Goal: Transaction & Acquisition: Purchase product/service

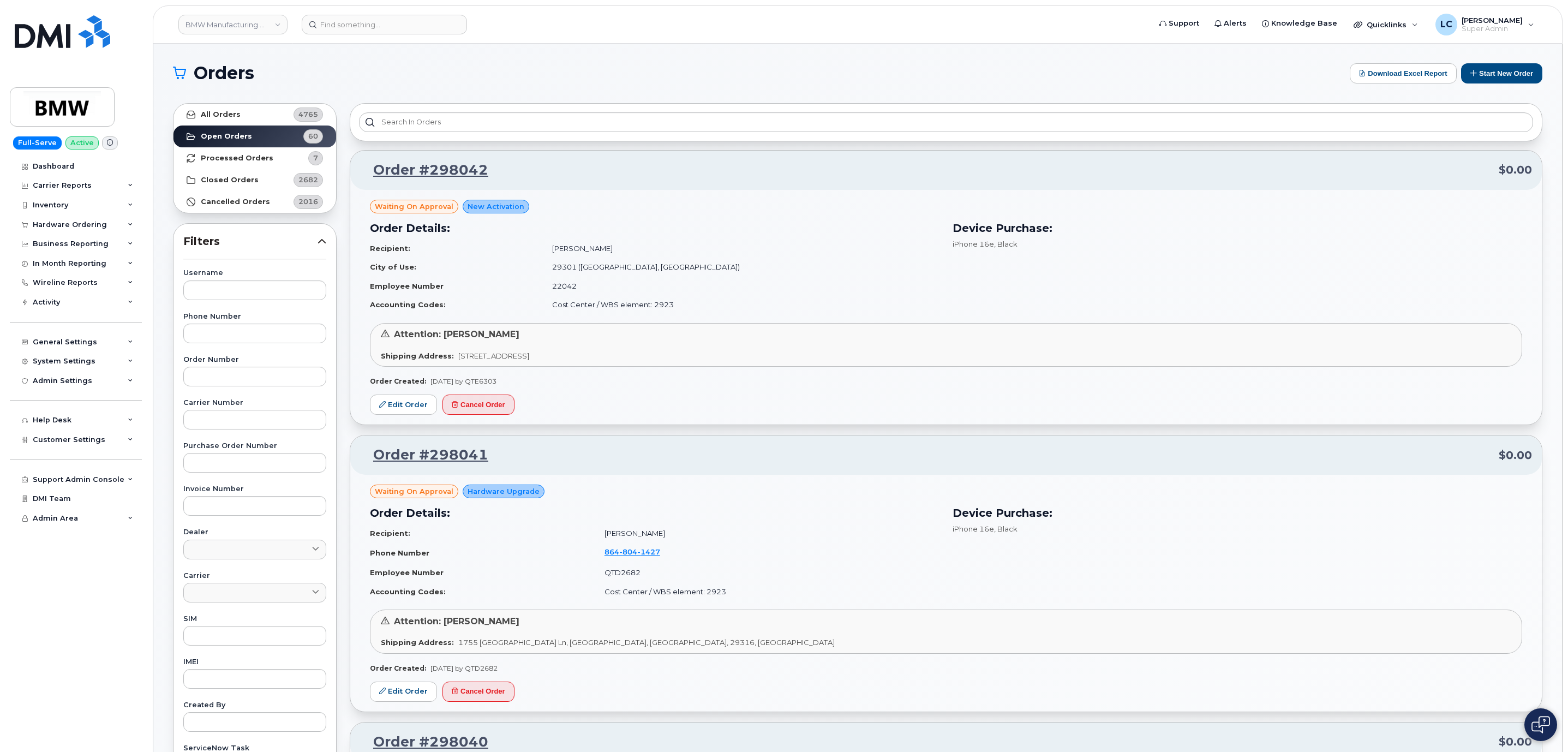
click at [1439, 565] on div "Device Purchase: iPhone 16e , Black" at bounding box center [1238, 553] width 583 height 109
click at [380, 19] on input at bounding box center [384, 24] width 165 height 19
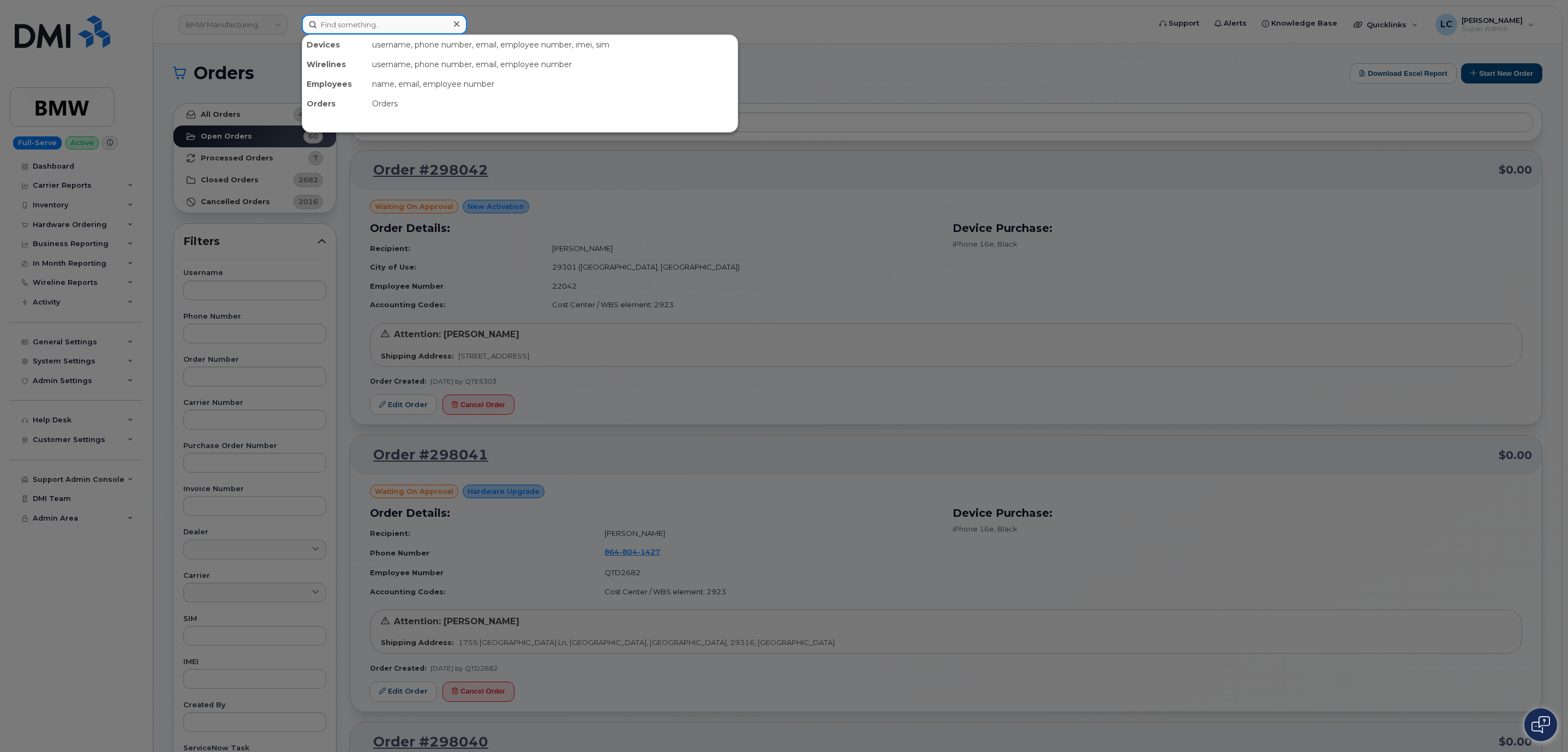
paste input "5148295550"
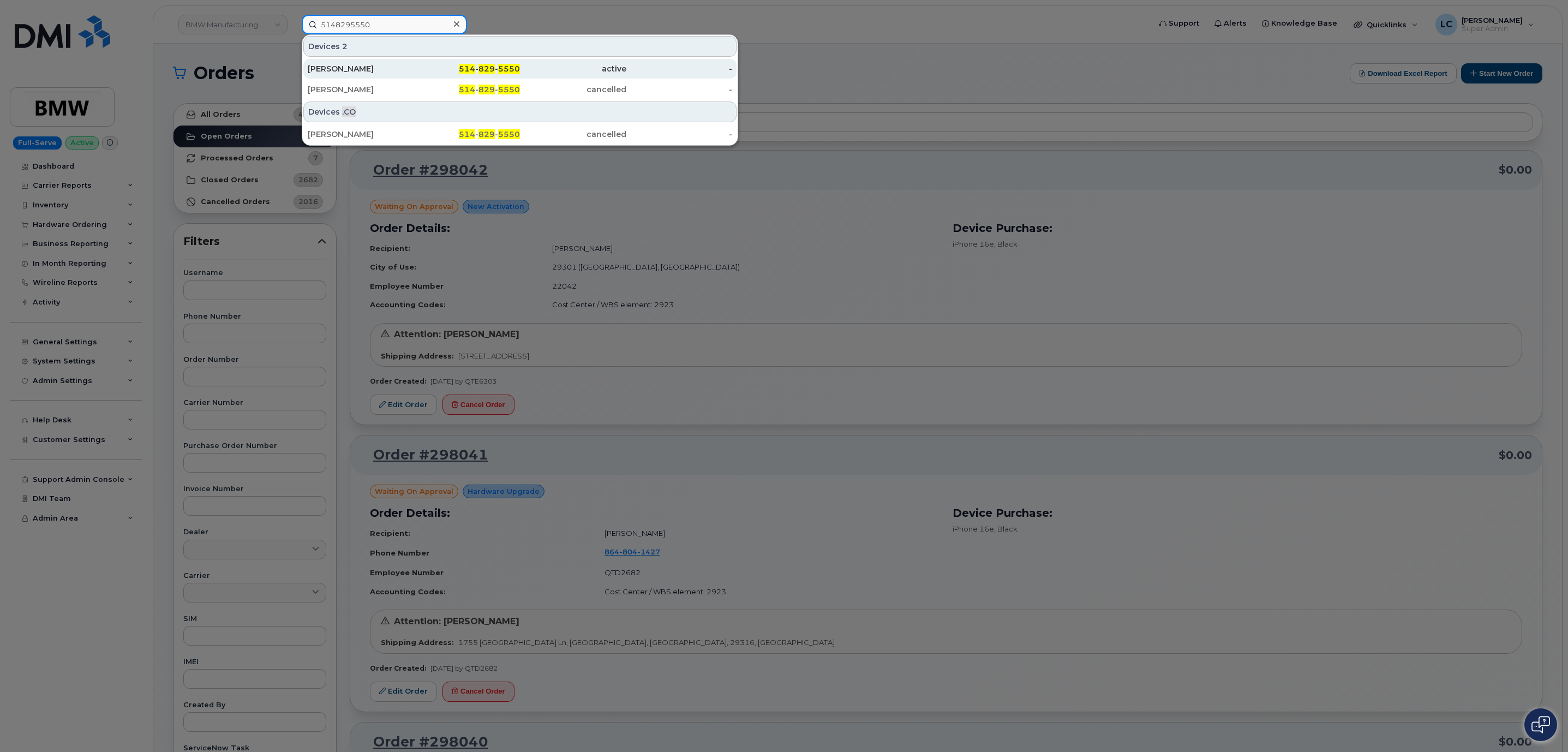
type input "5148295550"
click at [470, 72] on span "514" at bounding box center [467, 68] width 16 height 10
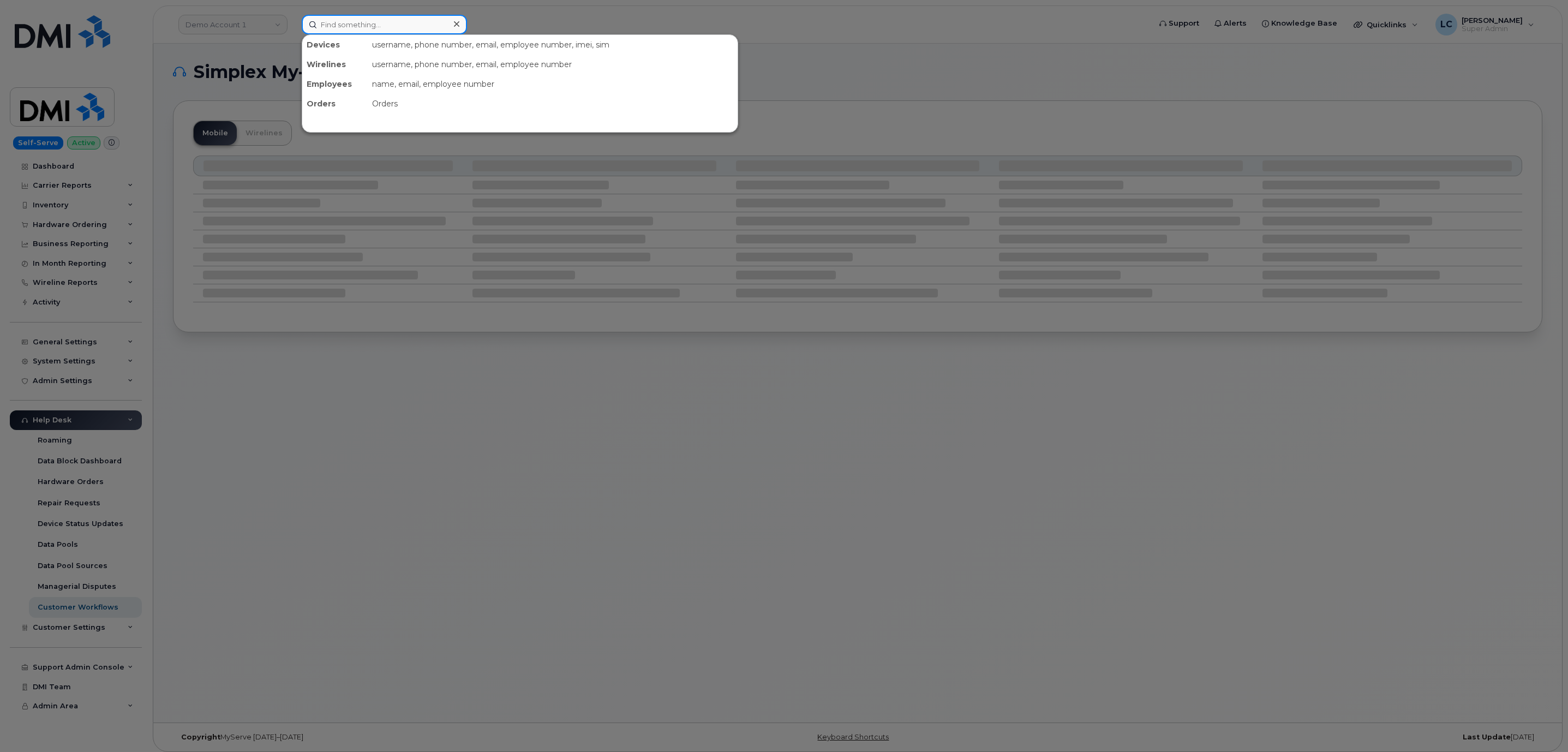
click at [398, 22] on input at bounding box center [384, 24] width 165 height 19
paste input "296205"
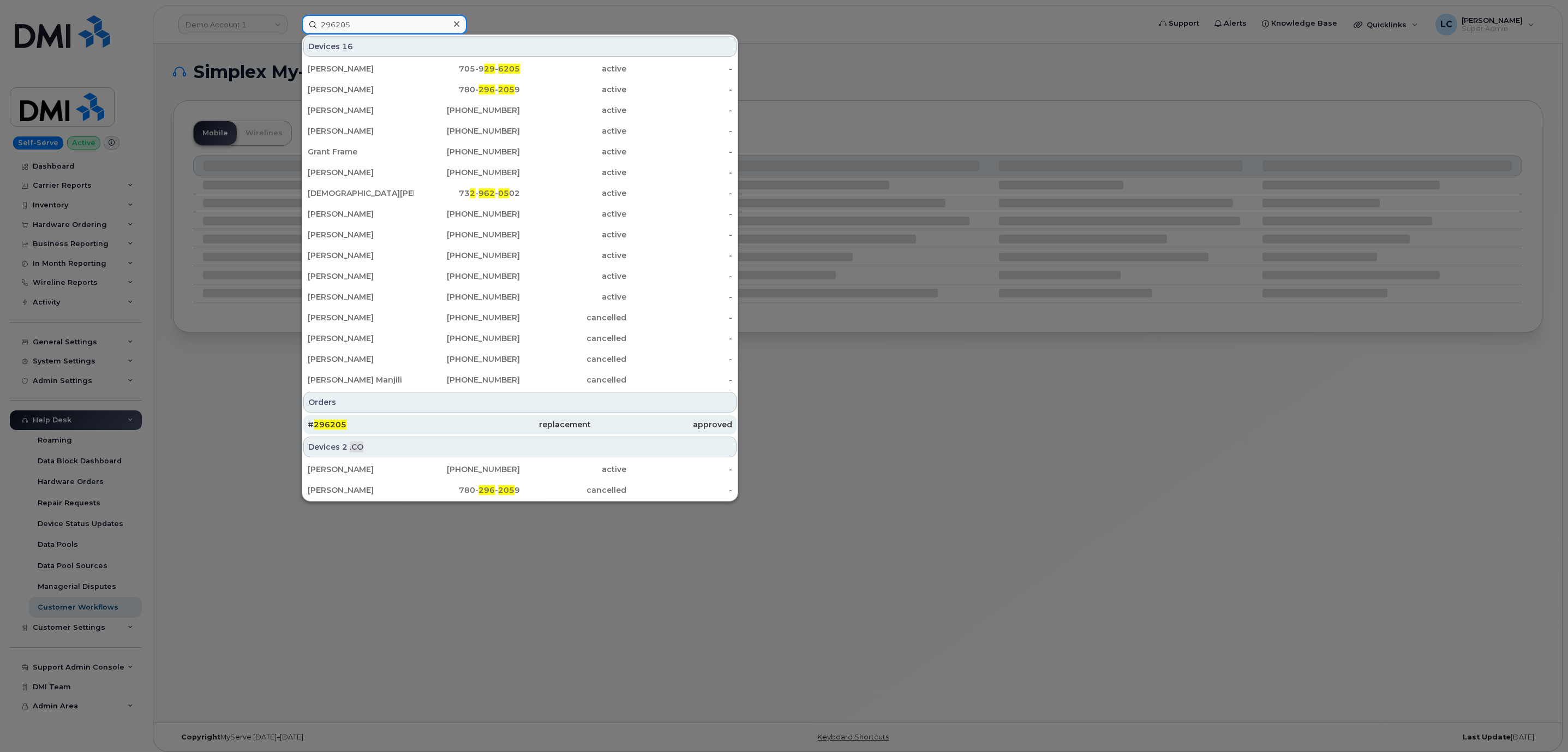
type input "296205"
click at [602, 425] on div "approved" at bounding box center [661, 425] width 141 height 11
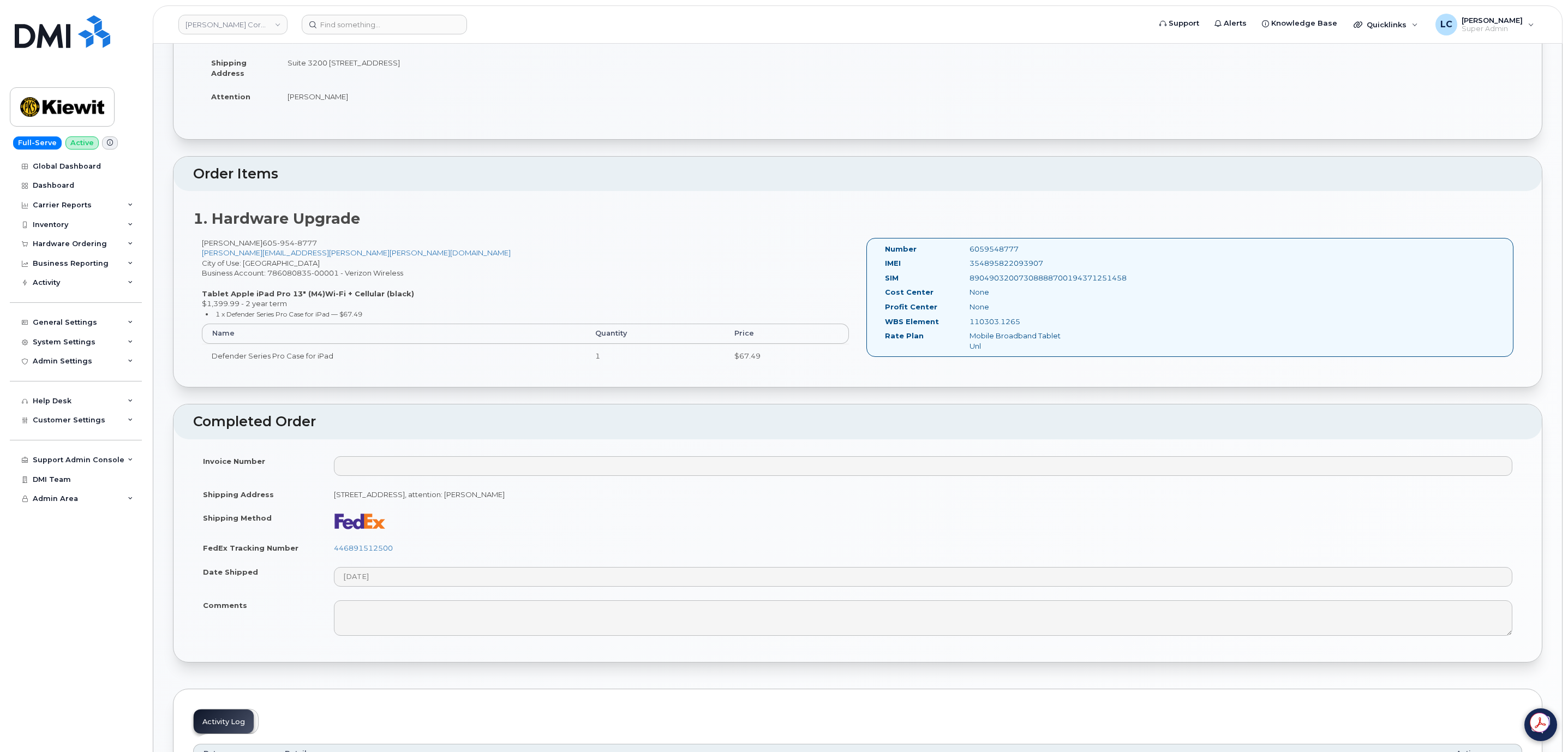
scroll to position [82, 0]
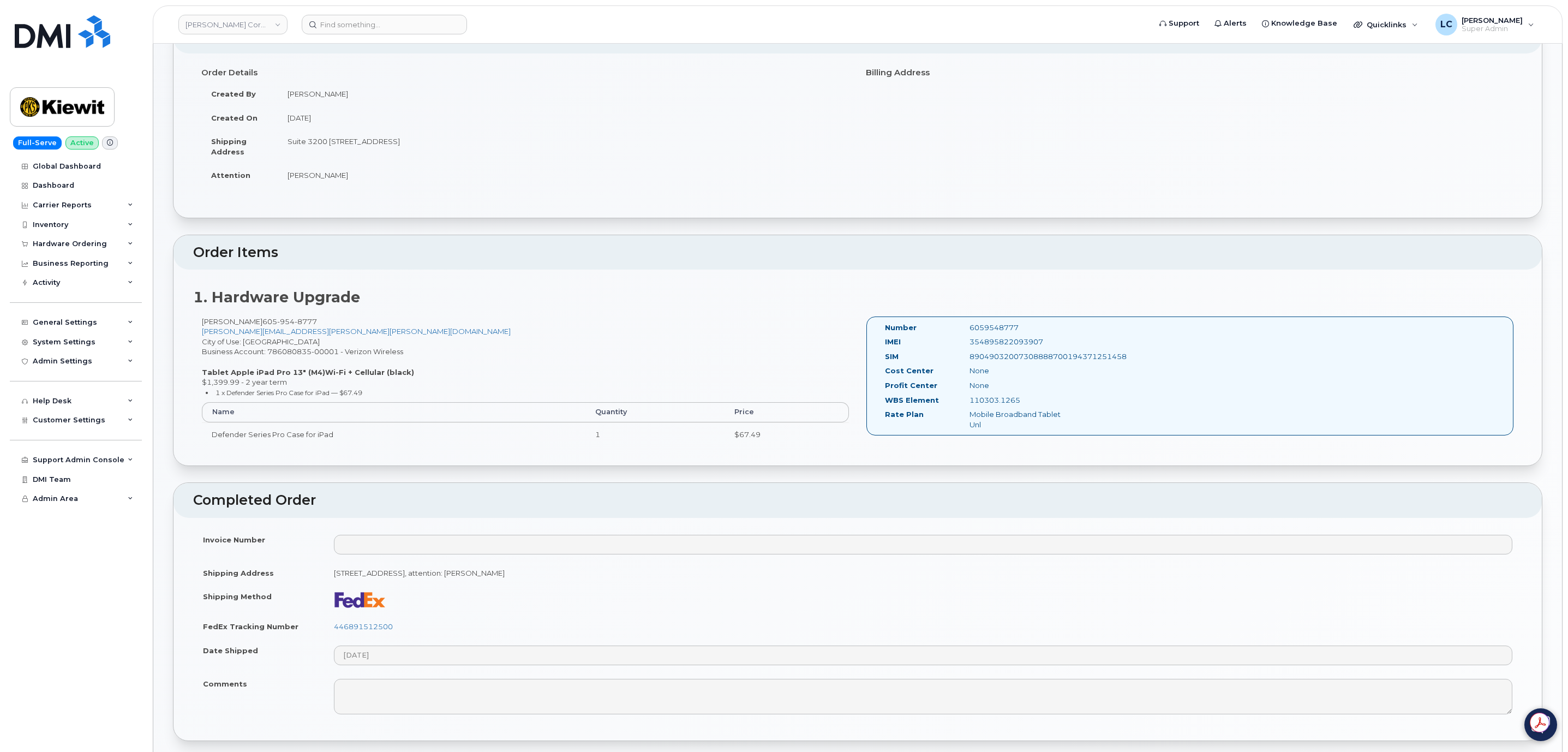
click at [709, 60] on div "Order Details Created By [PERSON_NAME] Created On [DATE] Shipping Address Suite…" at bounding box center [857, 136] width 1368 height 164
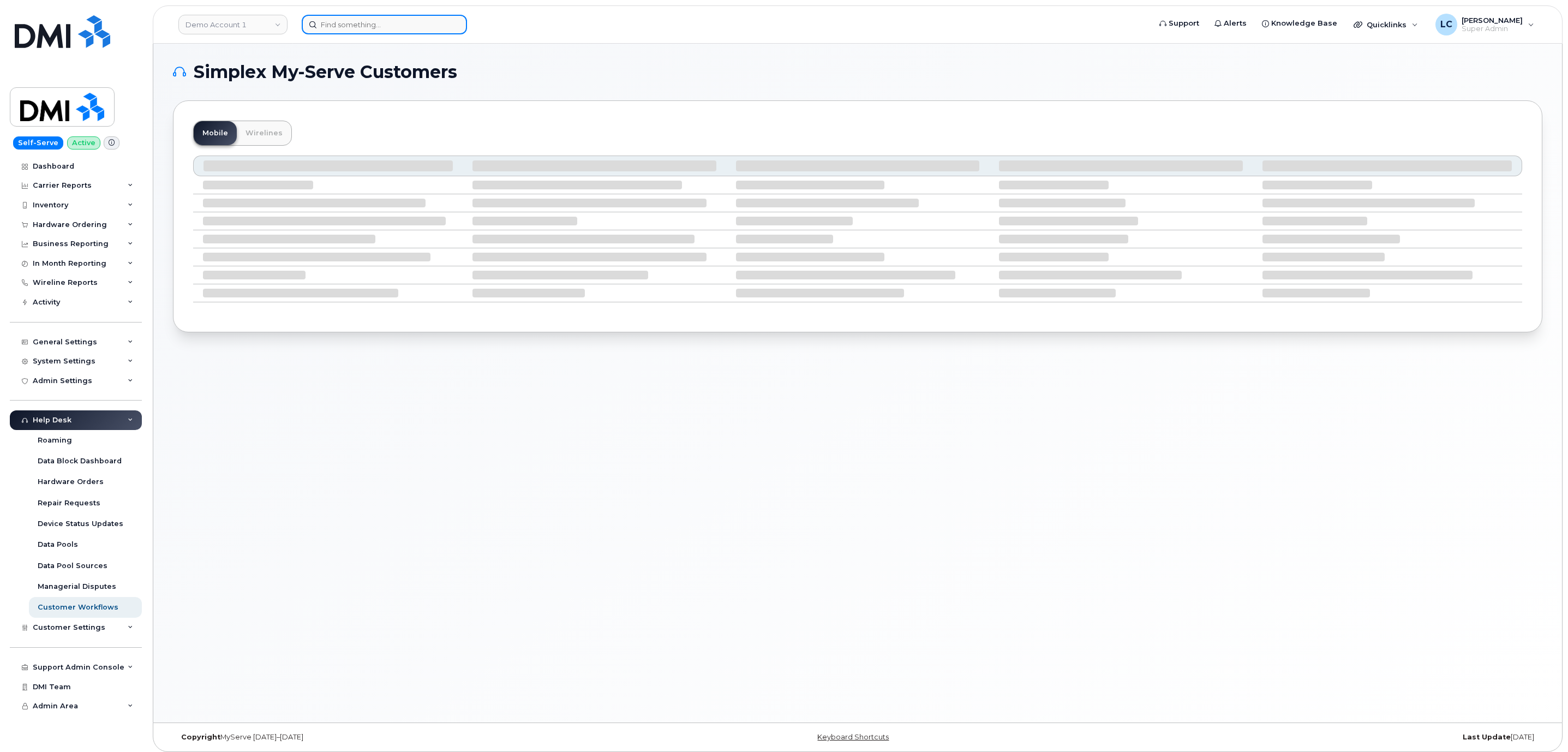
click at [395, 17] on input at bounding box center [384, 24] width 165 height 19
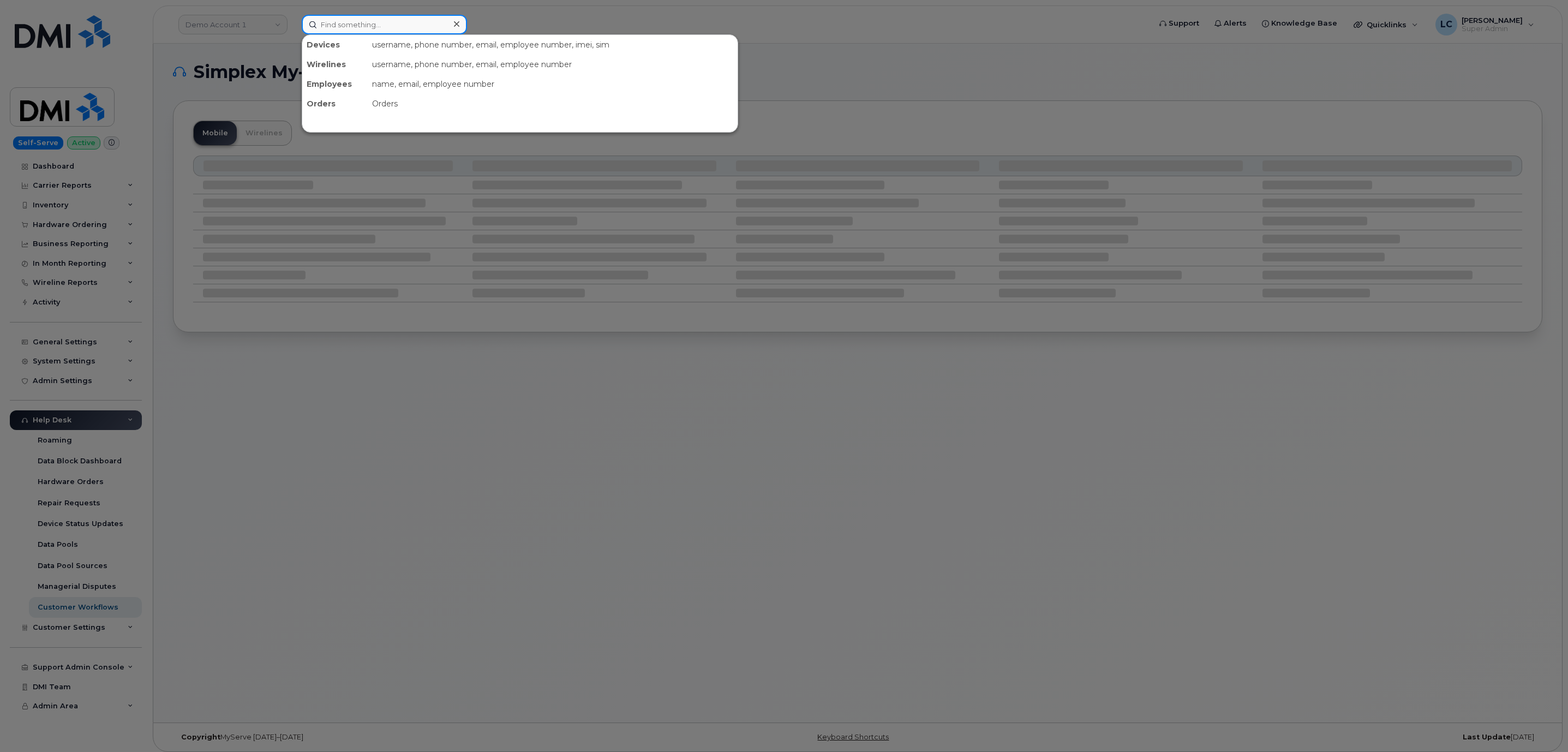
paste input "295528"
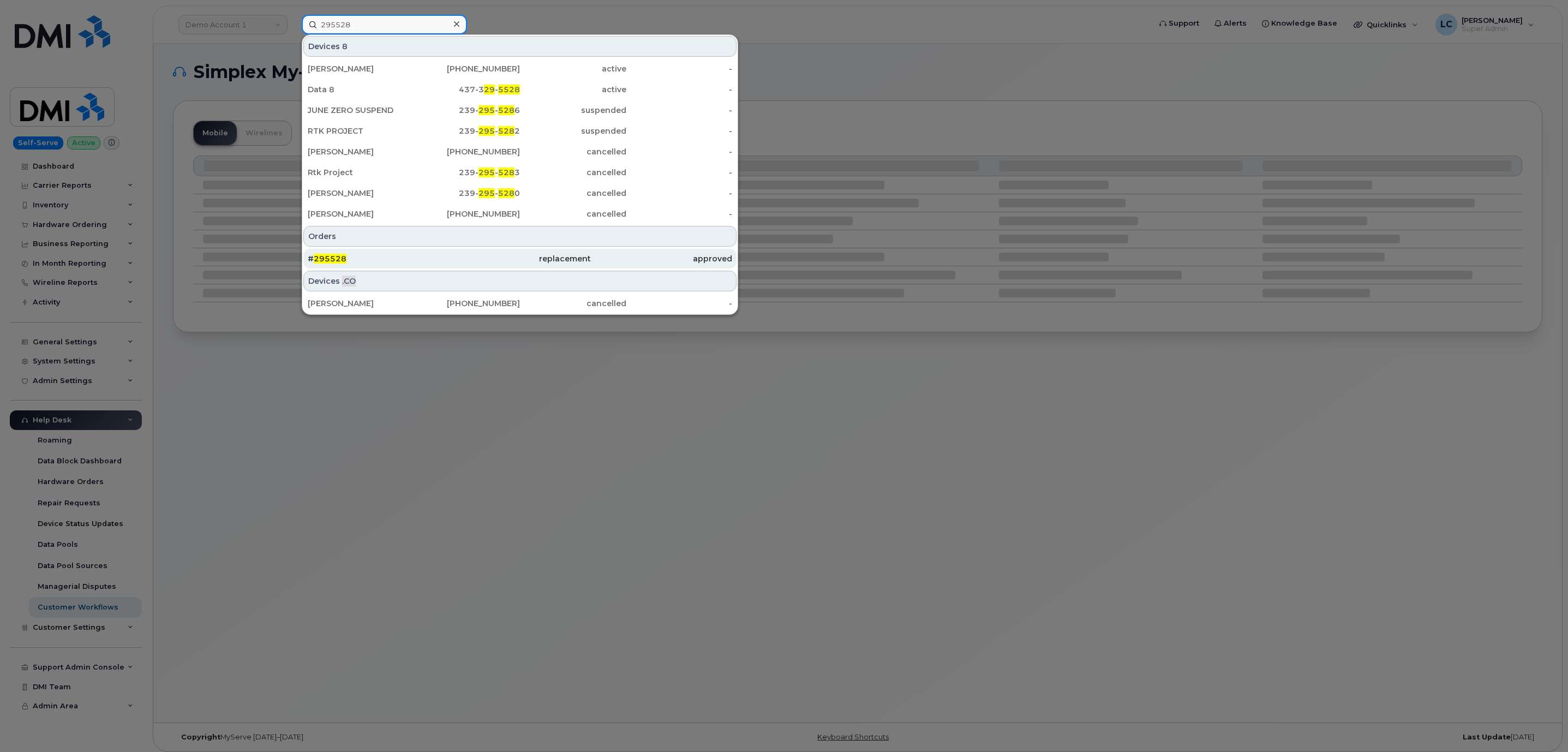
type input "295528"
click at [462, 257] on div "replacement" at bounding box center [519, 259] width 141 height 11
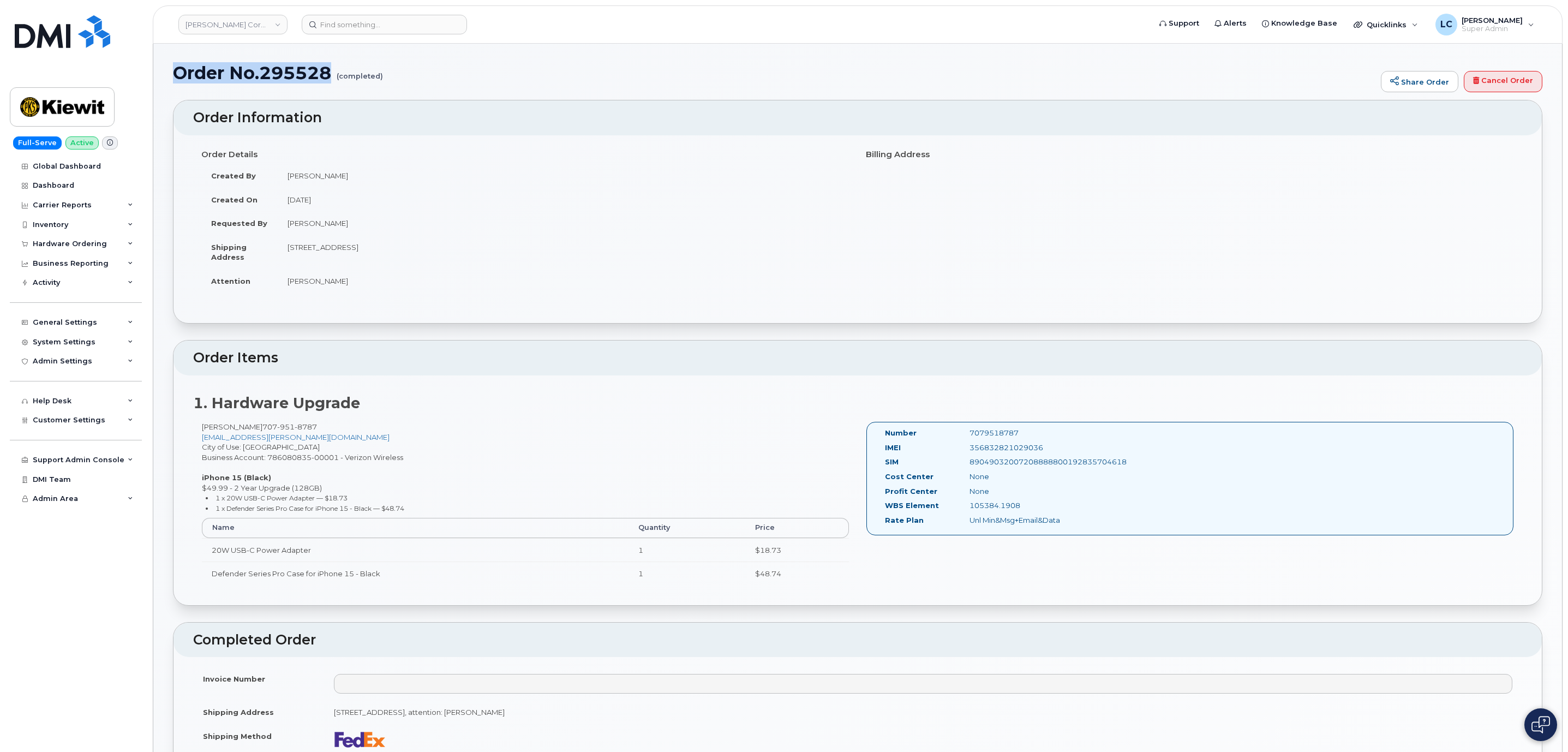
drag, startPoint x: 336, startPoint y: 71, endPoint x: 177, endPoint y: 62, distance: 159.3
click at [177, 64] on h1 "Order No.295528 (completed)" at bounding box center [774, 73] width 1202 height 19
copy h1 "Order No.295528"
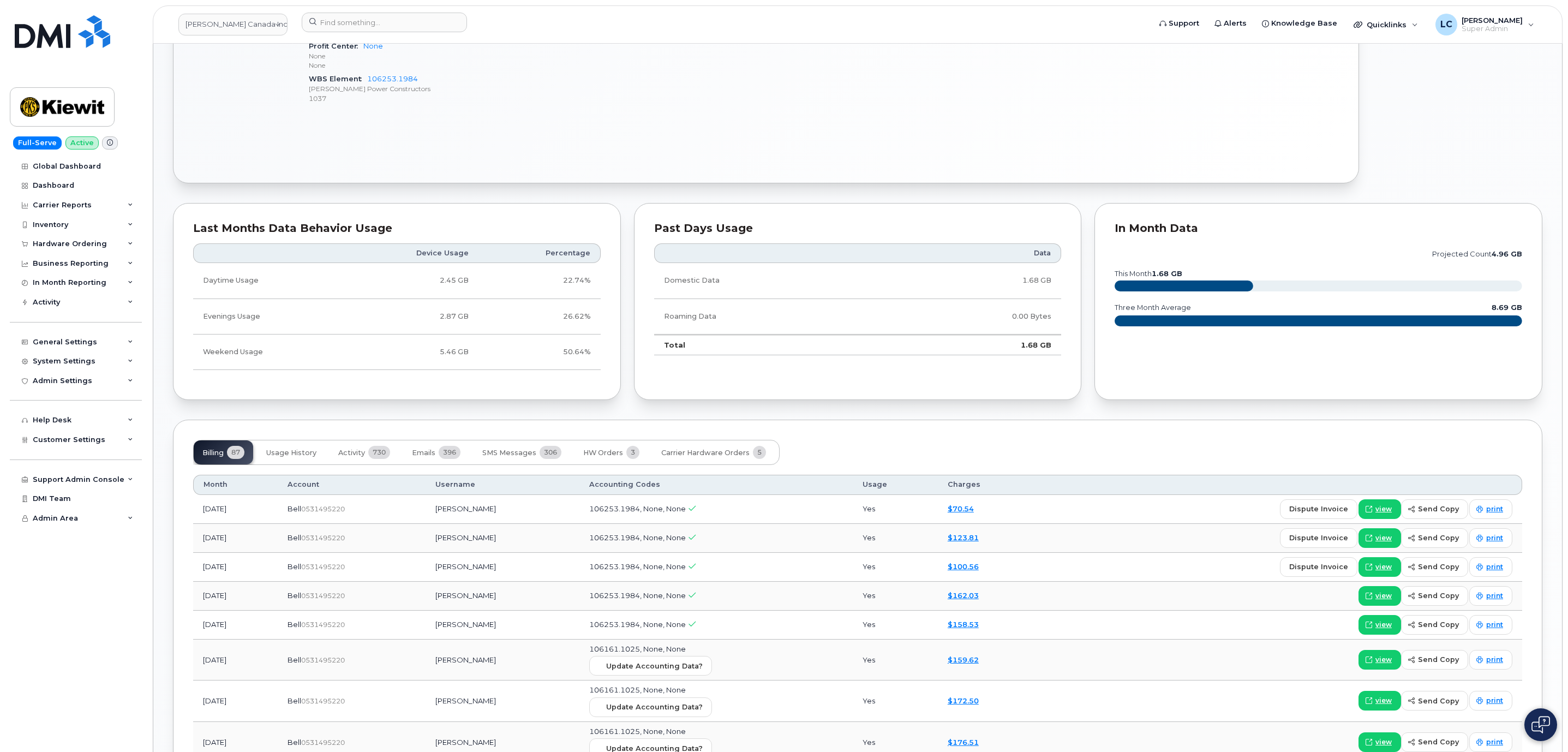
scroll to position [655, 0]
click at [275, 450] on button "Usage History" at bounding box center [291, 451] width 67 height 24
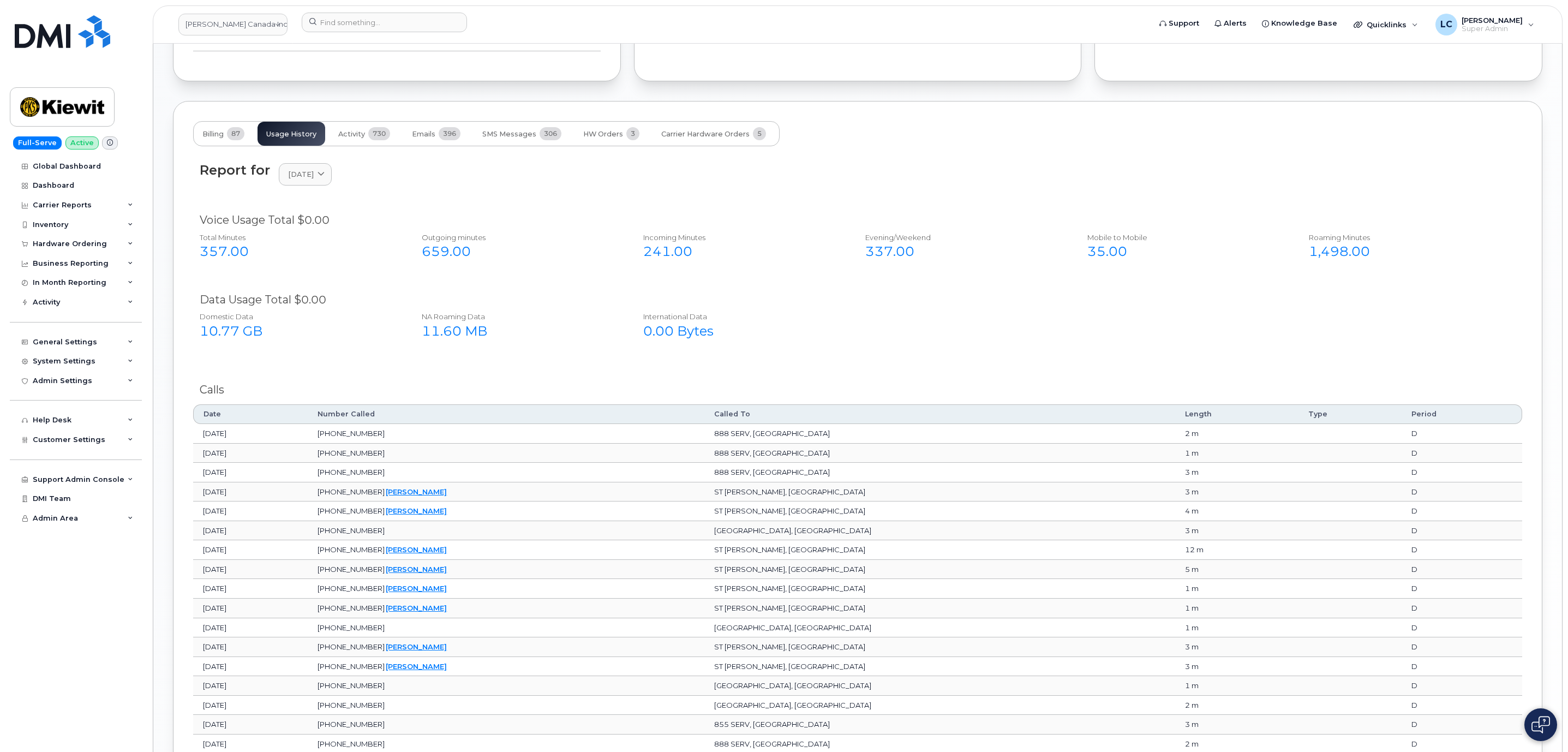
scroll to position [1019, 0]
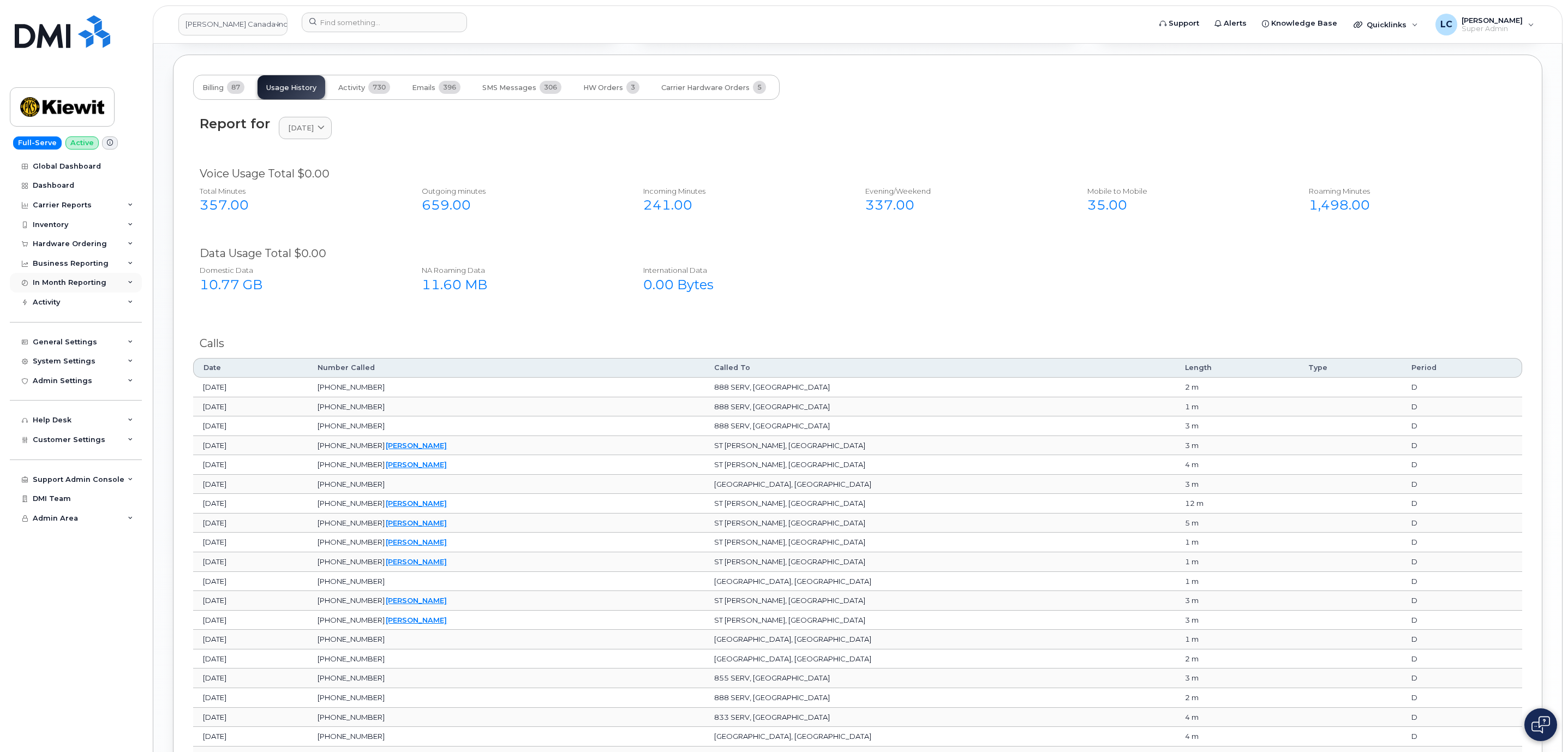
click at [95, 285] on div "In Month Reporting" at bounding box center [69, 282] width 74 height 9
click at [85, 303] on link "Data Usage" at bounding box center [85, 302] width 113 height 21
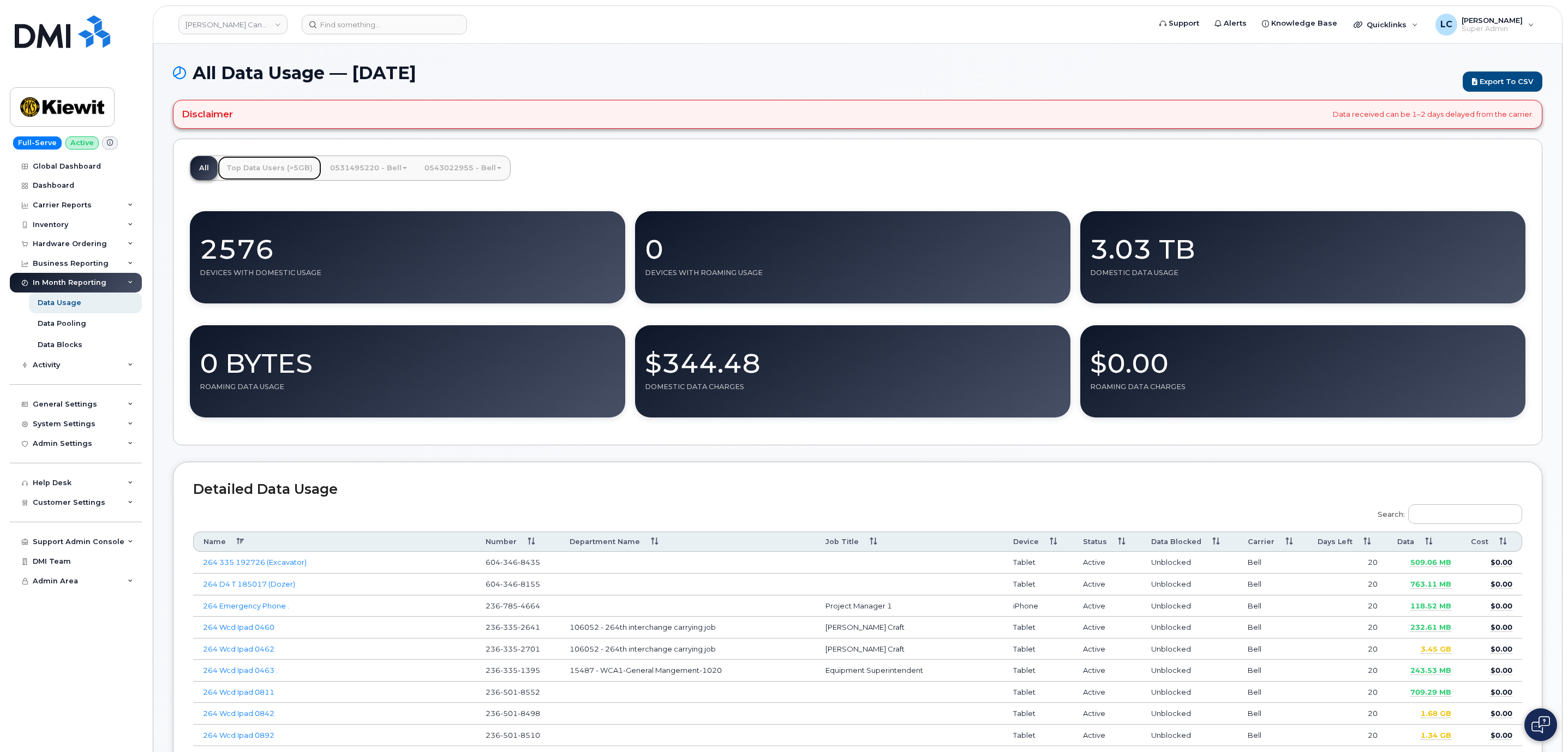
click at [277, 177] on link "Top Data Users (>5GB)" at bounding box center [270, 167] width 104 height 24
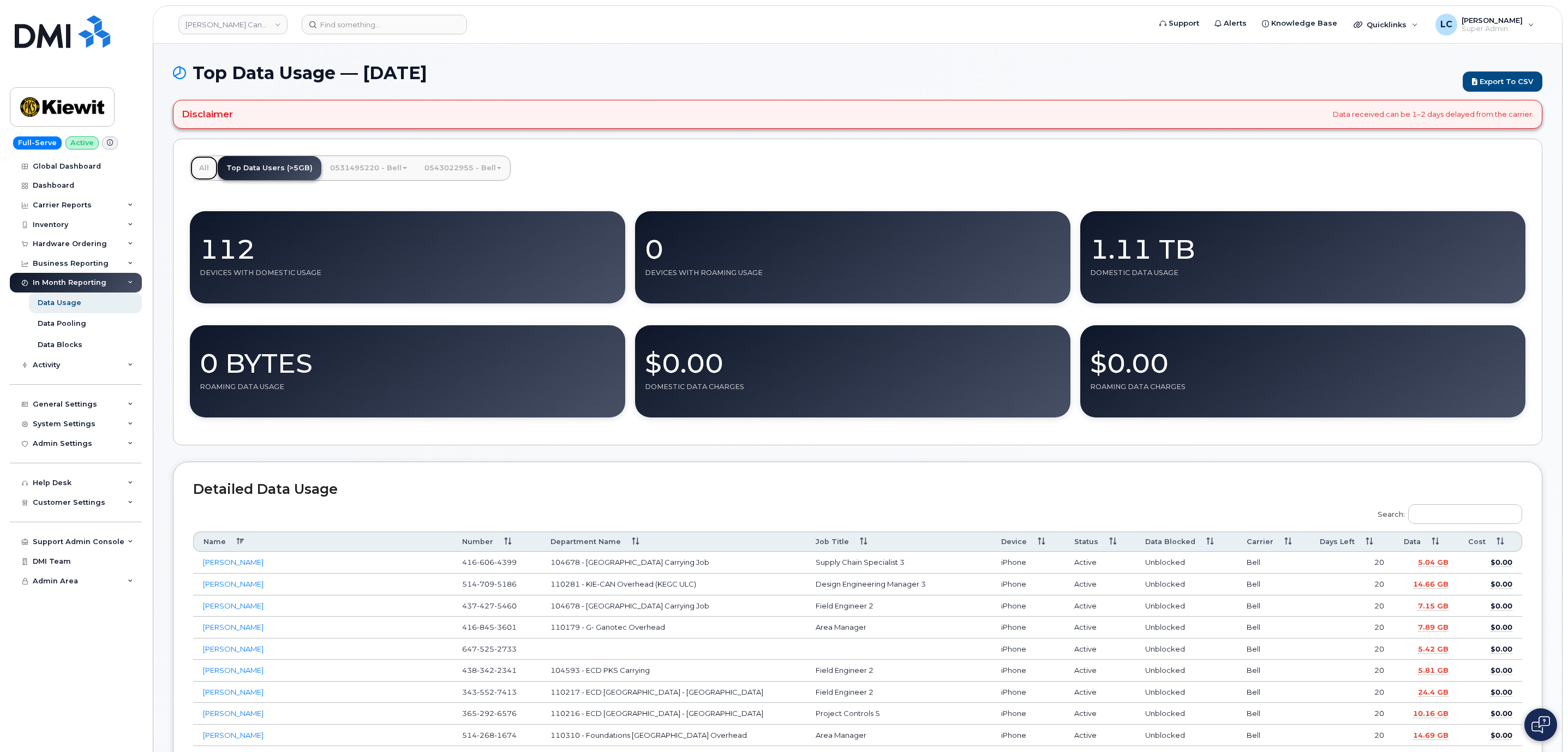
click at [205, 169] on link "All" at bounding box center [204, 167] width 27 height 24
click at [1437, 516] on input "Search:" at bounding box center [1465, 513] width 114 height 19
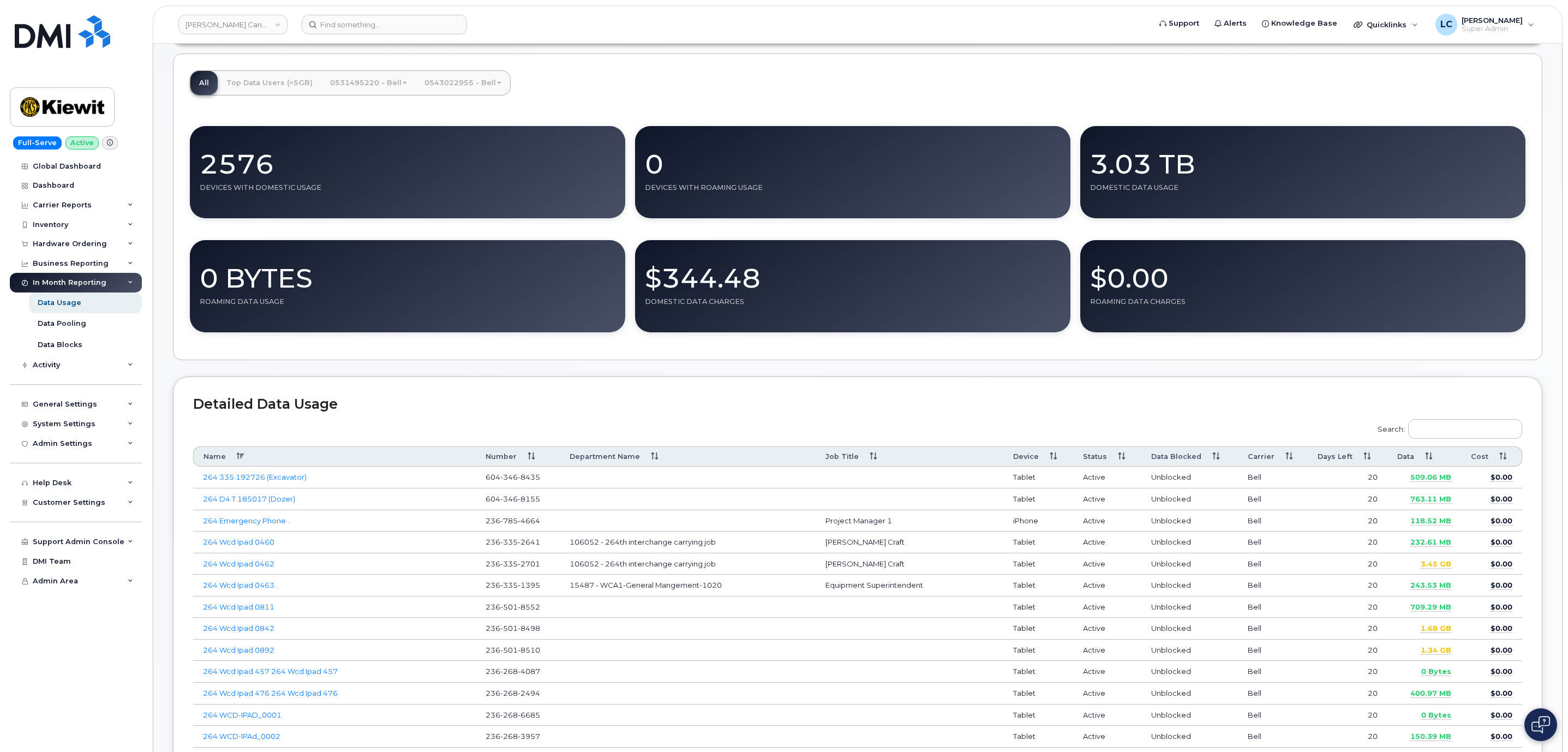
scroll to position [82, 0]
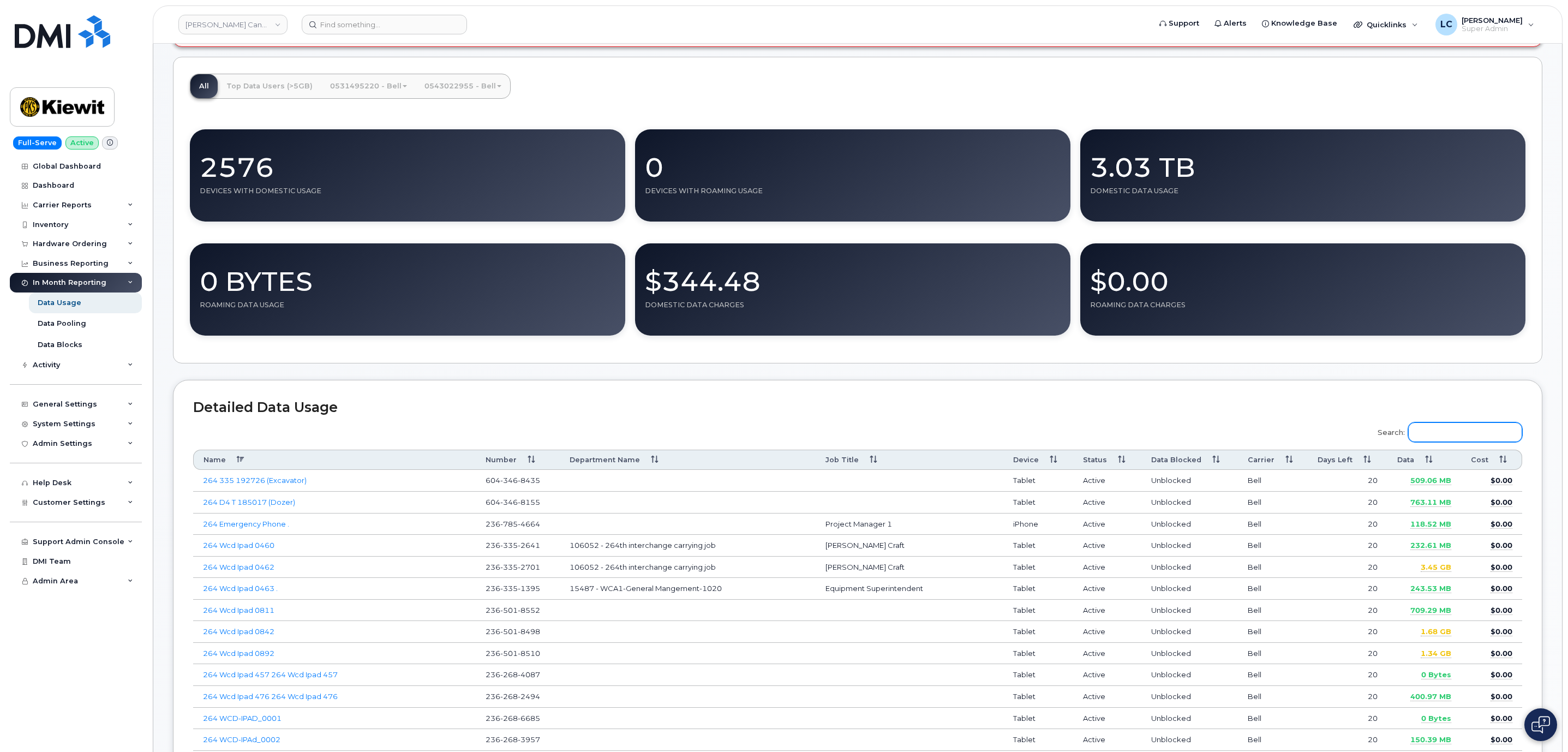
click at [1431, 438] on input "Search:" at bounding box center [1465, 432] width 114 height 19
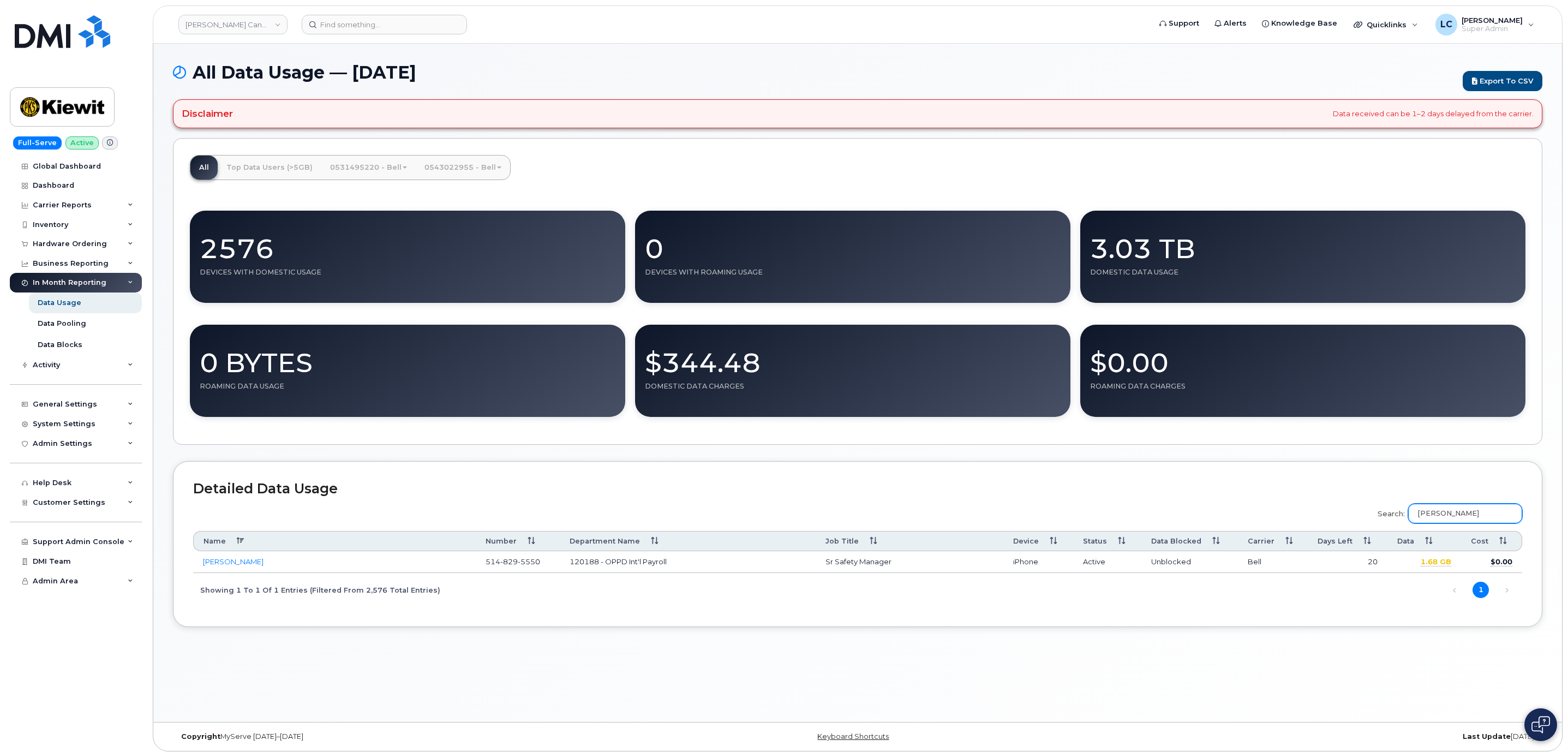
scroll to position [0, 0]
type input "Daniel Lan"
click at [456, 67] on h1 "All Data Usage — august 2025" at bounding box center [815, 73] width 1284 height 19
click at [102, 210] on div "Carrier Reports" at bounding box center [76, 205] width 132 height 19
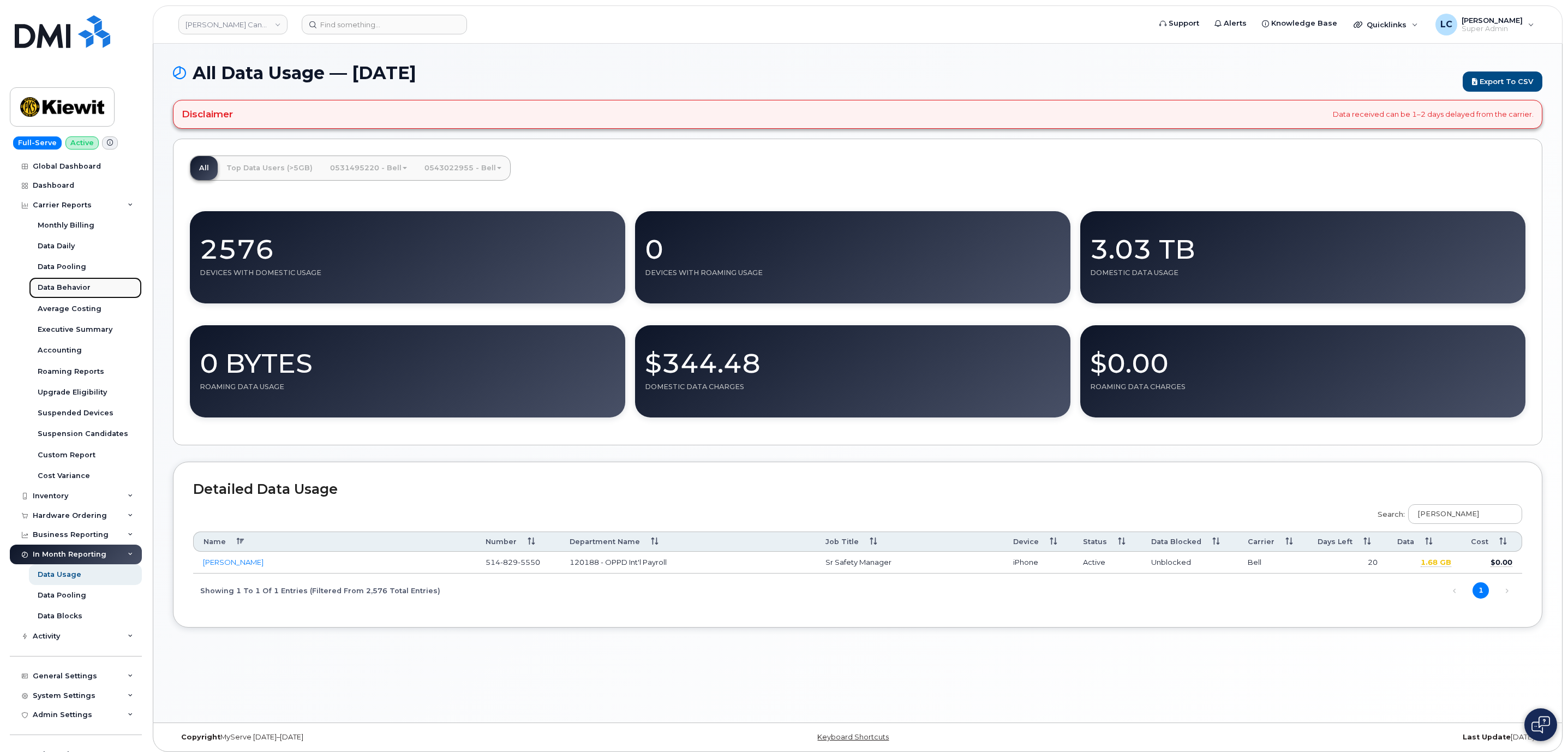
click at [89, 285] on link "Data Behavior" at bounding box center [85, 288] width 113 height 21
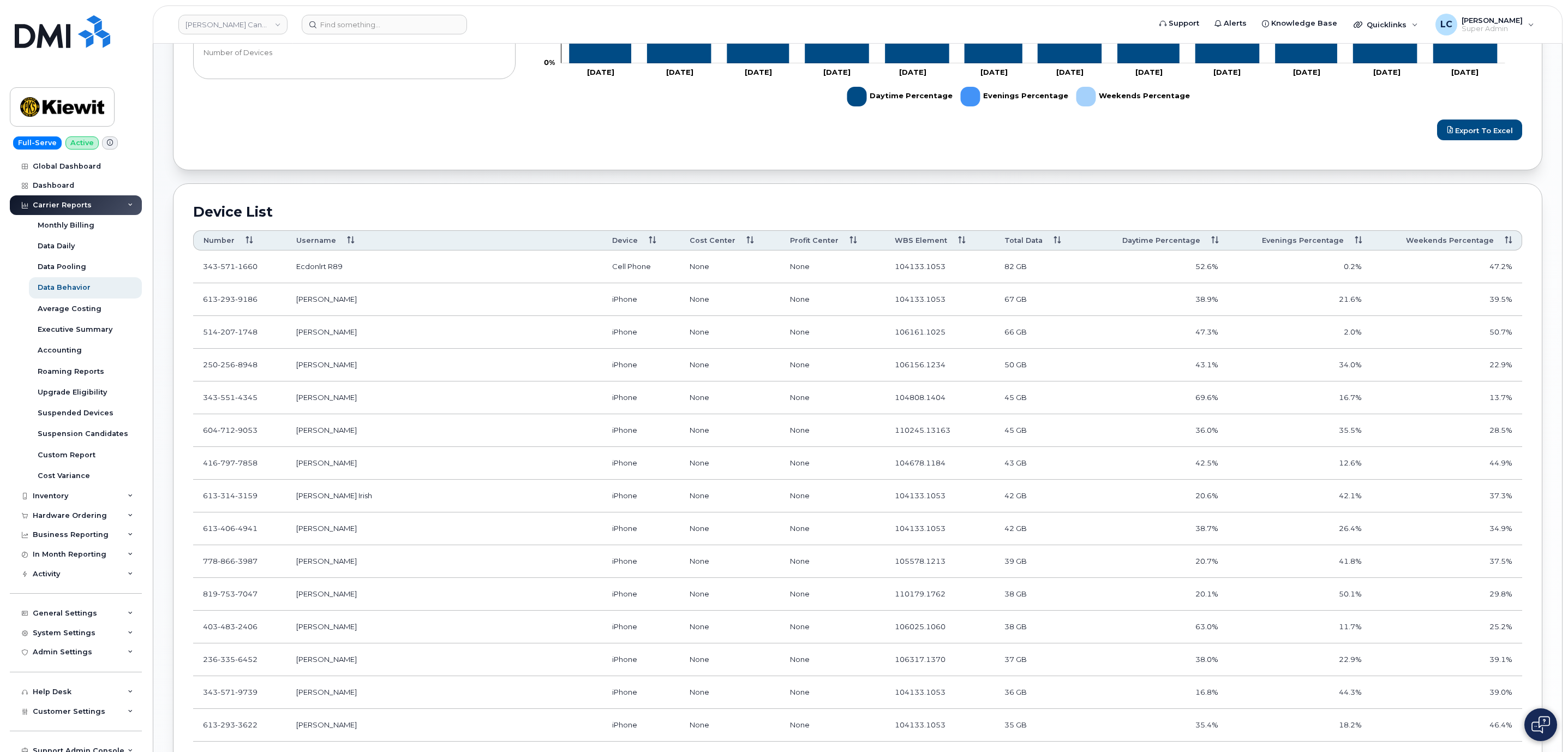
scroll to position [456, 0]
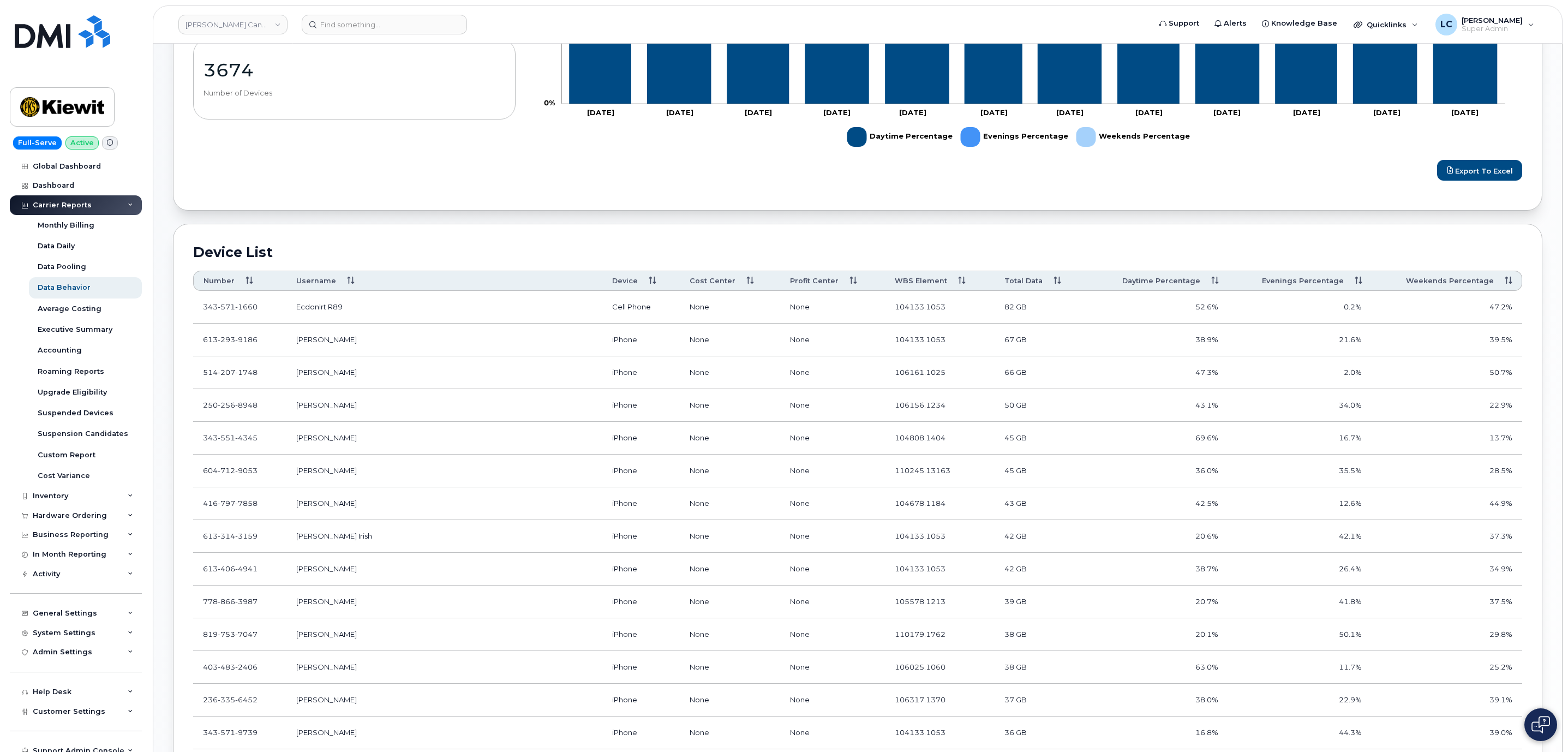
click at [347, 281] on th "Username" at bounding box center [445, 281] width 316 height 20
click at [349, 283] on th "Username" at bounding box center [445, 281] width 316 height 20
click at [351, 281] on th "Username" at bounding box center [445, 281] width 316 height 20
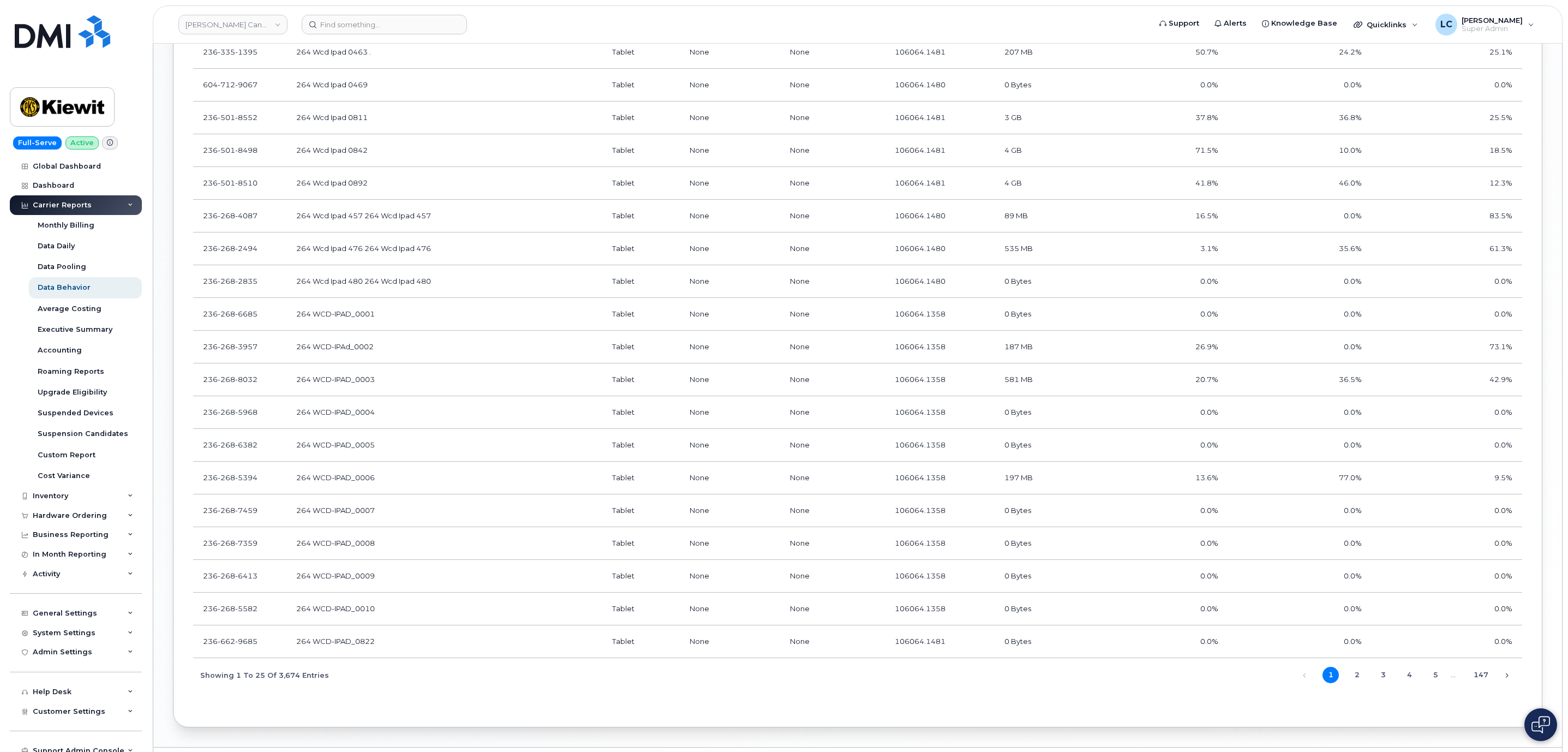
scroll to position [947, 0]
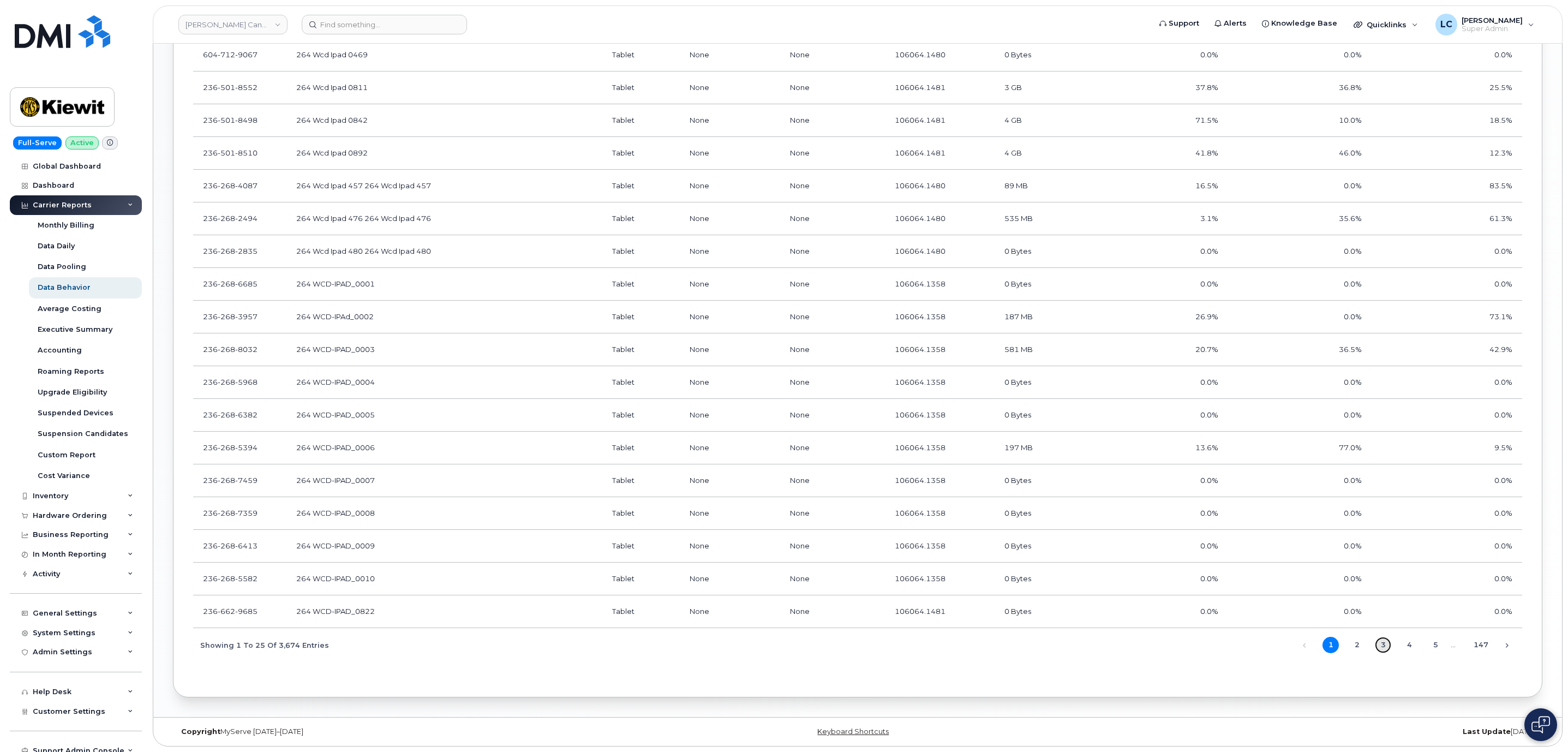
click at [1378, 643] on link "3" at bounding box center [1383, 645] width 16 height 16
click at [1409, 643] on link "4" at bounding box center [1409, 645] width 16 height 16
click at [1435, 648] on link "5" at bounding box center [1435, 645] width 16 height 16
click at [1508, 647] on link "Next" at bounding box center [1507, 645] width 16 height 16
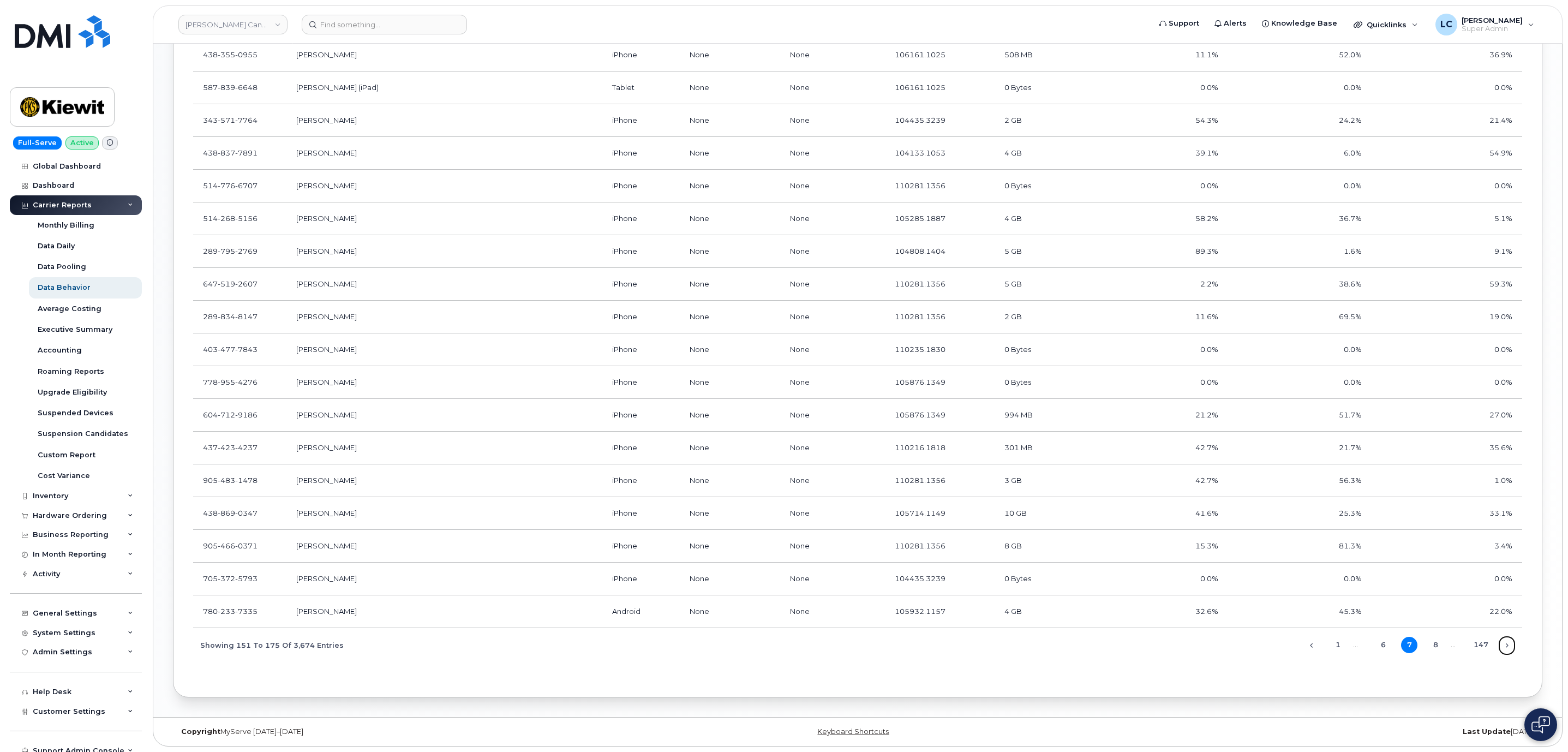
click at [1508, 647] on link "Next" at bounding box center [1507, 645] width 16 height 16
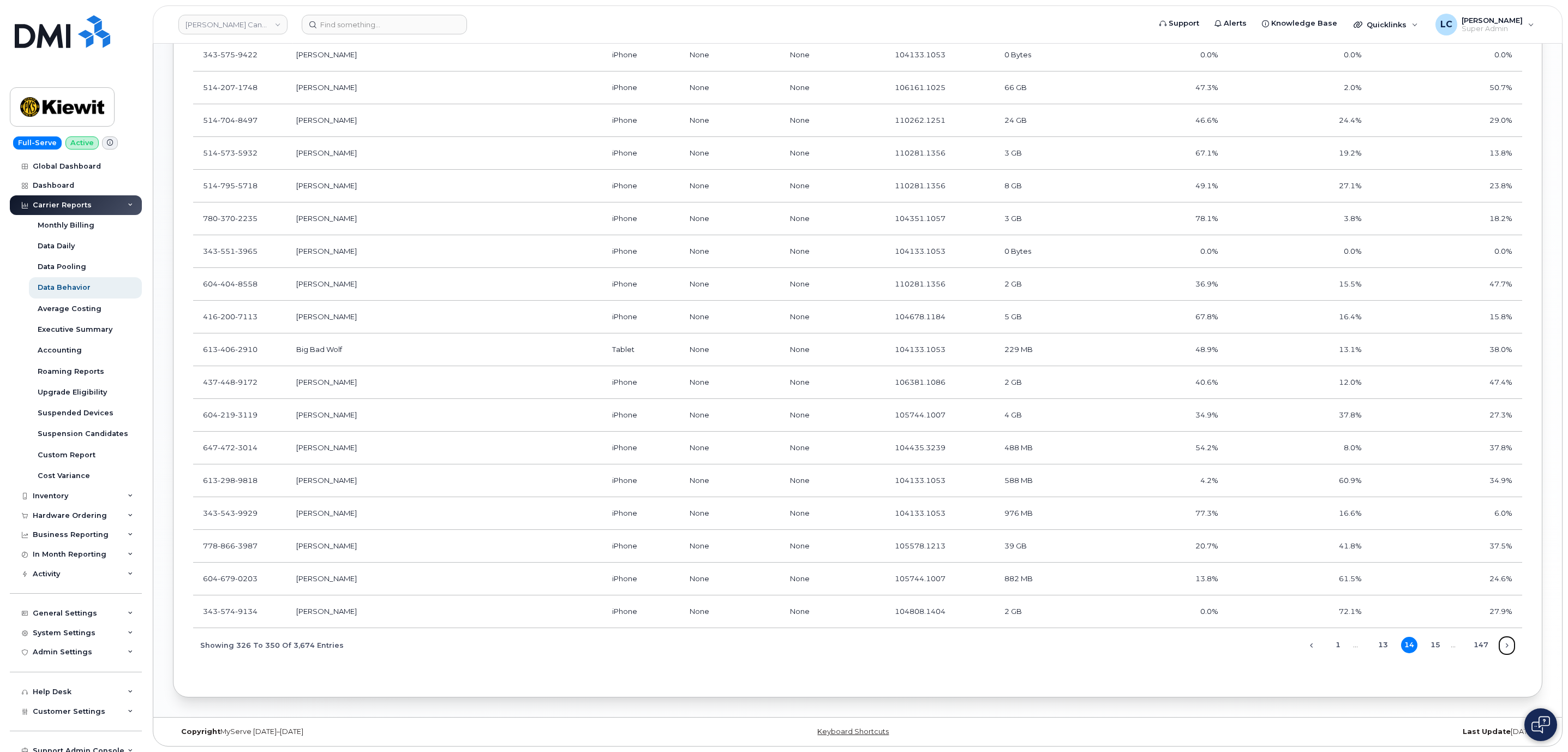
click at [1508, 647] on link "Next" at bounding box center [1507, 645] width 16 height 16
click at [1508, 647] on link "Next" at bounding box center [1507, 645] width 16 height 16
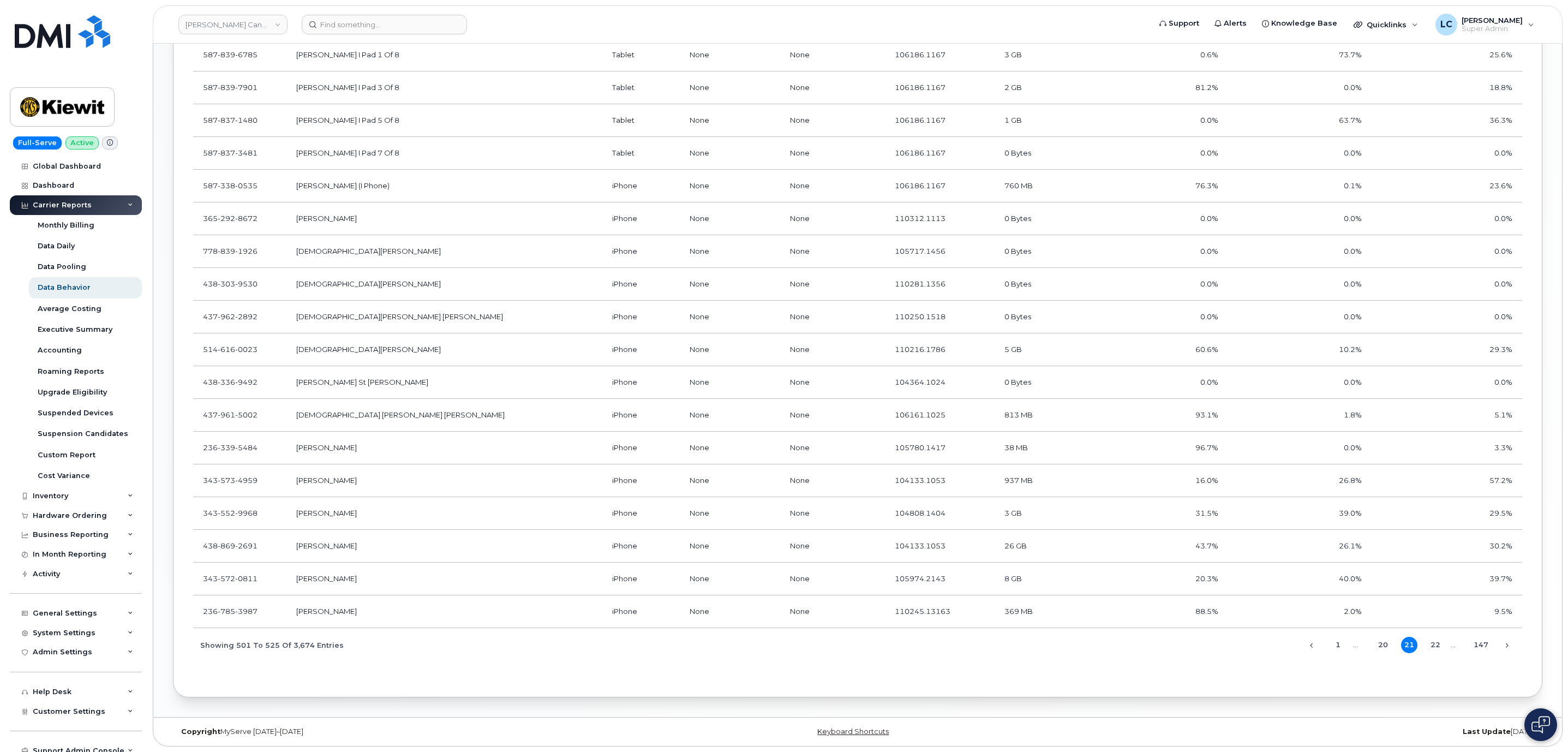
click at [1508, 647] on link "Next" at bounding box center [1507, 645] width 16 height 16
click at [1508, 648] on link "Next" at bounding box center [1507, 645] width 16 height 16
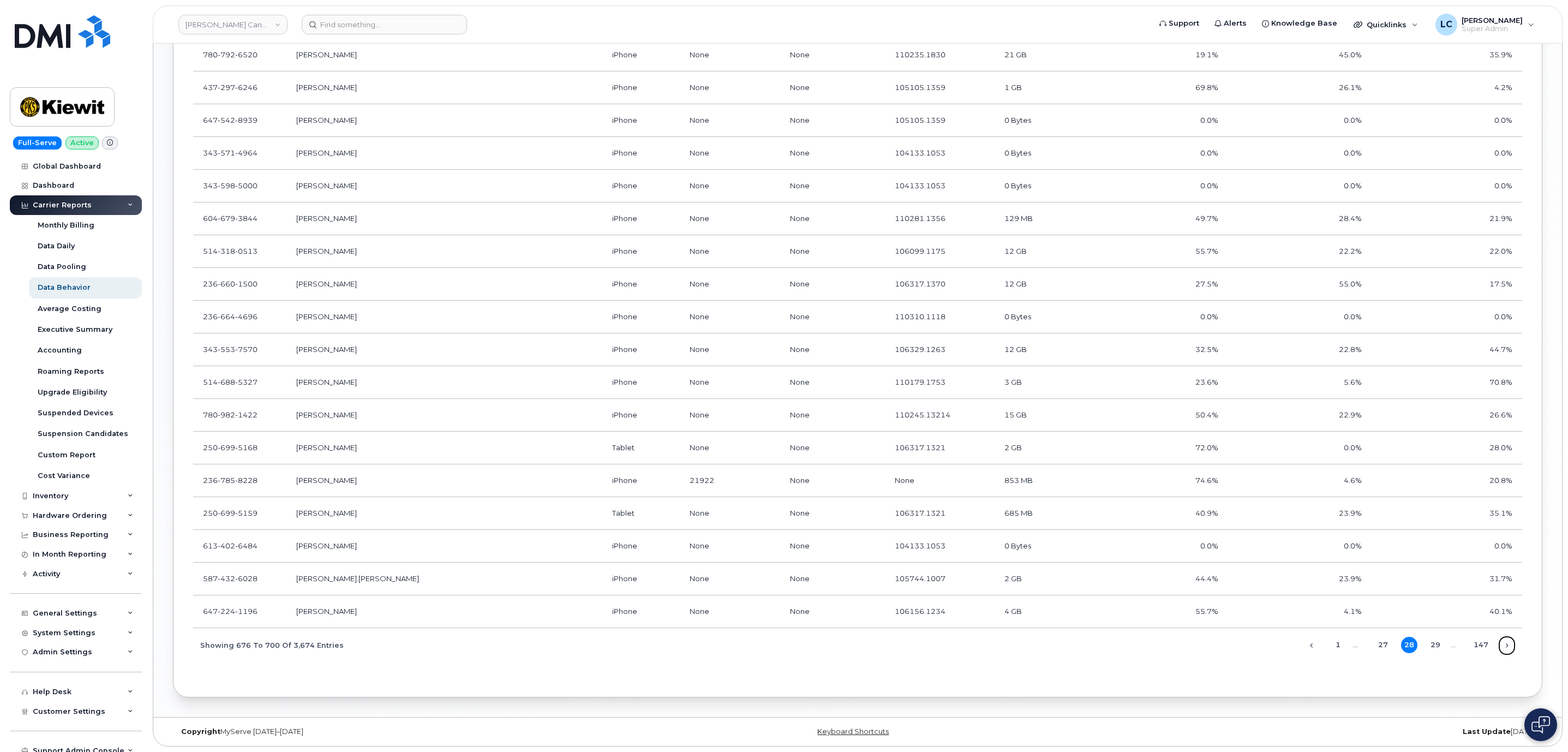
click at [1508, 648] on link "Next" at bounding box center [1507, 645] width 16 height 16
click at [1385, 646] on link "28" at bounding box center [1383, 645] width 16 height 16
click at [1317, 649] on link "Previous" at bounding box center [1311, 645] width 16 height 16
click at [1391, 645] on span "1 … 26 27 28 … 147" at bounding box center [1404, 644] width 169 height 9
click at [1390, 645] on link "26" at bounding box center [1383, 645] width 16 height 16
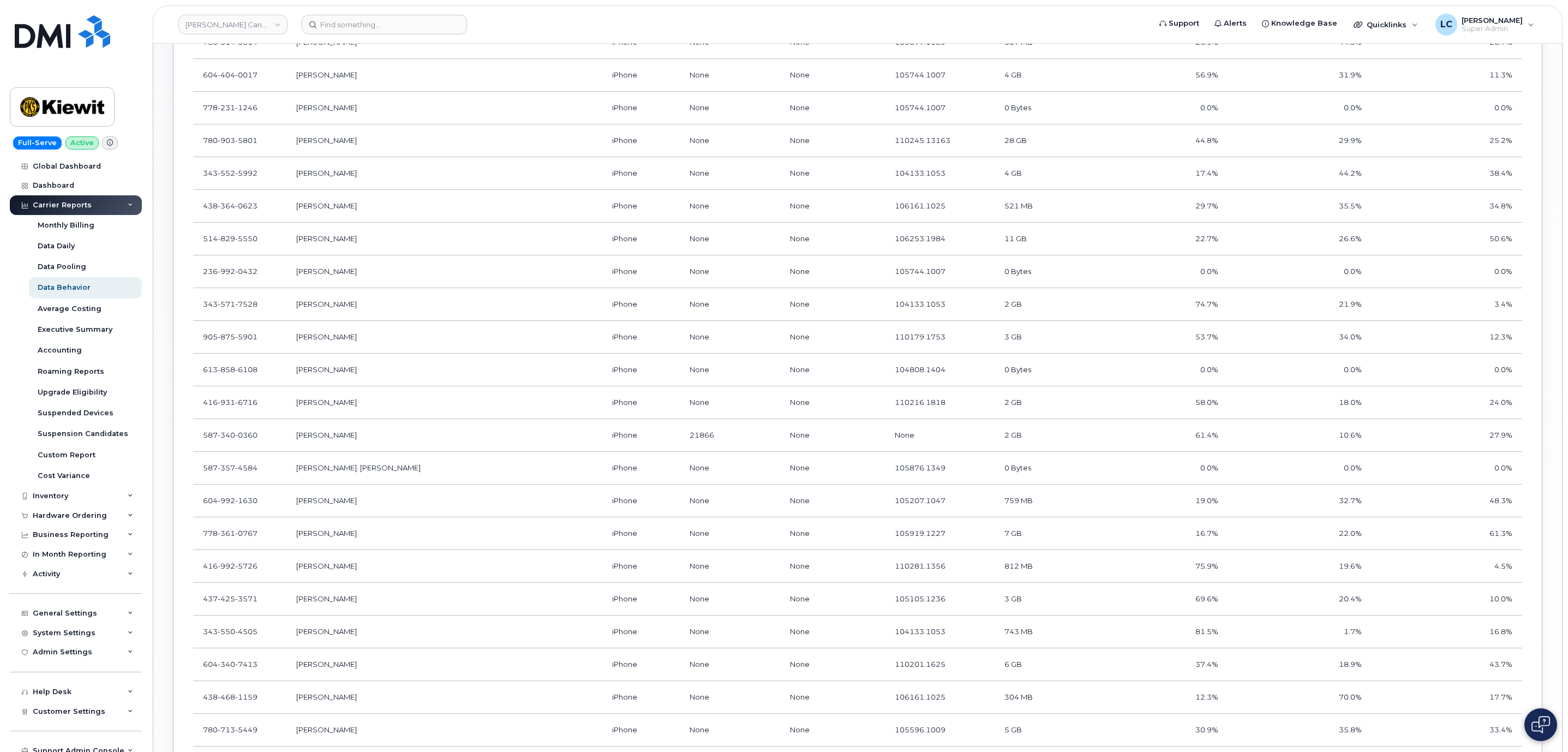
scroll to position [702, 0]
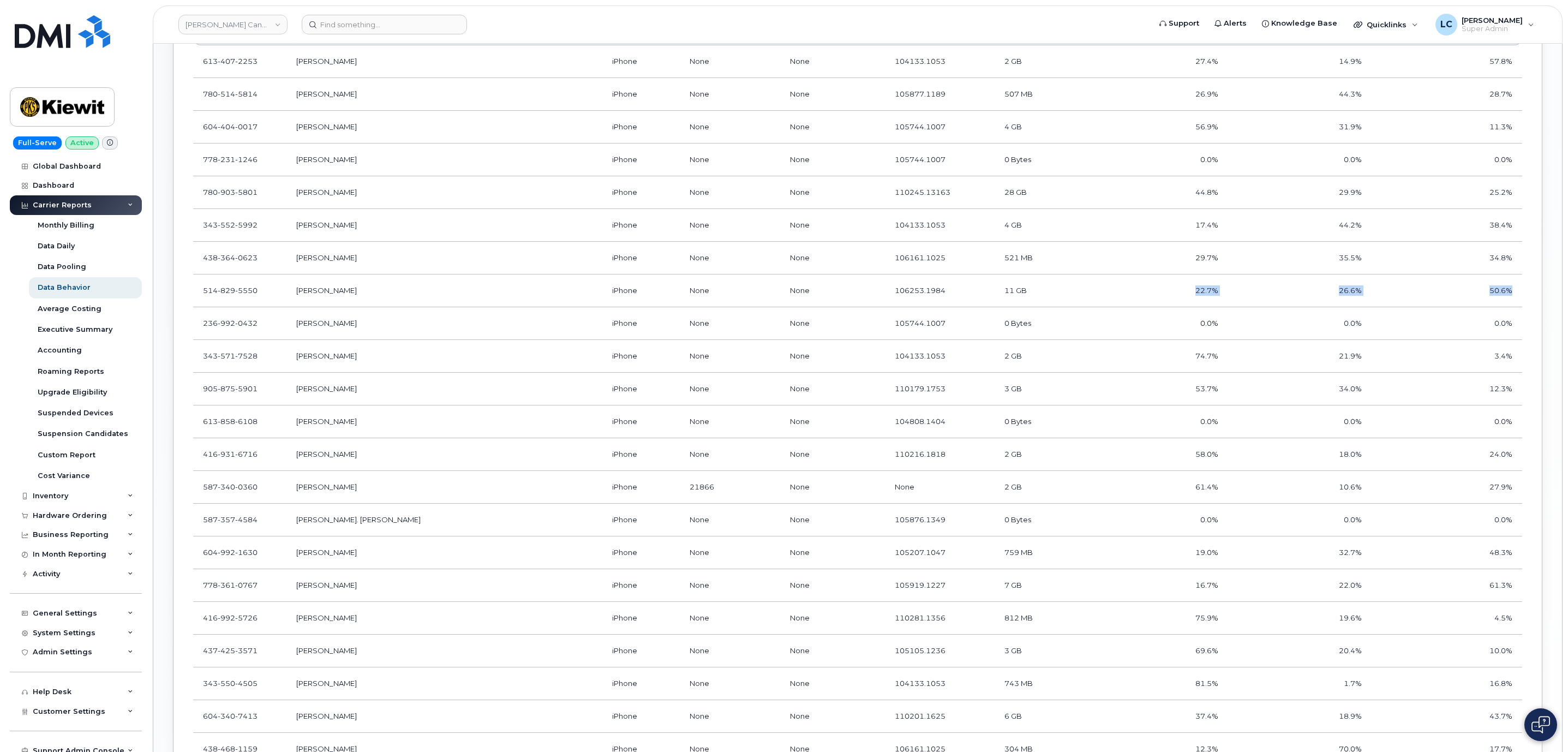
drag, startPoint x: 1195, startPoint y: 297, endPoint x: 1510, endPoint y: 302, distance: 315.0
click at [1510, 340] on tr "514 829 5550 Daniel Landry iPhone None None 106253.1984 11 GB 22.7% 26.6% 50.6%" at bounding box center [857, 357] width 1329 height 33
copy tr "22.7% 26.6% 50.6%"
click at [799, 287] on td "None" at bounding box center [832, 291] width 105 height 33
drag, startPoint x: 202, startPoint y: 293, endPoint x: 1513, endPoint y: 294, distance: 1311.0
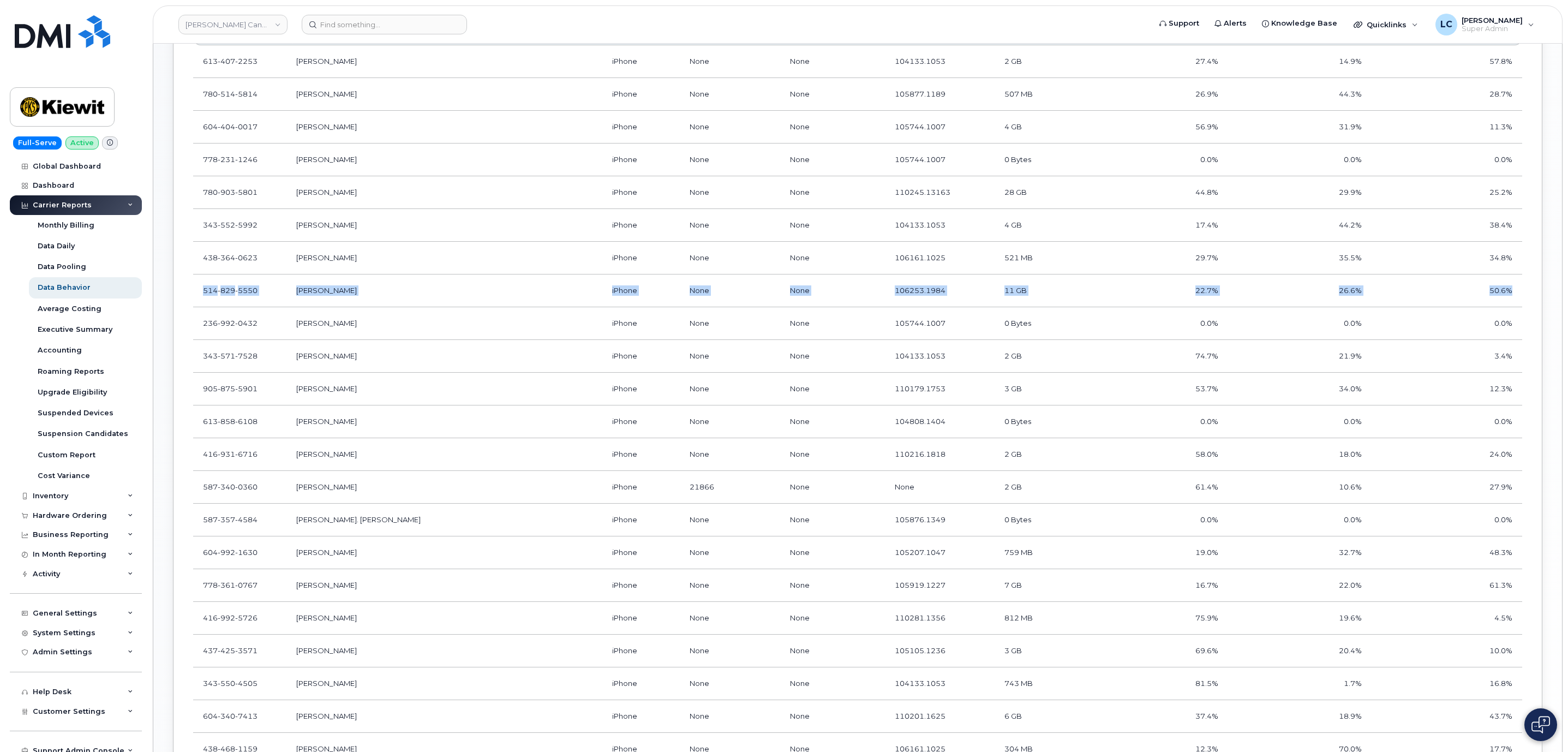
click at [1513, 340] on tr "514 829 5550 Daniel Landry iPhone None None 106253.1984 11 GB 22.7% 26.6% 50.6%" at bounding box center [857, 357] width 1329 height 33
copy tr "514 829 5550 Daniel Landry iPhone None None 106253.1984 11 GB 22.7% 26.6% 50.6%"
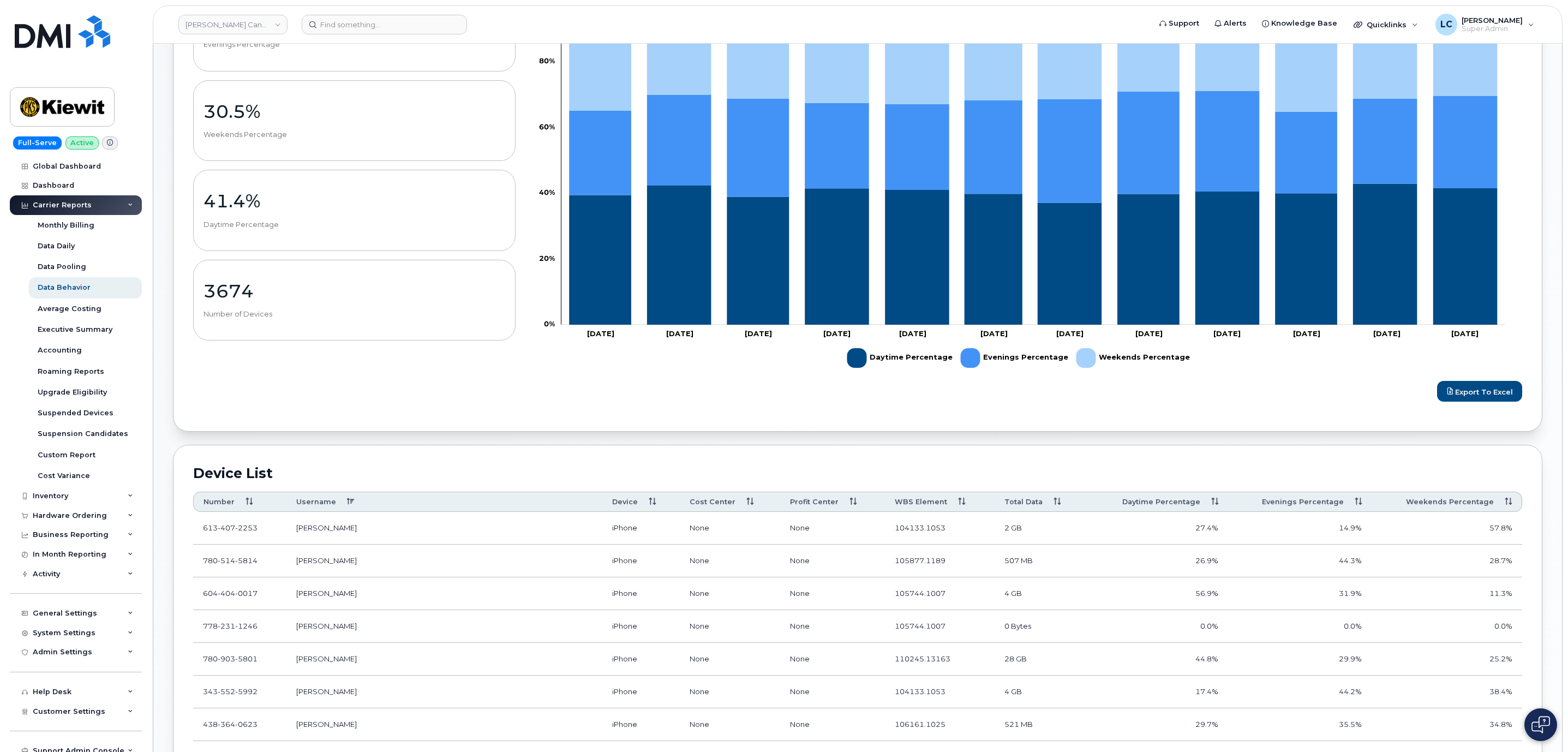
scroll to position [210, 0]
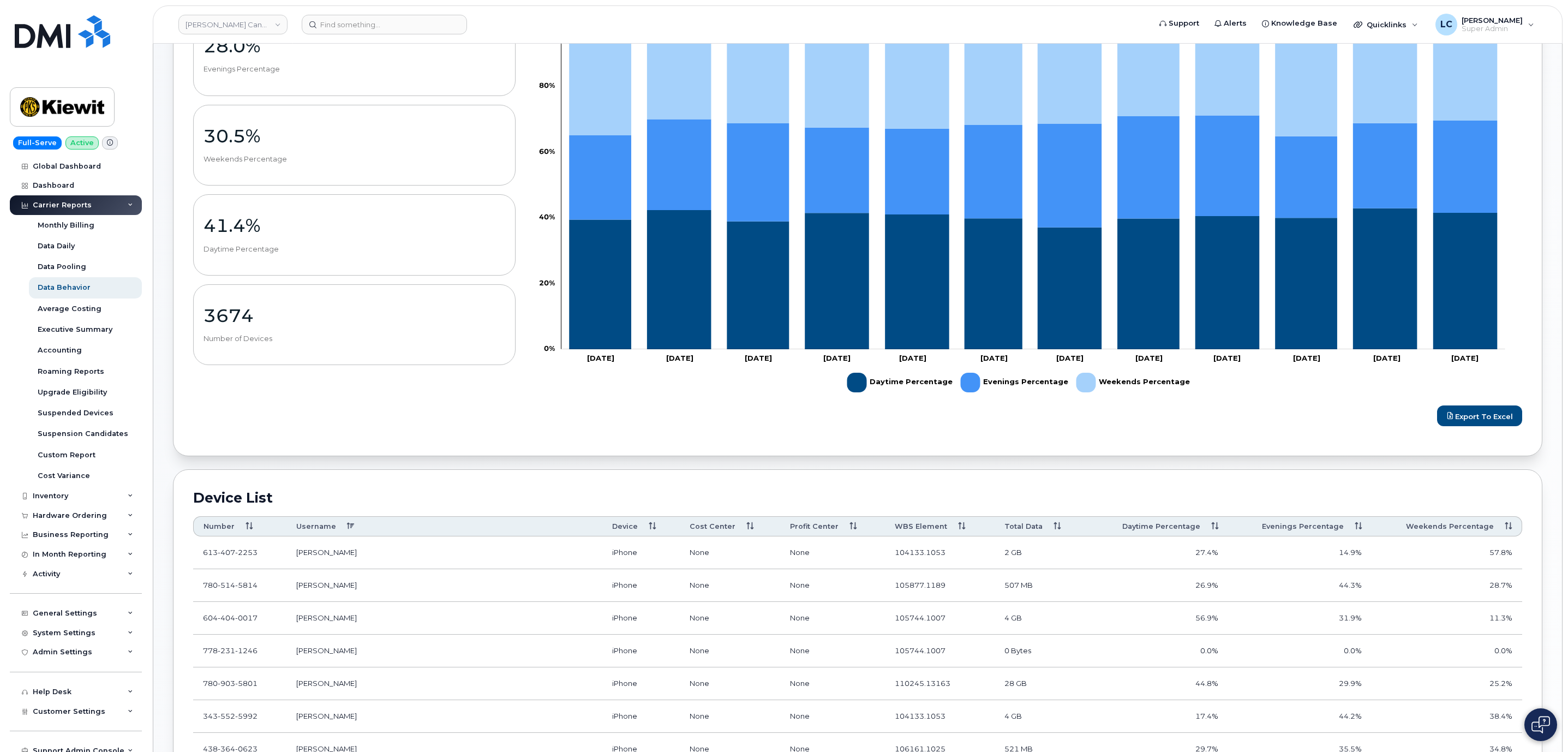
click at [95, 203] on div "Carrier Reports" at bounding box center [76, 205] width 132 height 19
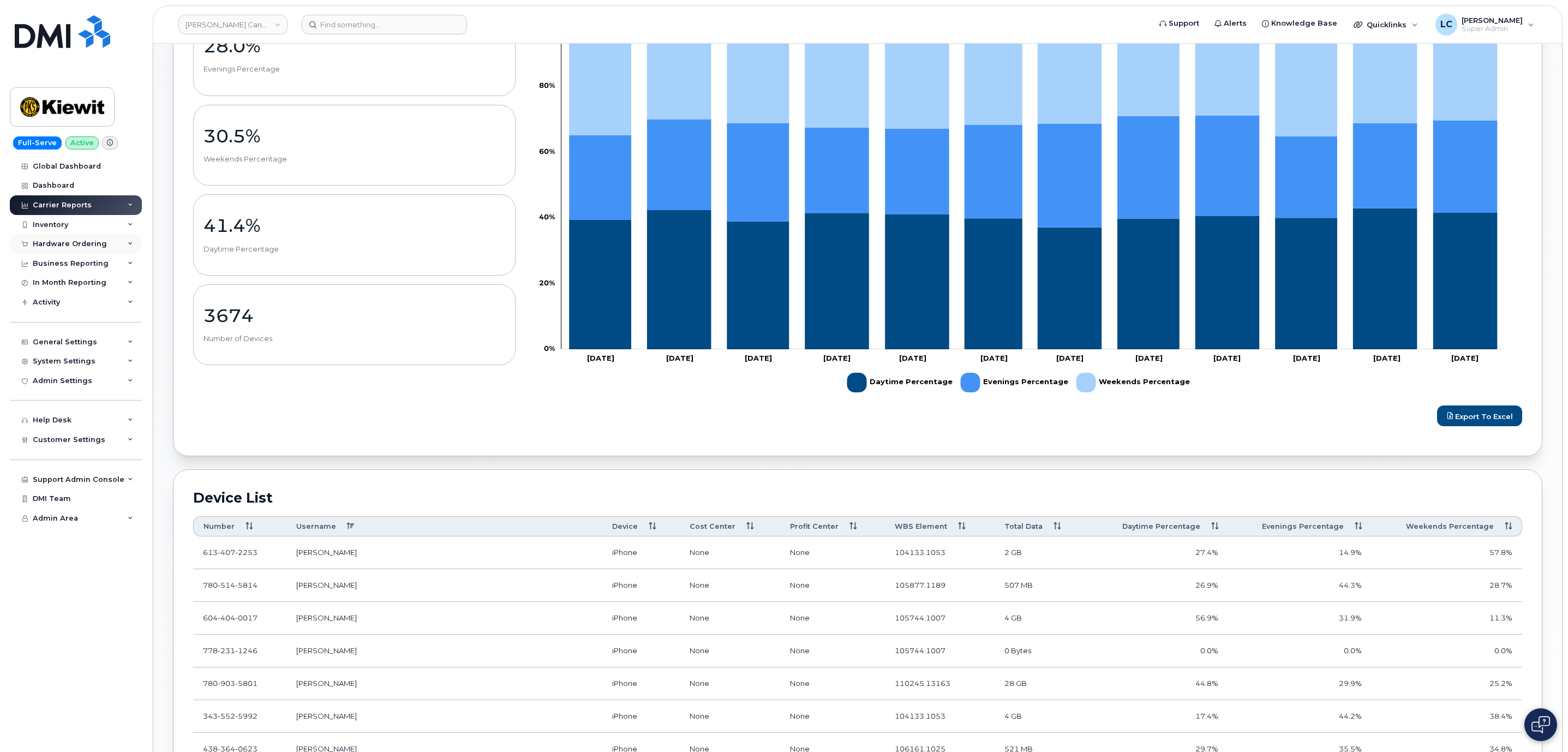
click at [94, 244] on div "Hardware Ordering" at bounding box center [70, 243] width 74 height 9
click at [64, 284] on link "Orders" at bounding box center [85, 285] width 113 height 21
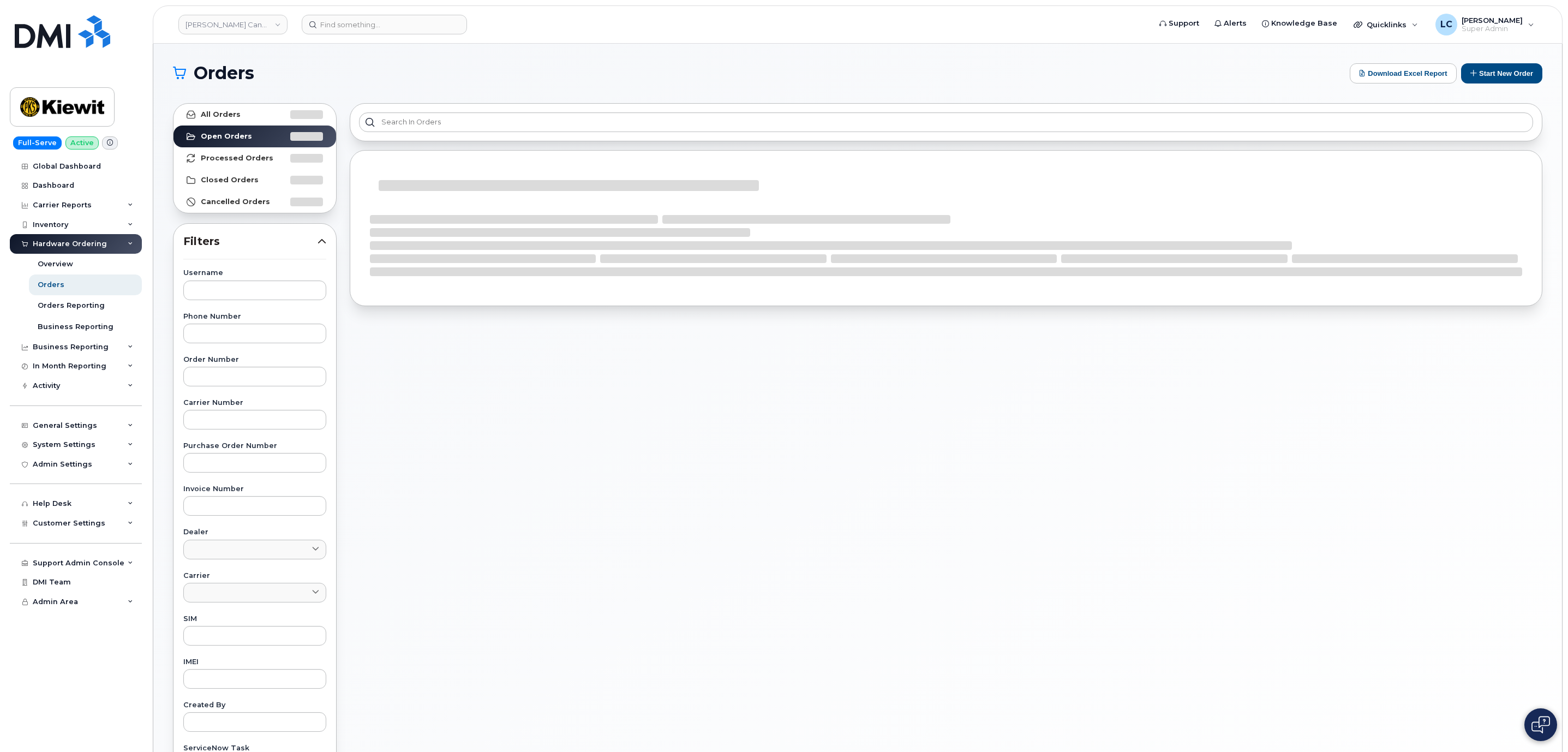
click at [1494, 84] on section "Orders Download Excel Report Start New Order All Orders Open Orders Processed O…" at bounding box center [857, 464] width 1370 height 800
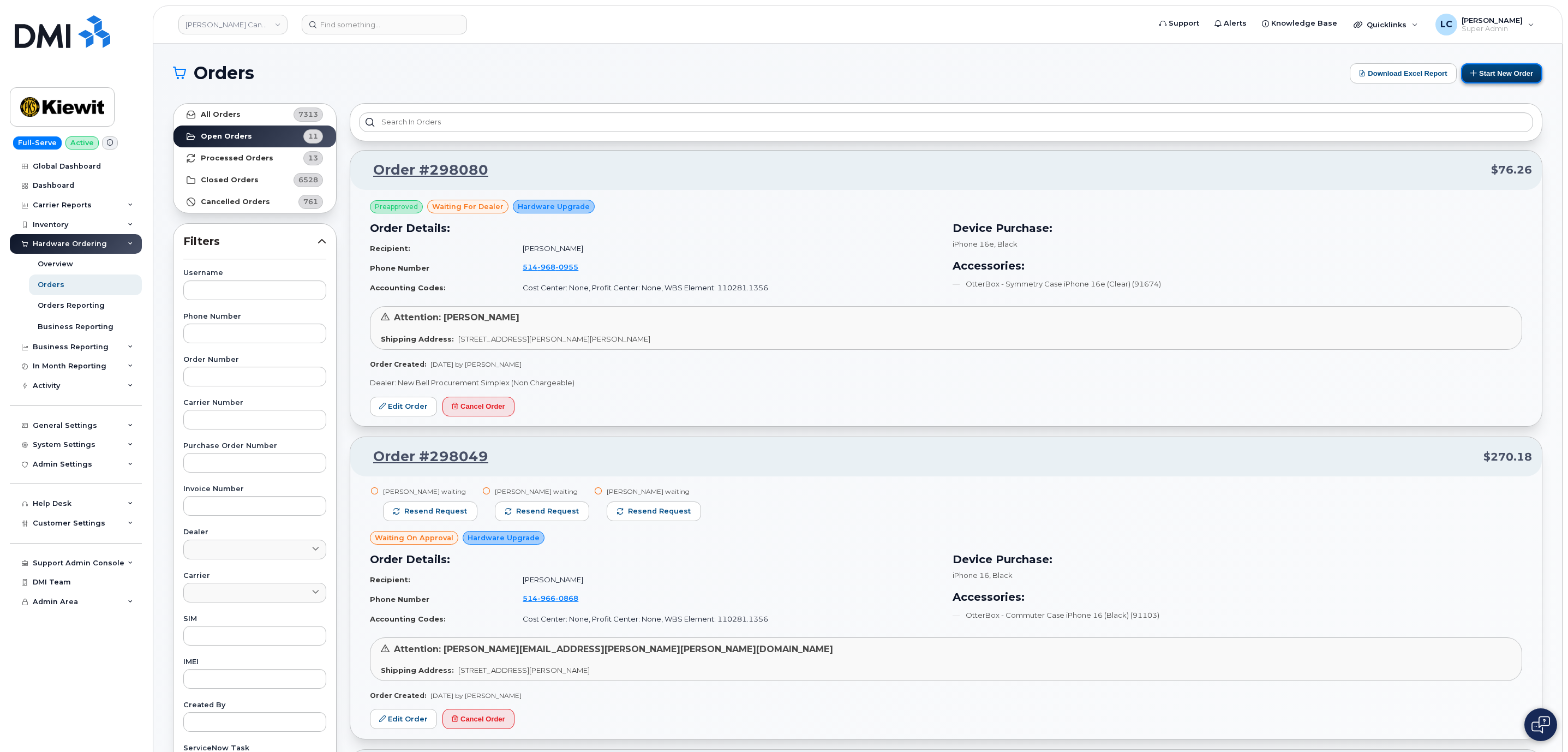
click at [1497, 79] on button "Start New Order" at bounding box center [1501, 74] width 81 height 20
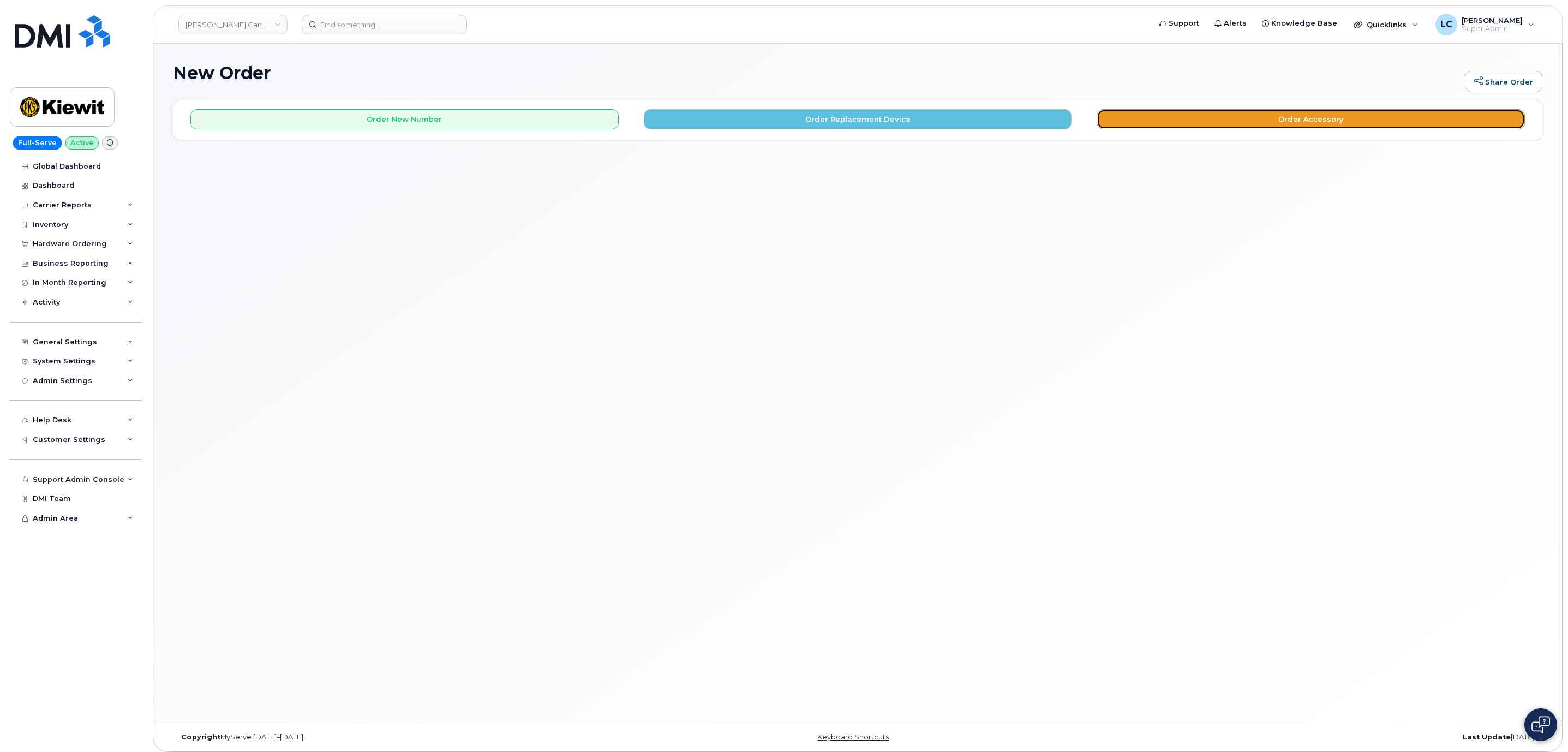
click at [1223, 128] on button "Order Accessory" at bounding box center [1311, 119] width 429 height 20
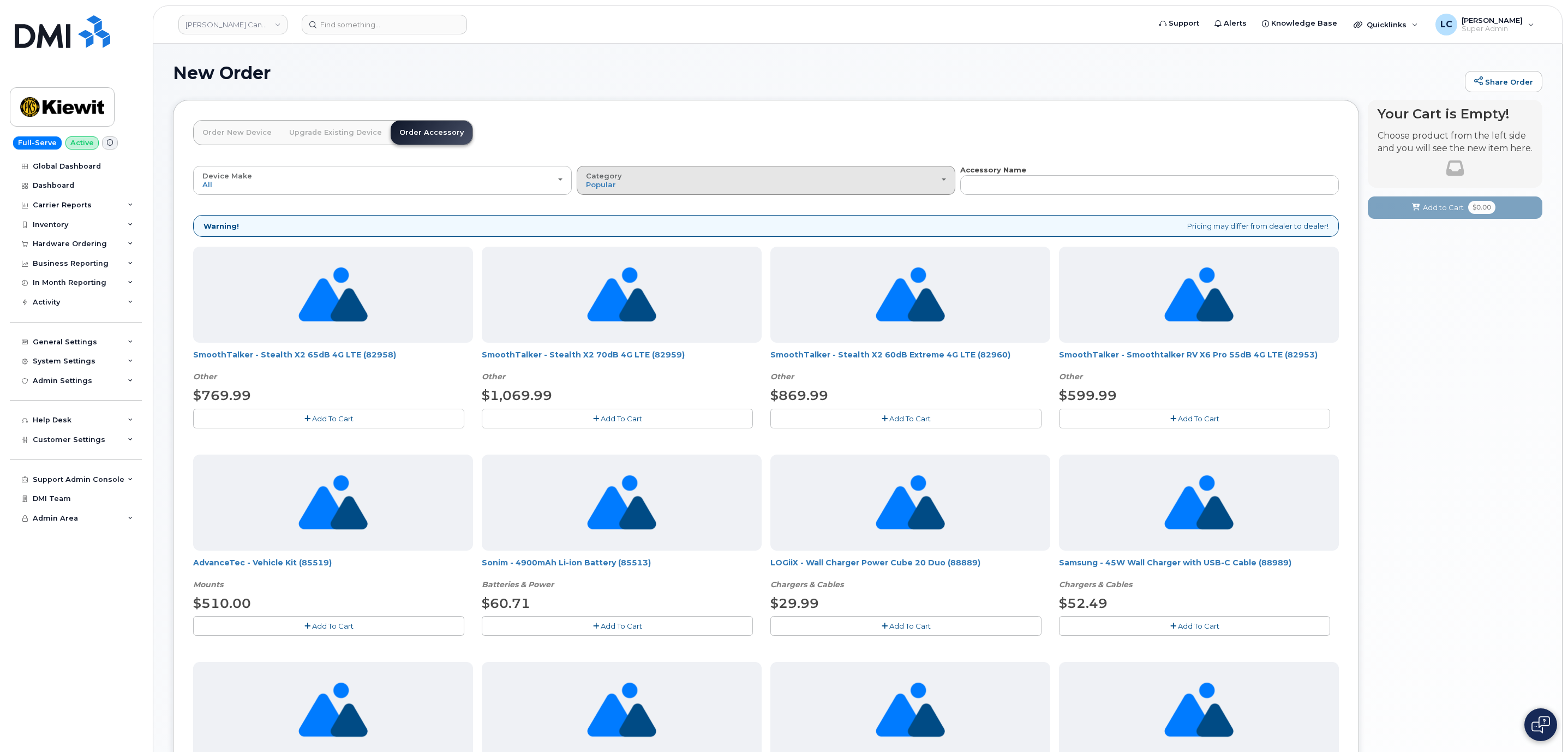
click at [906, 177] on div "Category Popular" at bounding box center [766, 181] width 360 height 17
click at [605, 246] on label "Other" at bounding box center [597, 247] width 35 height 13
click at [0, 0] on input "Other" at bounding box center [0, 0] width 0 height 0
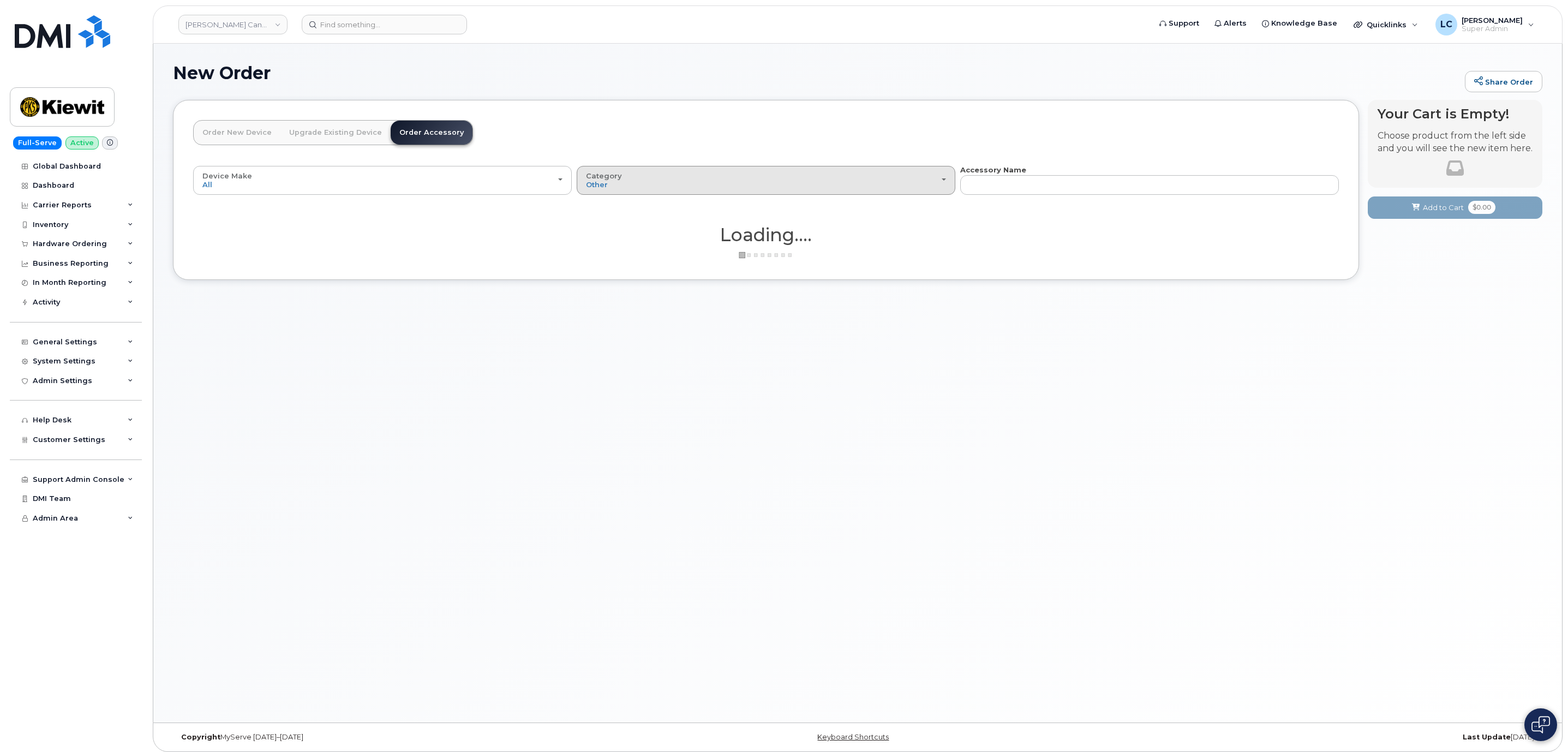
click at [718, 188] on div "Category Other" at bounding box center [766, 181] width 360 height 17
click at [600, 207] on label "All" at bounding box center [591, 205] width 23 height 13
click at [0, 0] on input "All" at bounding box center [0, 0] width 0 height 0
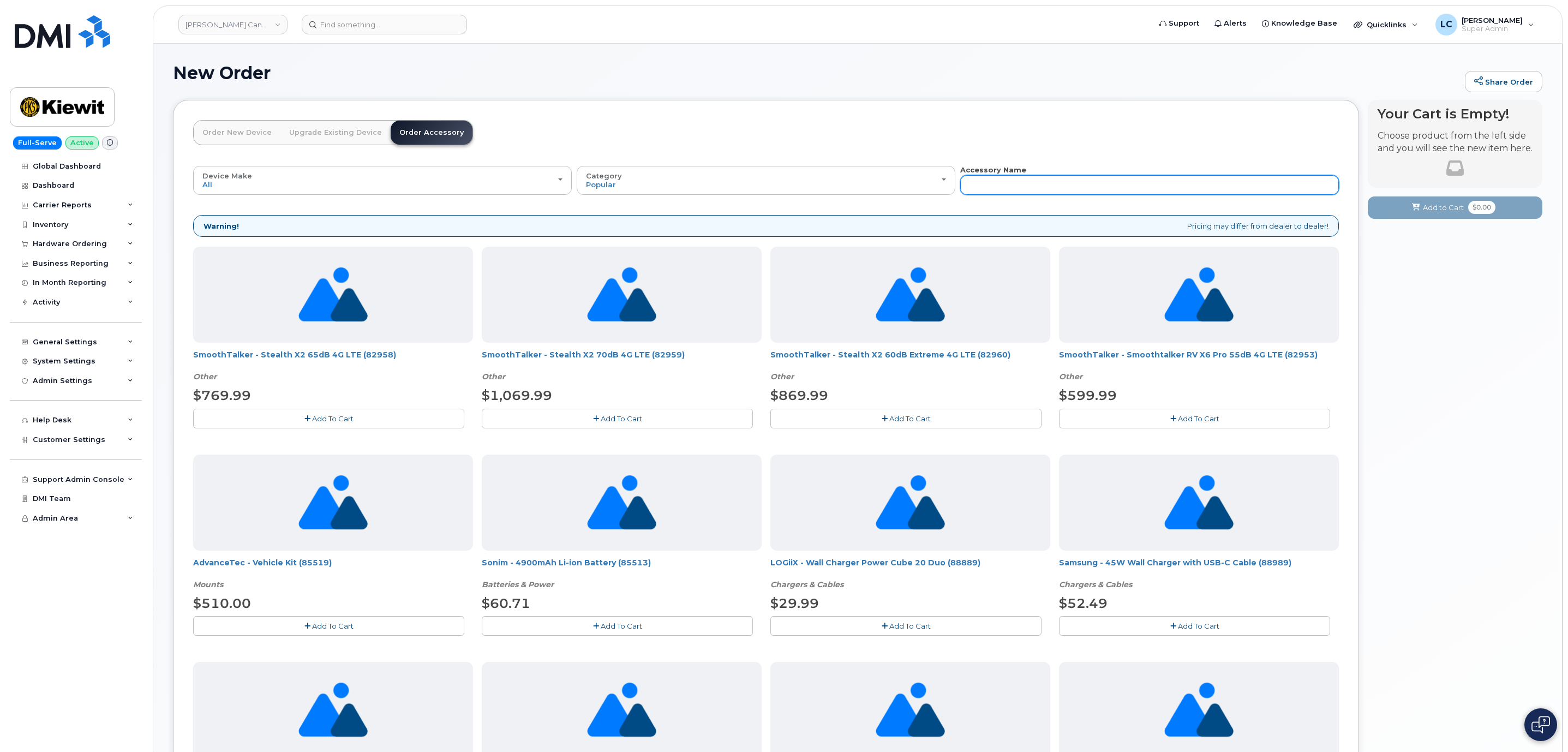
drag, startPoint x: 1046, startPoint y: 187, endPoint x: 1038, endPoint y: 190, distance: 8.5
click at [1046, 187] on input "text" at bounding box center [1149, 185] width 379 height 19
type input "Cable"
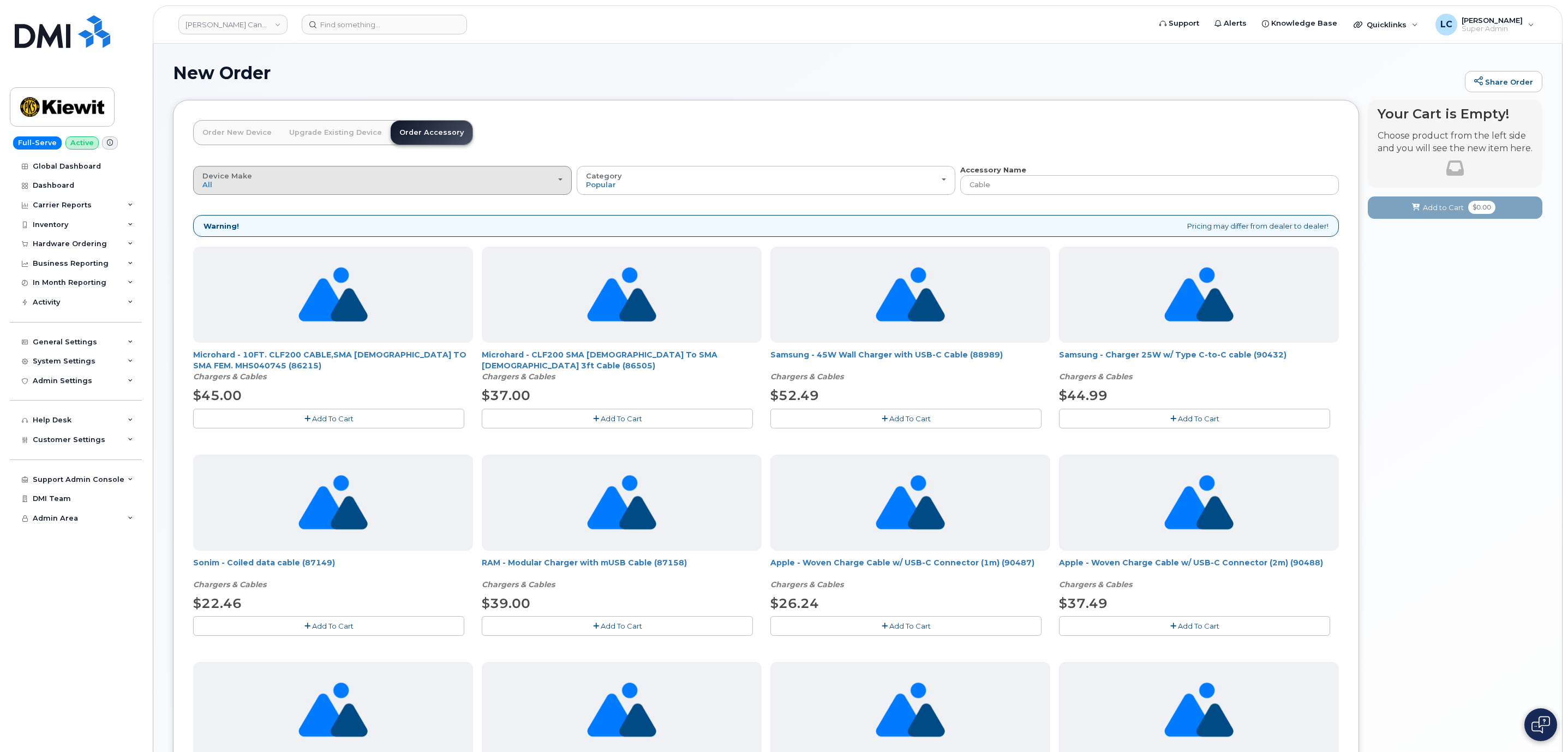
click at [540, 176] on div "Device Make All Android Cell Phone HUB iPhone Modem Tablet" at bounding box center [382, 181] width 360 height 17
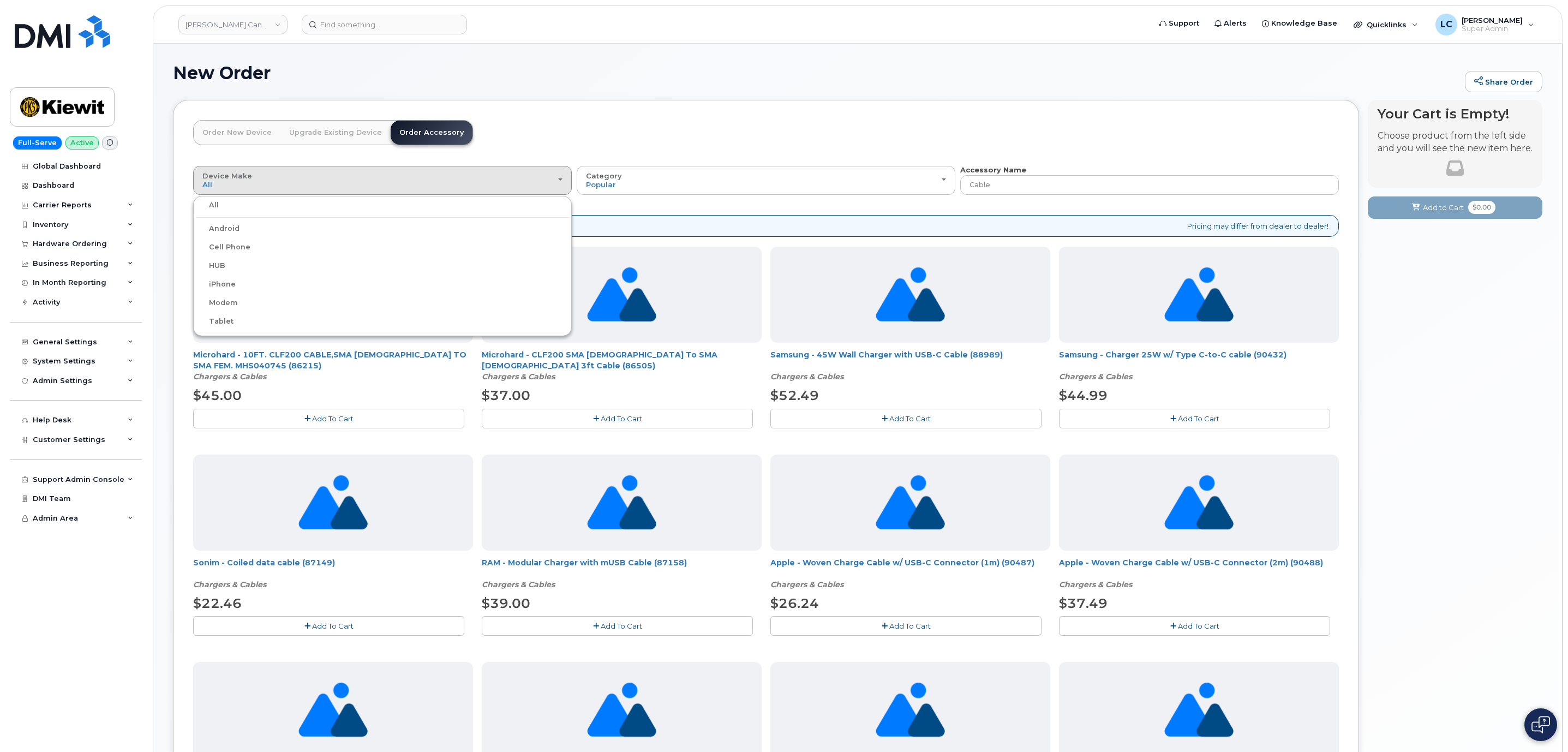
click at [229, 285] on label "iPhone" at bounding box center [215, 284] width 40 height 13
click at [0, 0] on input "iPhone" at bounding box center [0, 0] width 0 height 0
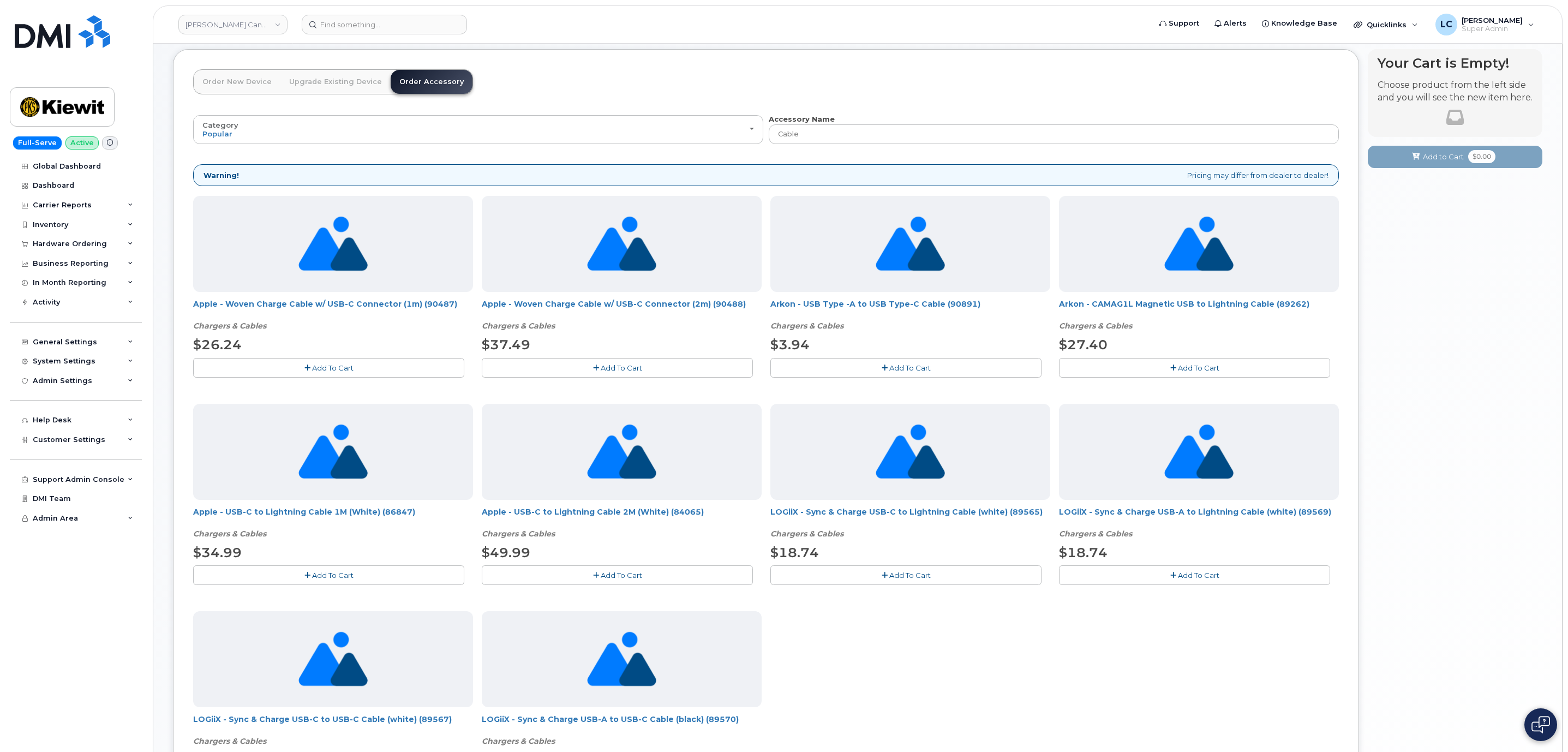
scroll to position [12, 0]
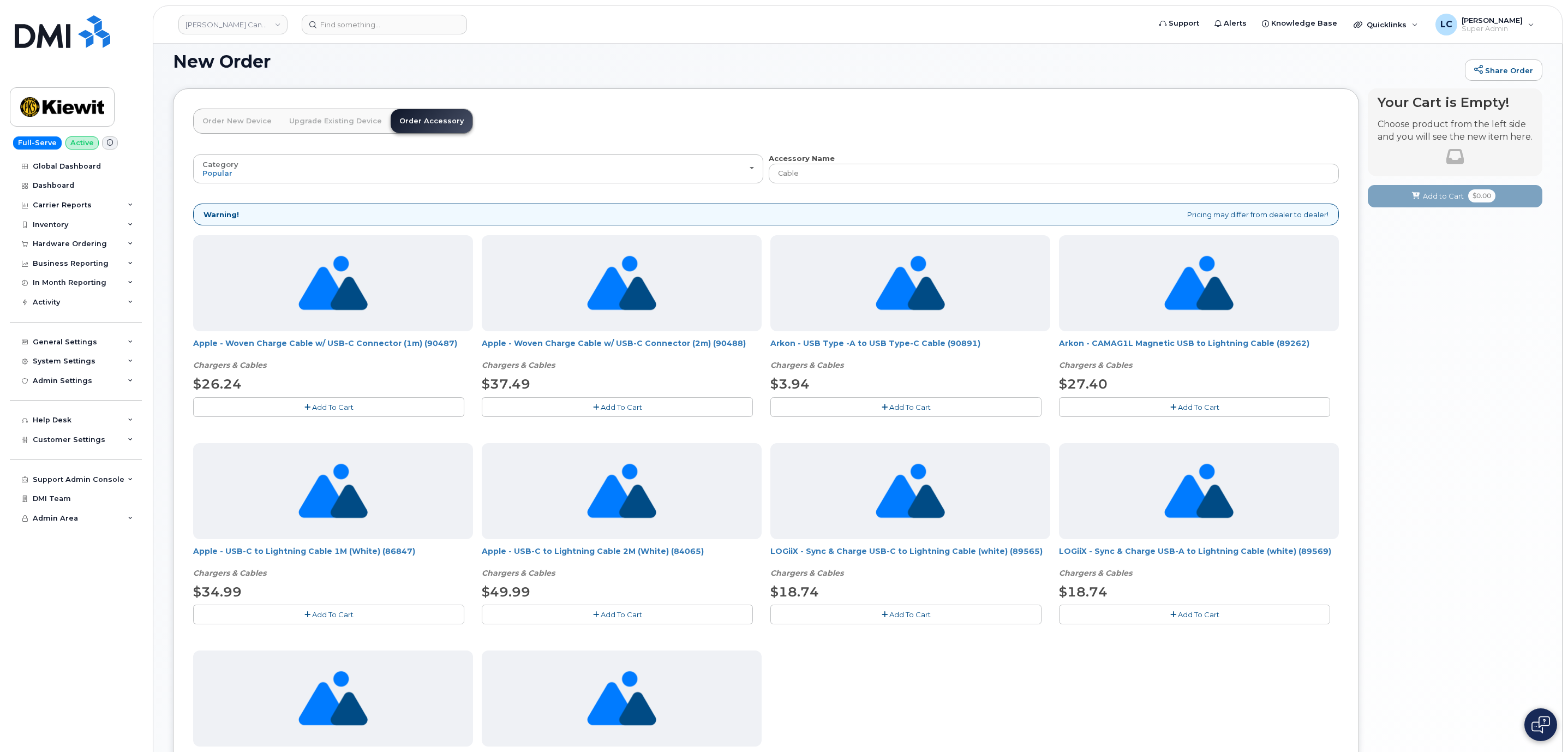
click at [333, 405] on span "Add To Cart" at bounding box center [333, 407] width 41 height 9
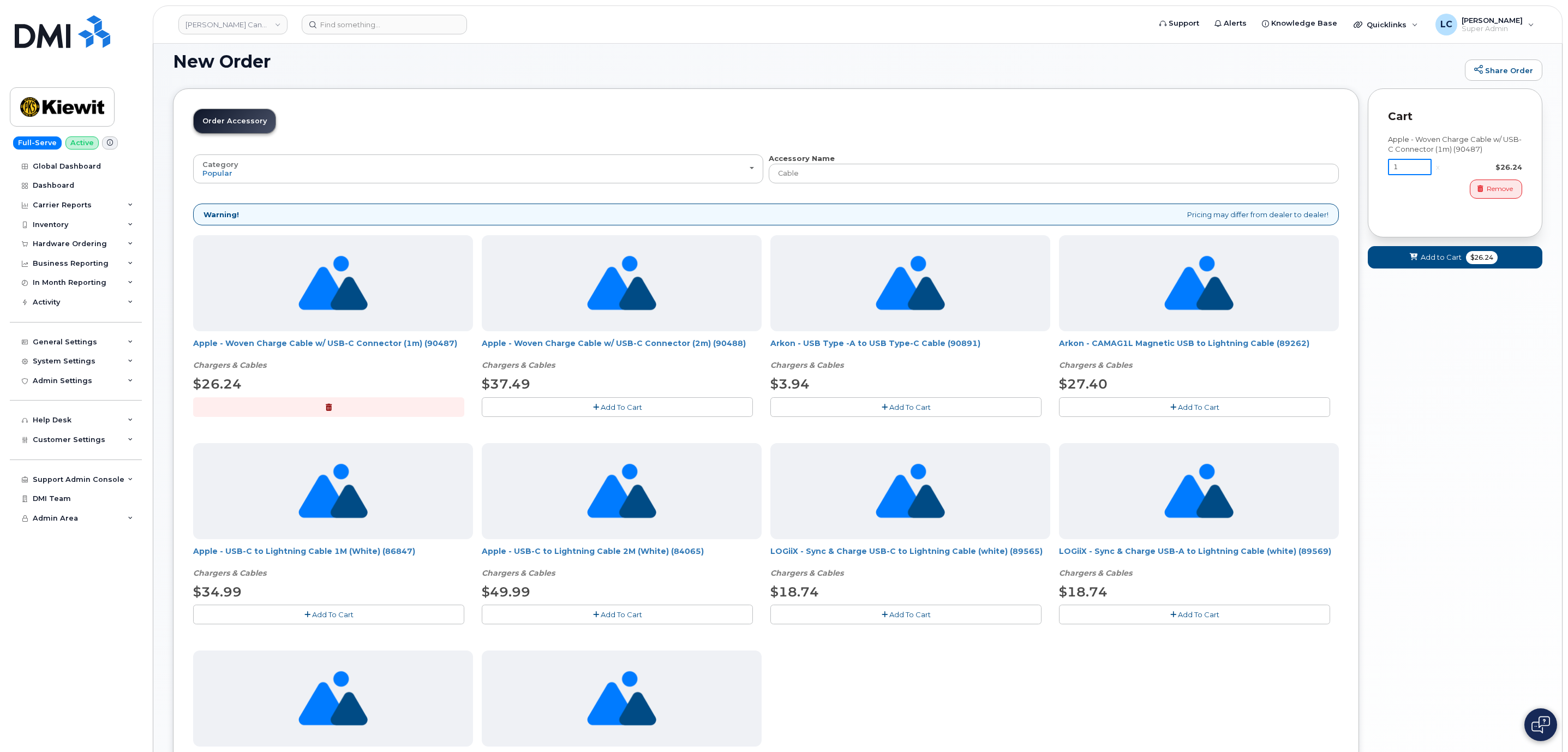
click at [1418, 166] on input "1" at bounding box center [1410, 167] width 43 height 16
type input "3"
click at [1435, 254] on span "Add to Cart" at bounding box center [1441, 257] width 41 height 10
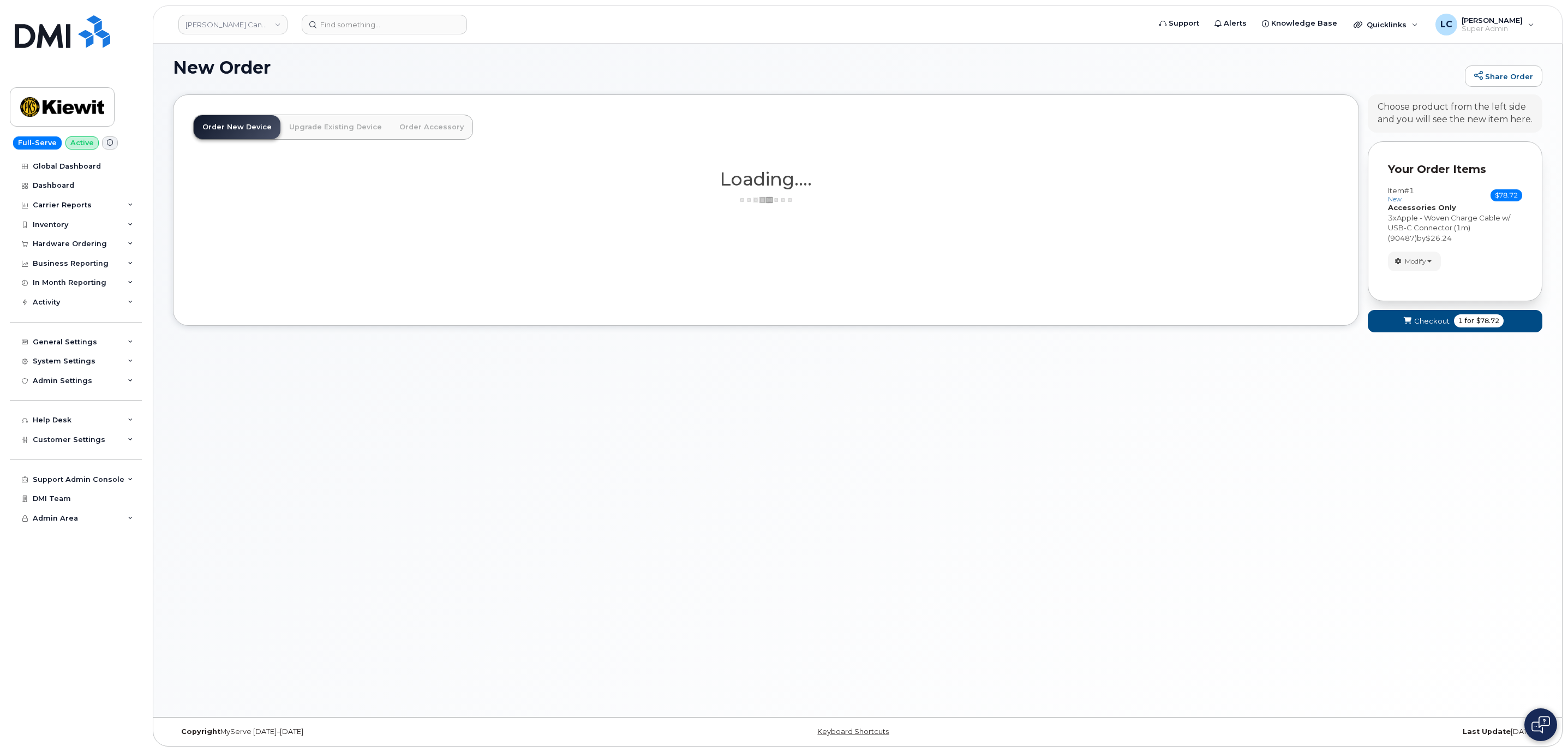
scroll to position [5, 0]
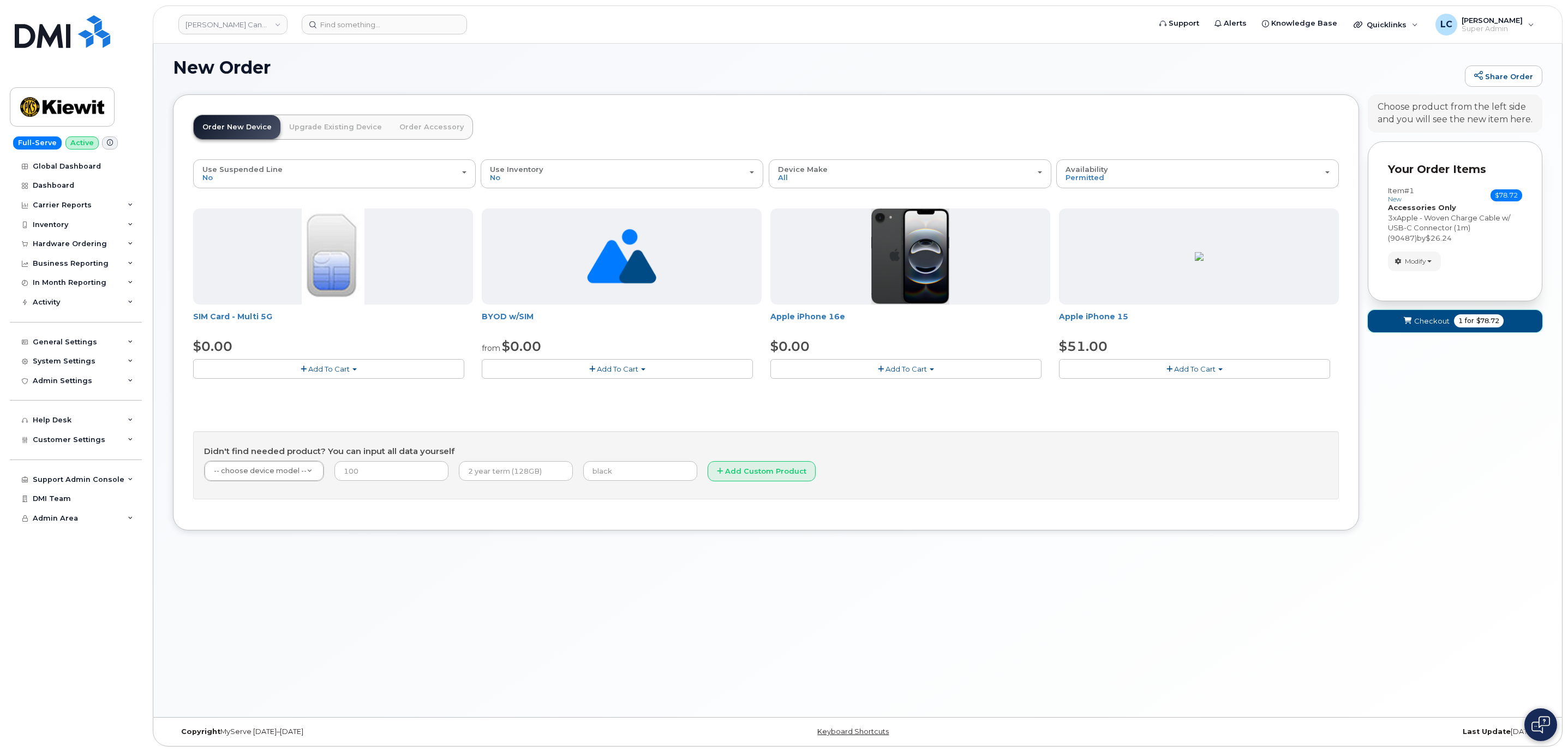
click at [1465, 323] on span "for" at bounding box center [1470, 321] width 14 height 10
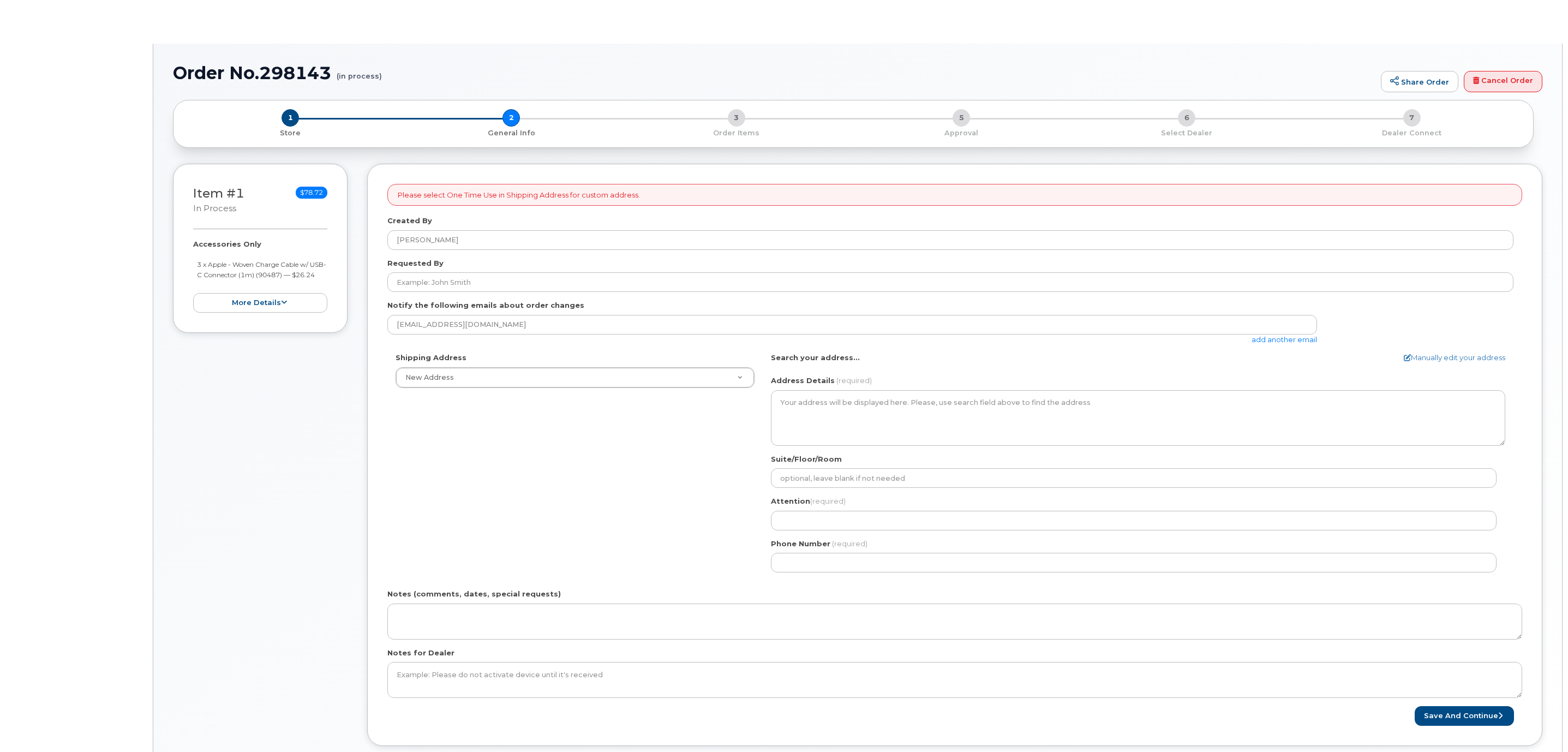
select select
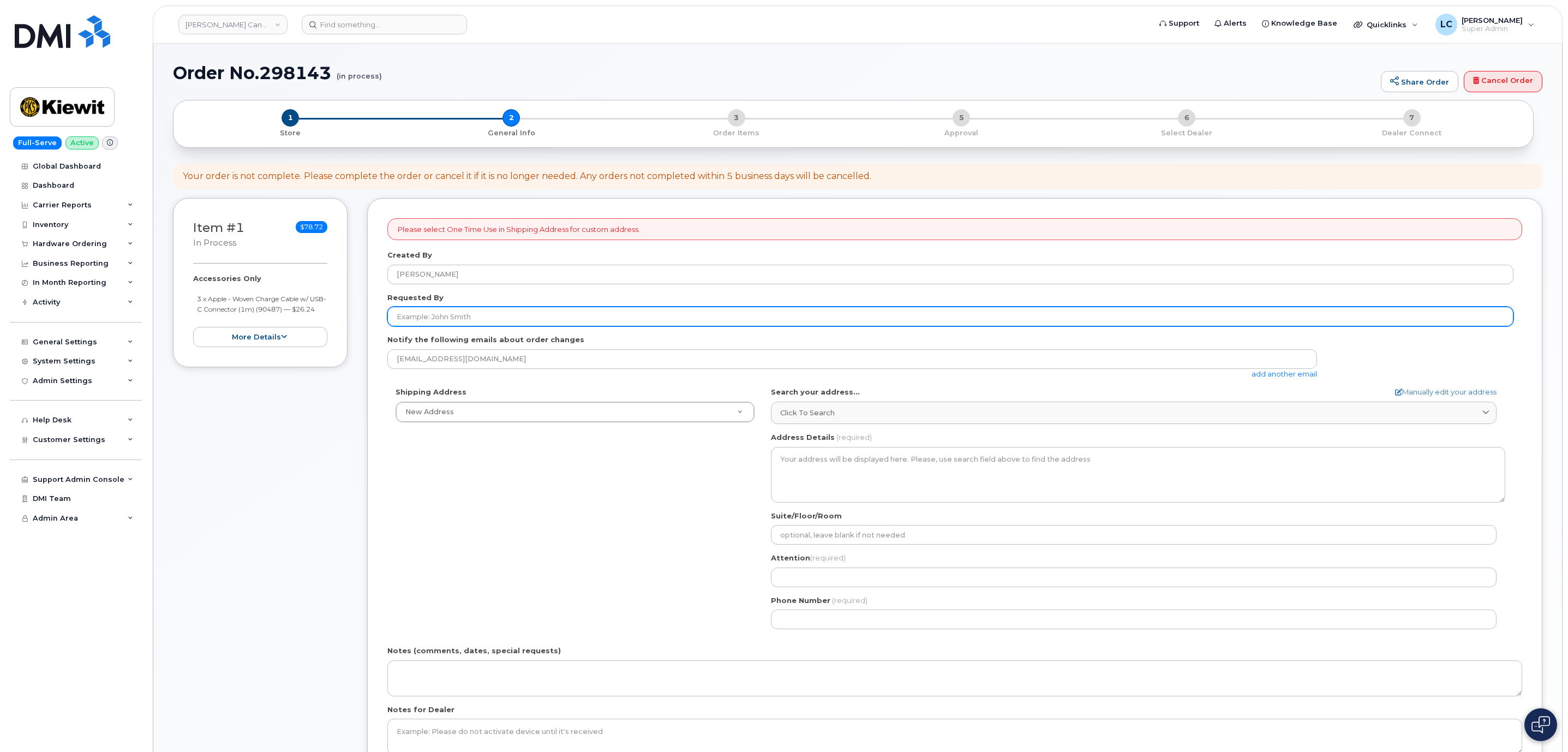
click at [483, 319] on input "Requested By" at bounding box center [950, 316] width 1126 height 19
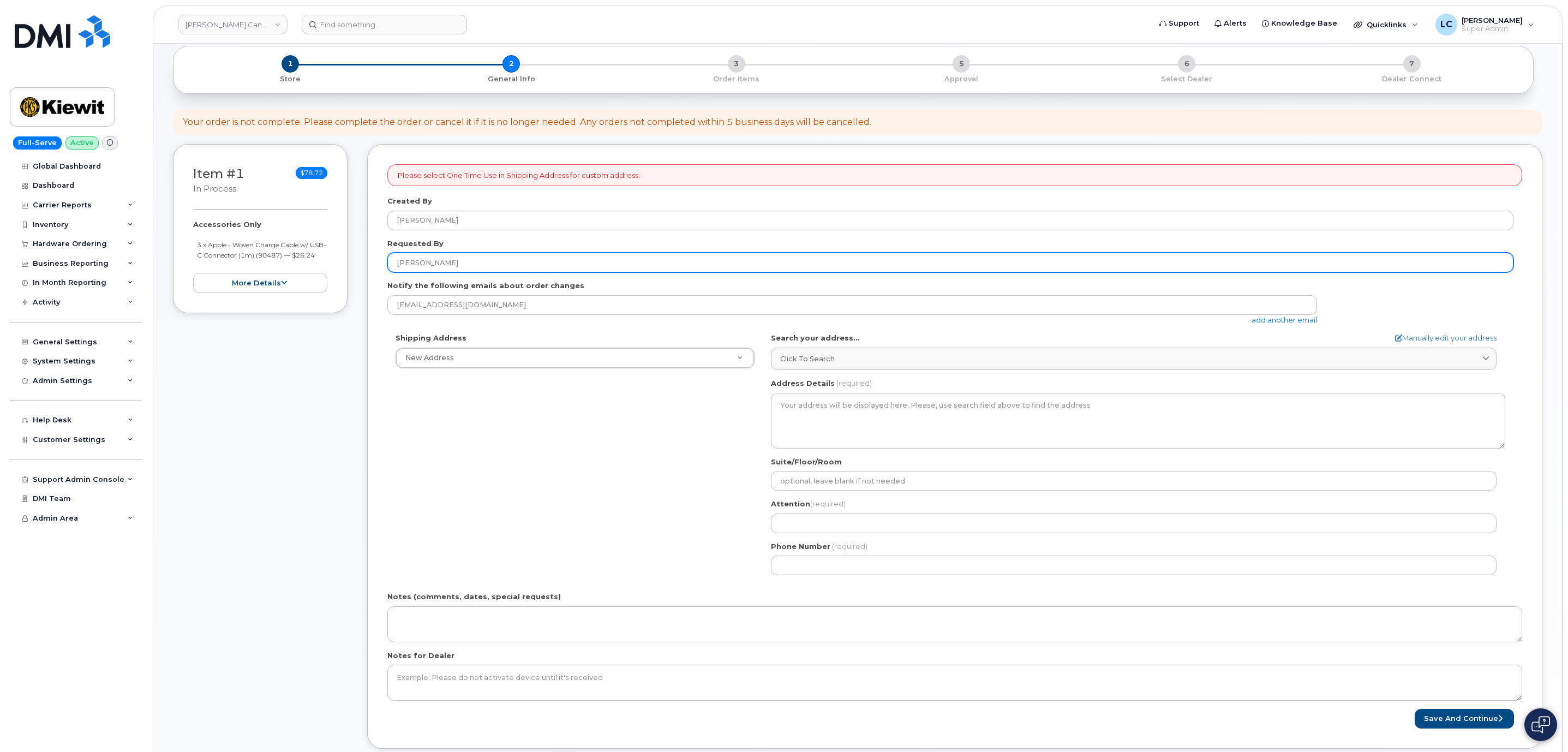
scroll to position [82, 0]
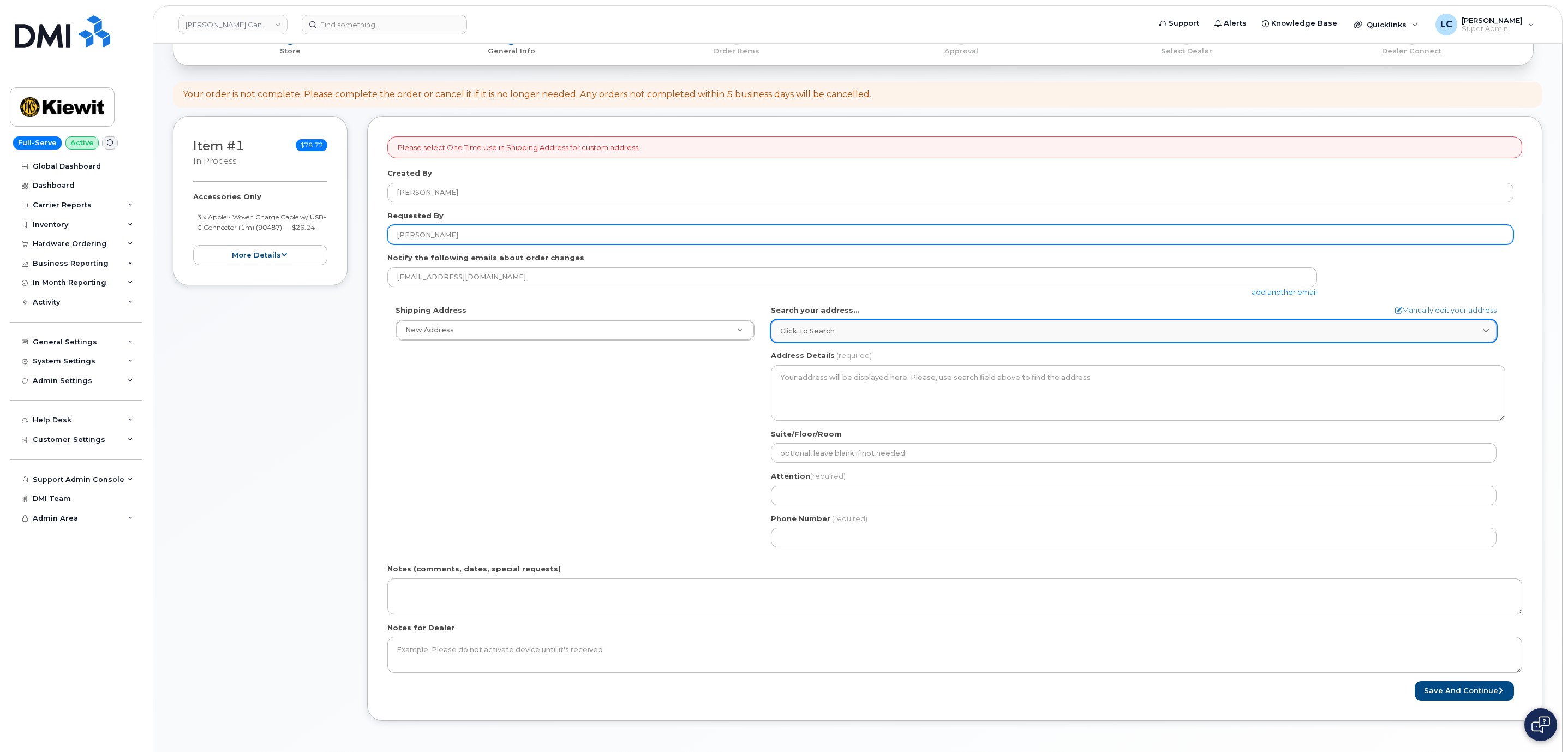
type input "[PERSON_NAME]"
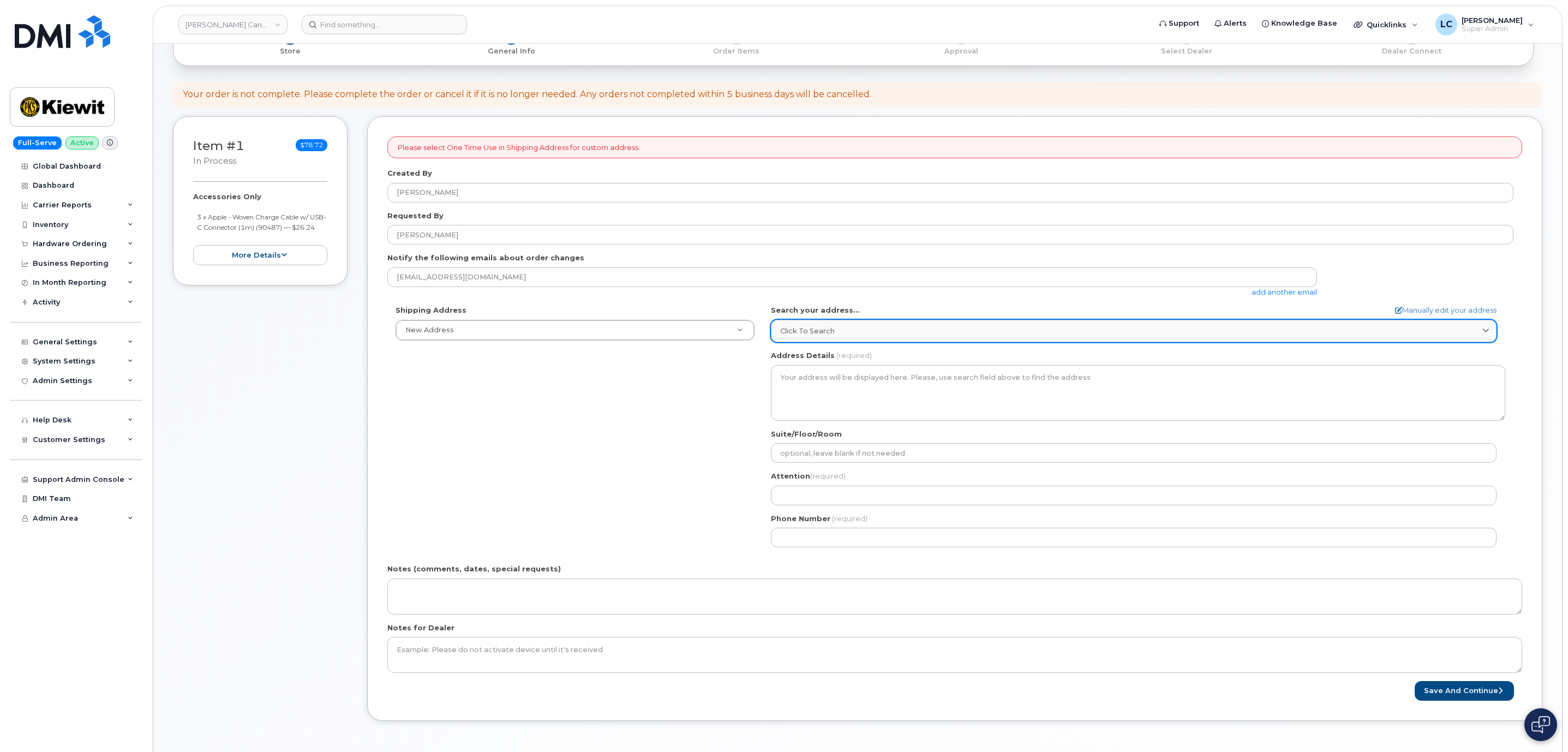
click at [845, 335] on div "Click to search" at bounding box center [1134, 330] width 707 height 10
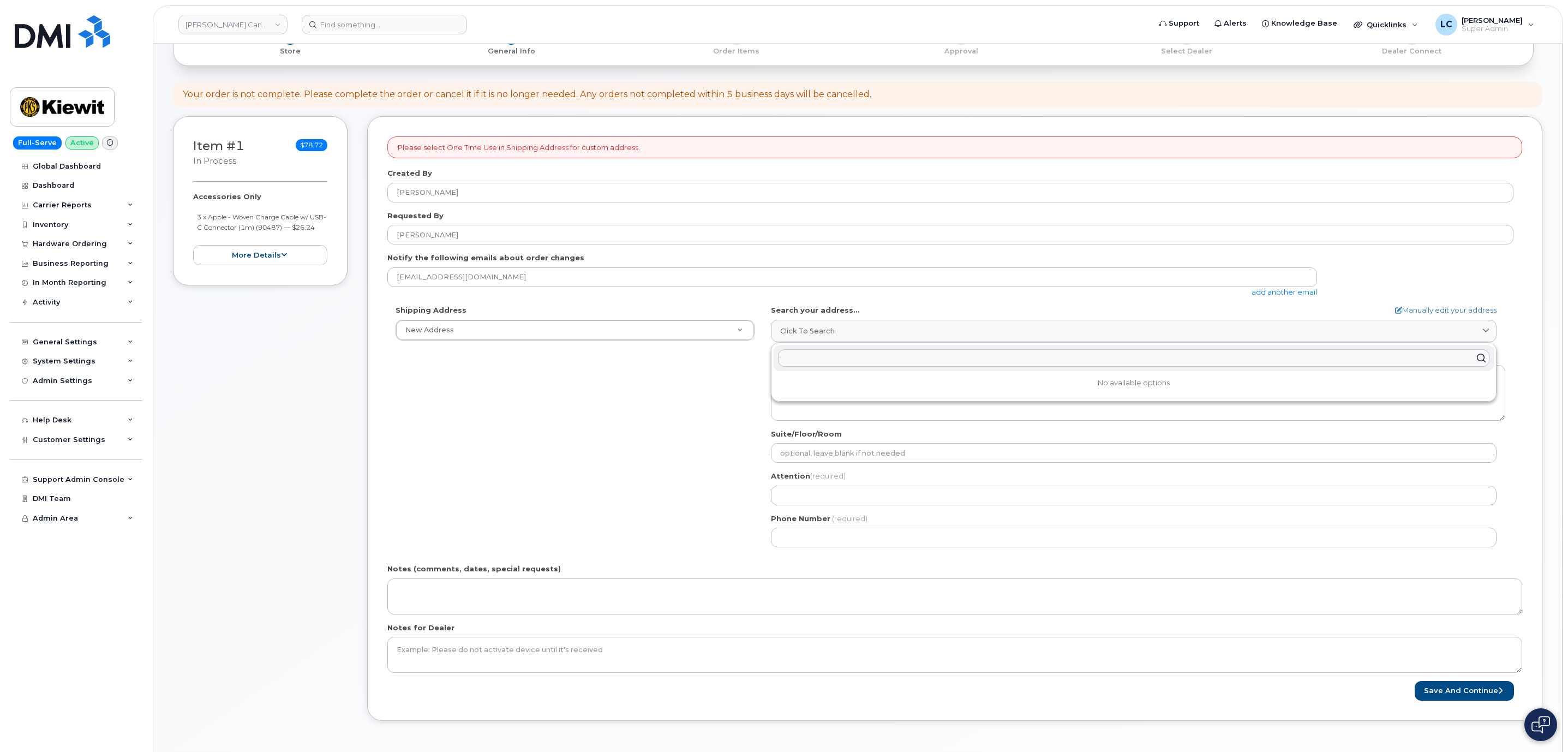
click at [909, 358] on input "text" at bounding box center [1134, 358] width 712 height 18
paste input "14 Lower Jarvis Street Toronto, ON M5E 1N1"
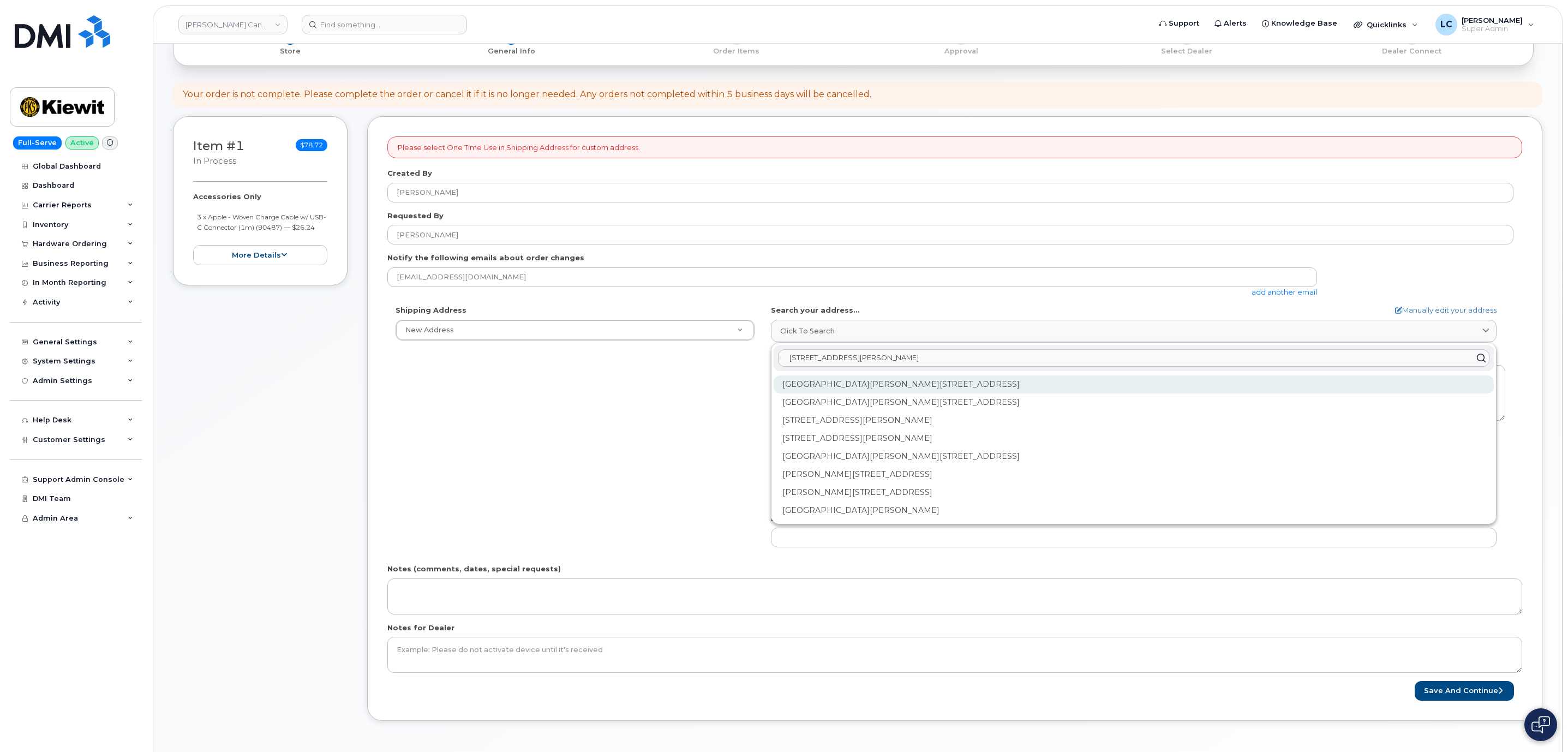
type input "14 Lower Jarvis Street Toronto, ON M5E 1N1"
click at [941, 412] on div "Lower Jarvis St Toronto ON M5E 1N1" at bounding box center [1133, 420] width 720 height 18
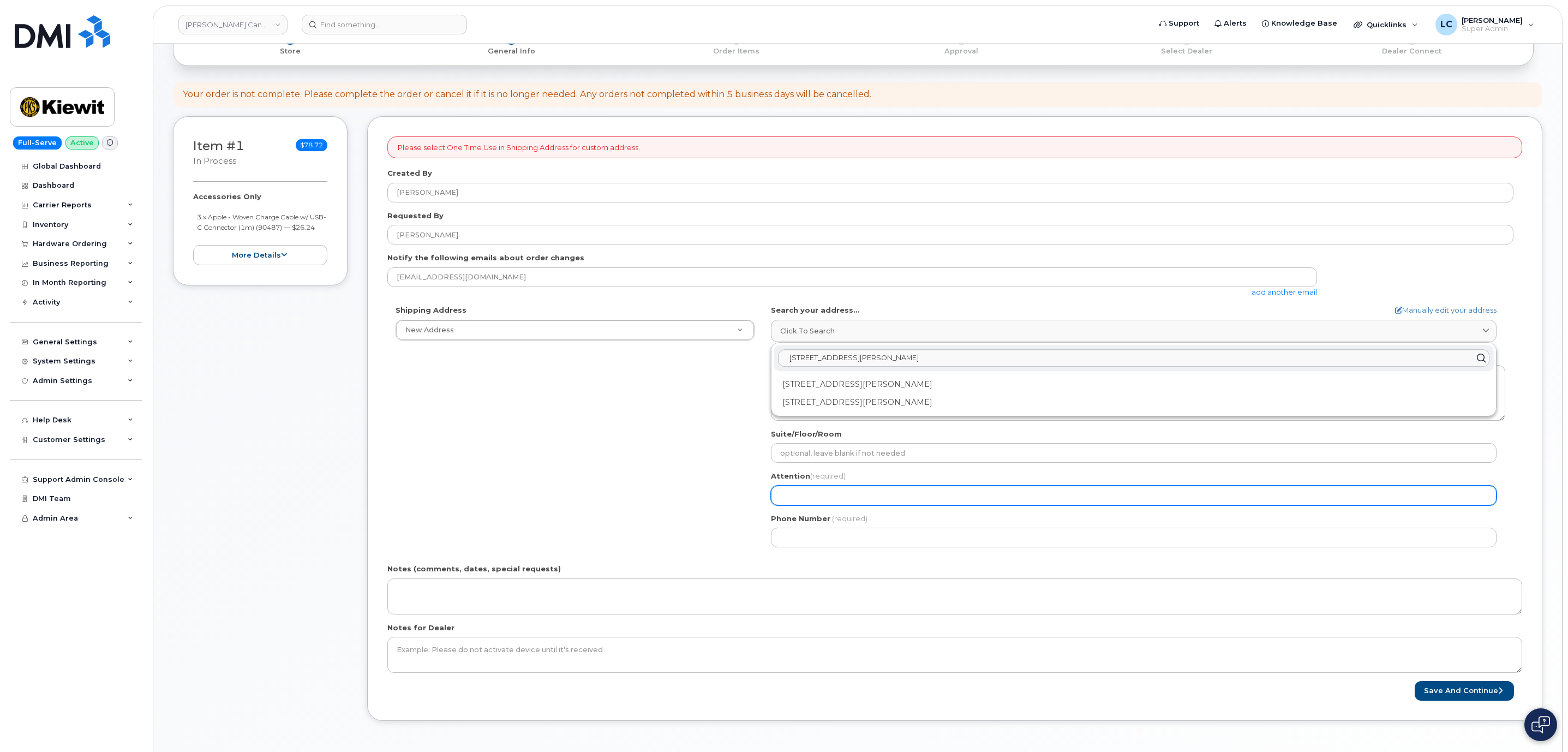
click at [870, 495] on input "Attention (required)" at bounding box center [1134, 495] width 725 height 19
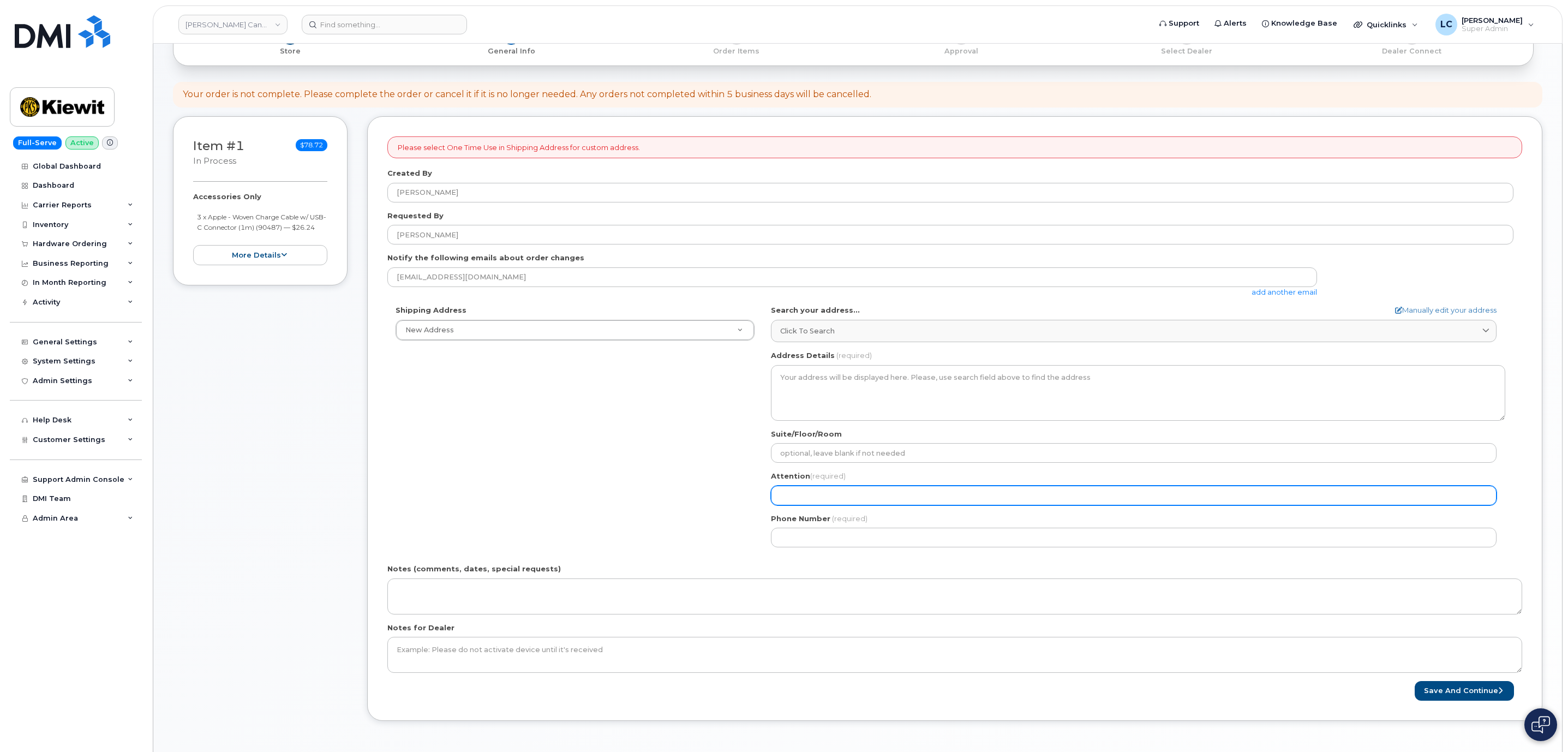
select select
type input "D"
select select
type input "Du"
select select
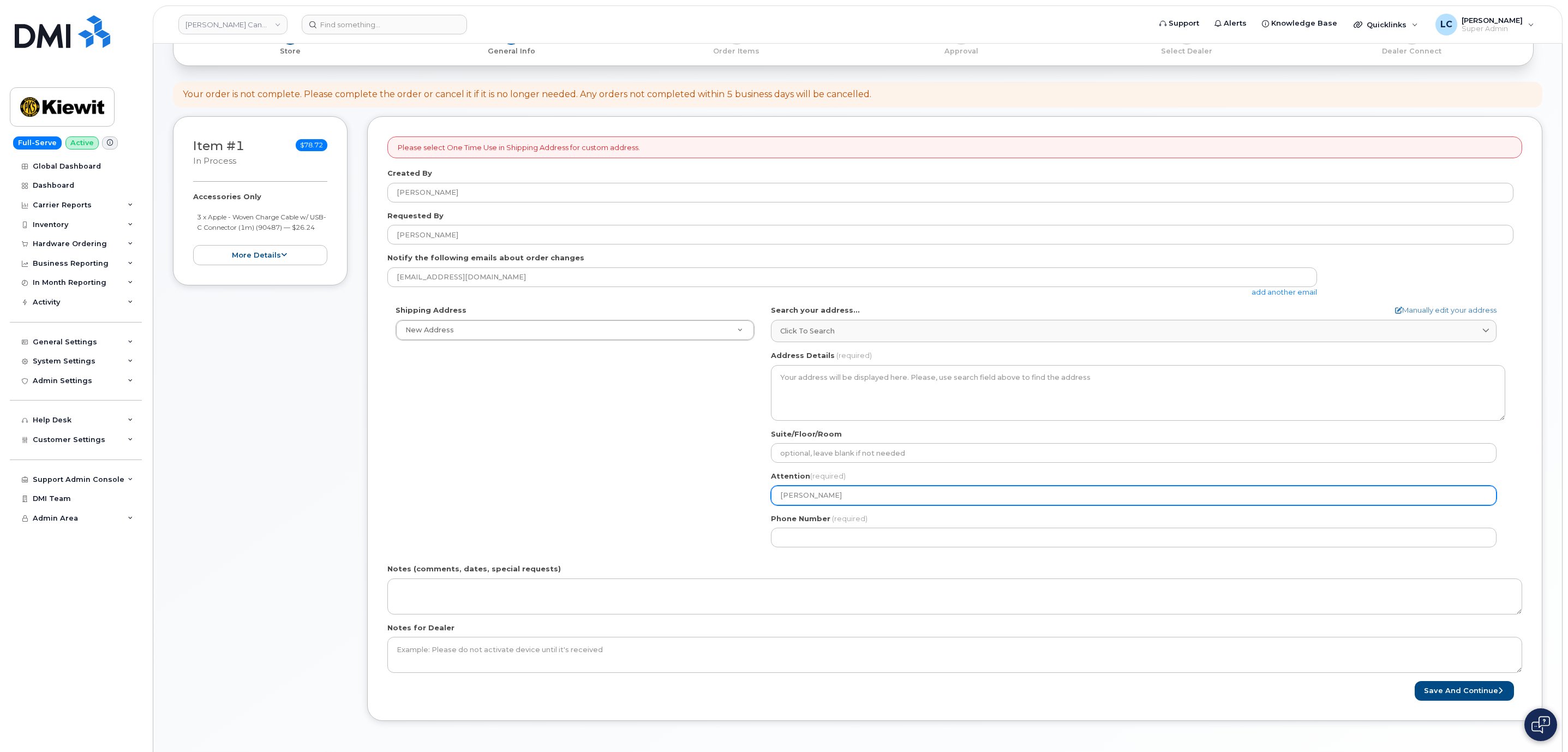
type input "Duy"
select select
type input "Duy T"
select select
type input "Duy Tr"
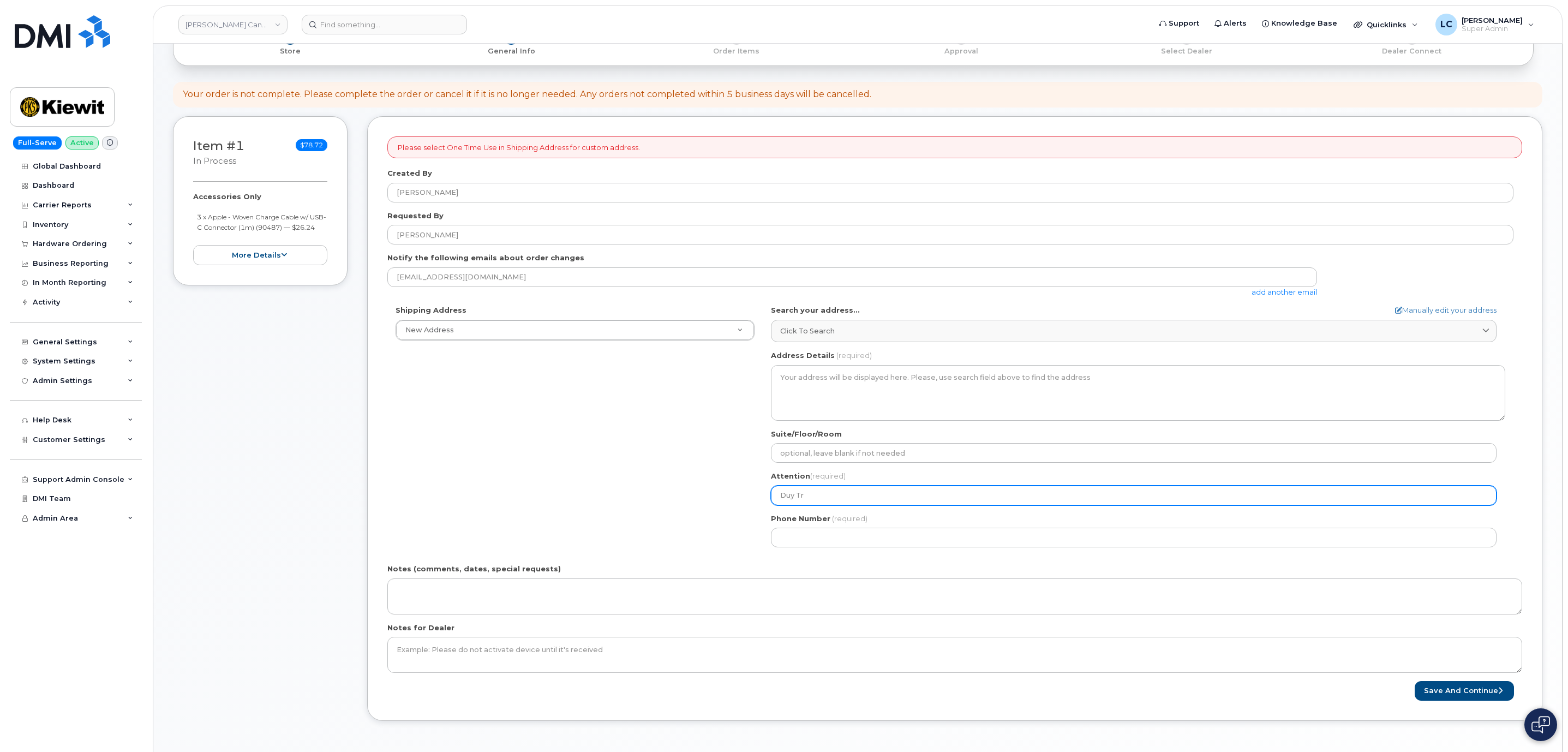
select select
type input "Duy Tra"
select select
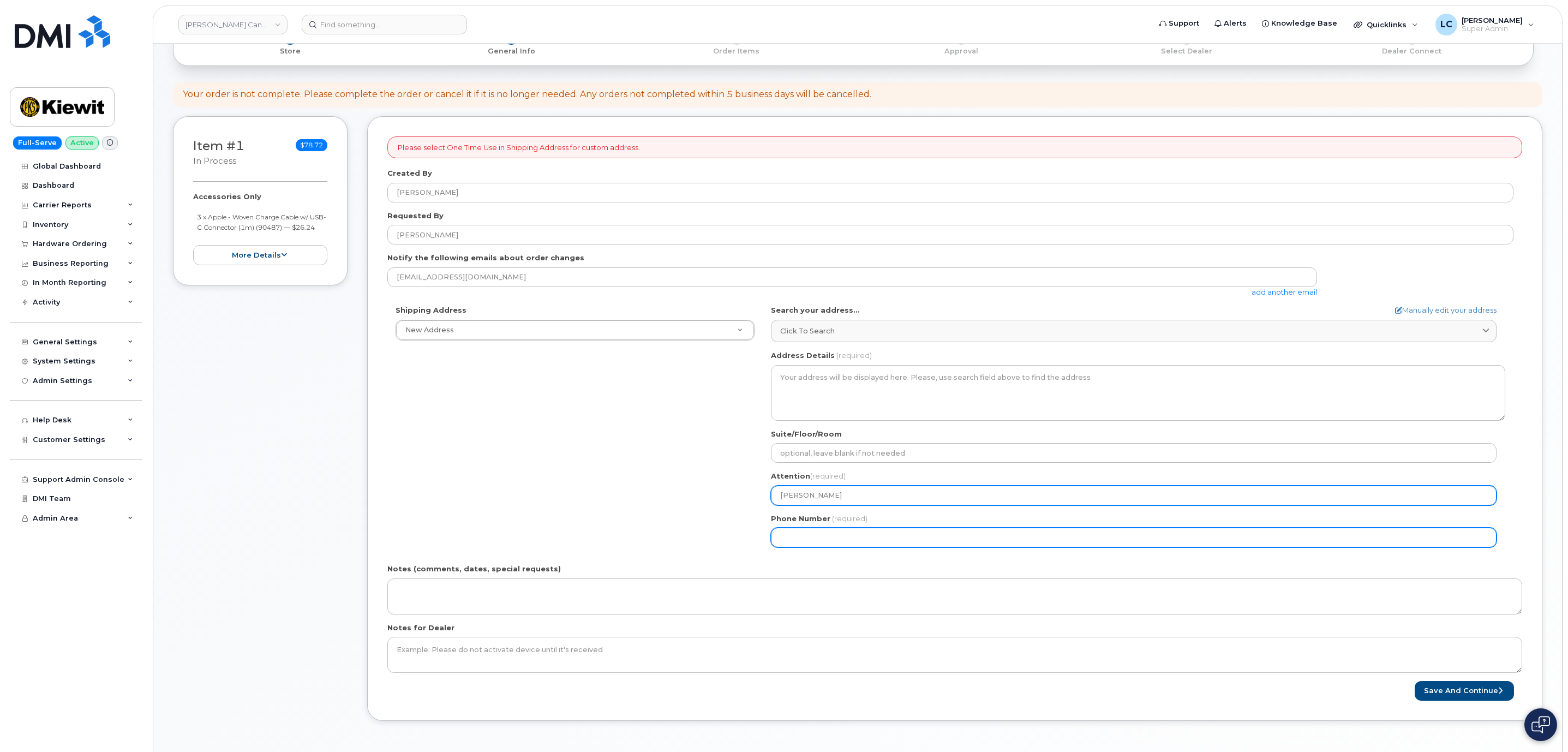
type input "[PERSON_NAME]"
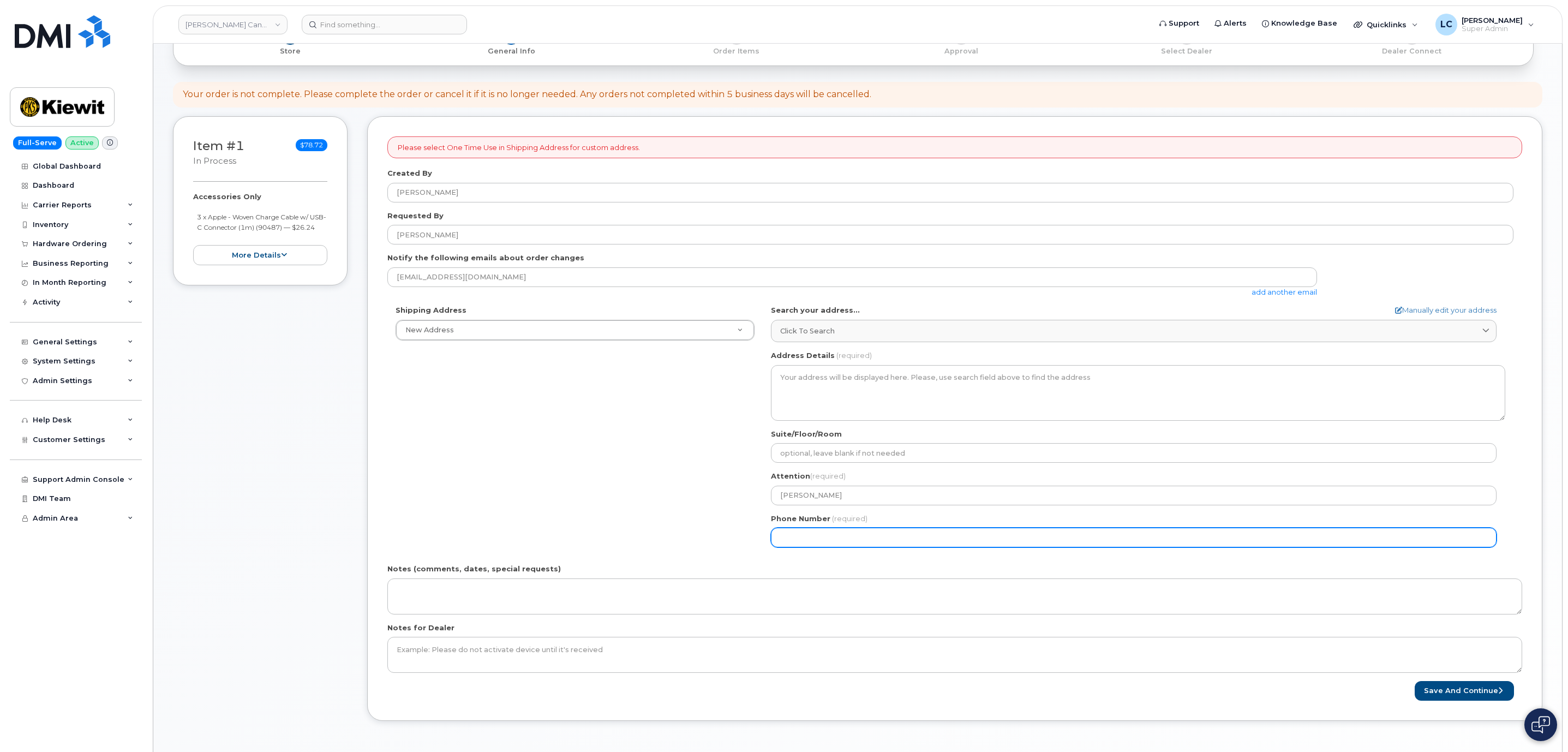
click at [832, 539] on input "Phone Number" at bounding box center [1134, 537] width 725 height 19
click at [818, 537] on input "Phone Number" at bounding box center [1134, 537] width 725 height 19
click at [812, 539] on input "Phone Number" at bounding box center [1134, 537] width 725 height 19
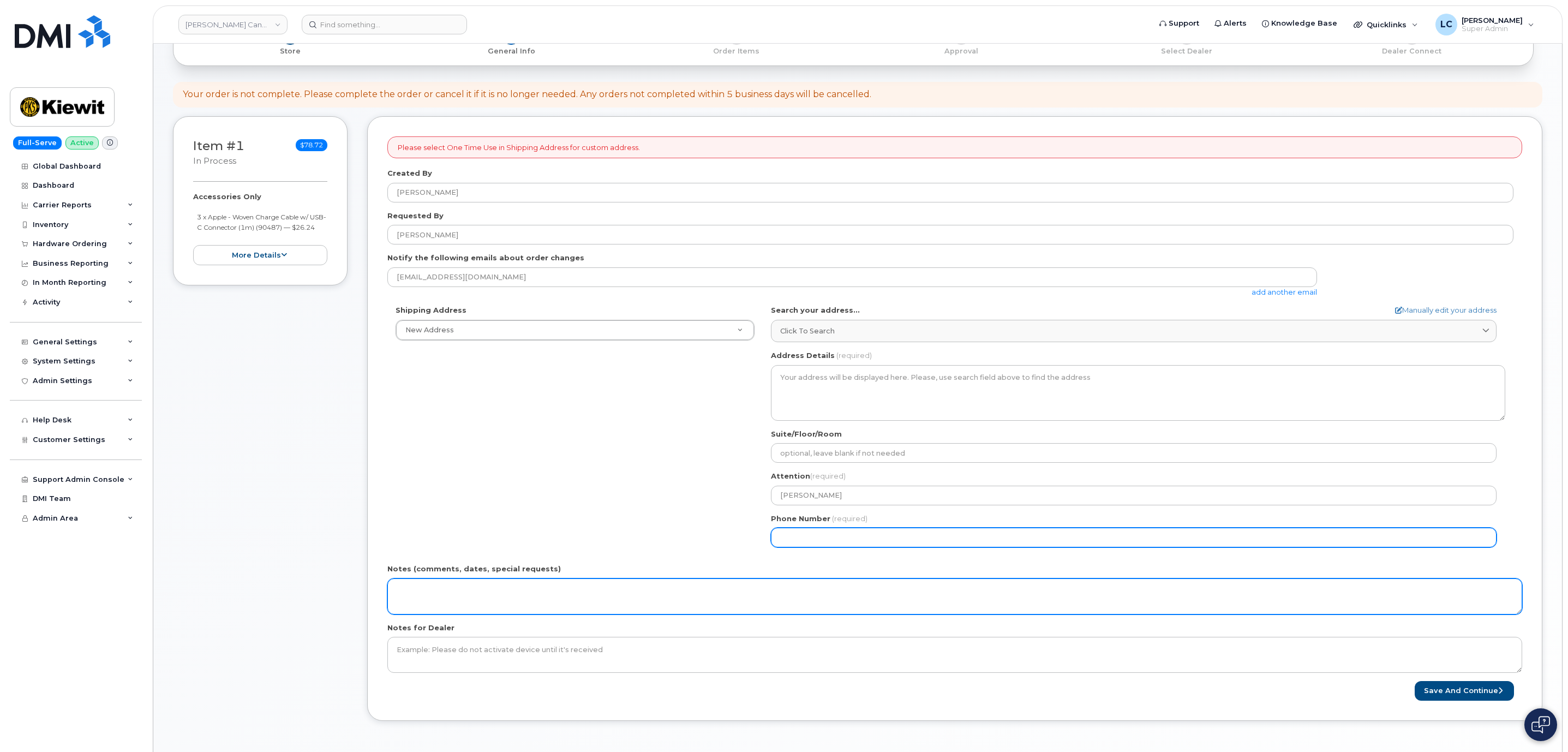
select select
type input "6473828803"
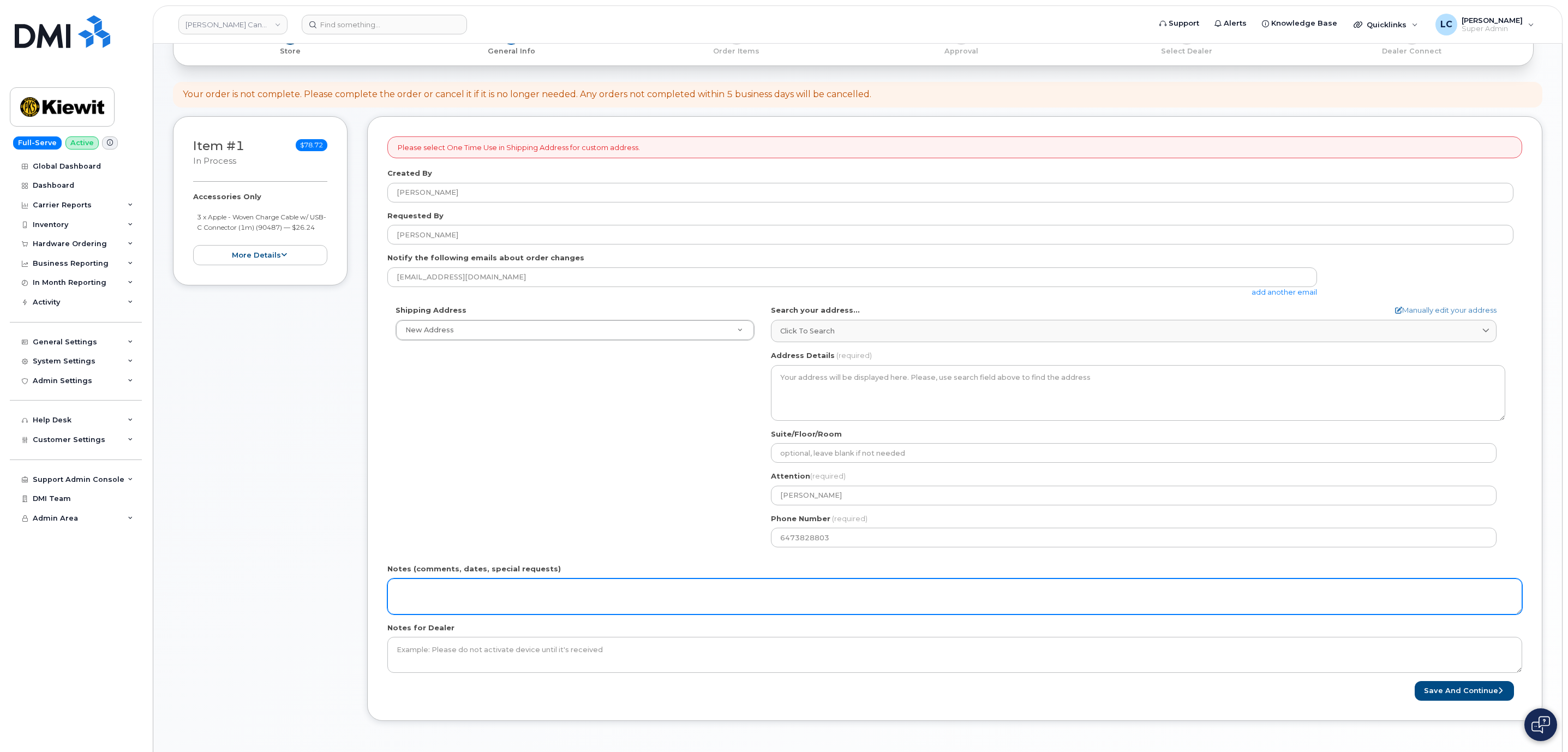
click at [855, 602] on textarea "Notes (comments, dates, special requests)" at bounding box center [955, 596] width 1135 height 36
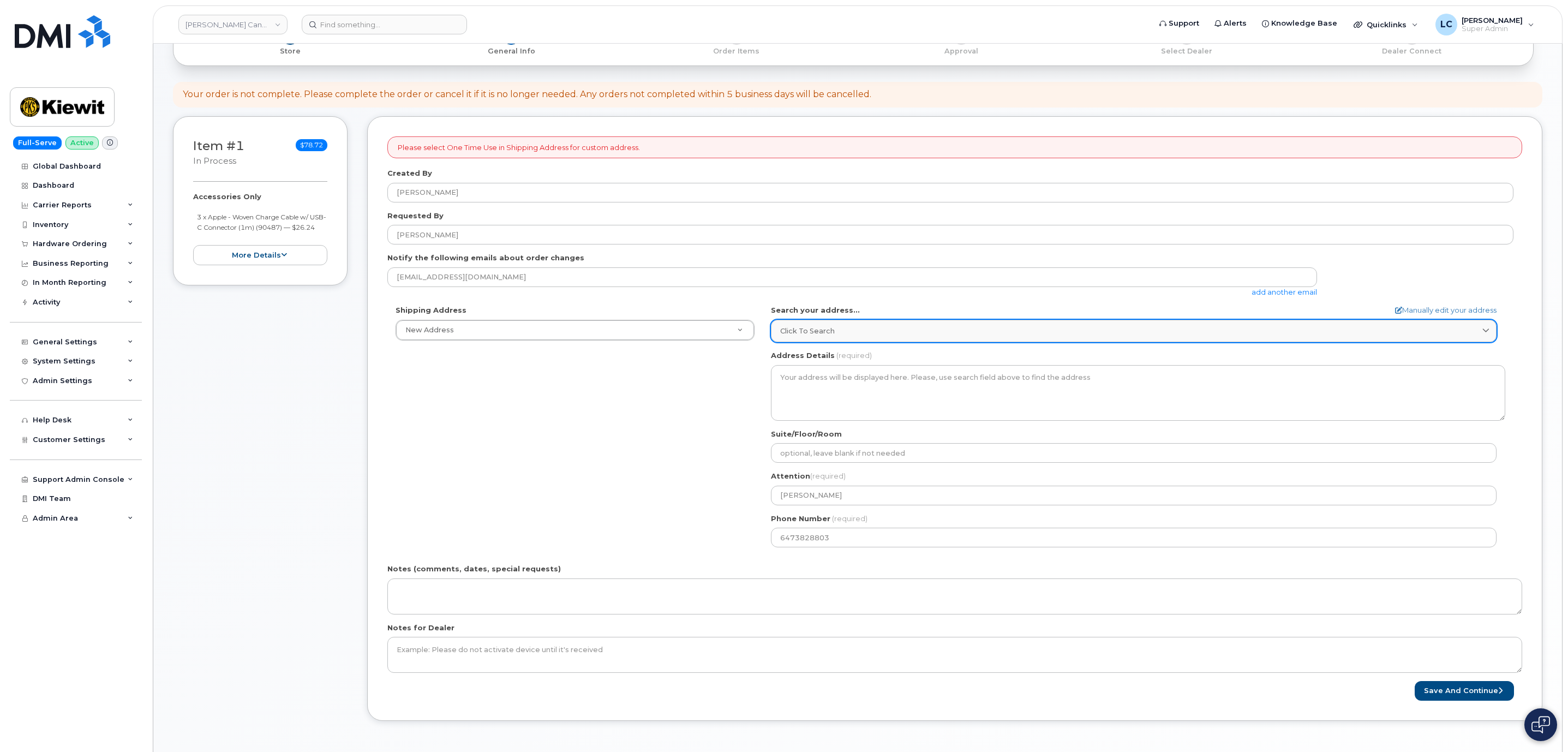
click at [901, 334] on div "Click to search" at bounding box center [1134, 330] width 707 height 10
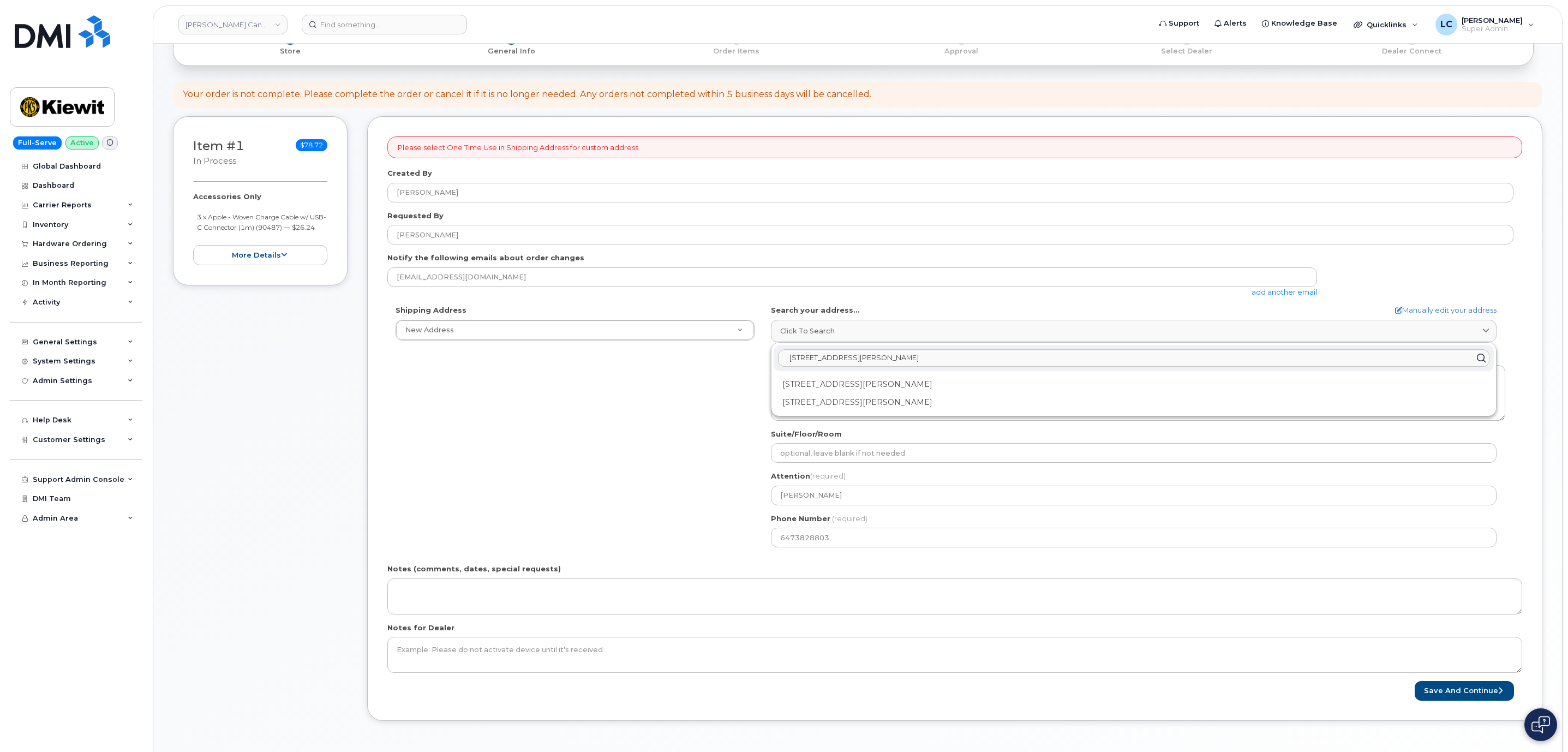
click at [976, 360] on input "14 Lower Jarvis Street Toronto, ON M5E 1N1" at bounding box center [1134, 358] width 712 height 18
click at [711, 367] on div "Shipping Address New Address New Address 1635 Tricont Ave Beaver Marine Limited…" at bounding box center [950, 430] width 1126 height 250
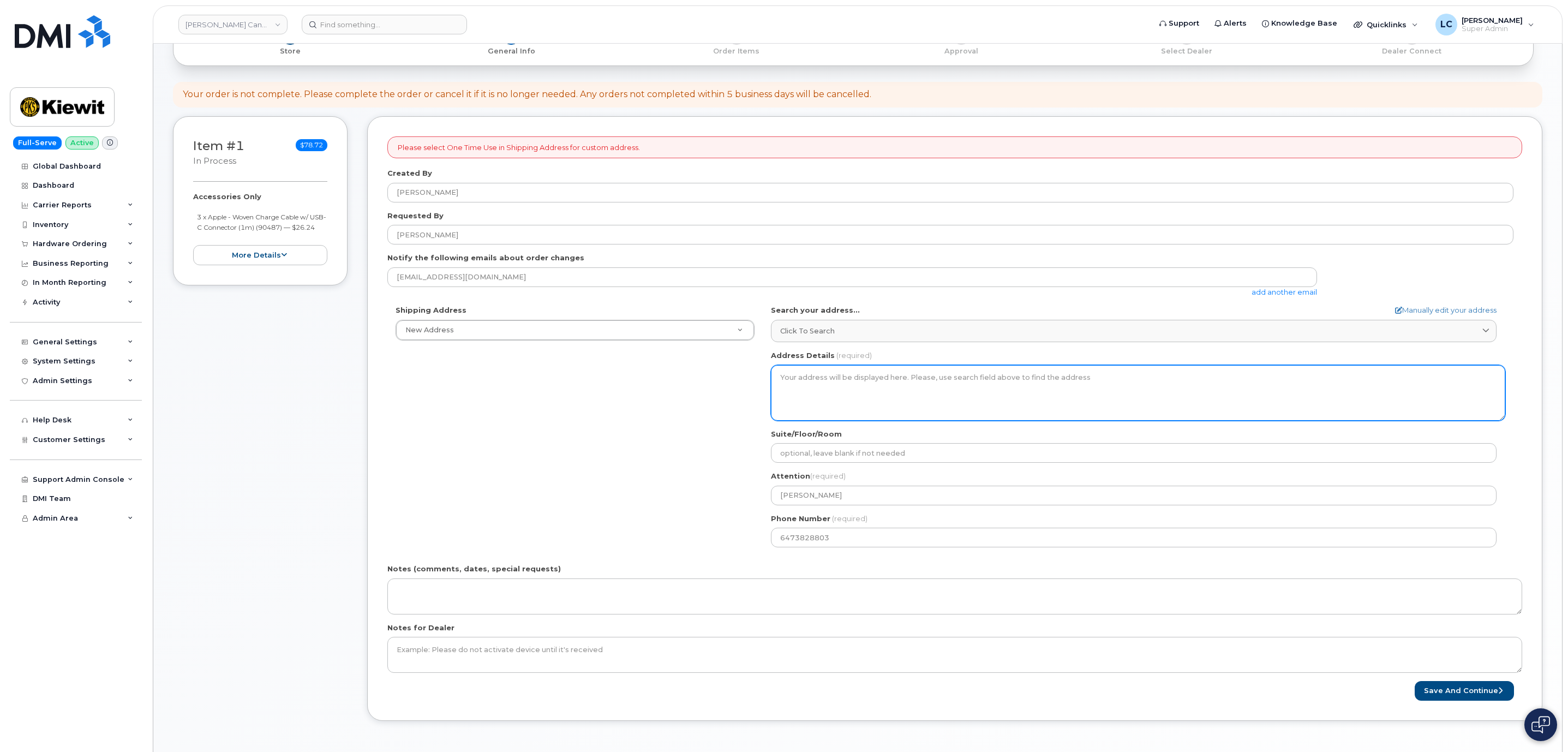
click at [854, 382] on textarea "Address Details" at bounding box center [1139, 393] width 735 height 56
click at [790, 405] on textarea "Address Details" at bounding box center [1139, 393] width 735 height 56
drag, startPoint x: 790, startPoint y: 405, endPoint x: 839, endPoint y: 397, distance: 49.6
click at [791, 405] on textarea "Address Details" at bounding box center [1139, 393] width 735 height 56
click at [1151, 380] on textarea "Address Details" at bounding box center [1139, 393] width 735 height 56
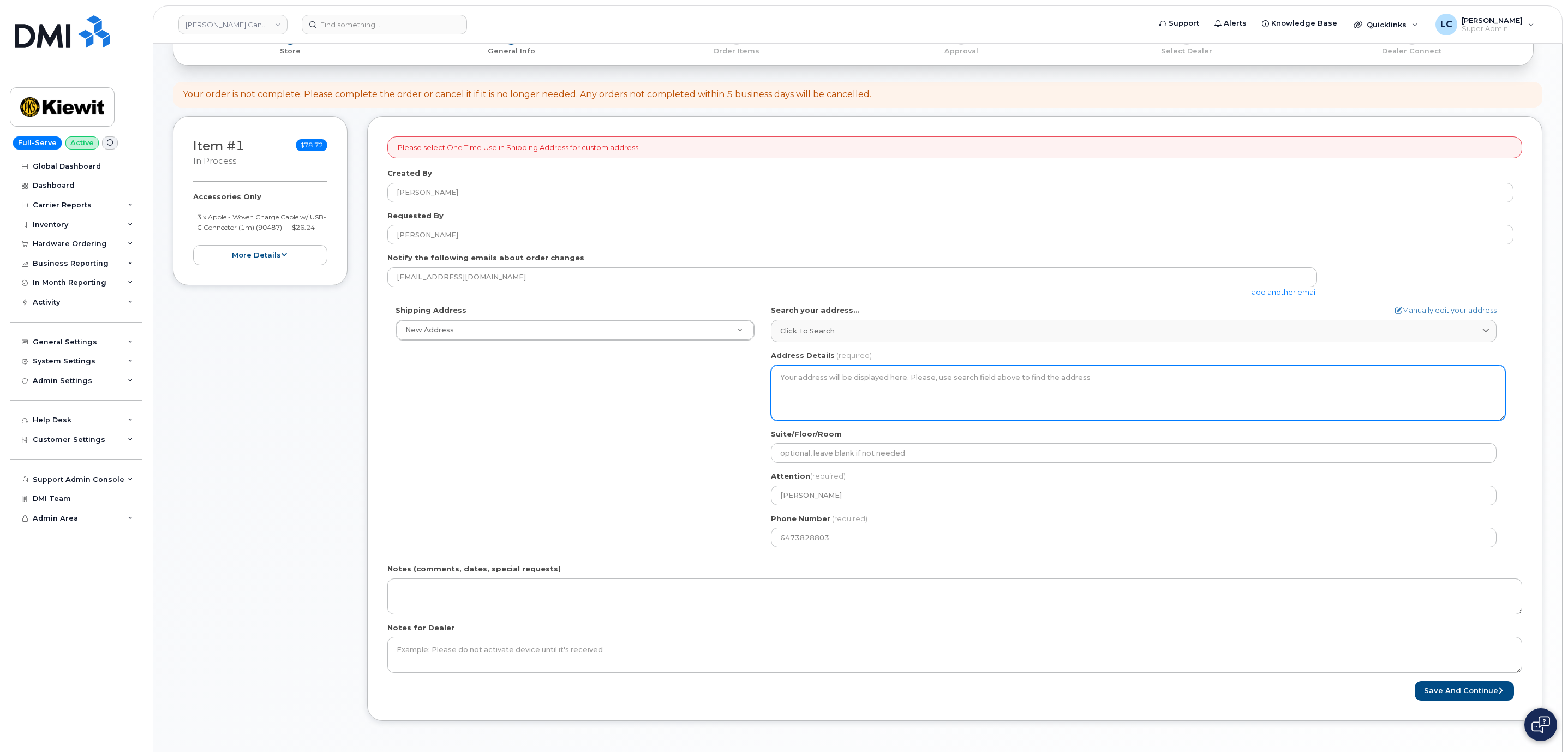
click at [1151, 380] on textarea "Address Details" at bounding box center [1139, 393] width 735 height 56
click at [1429, 308] on link "Manually edit your address" at bounding box center [1446, 310] width 102 height 10
select select
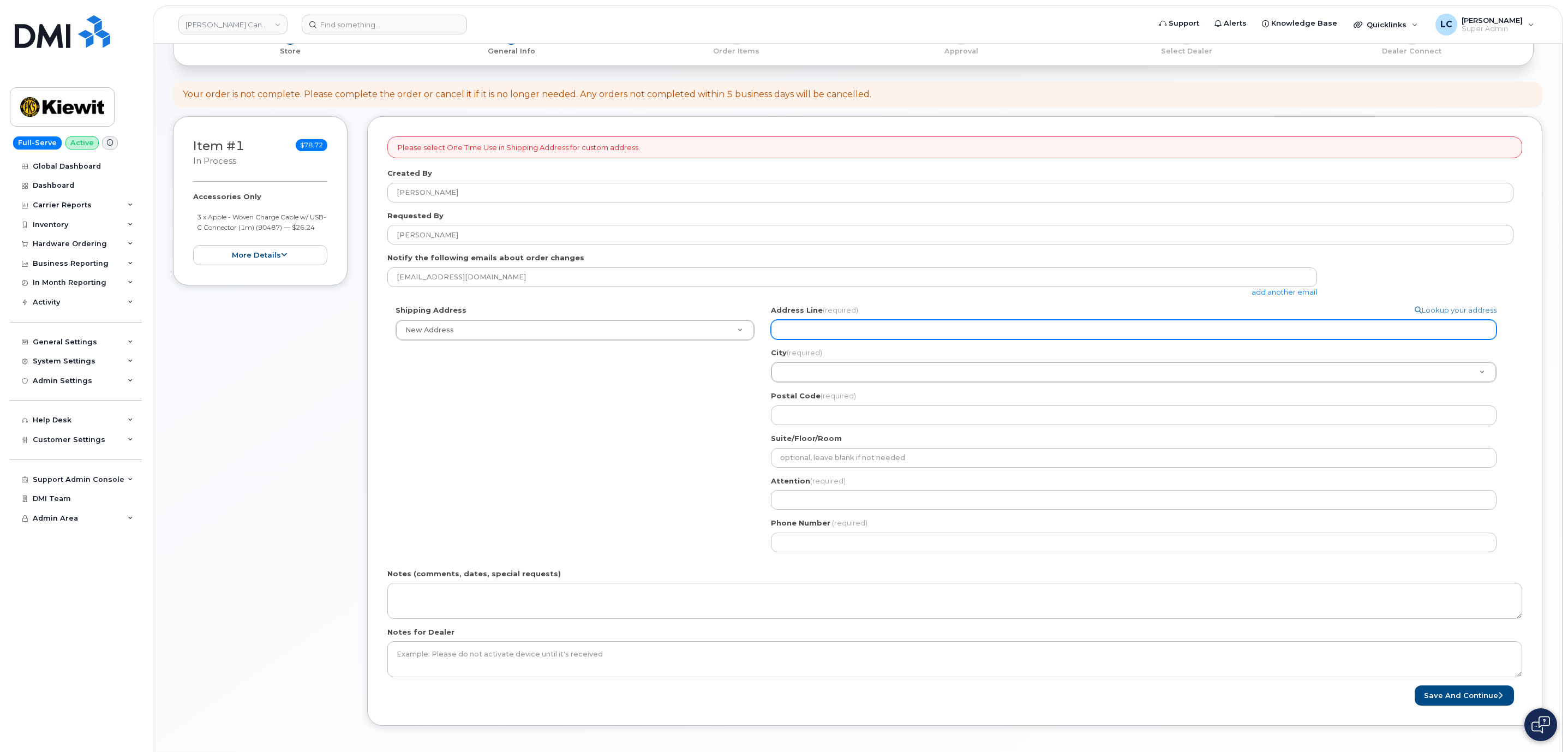
click at [891, 331] on input "Address Line (required)" at bounding box center [1134, 329] width 725 height 19
paste input "(647) 382-8803"
select select
type input "(647) 382-8803"
drag, startPoint x: 902, startPoint y: 333, endPoint x: 619, endPoint y: 331, distance: 283.0
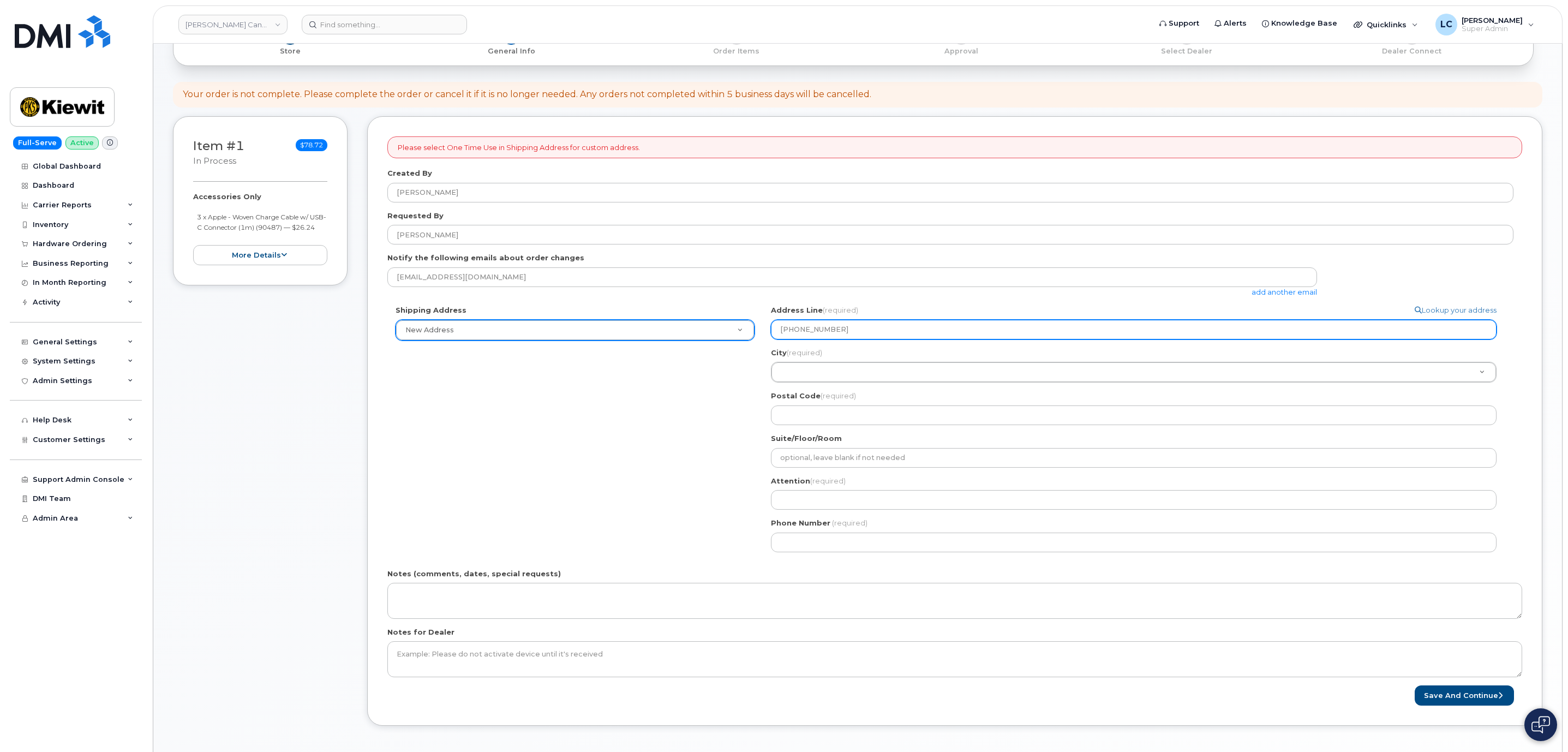
click at [619, 331] on div "Shipping Address New Address New Address 1635 Tricont Ave Beaver Marine Limited…" at bounding box center [950, 433] width 1126 height 255
select select
type input "1"
select select
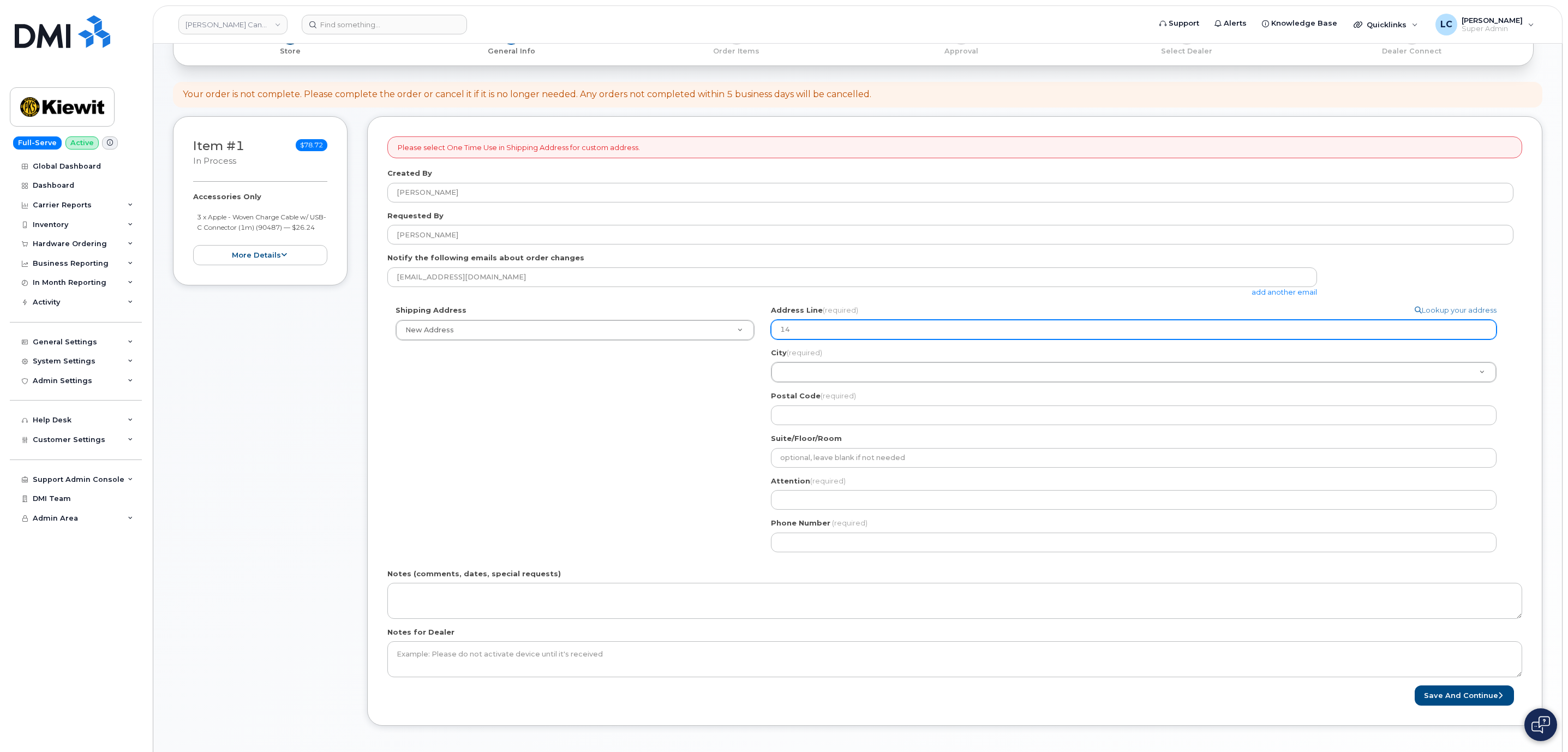
type input "14"
select select
type input "14 L"
select select
type input "14 Lo"
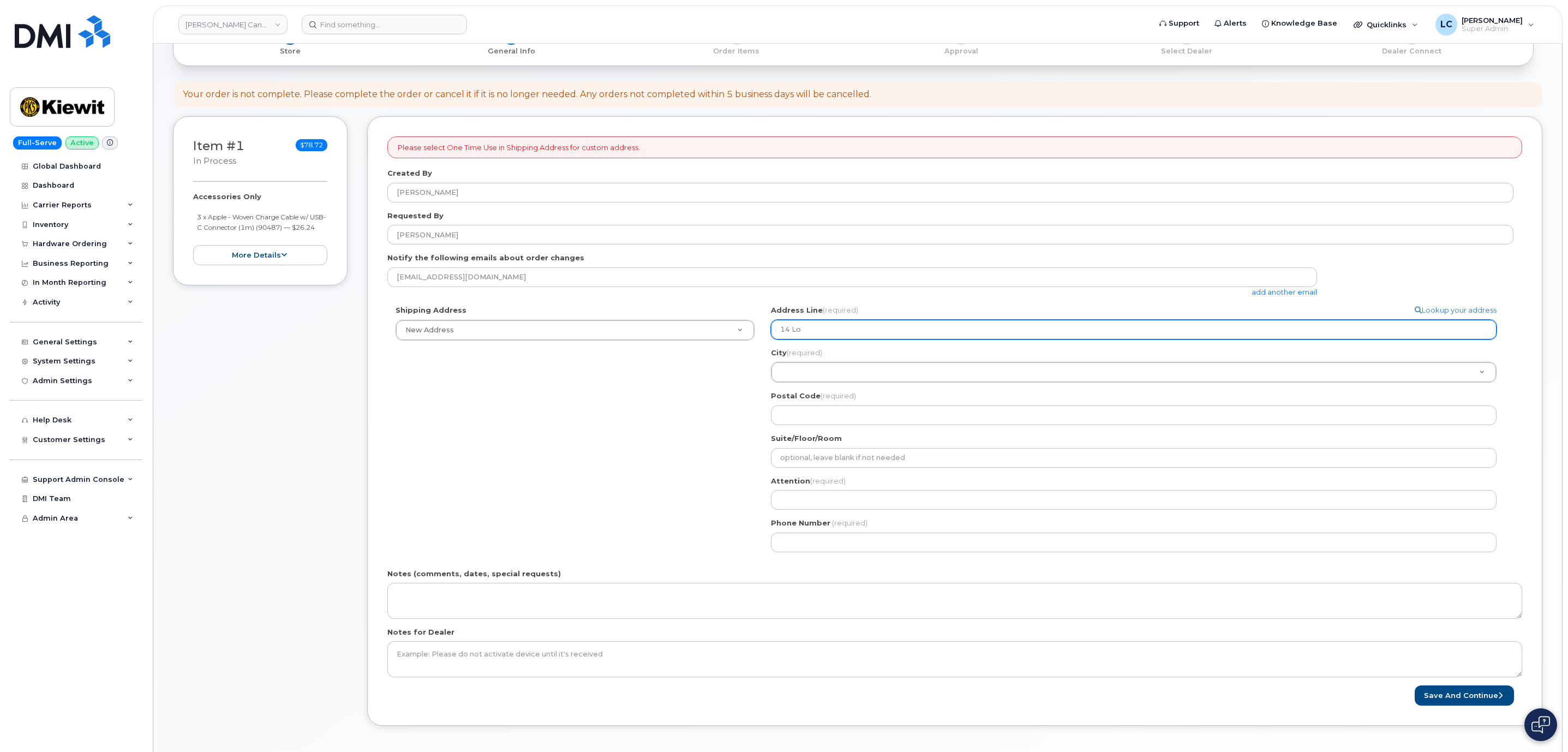
select select
type input "14 Low"
select select
type input "14 Lowe"
select select
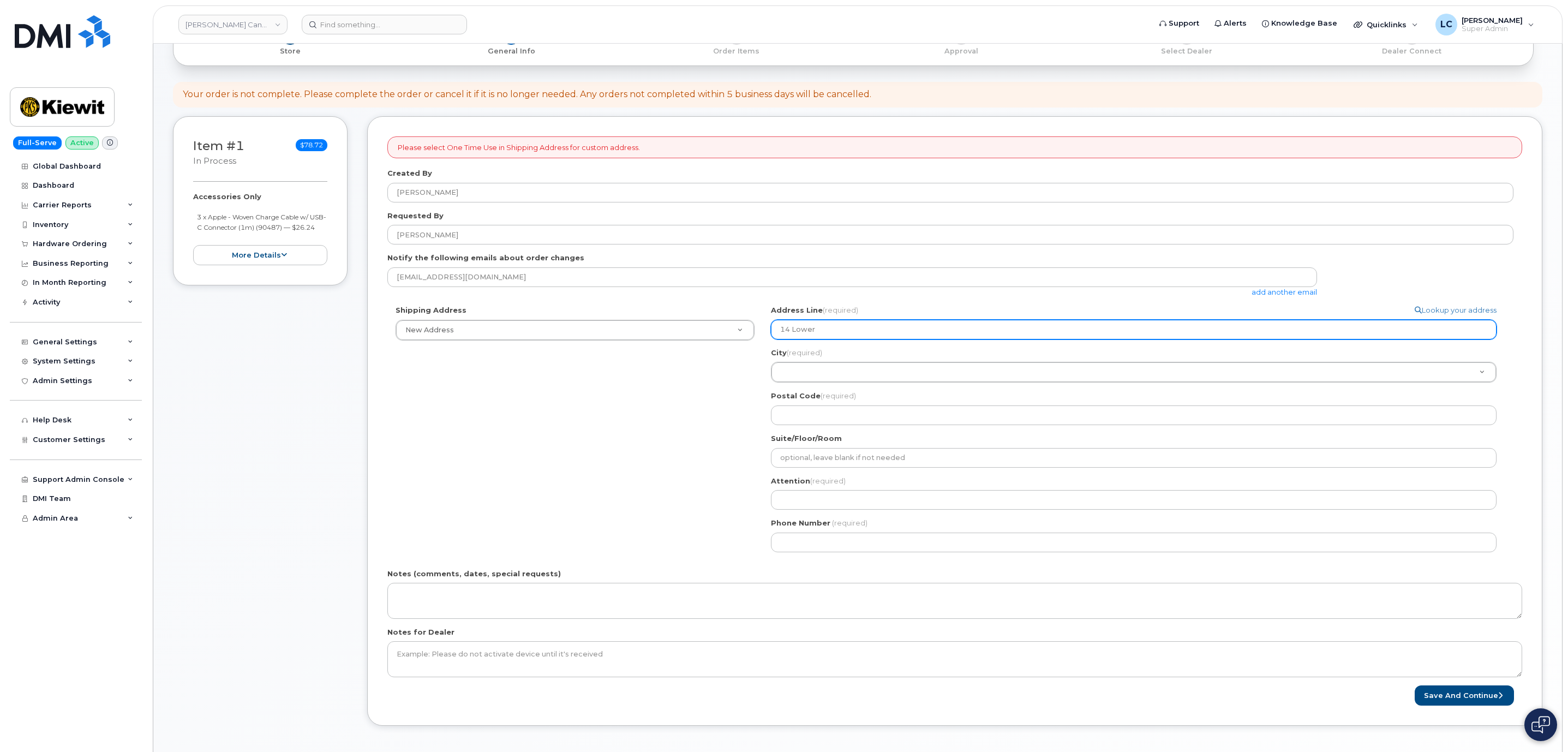
type input "14 Lower"
select select
type input "14 Lower J"
select select
type input "14 Lower Ja"
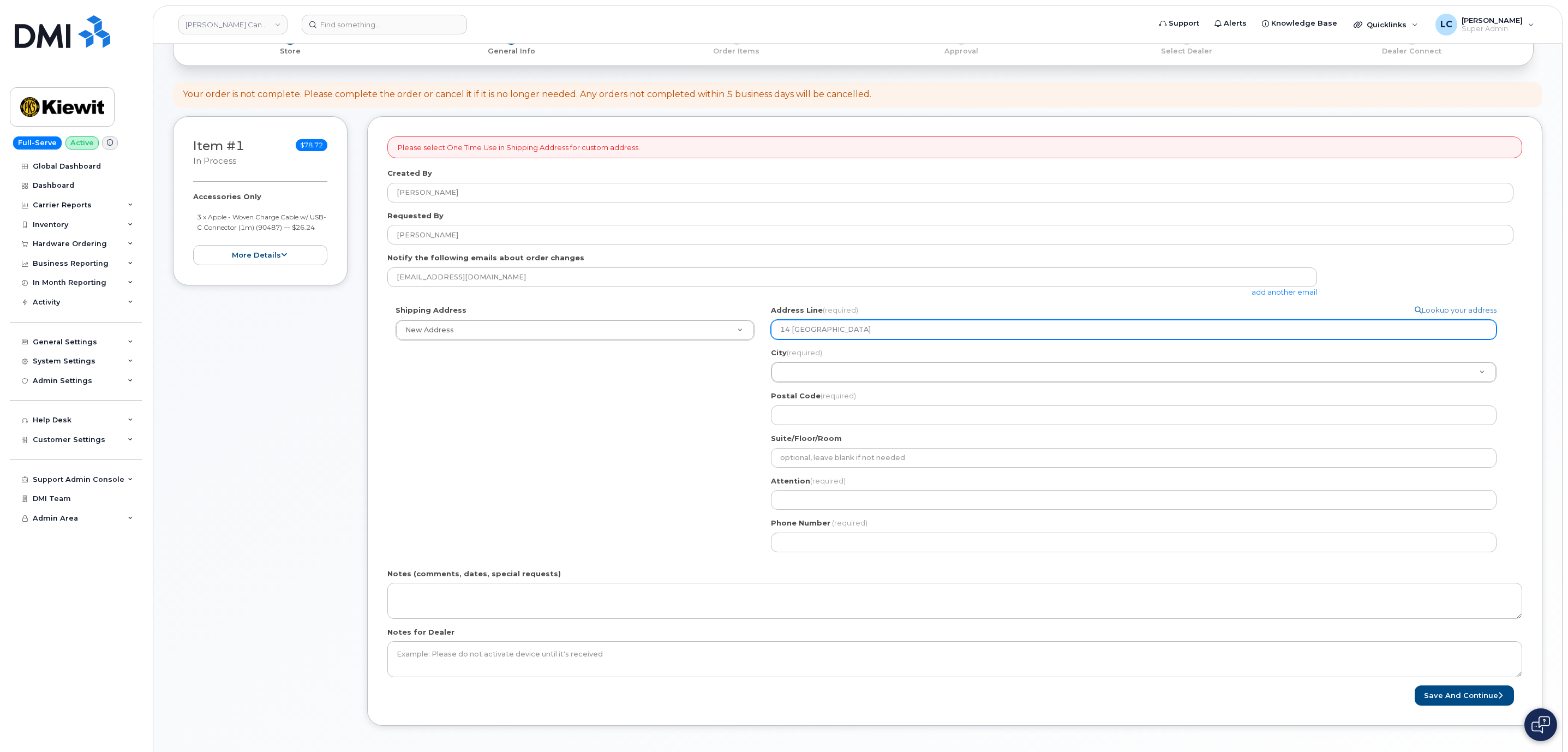
select select
type input "14 Lower Jar"
select select
type input "14 Lower Jarvi"
select select
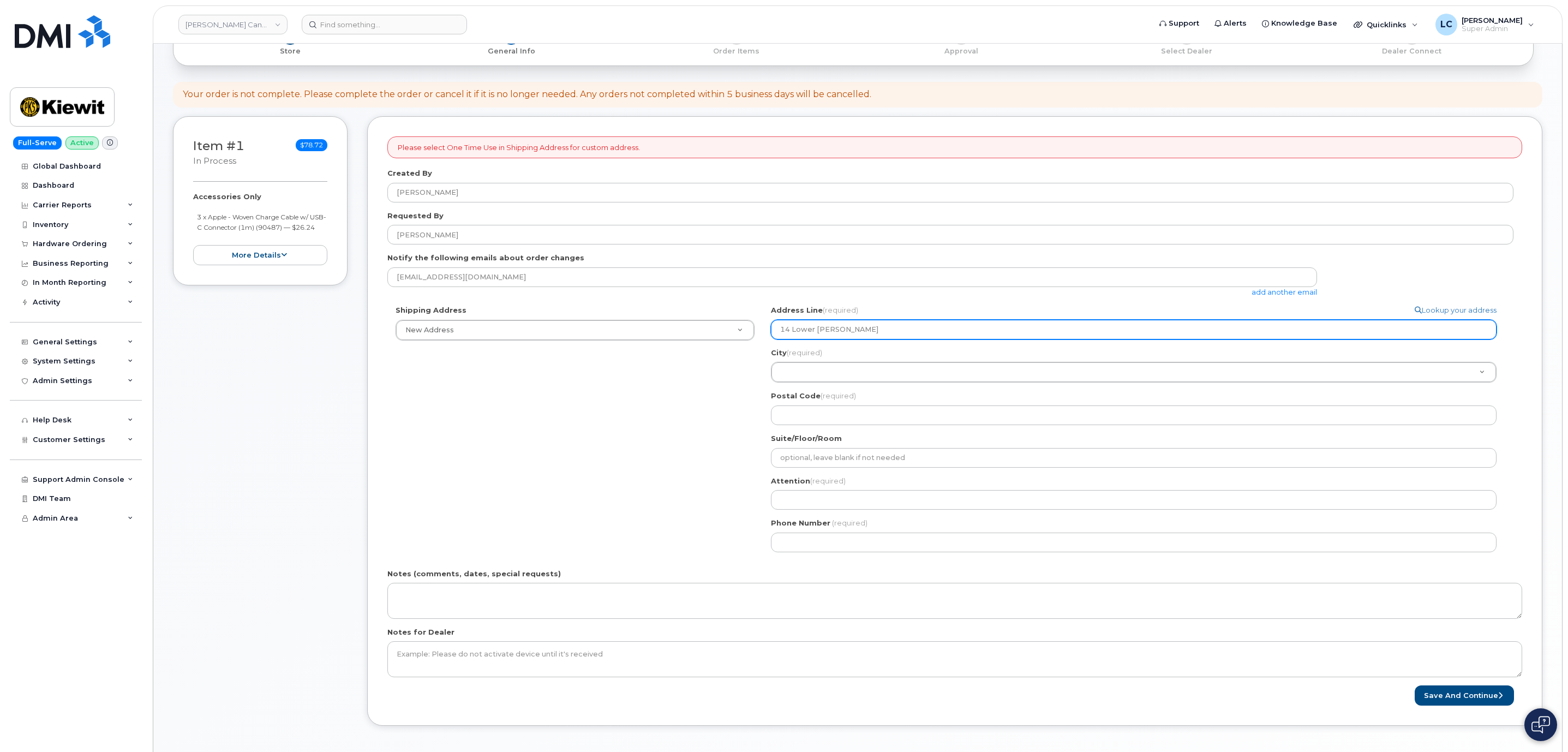
type input "14 Lower Jarvis"
select select
type input "14 Lower Jarvis S"
select select
type input "14 Lower Jarvis St"
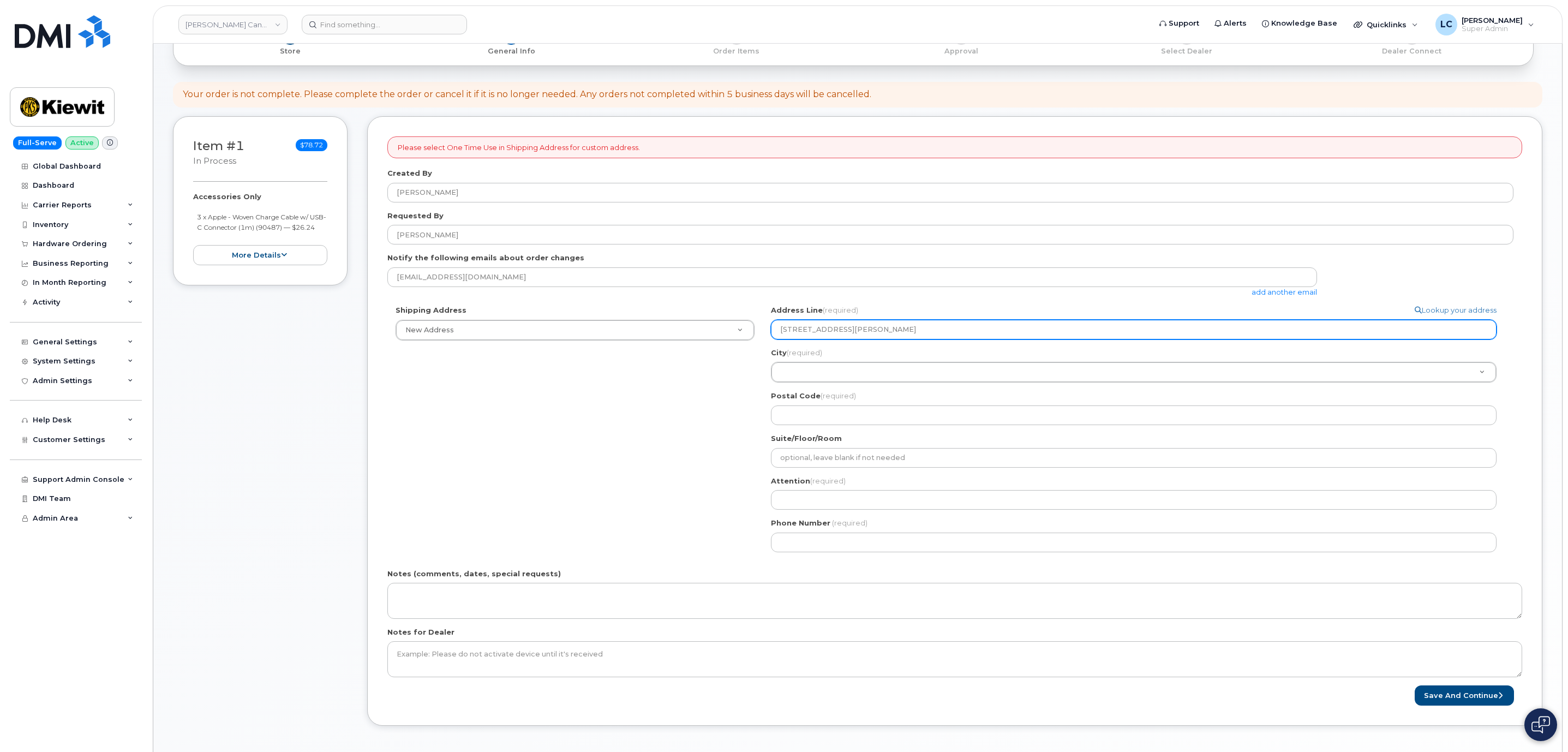
select select
type input "14 Lower Jarvis Str"
select select
type input "14 Lower Jarvis Stre"
select select
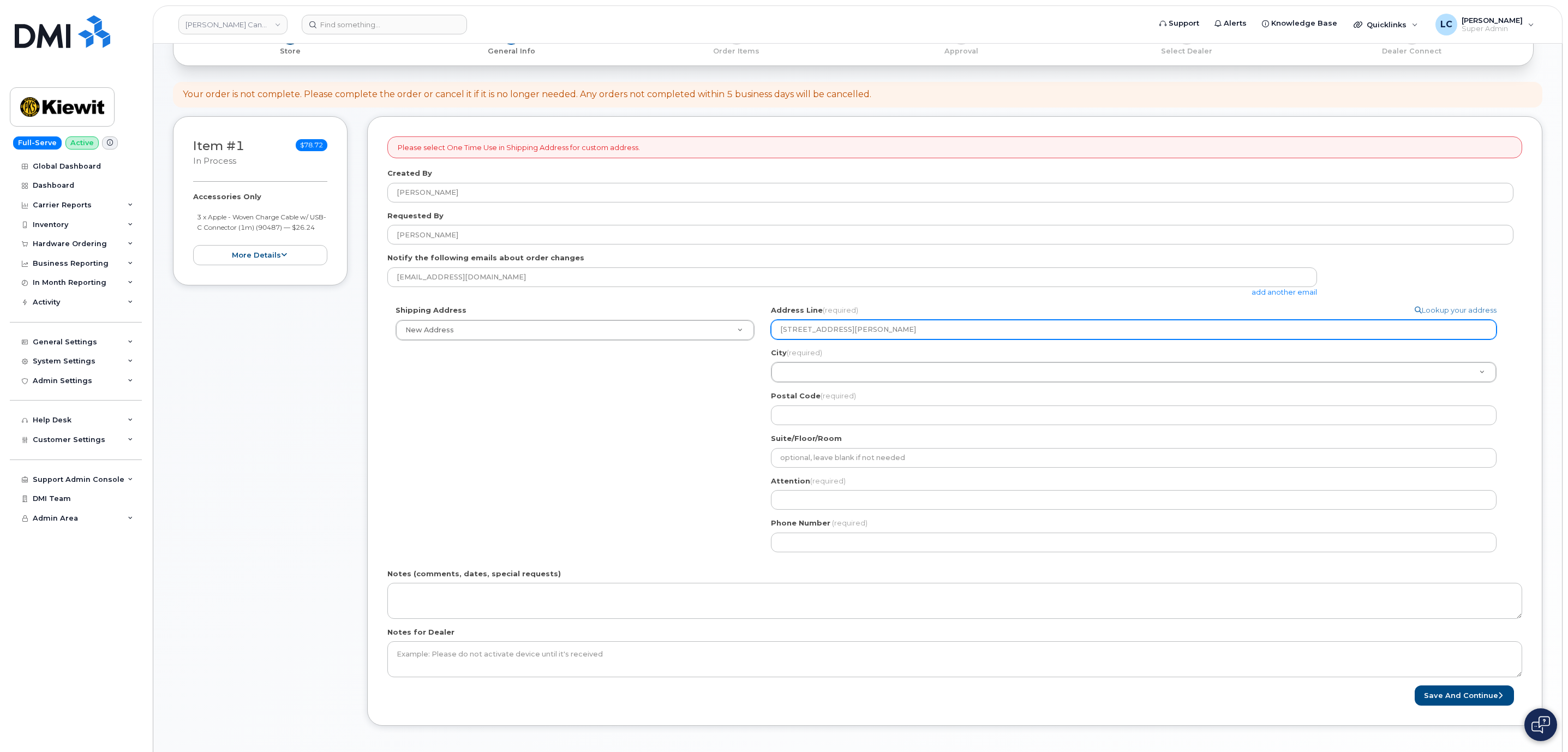
type input "14 Lower Jarvis Stree"
select select
type input "14 Lower Jarvis Street"
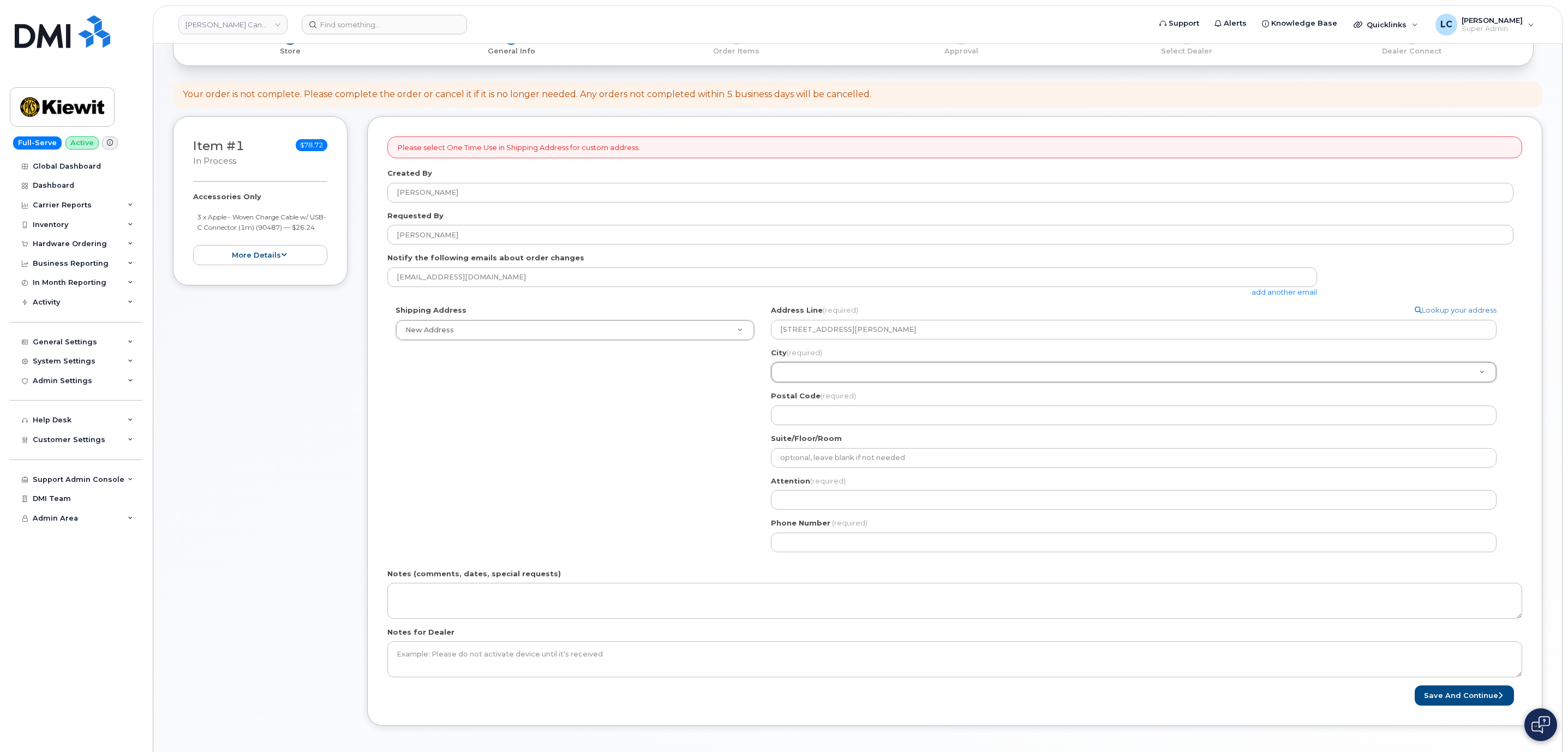
type input "T"
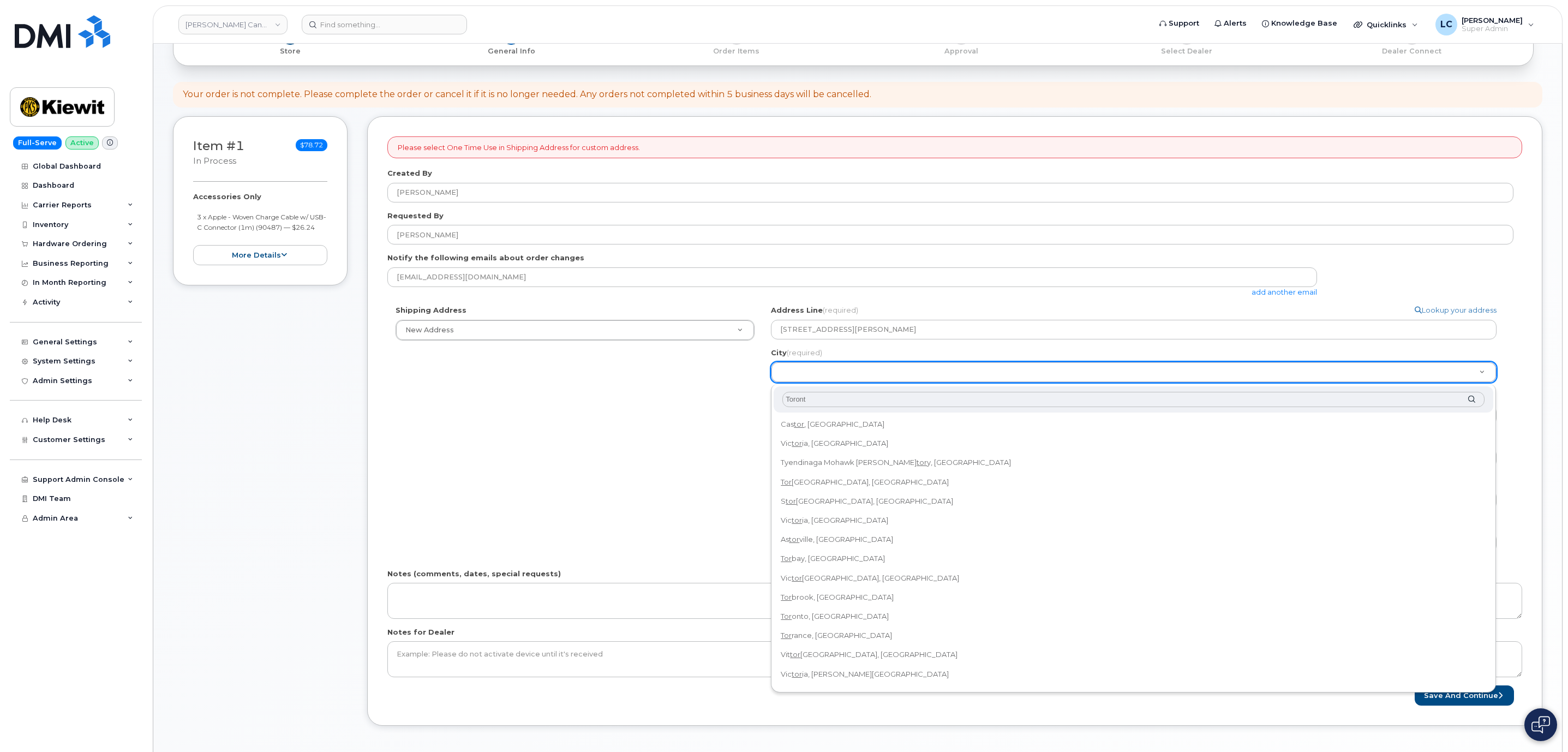
type input "Toronto"
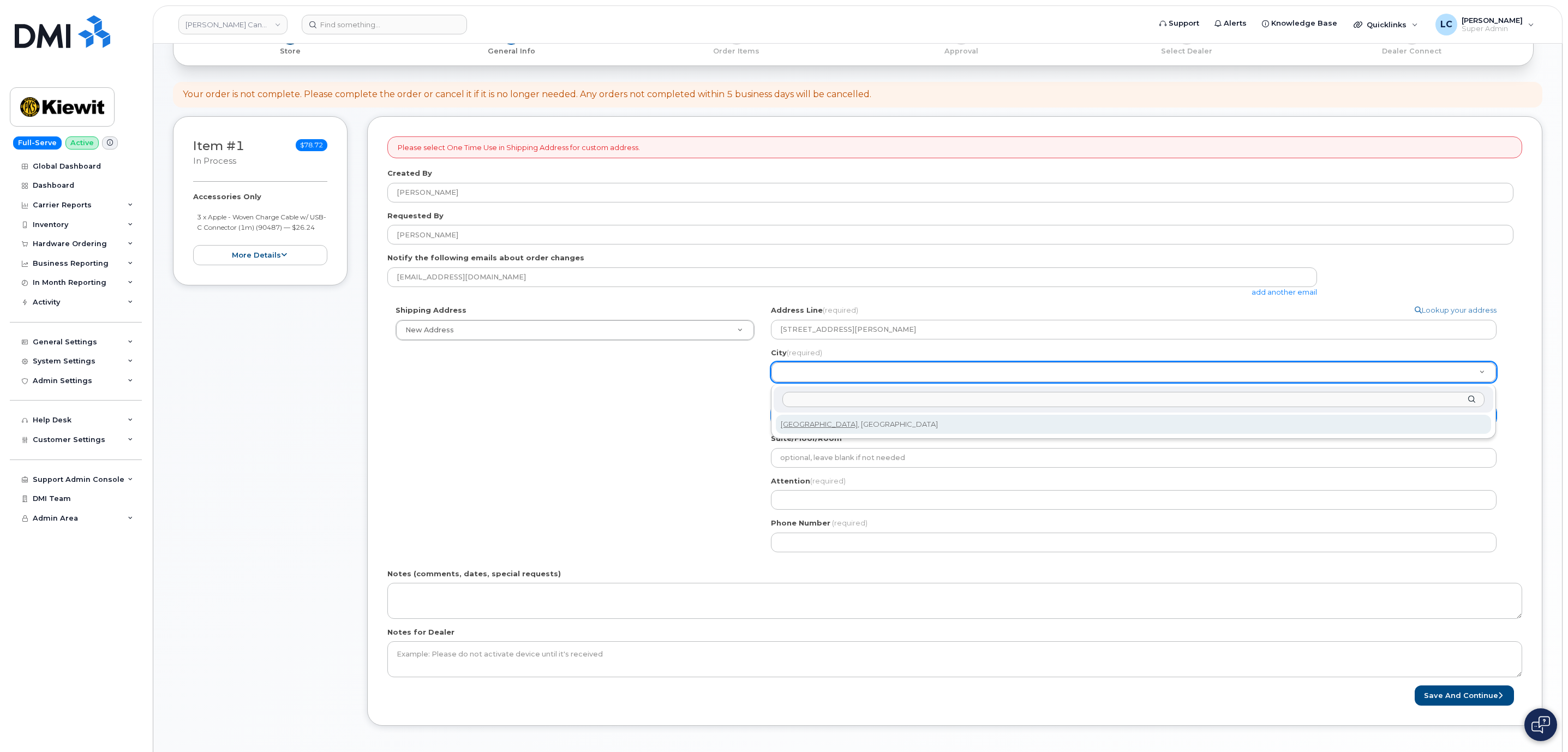
select select
type input "4934"
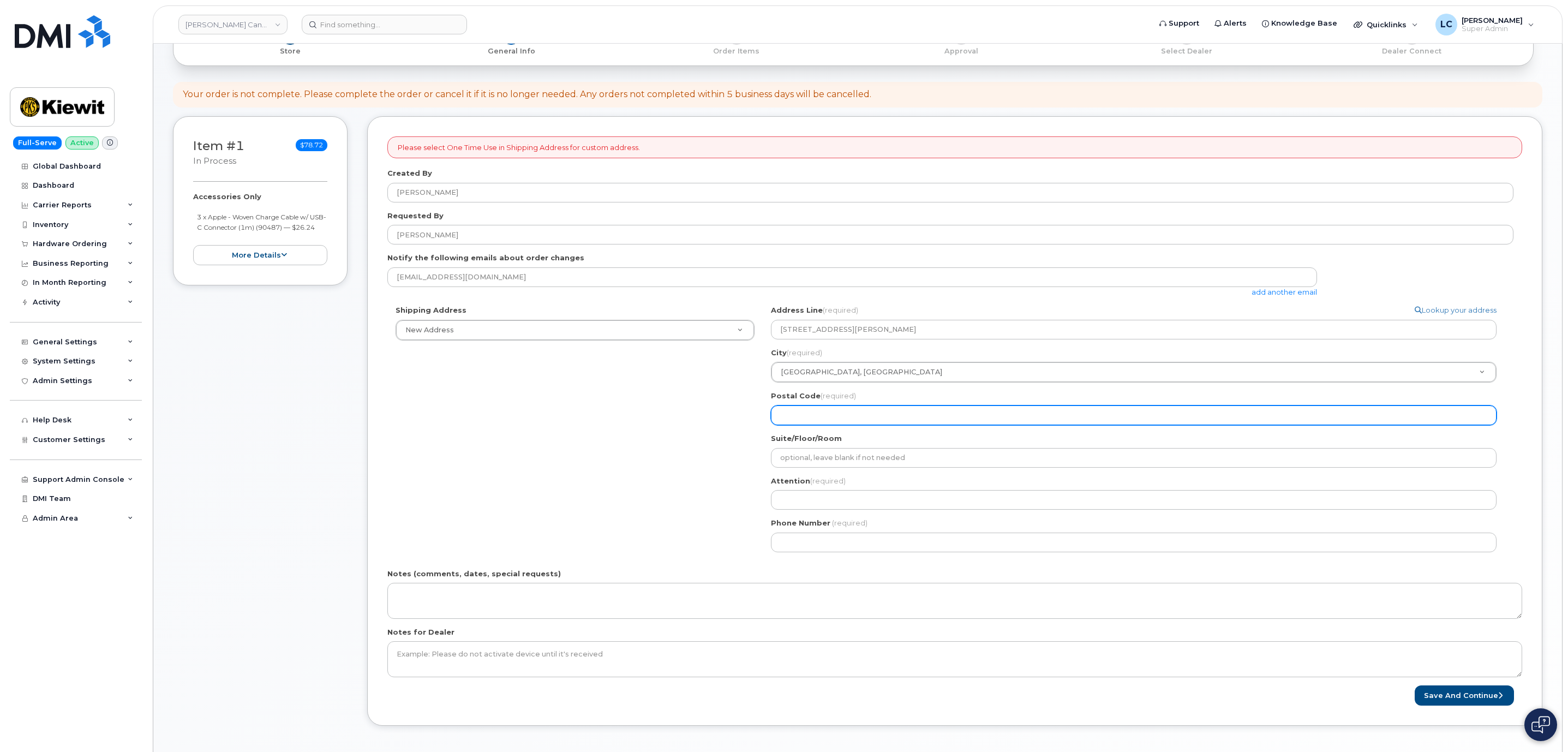
select select
type input "M"
select select
type input "M5"
select select
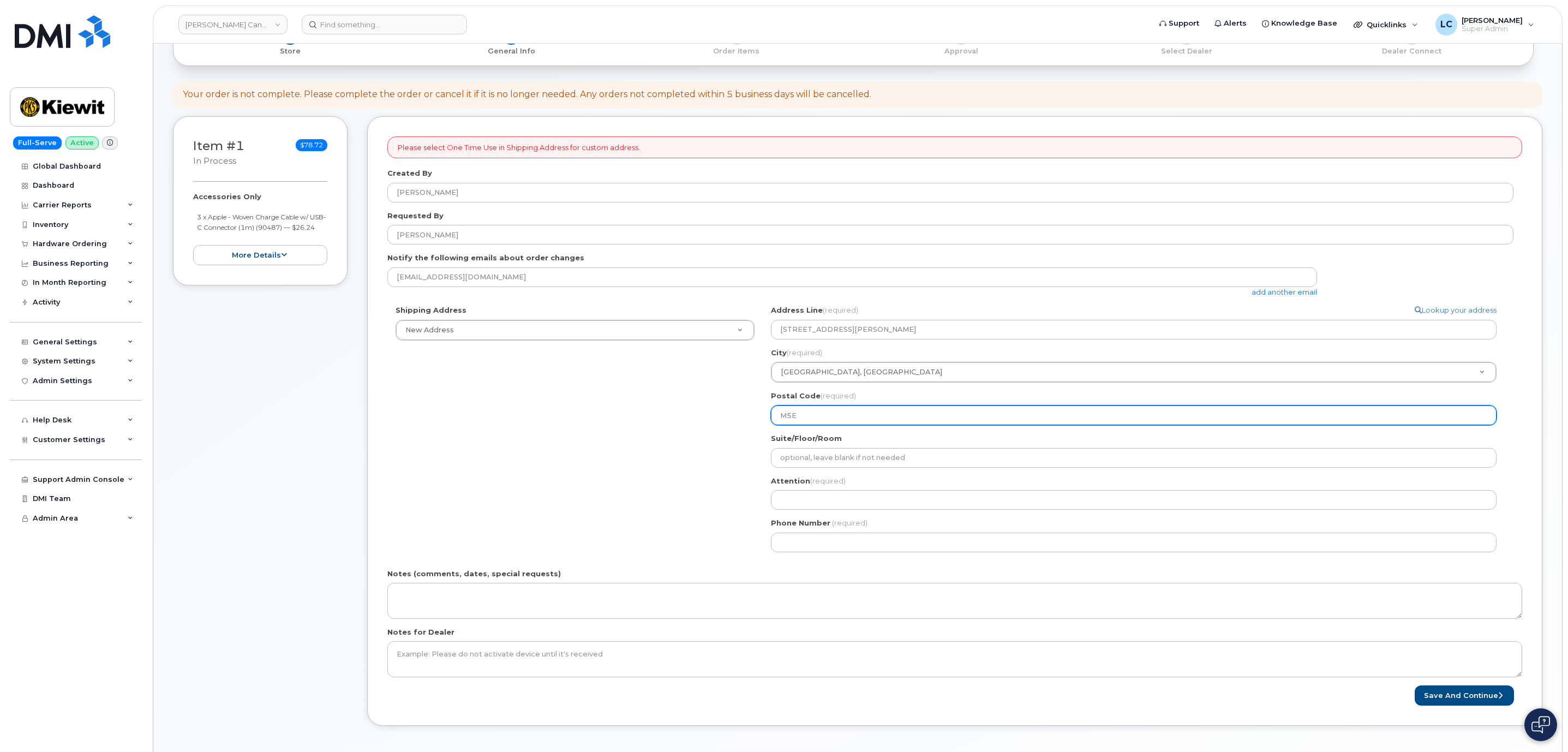
type input "M5E"
select select
type input "M5E 1"
select select
type input "M5E 1N"
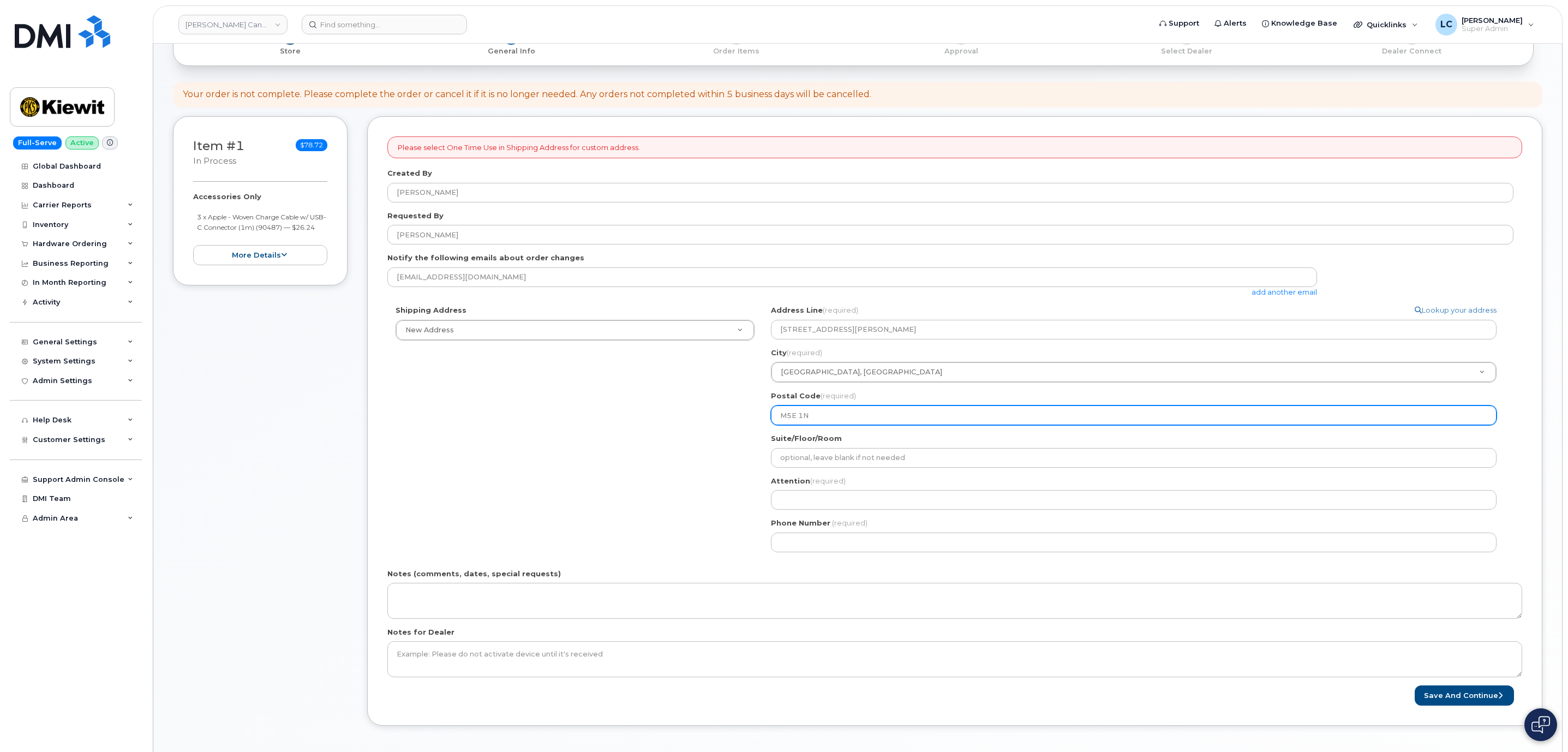
select select
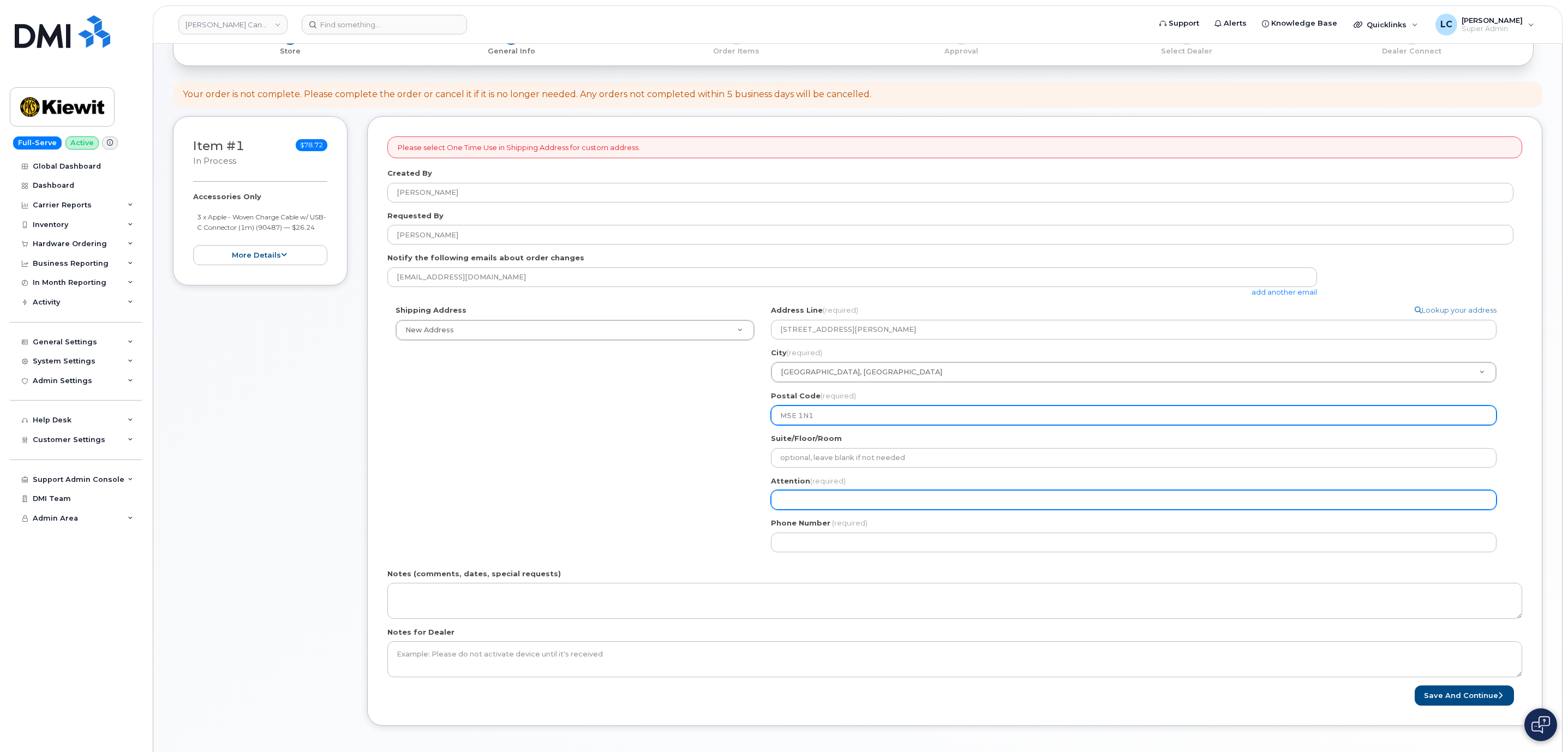
type input "M5E 1N1"
drag, startPoint x: 829, startPoint y: 503, endPoint x: 815, endPoint y: 503, distance: 14.0
click at [829, 503] on input "Attention (required)" at bounding box center [1134, 499] width 725 height 19
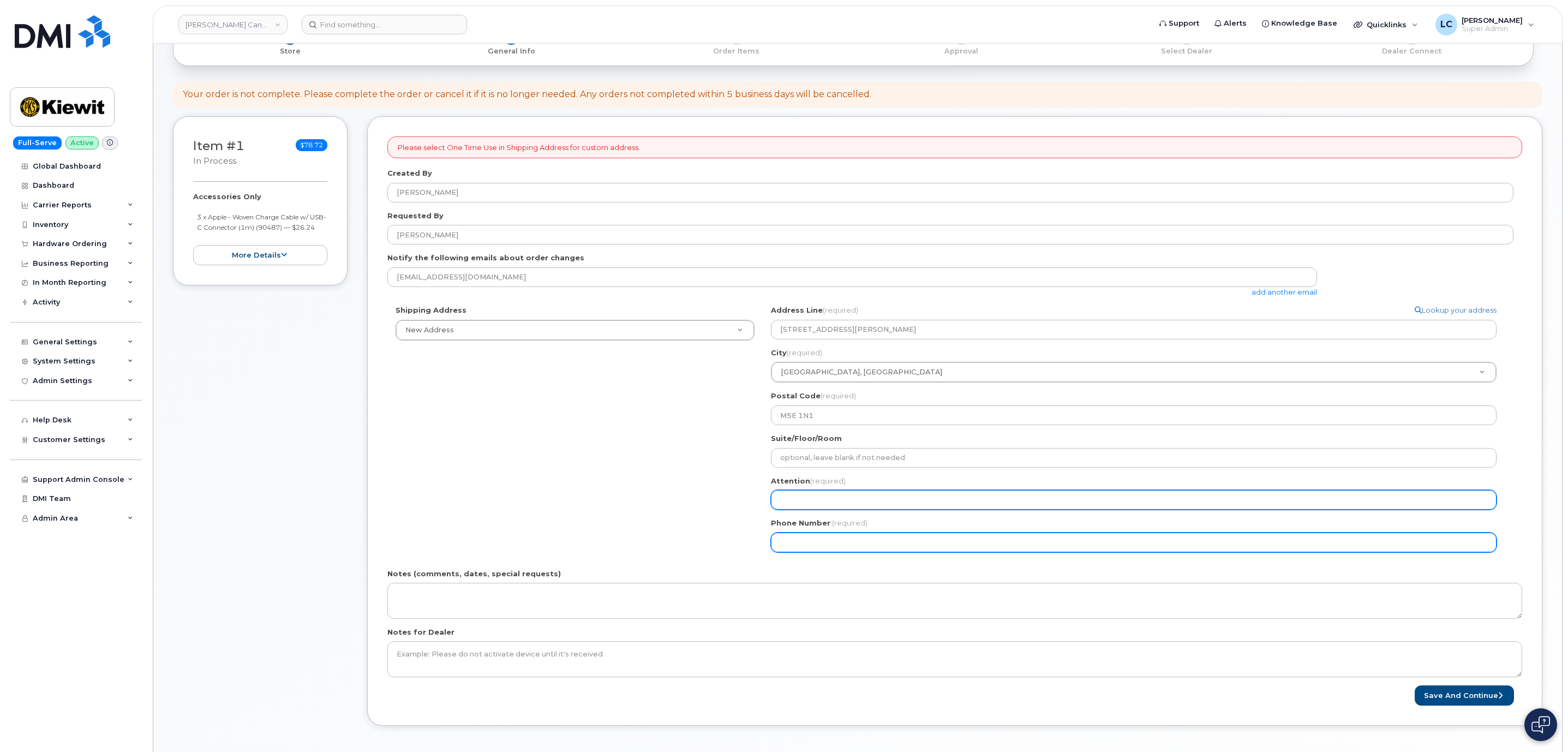
select select
type input "D"
select select
type input "Du"
select select
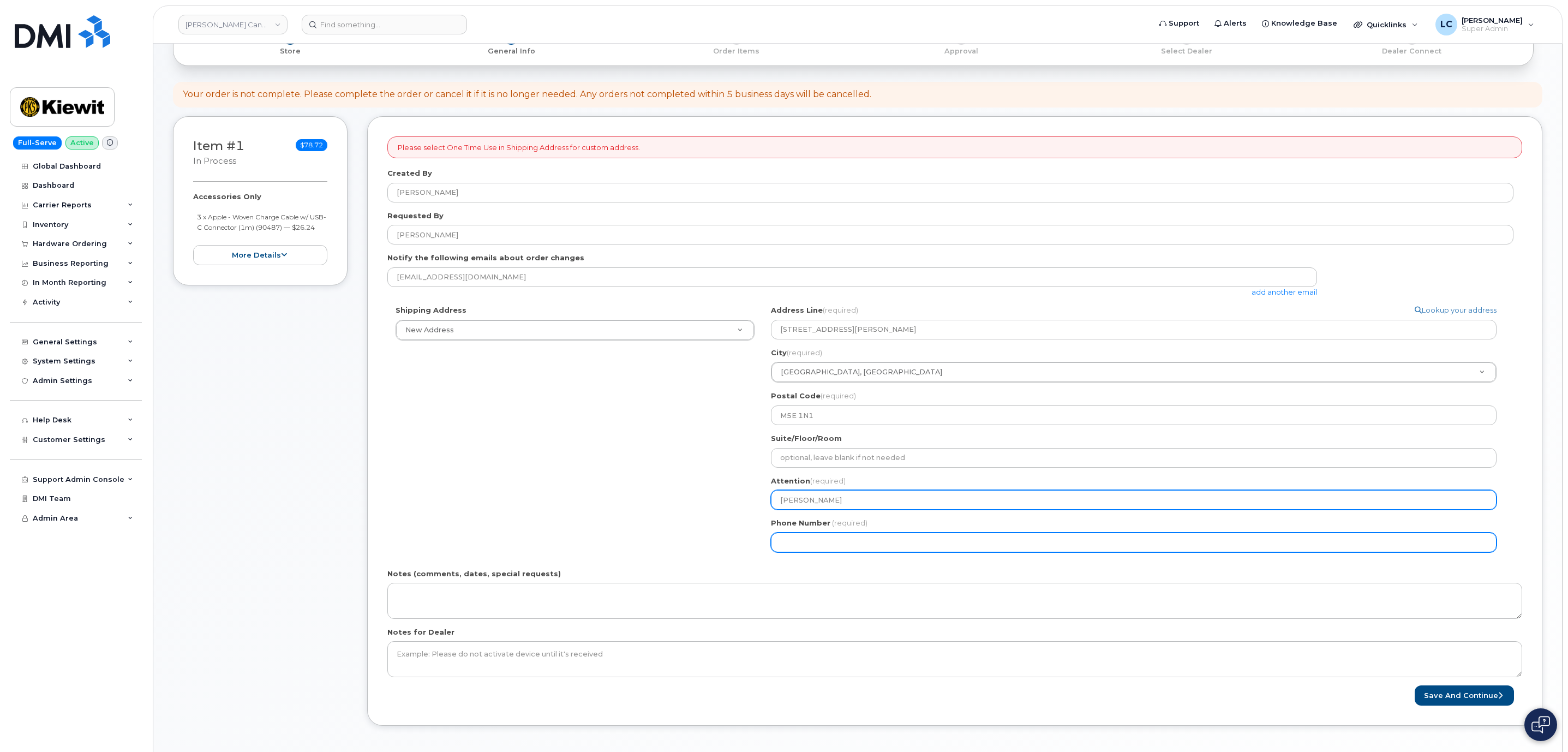
type input "Duy"
select select
type input "Duy T"
select select
type input "Duy Tr"
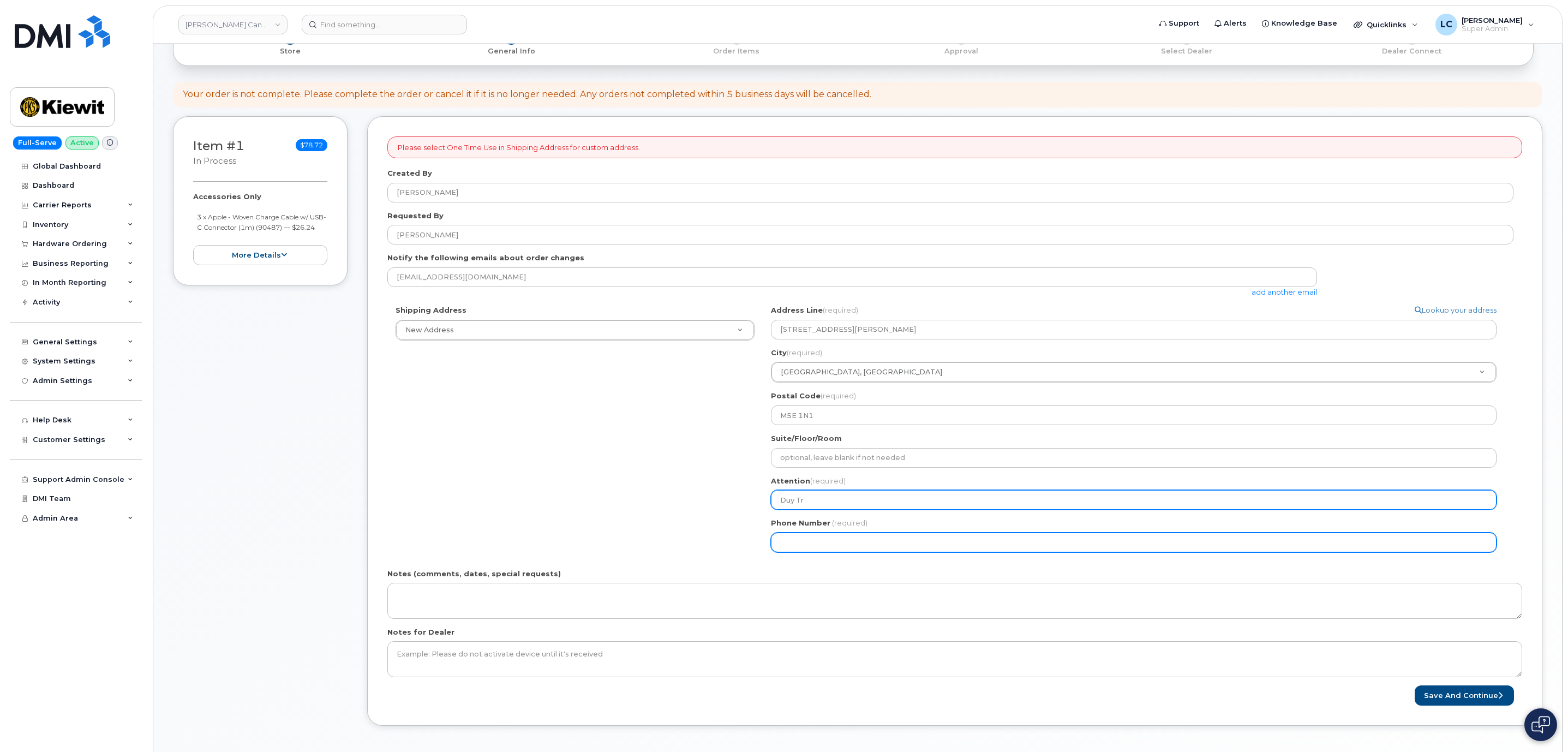
select select
type input "Duy Tra"
select select
type input "Duy Tran"
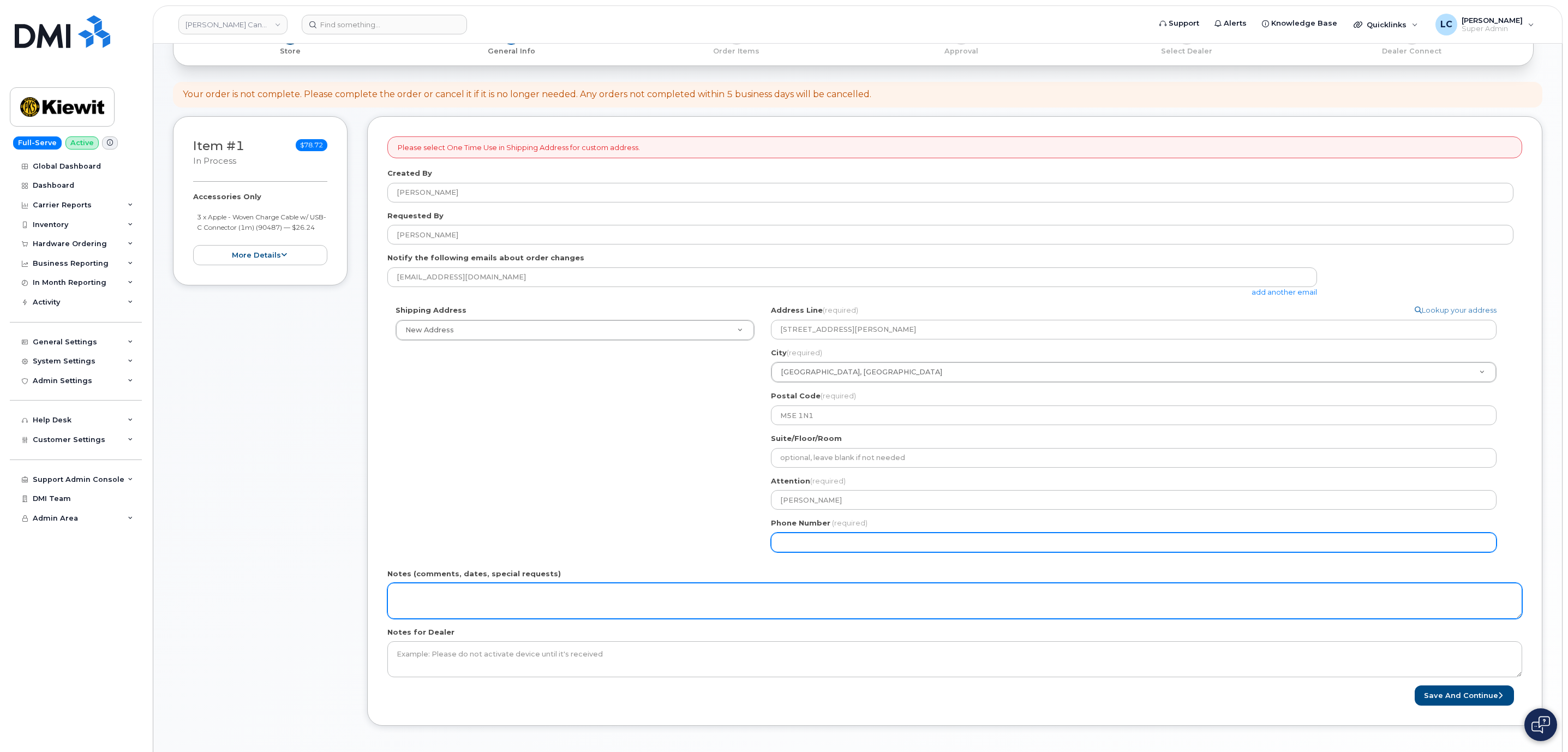
drag, startPoint x: 810, startPoint y: 550, endPoint x: 823, endPoint y: 585, distance: 37.3
click at [811, 552] on input "Phone Number" at bounding box center [1134, 542] width 725 height 19
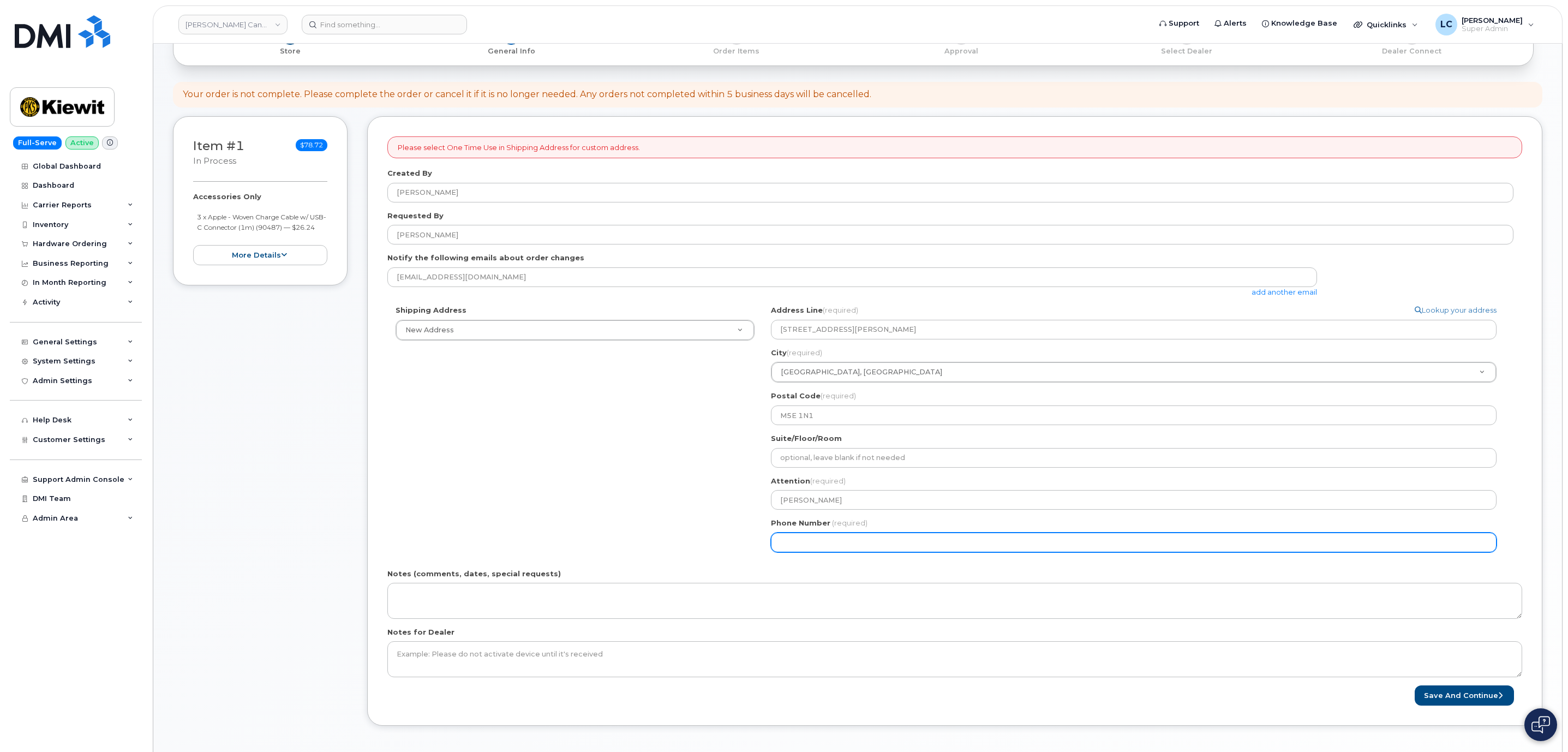
paste input "6473828803"
click at [812, 546] on input "Phone Number" at bounding box center [1134, 542] width 725 height 19
select select
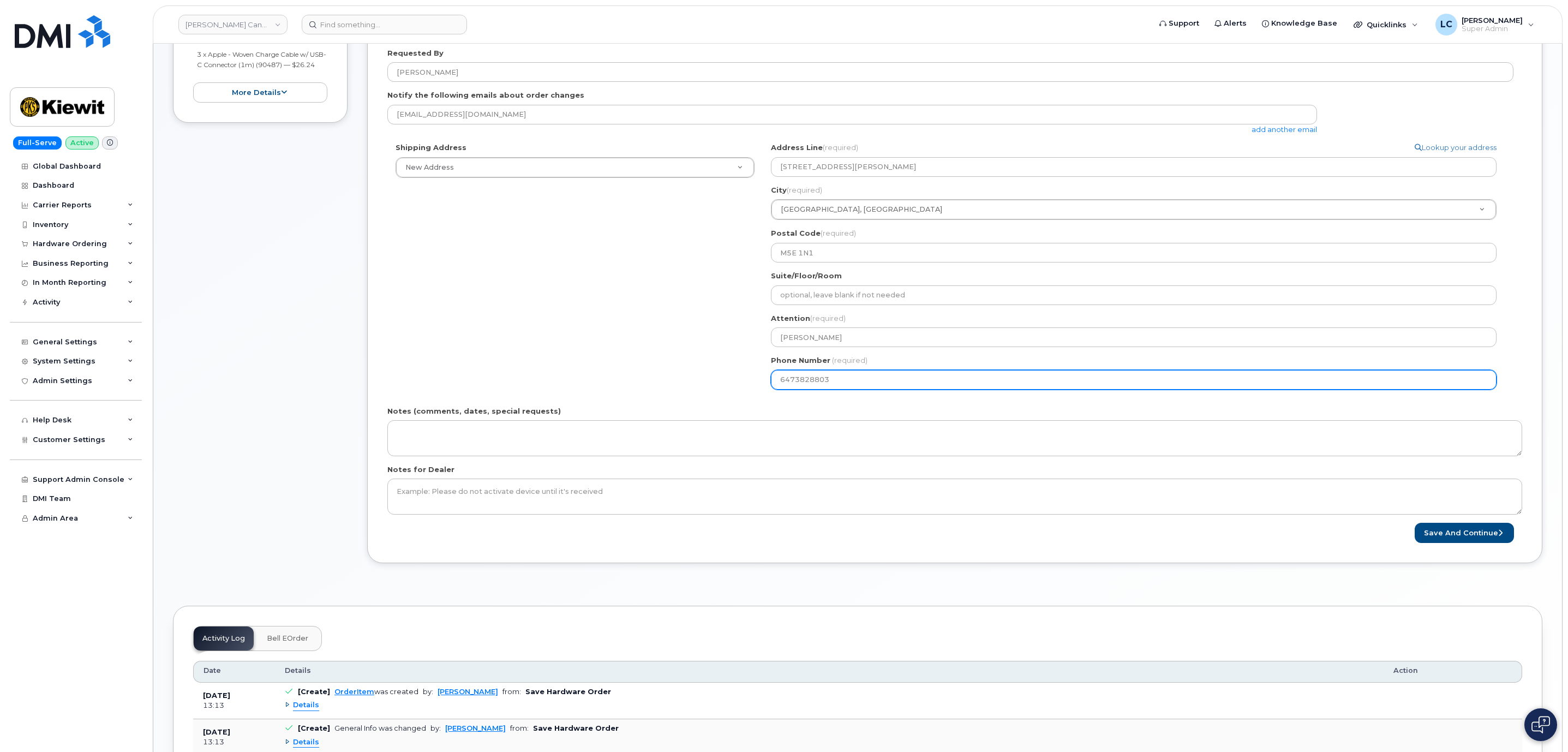
scroll to position [246, 0]
type input "6473828803"
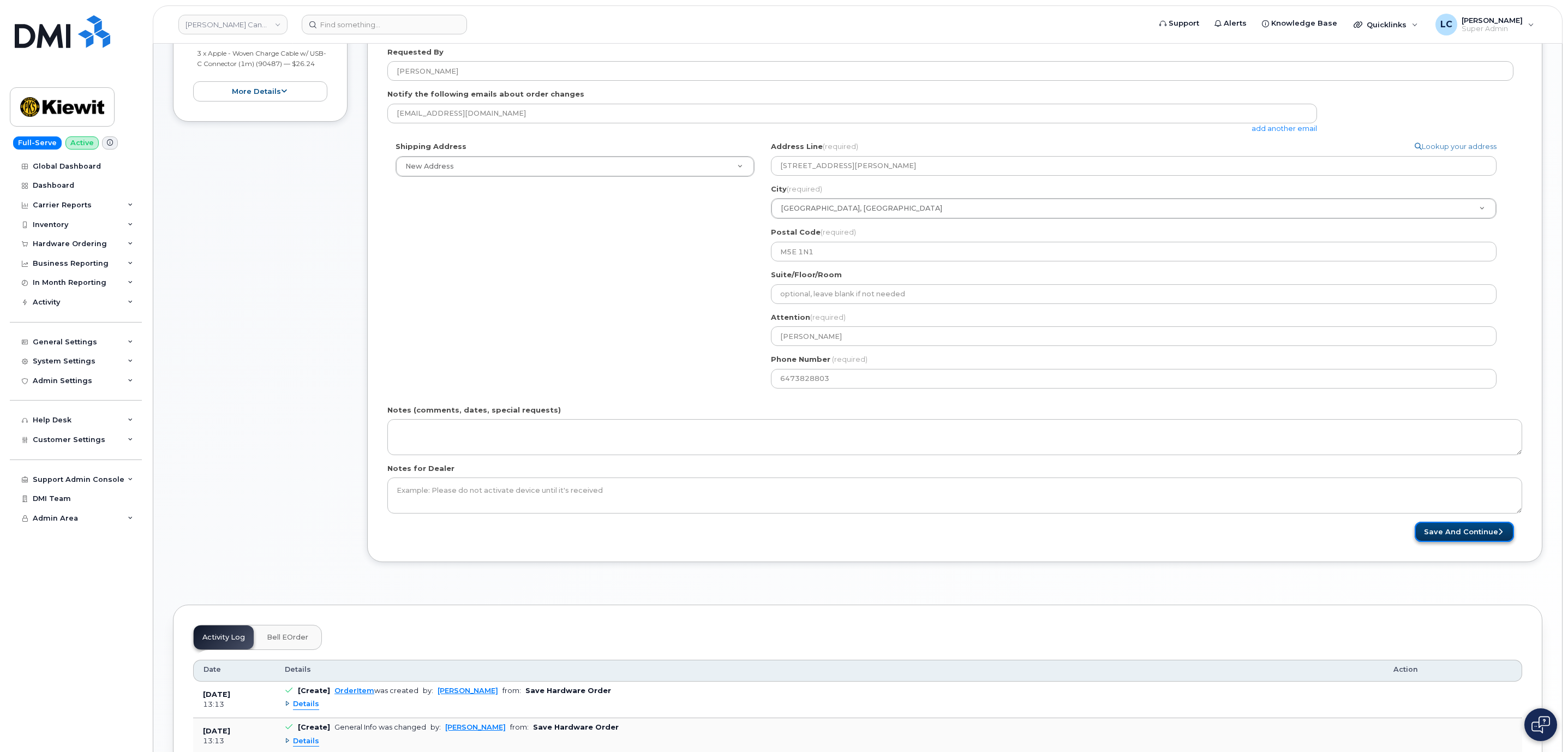
click at [1446, 533] on button "Save and Continue" at bounding box center [1464, 532] width 99 height 20
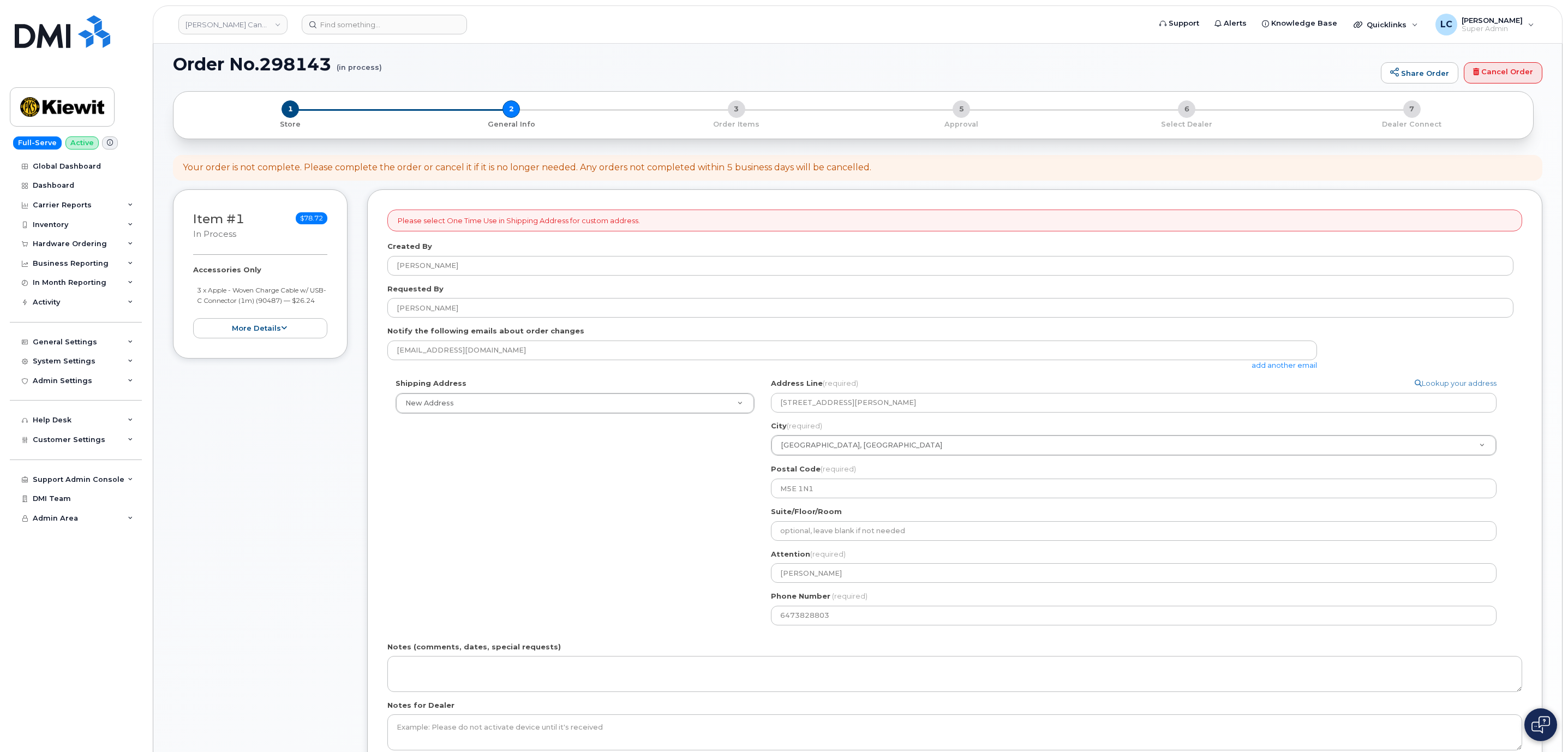
scroll to position [0, 0]
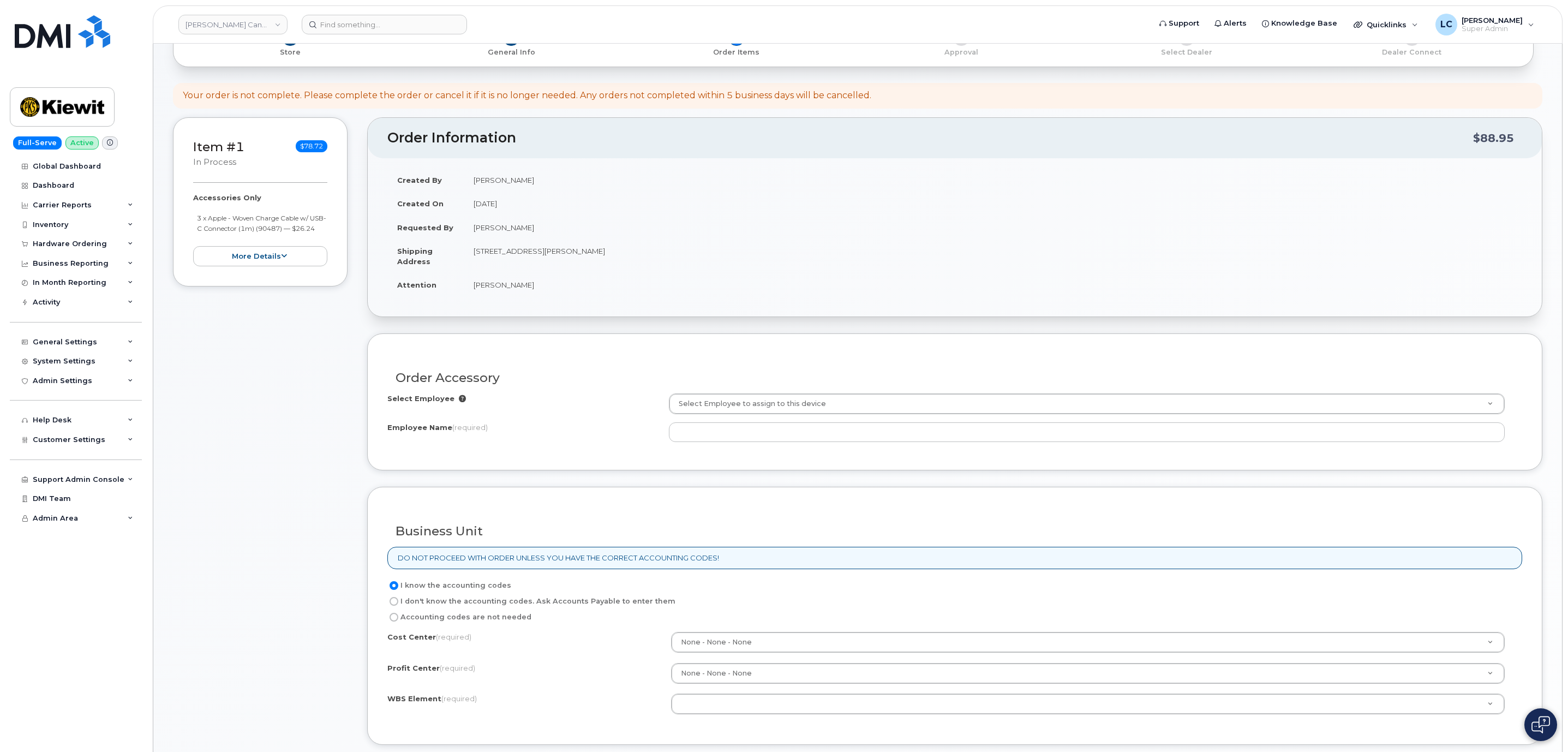
scroll to position [82, 0]
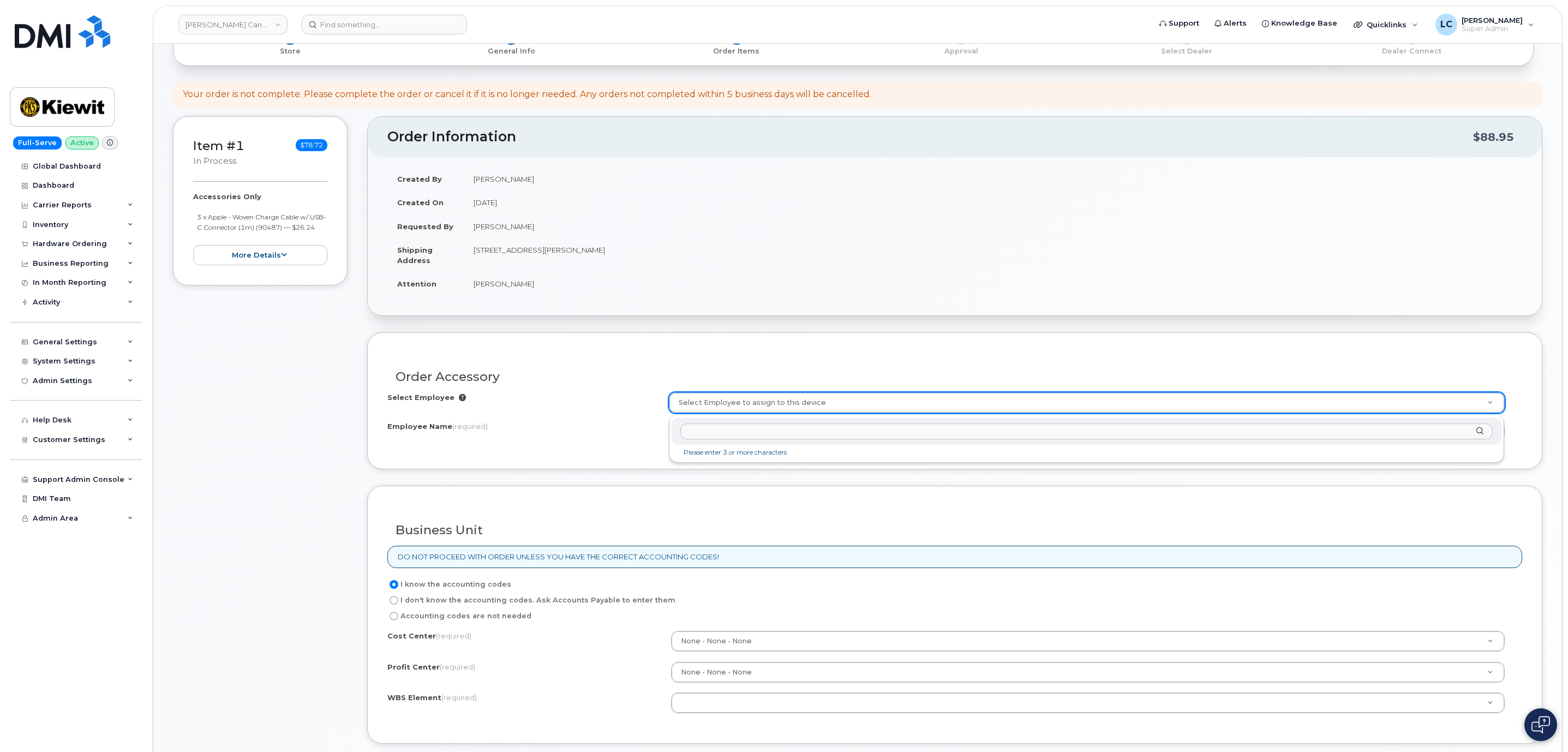
click at [742, 427] on input "text" at bounding box center [1087, 431] width 812 height 16
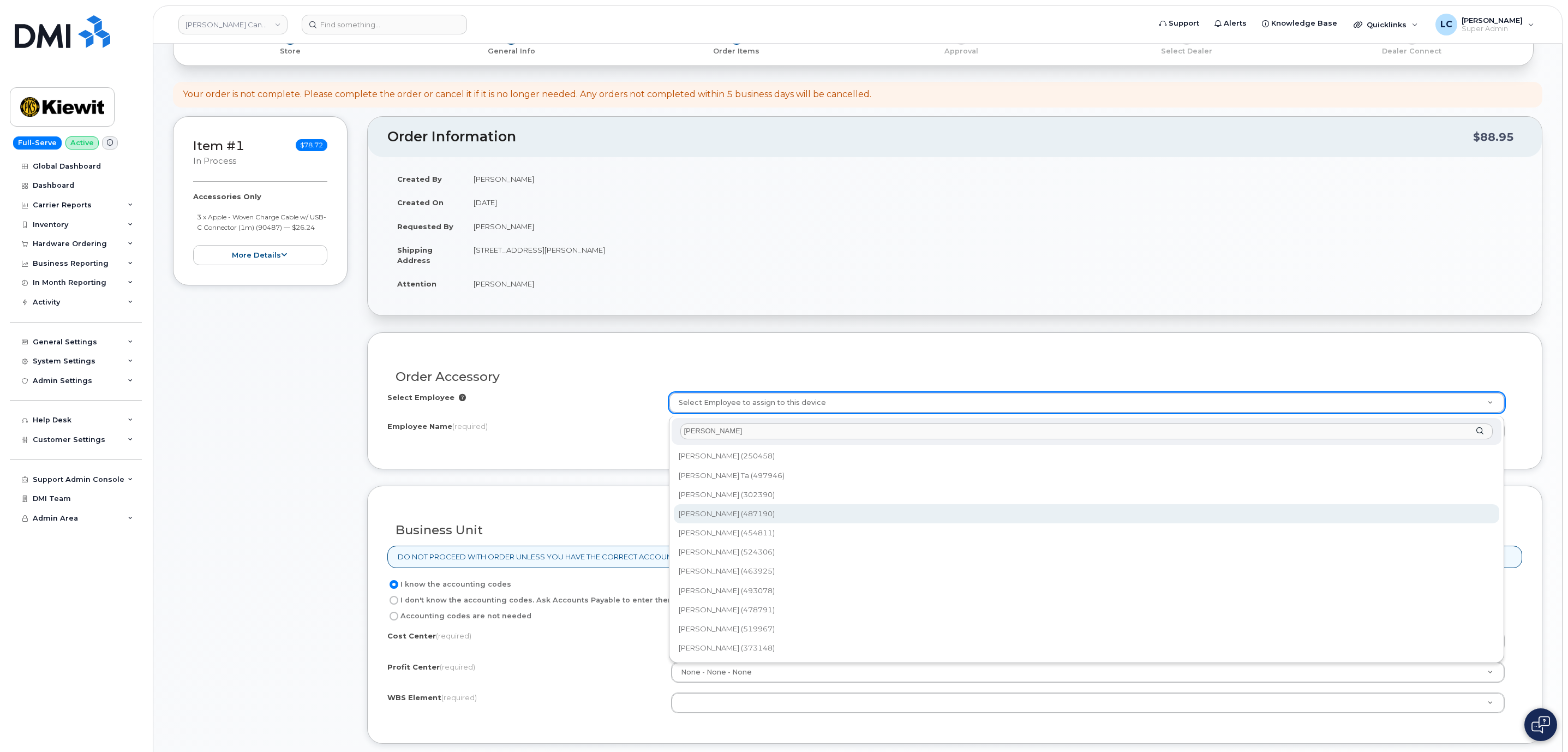
type input "[PERSON_NAME]"
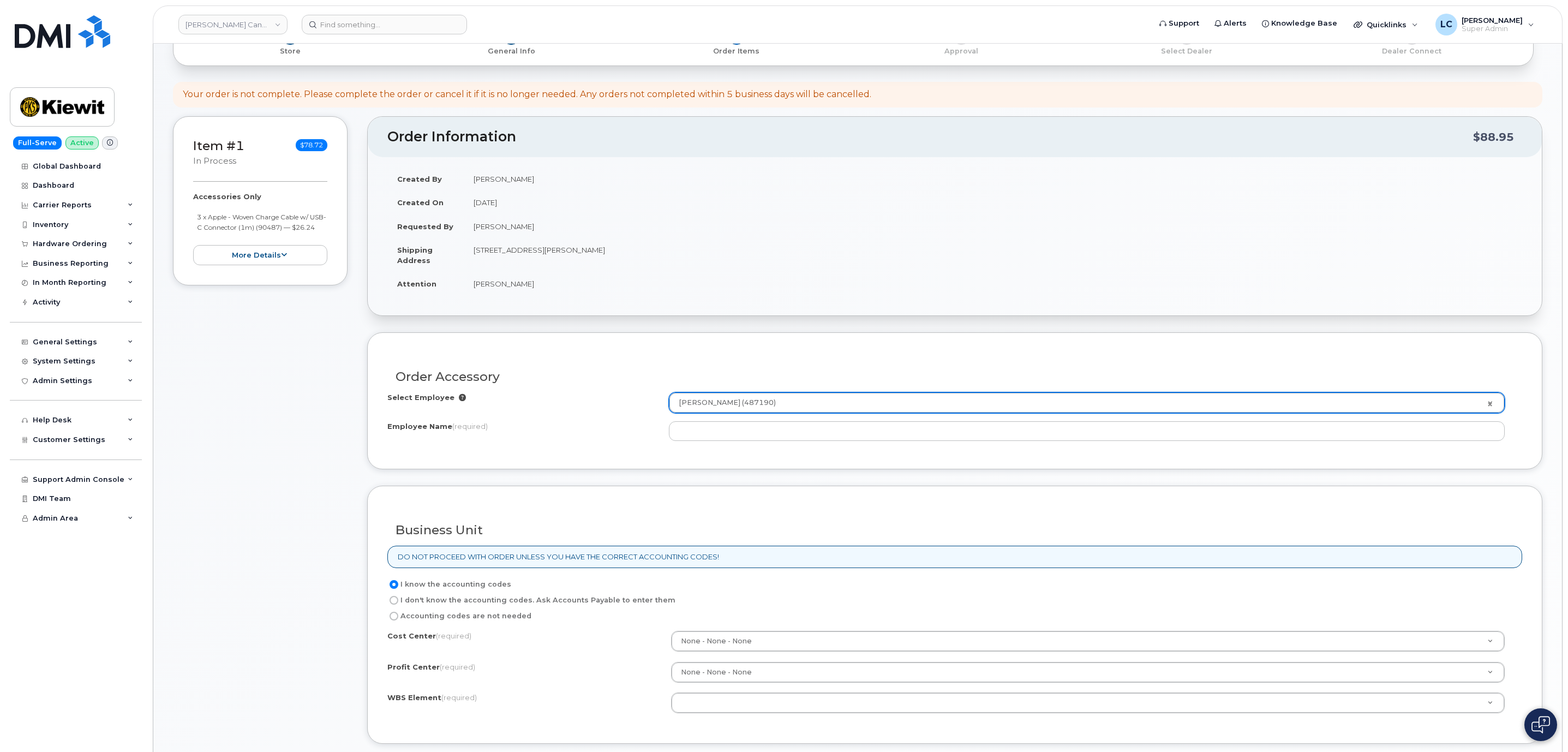
type input "1351594"
type input "[PERSON_NAME]"
select select
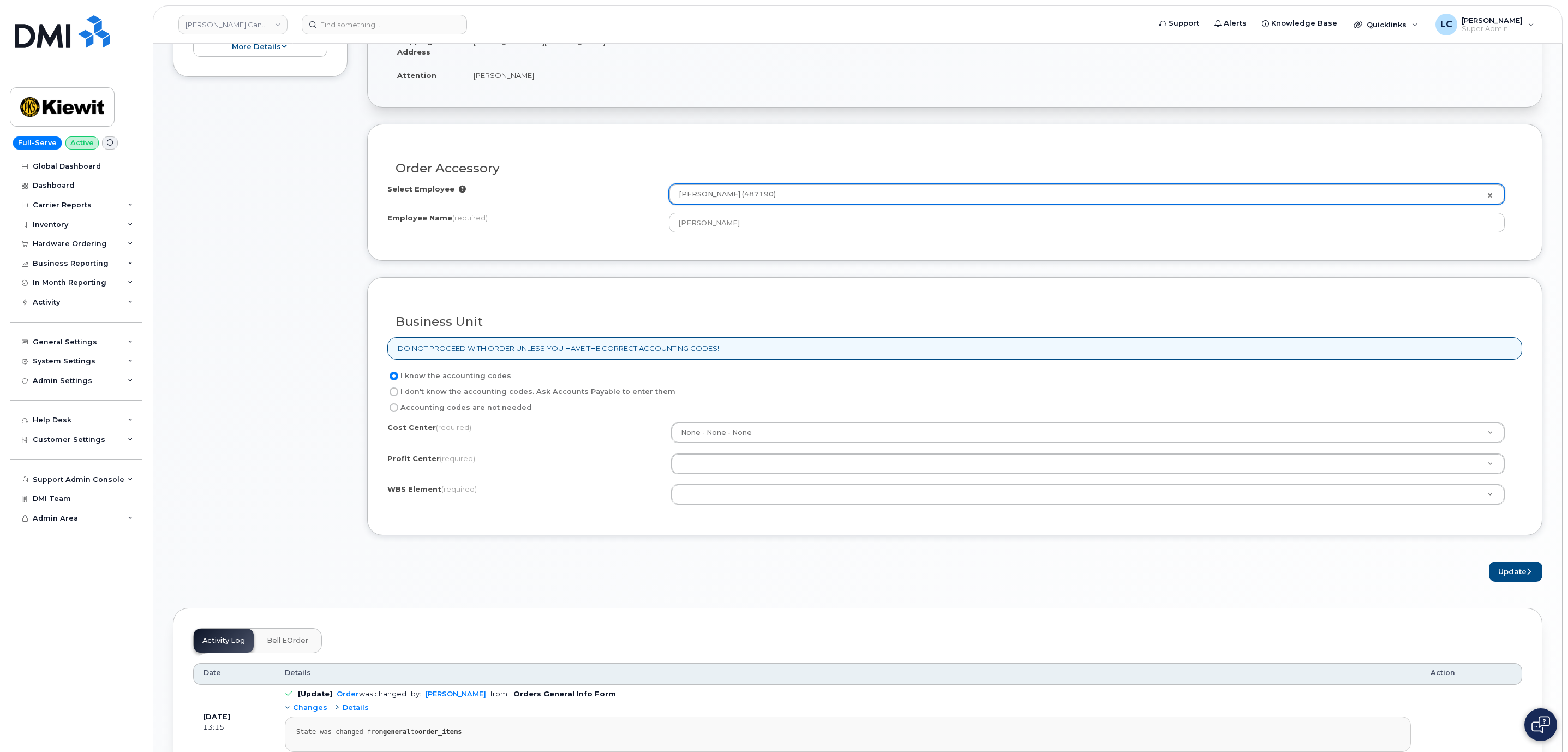
scroll to position [327, 0]
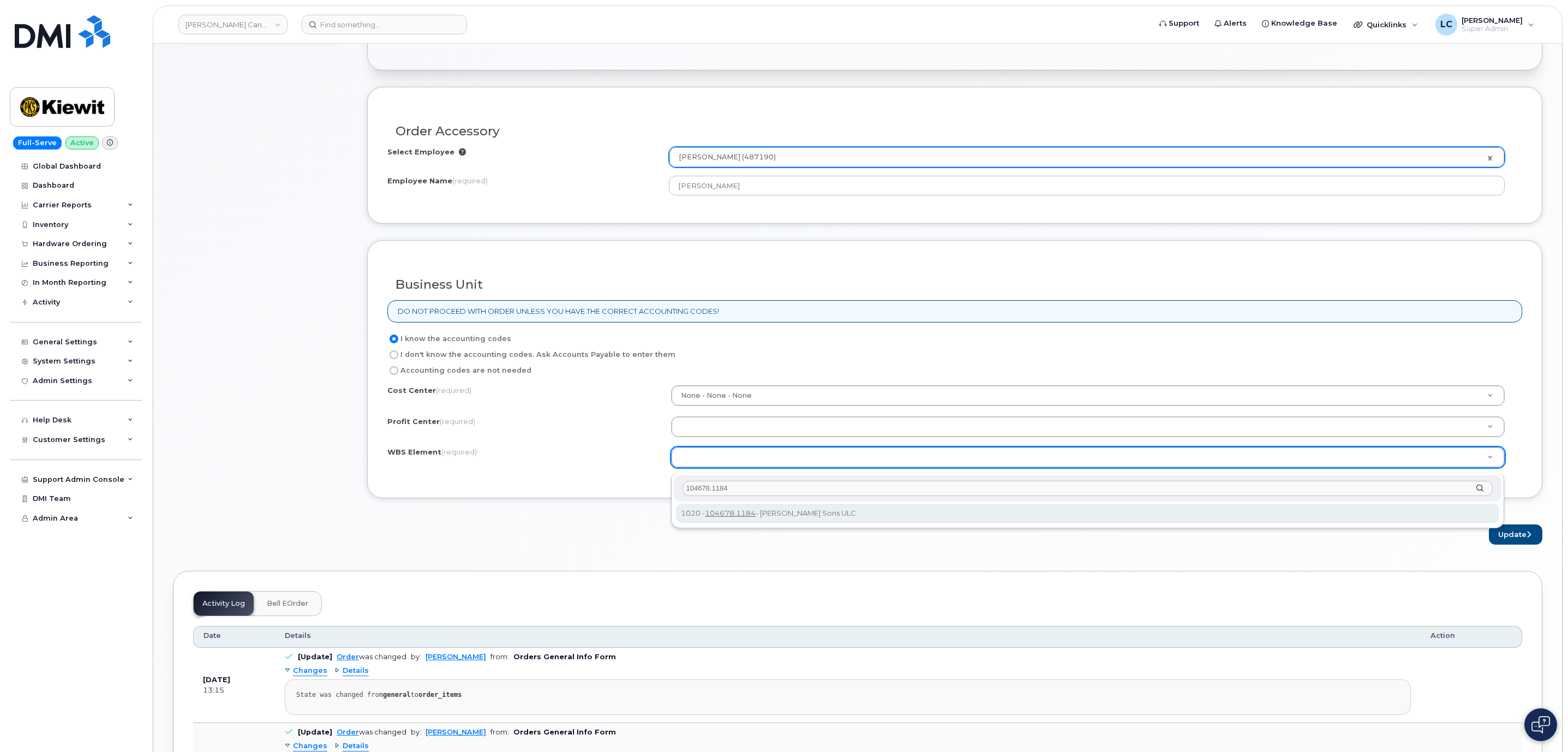
type input "104678.1184"
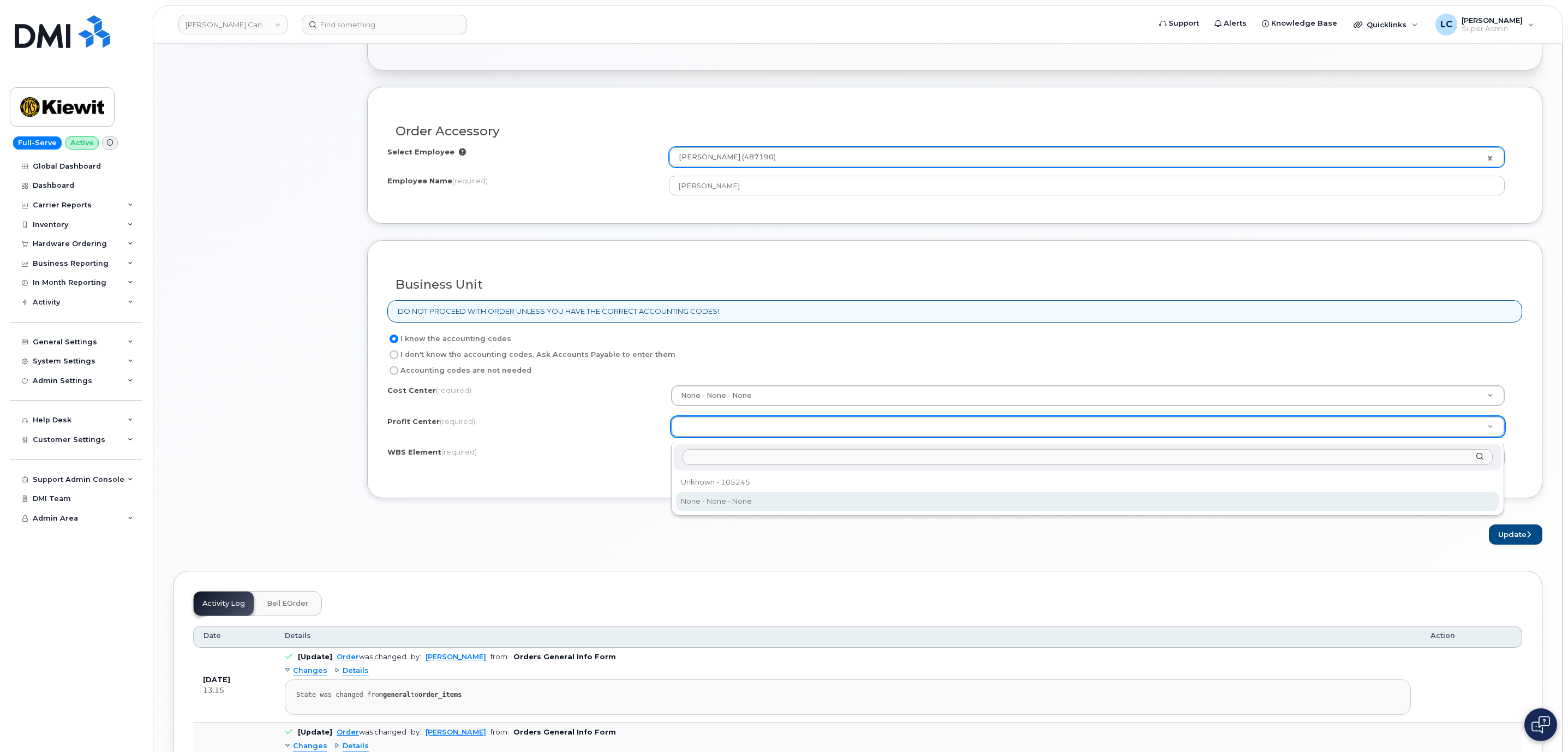
select select "None"
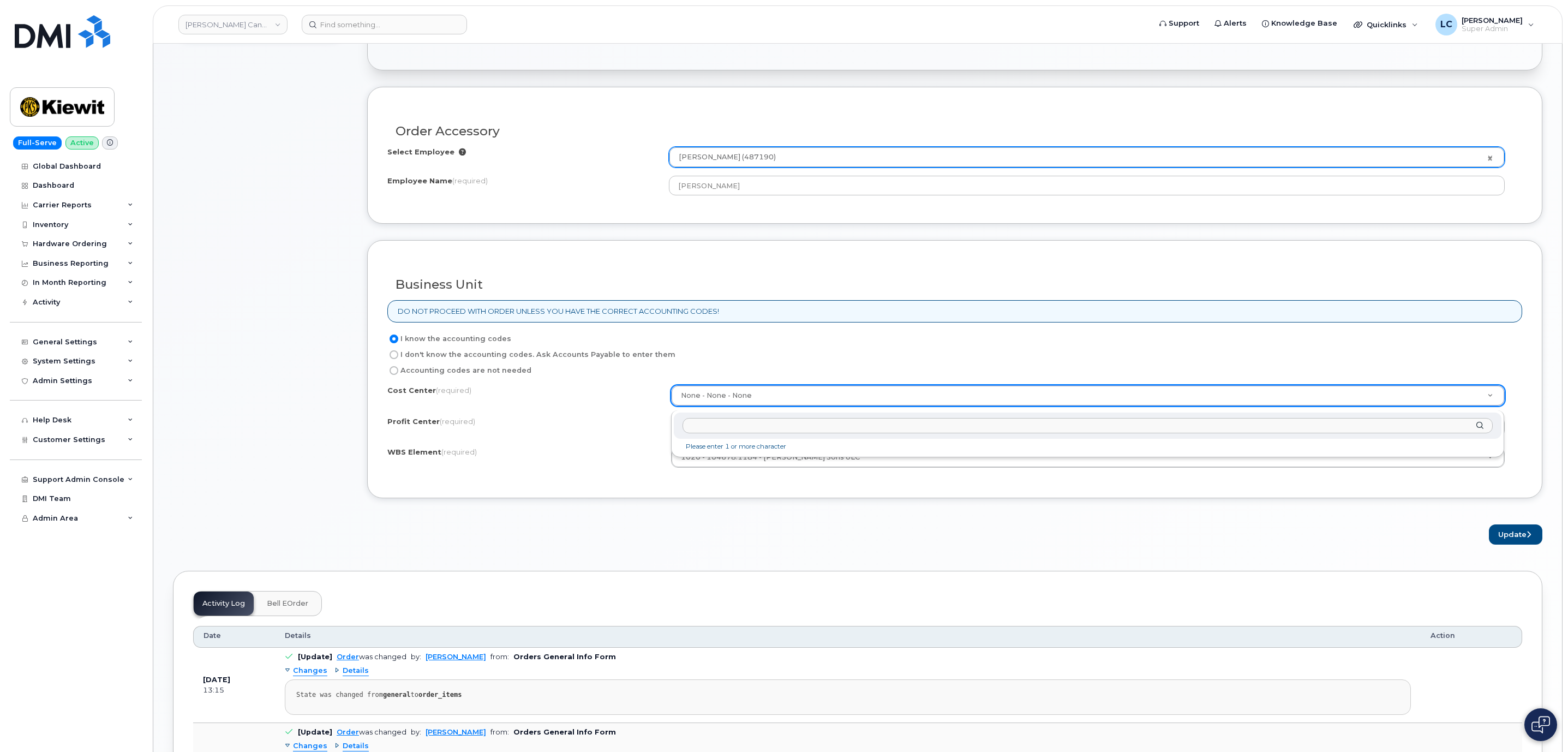
click at [752, 427] on input "text" at bounding box center [1087, 426] width 810 height 16
type input "none"
type input "None"
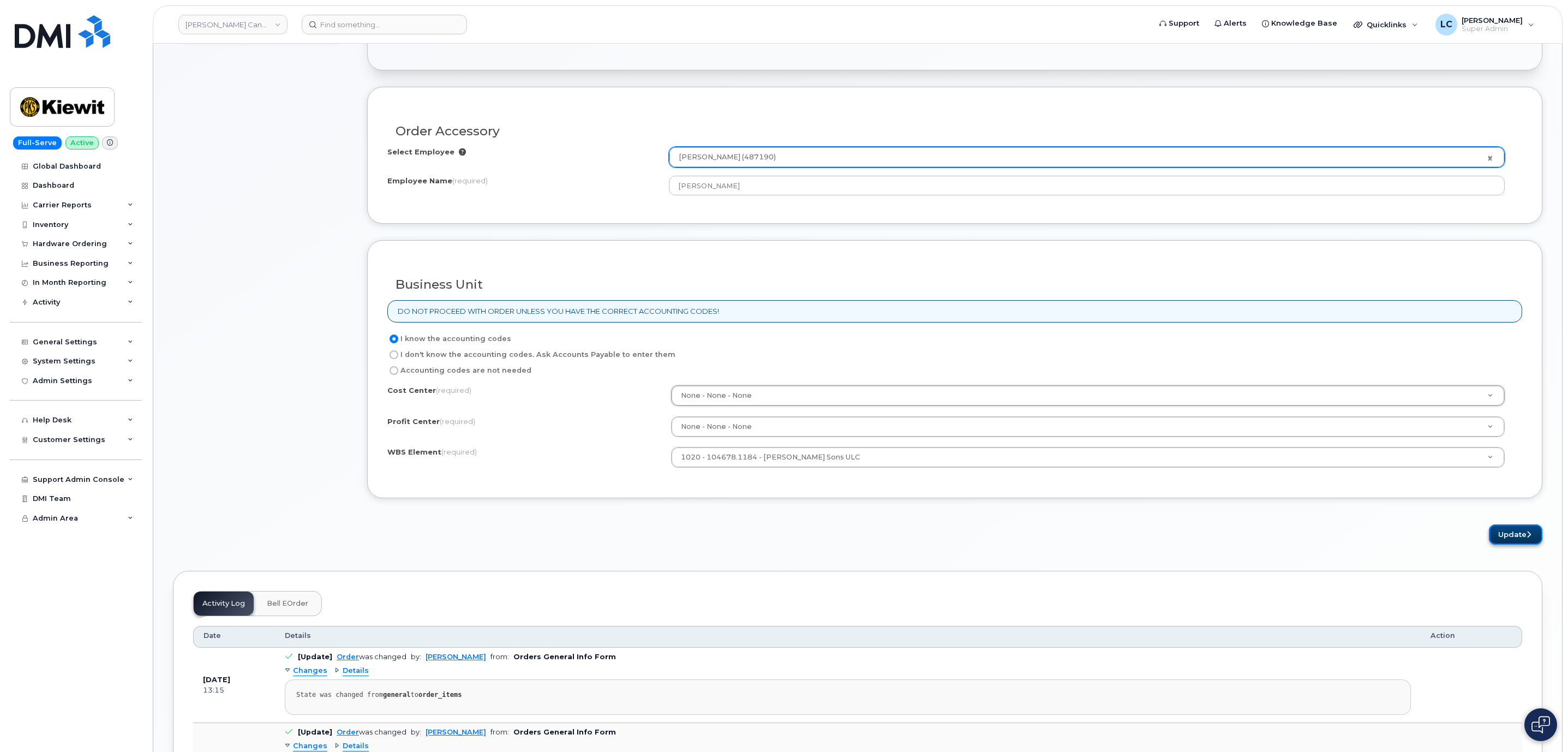
click at [1510, 539] on button "Update" at bounding box center [1515, 534] width 53 height 20
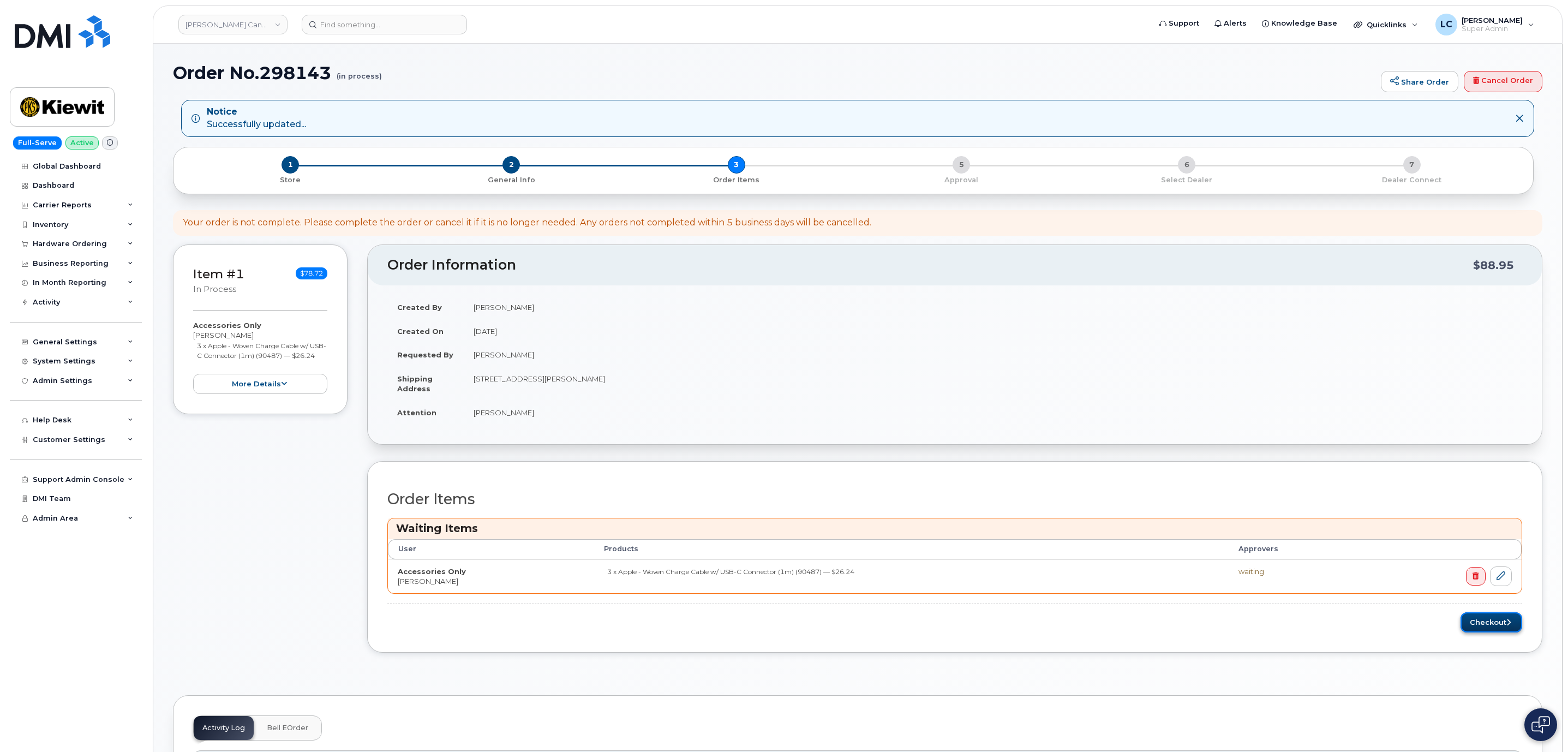
click at [1480, 629] on button "Checkout" at bounding box center [1491, 623] width 62 height 20
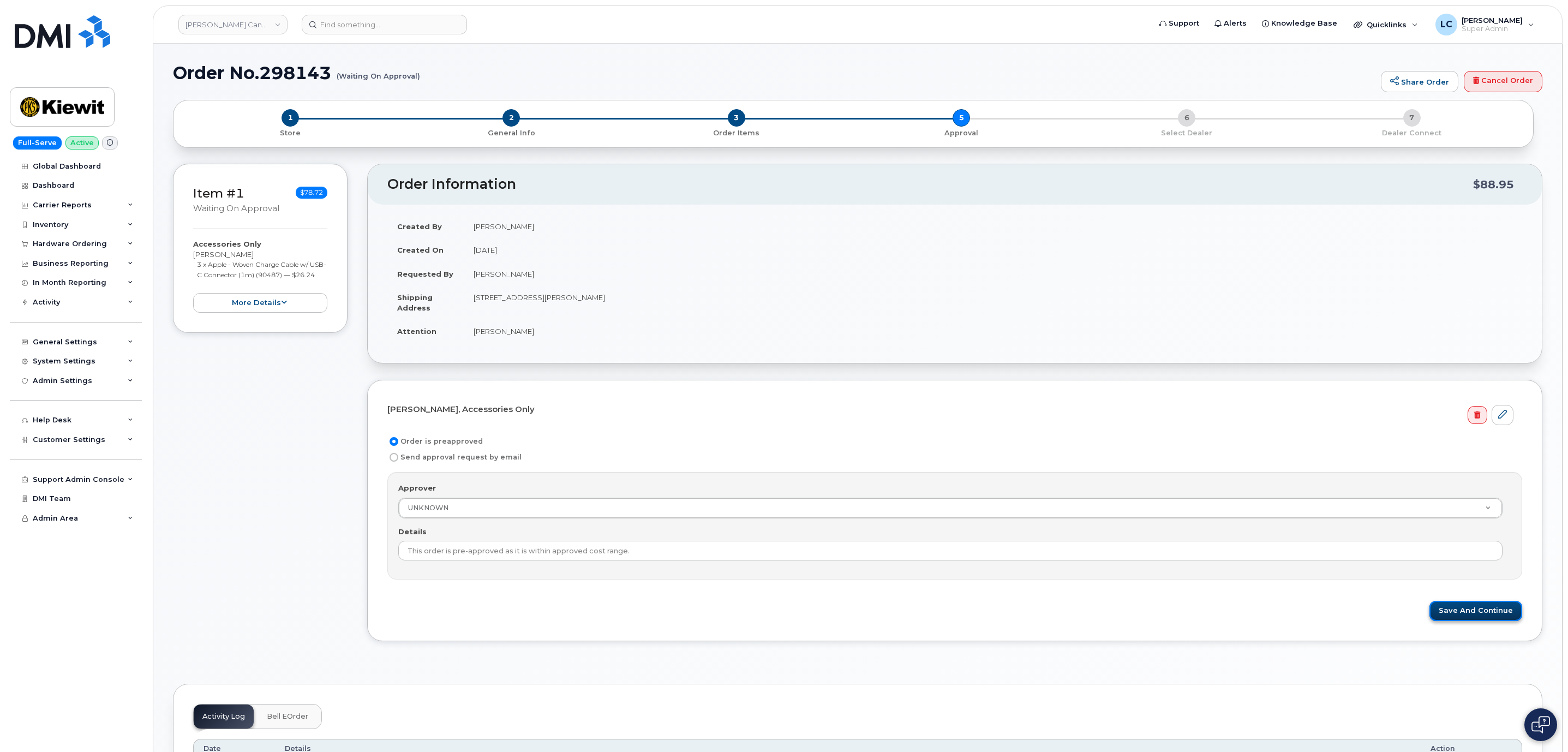
click at [1452, 612] on button "Save and Continue" at bounding box center [1476, 611] width 93 height 20
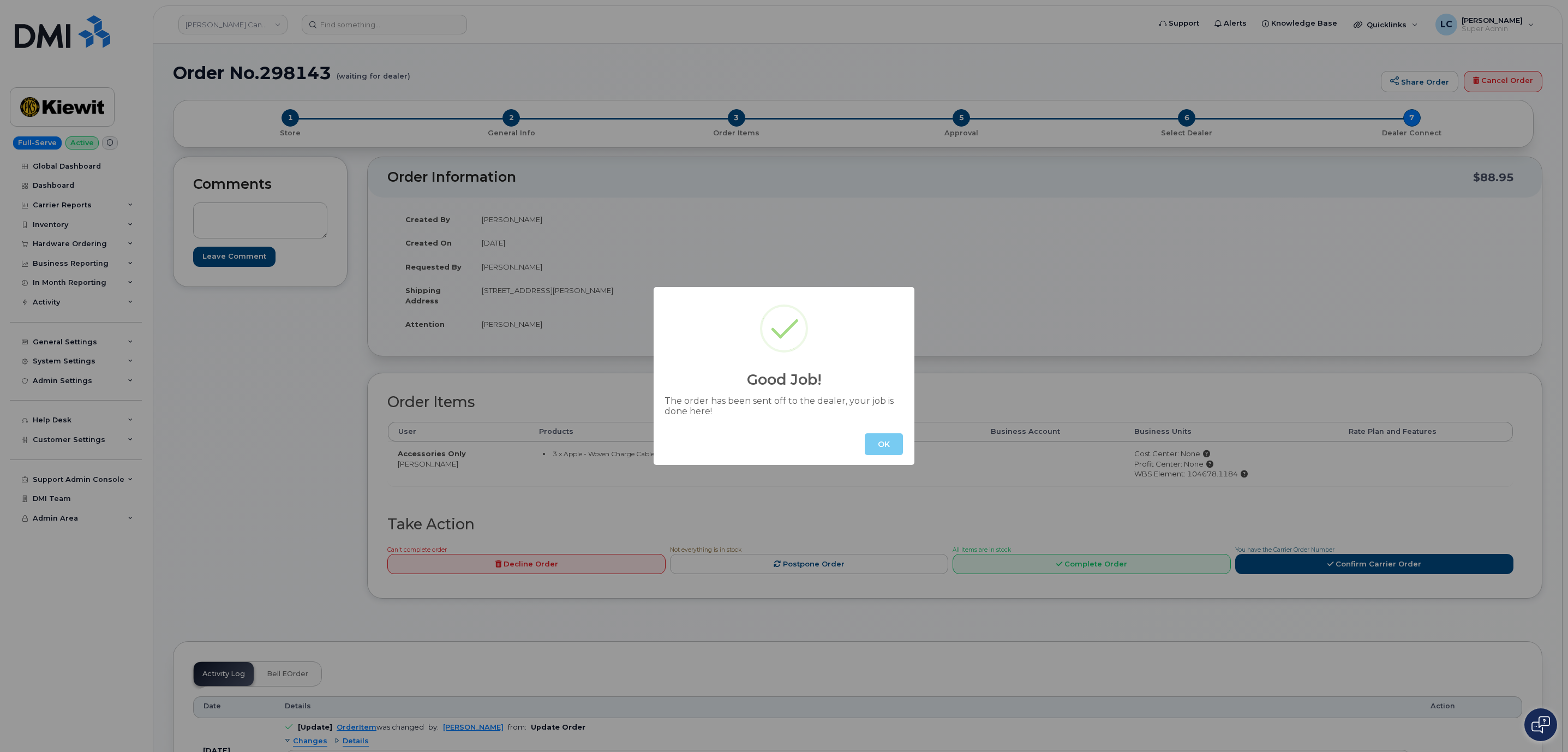
click at [884, 441] on button "OK" at bounding box center [884, 444] width 38 height 22
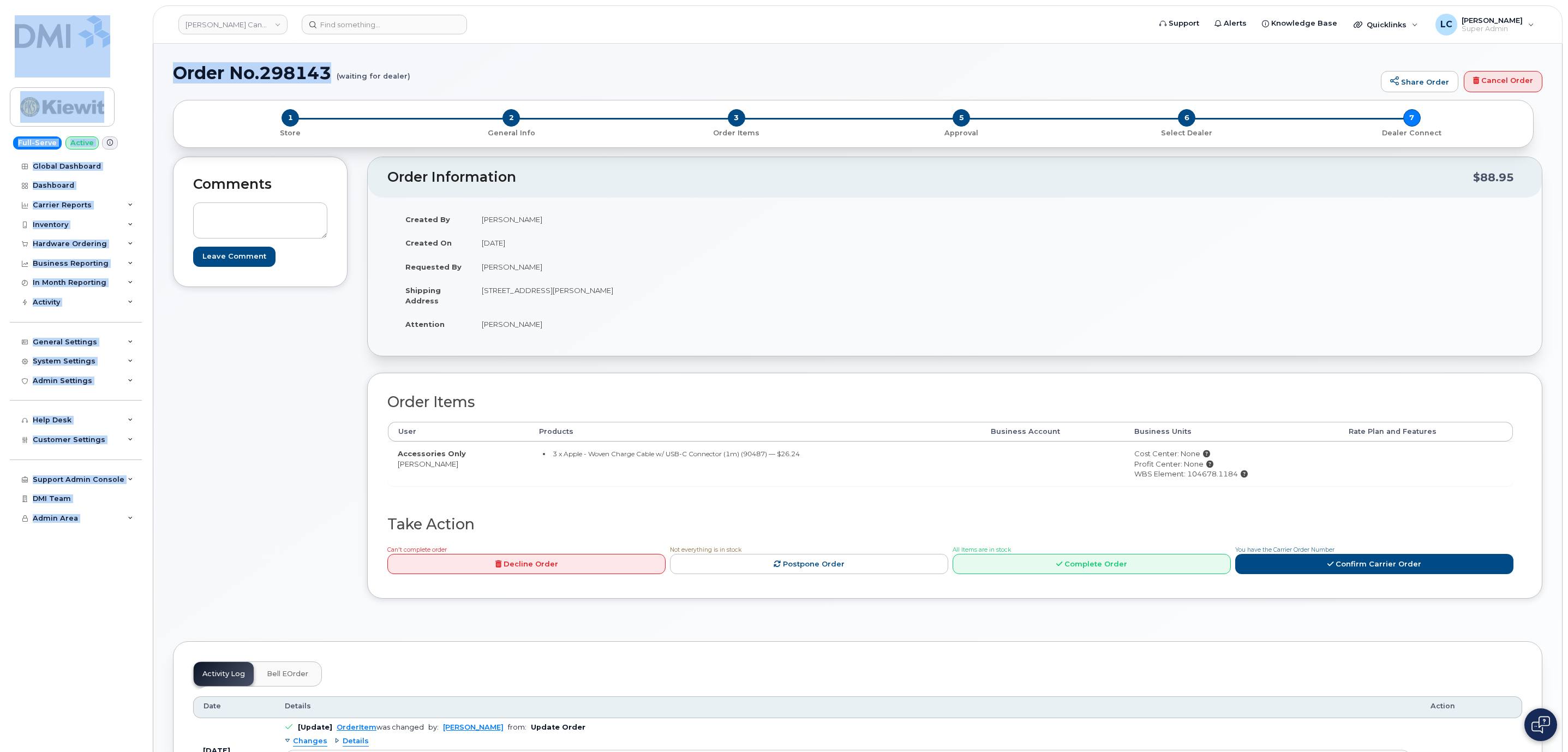
drag, startPoint x: 333, startPoint y: 64, endPoint x: 146, endPoint y: 66, distance: 187.0
copy div "Full-Serve Active Global Dashboard Dashboard Carrier Reports Monthly Billing Da…"
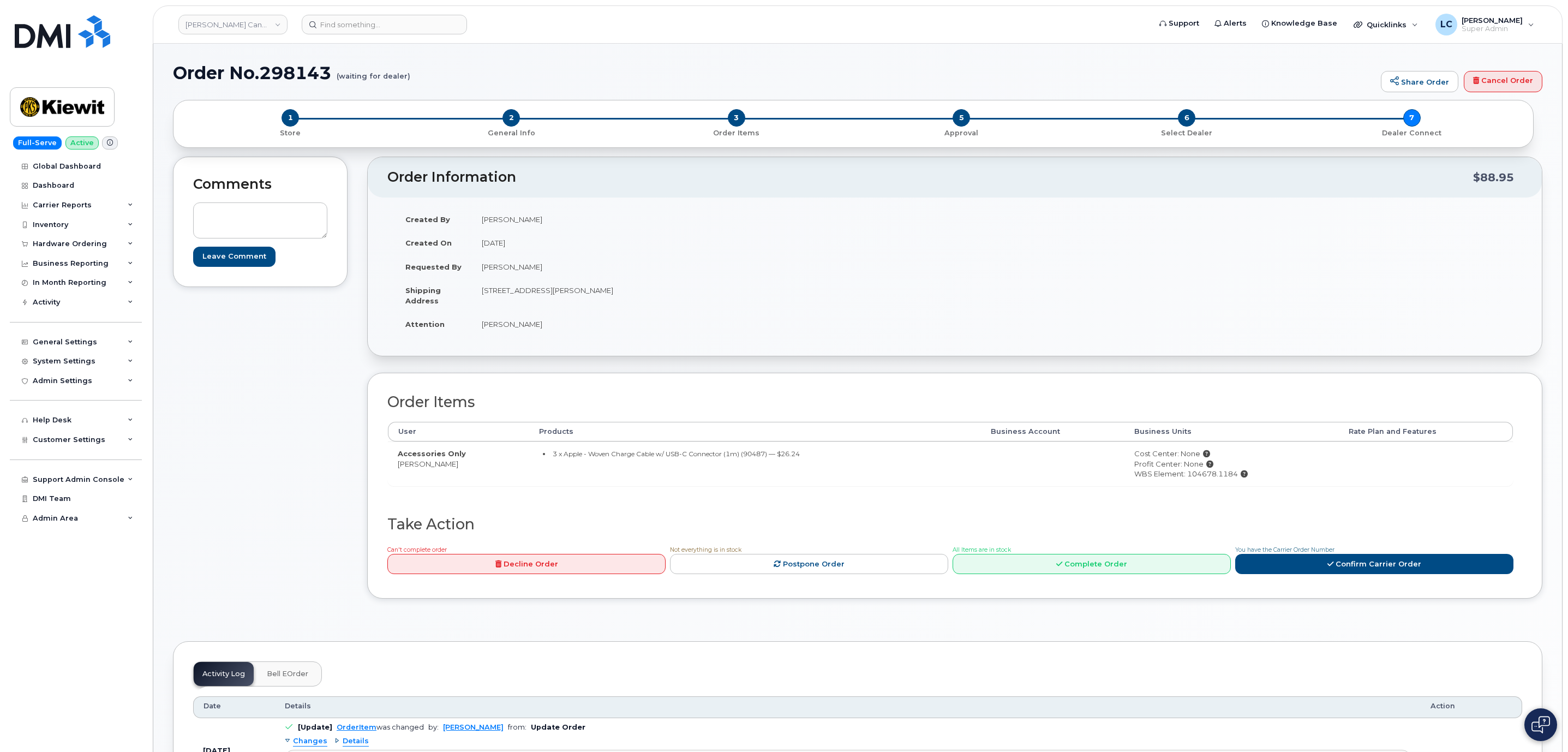
click at [496, 109] on div "2 General Info" at bounding box center [512, 123] width 226 height 29
drag, startPoint x: 177, startPoint y: 74, endPoint x: 296, endPoint y: 84, distance: 119.4
click at [296, 84] on div "Order No.298143 (waiting for dealer) Share Order Cancel Order" at bounding box center [857, 81] width 1370 height 36
copy h1 "Order No.298143"
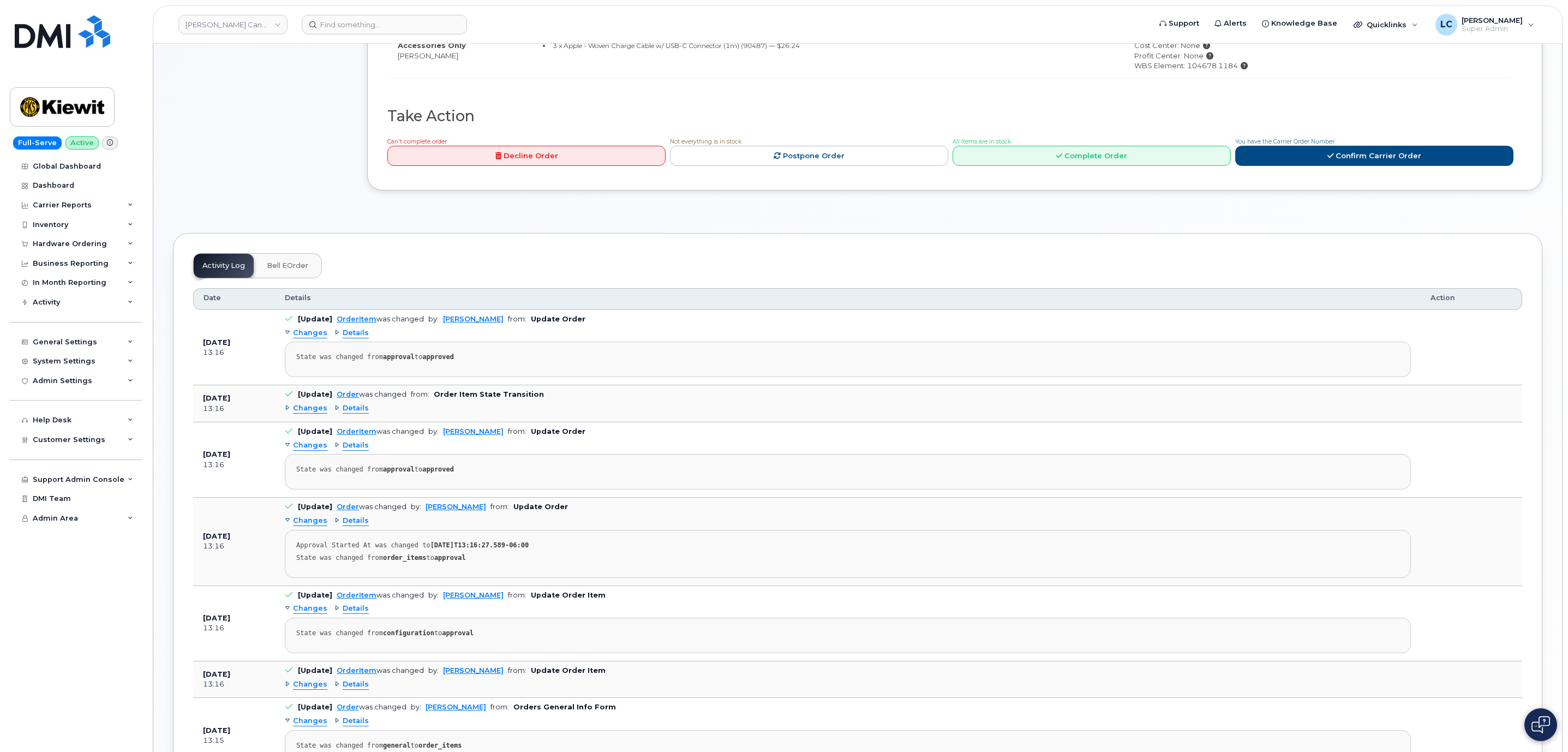
scroll to position [409, 0]
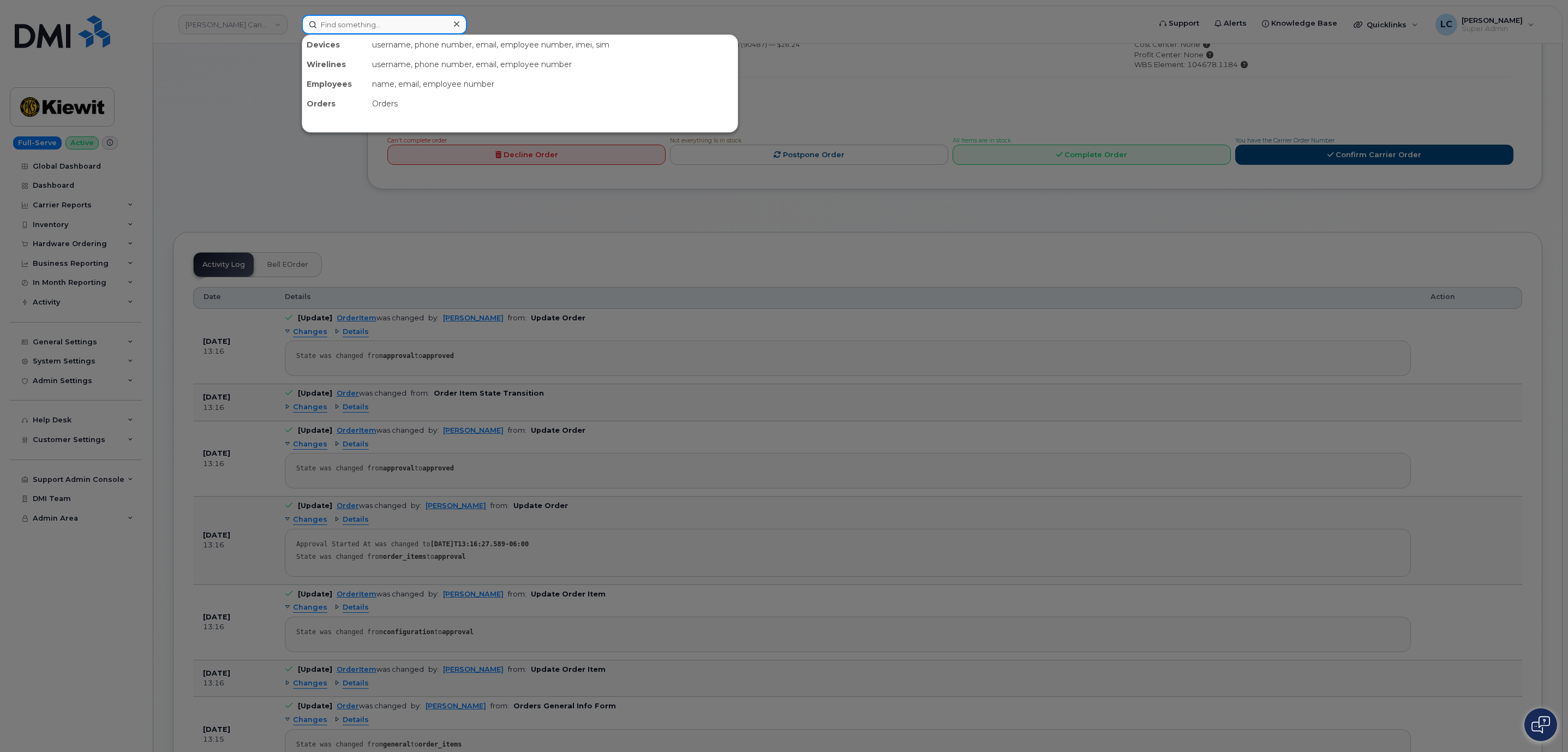
click at [350, 26] on input at bounding box center [384, 24] width 165 height 19
paste input "6134077225"
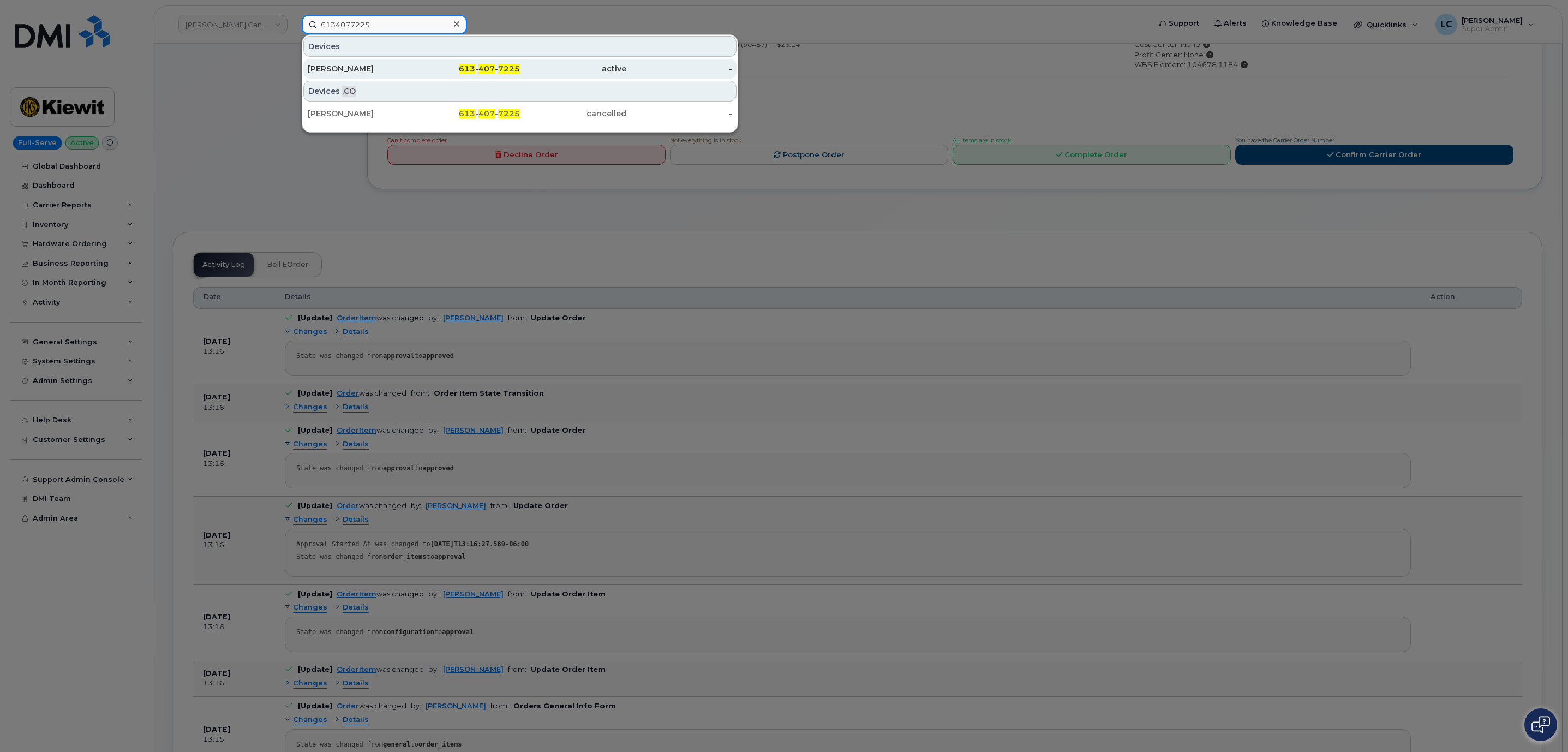
type input "6134077225"
click at [443, 72] on div "613 - 407 - 7225" at bounding box center [467, 69] width 106 height 11
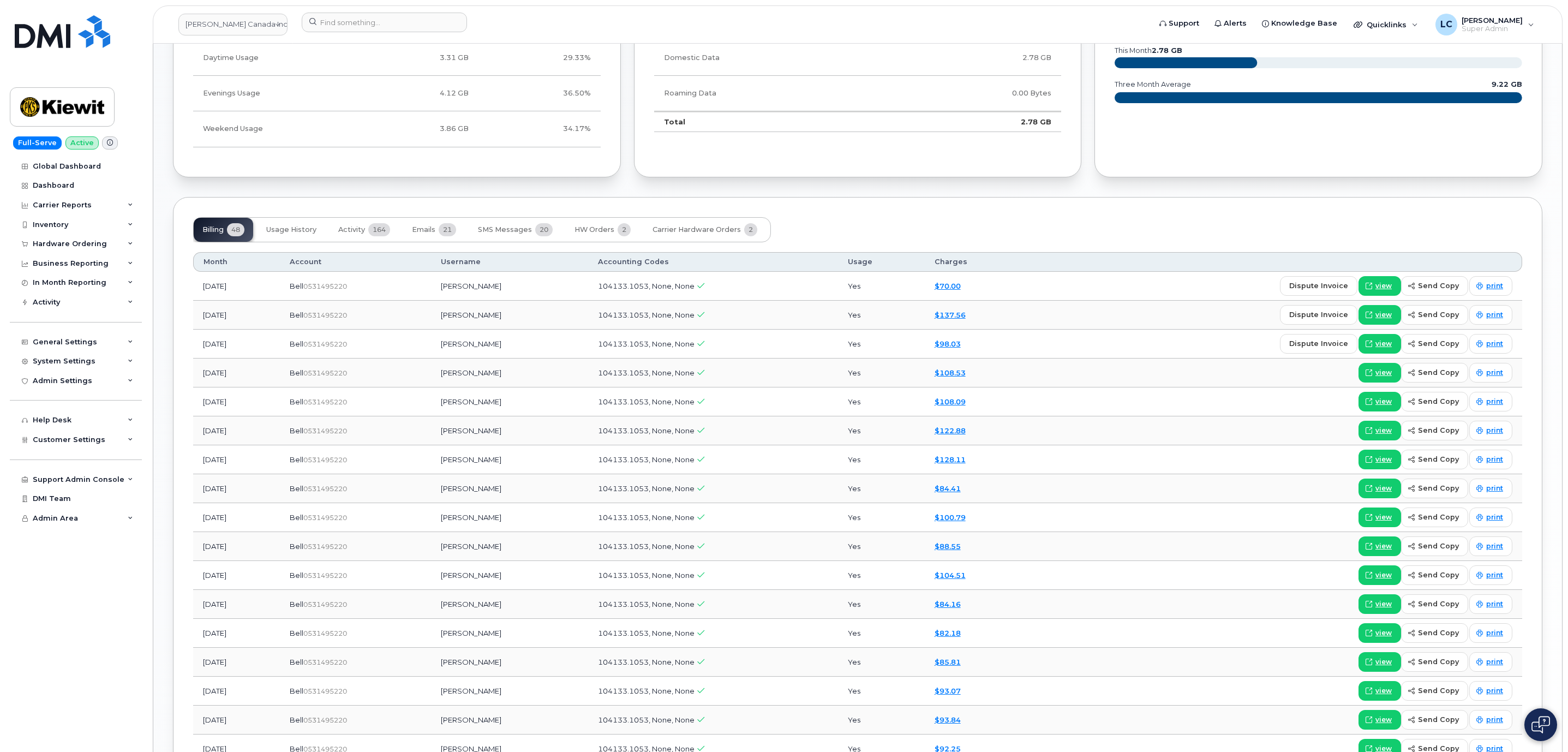
scroll to position [982, 0]
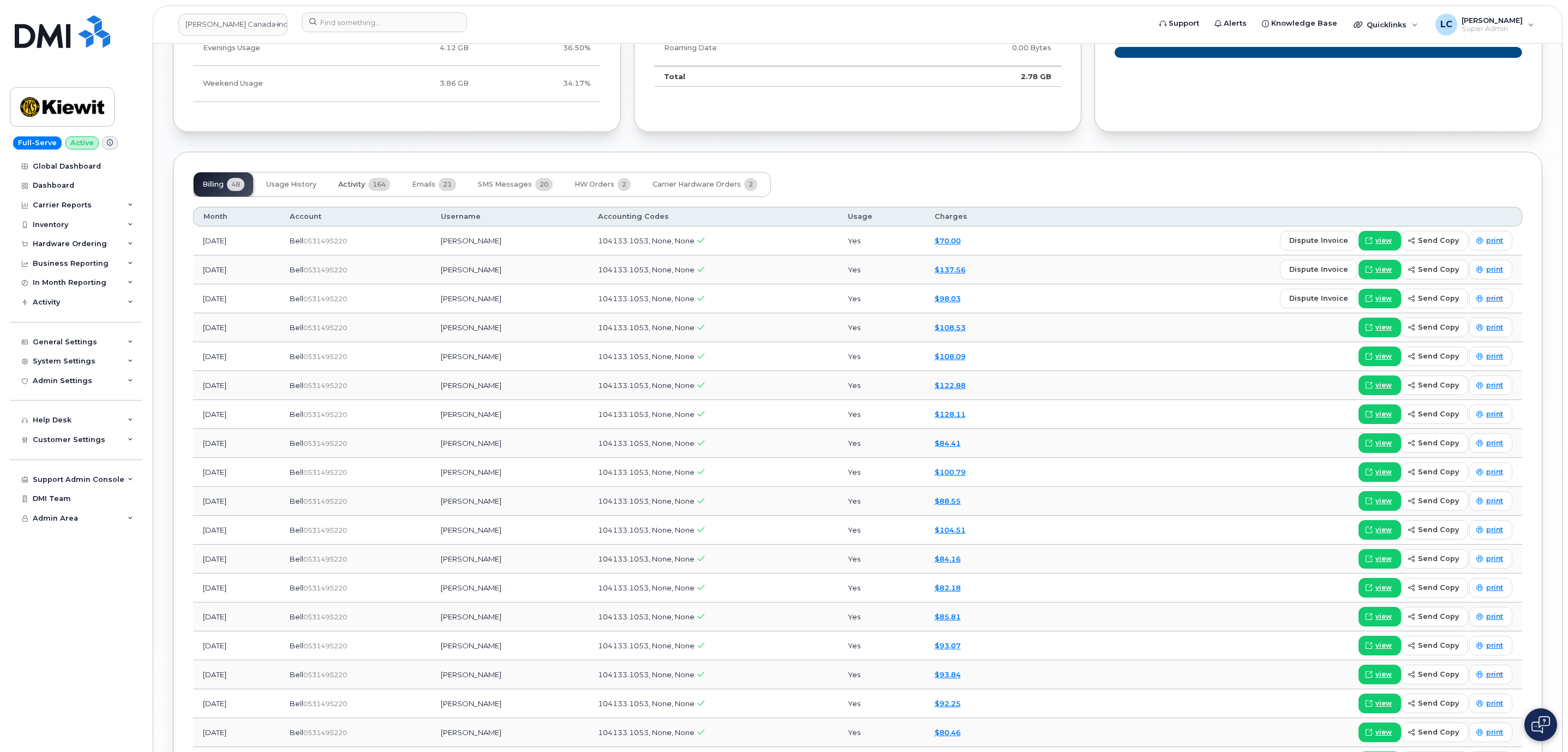
click at [384, 191] on span "164" at bounding box center [379, 184] width 22 height 13
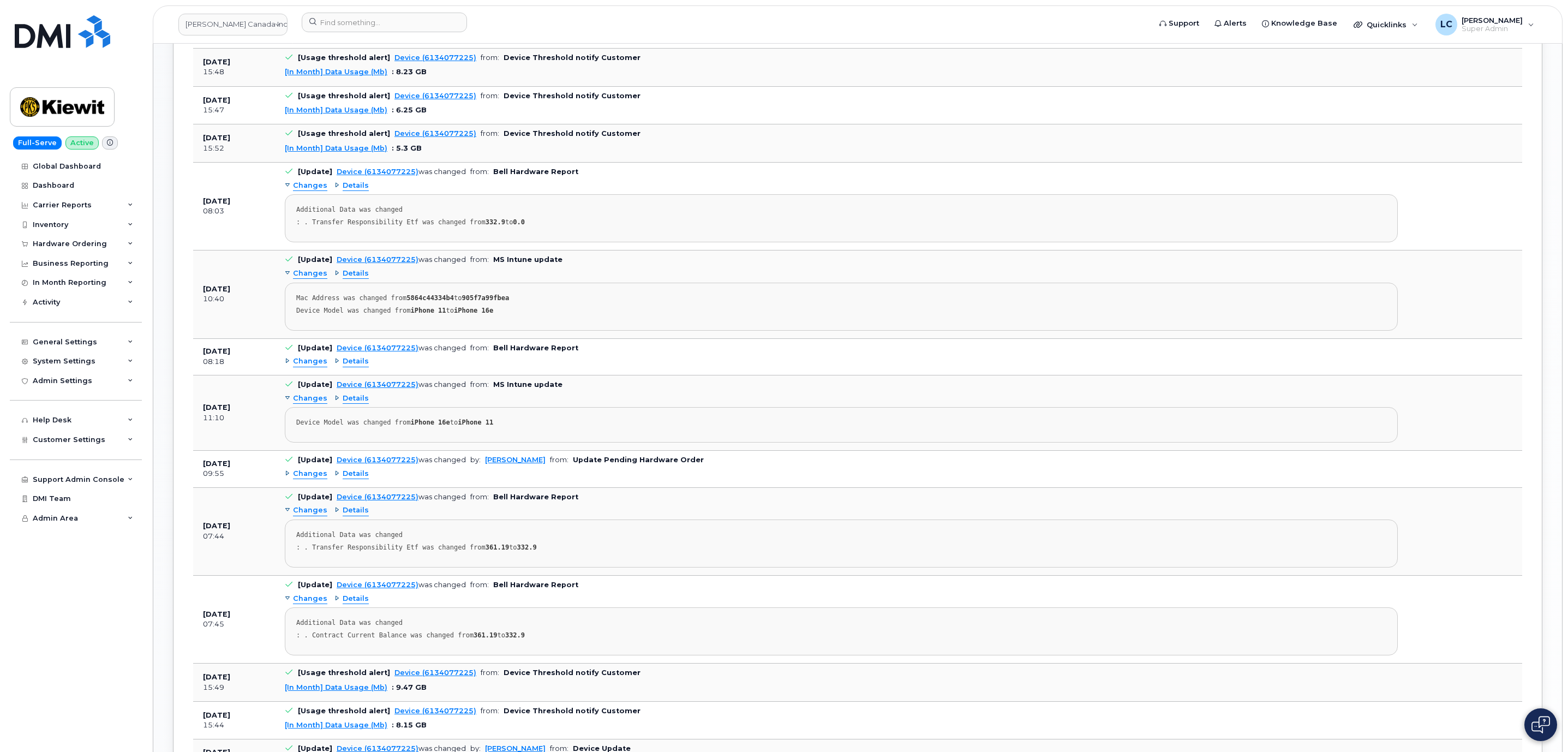
scroll to position [1309, 0]
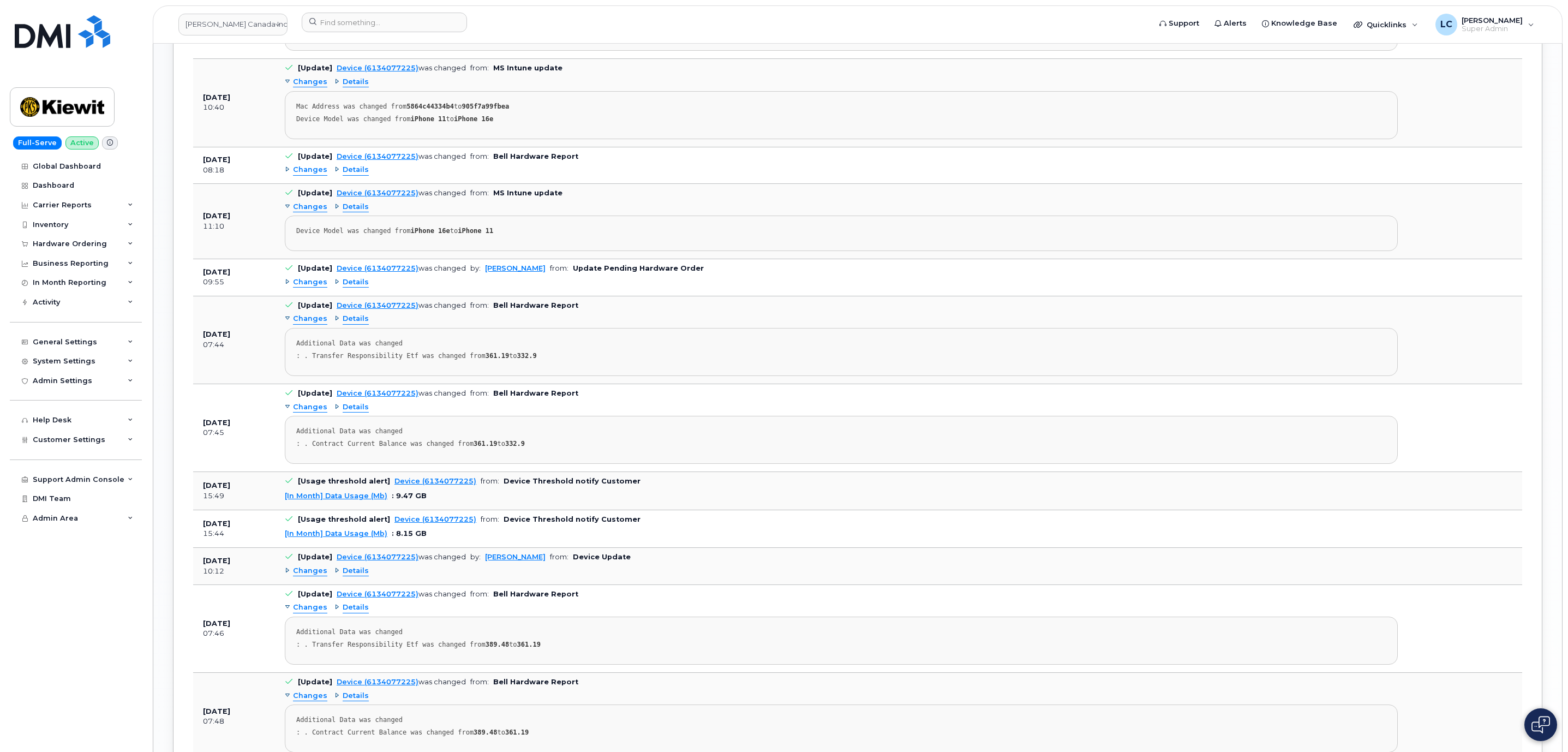
click at [318, 576] on span "Changes" at bounding box center [310, 571] width 34 height 10
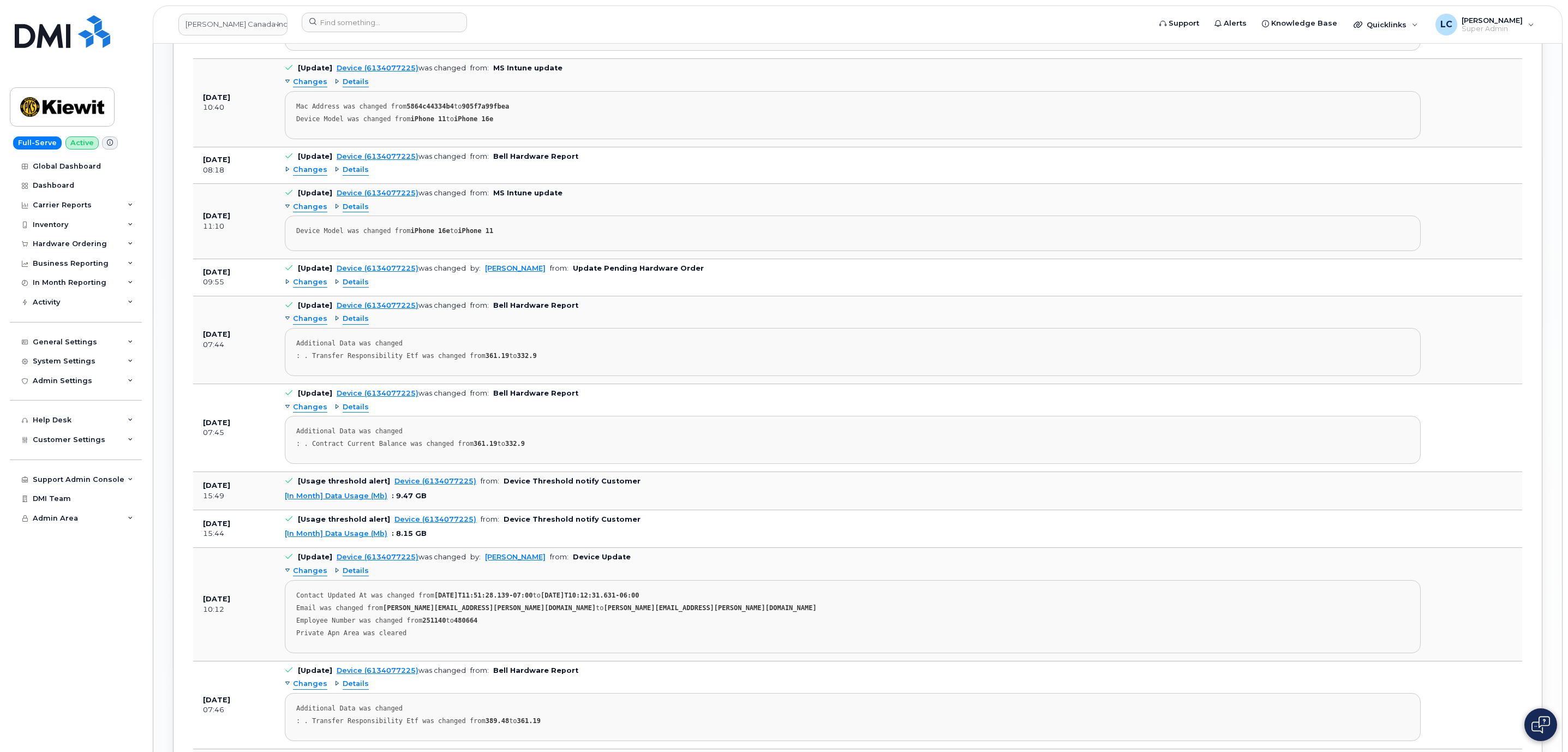
scroll to position [1228, 0]
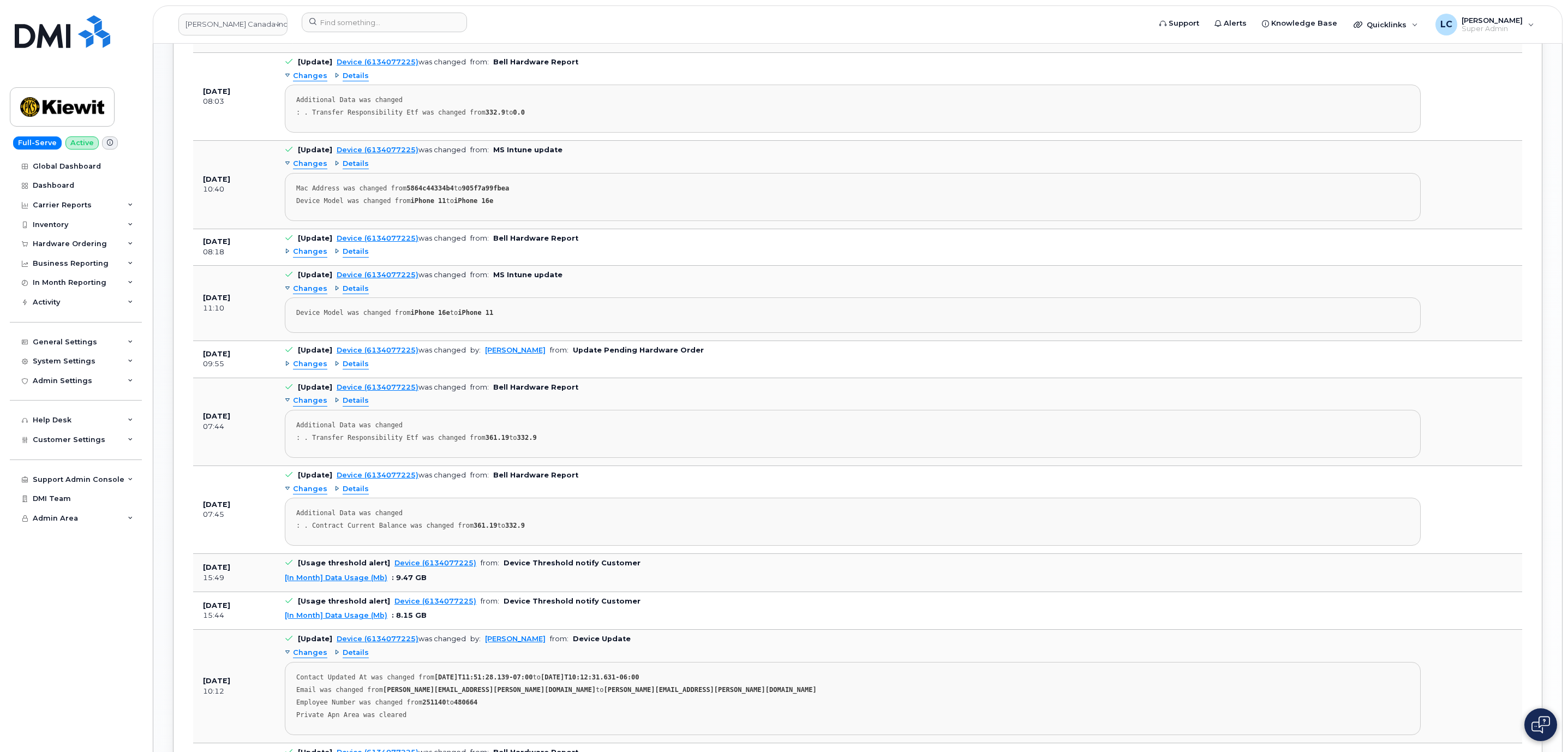
click at [307, 370] on span "Changes" at bounding box center [310, 364] width 34 height 10
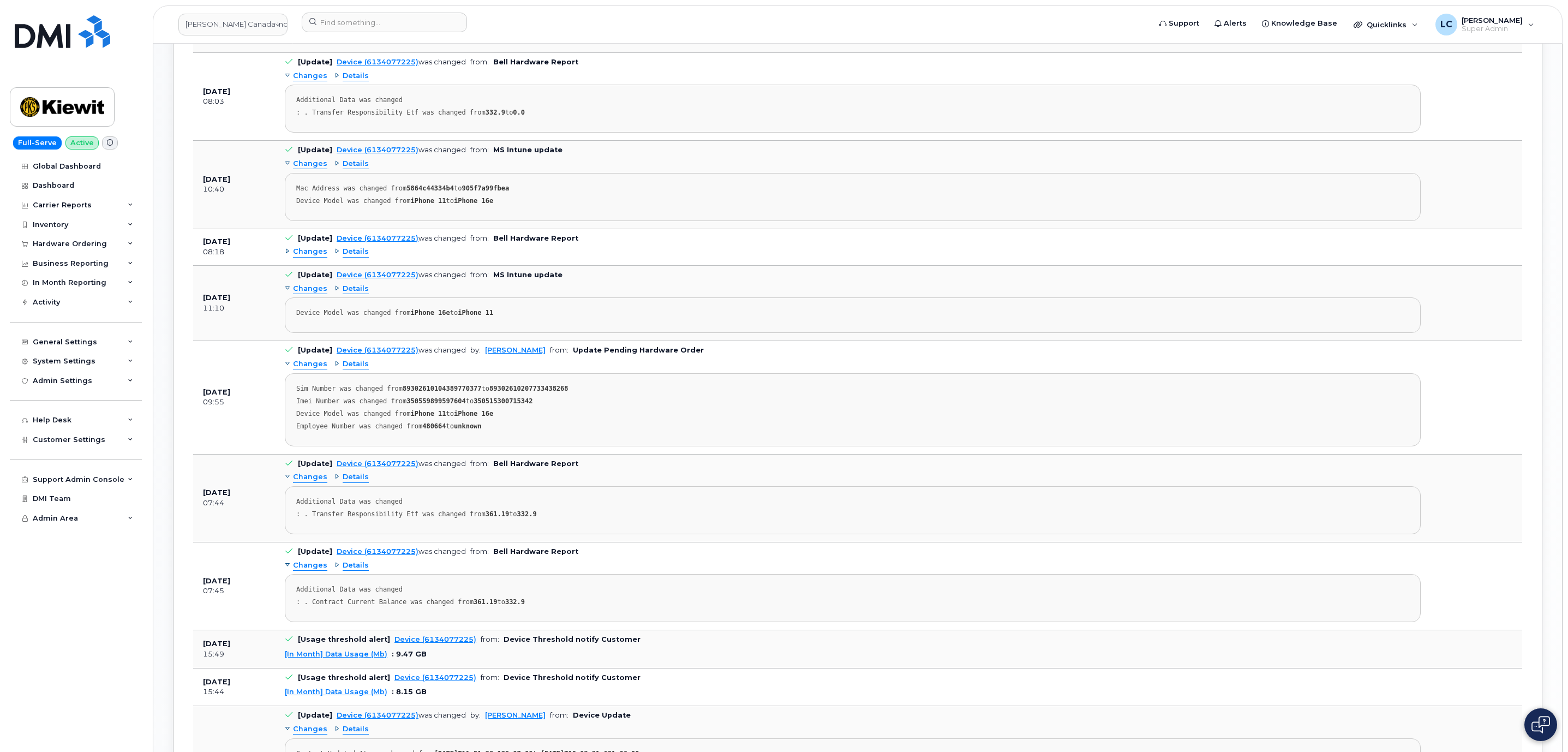
click at [493, 418] on pre "Sim Number was changed from 89302610104389770377 to 89302610207733438268 Imei N…" at bounding box center [853, 409] width 1136 height 73
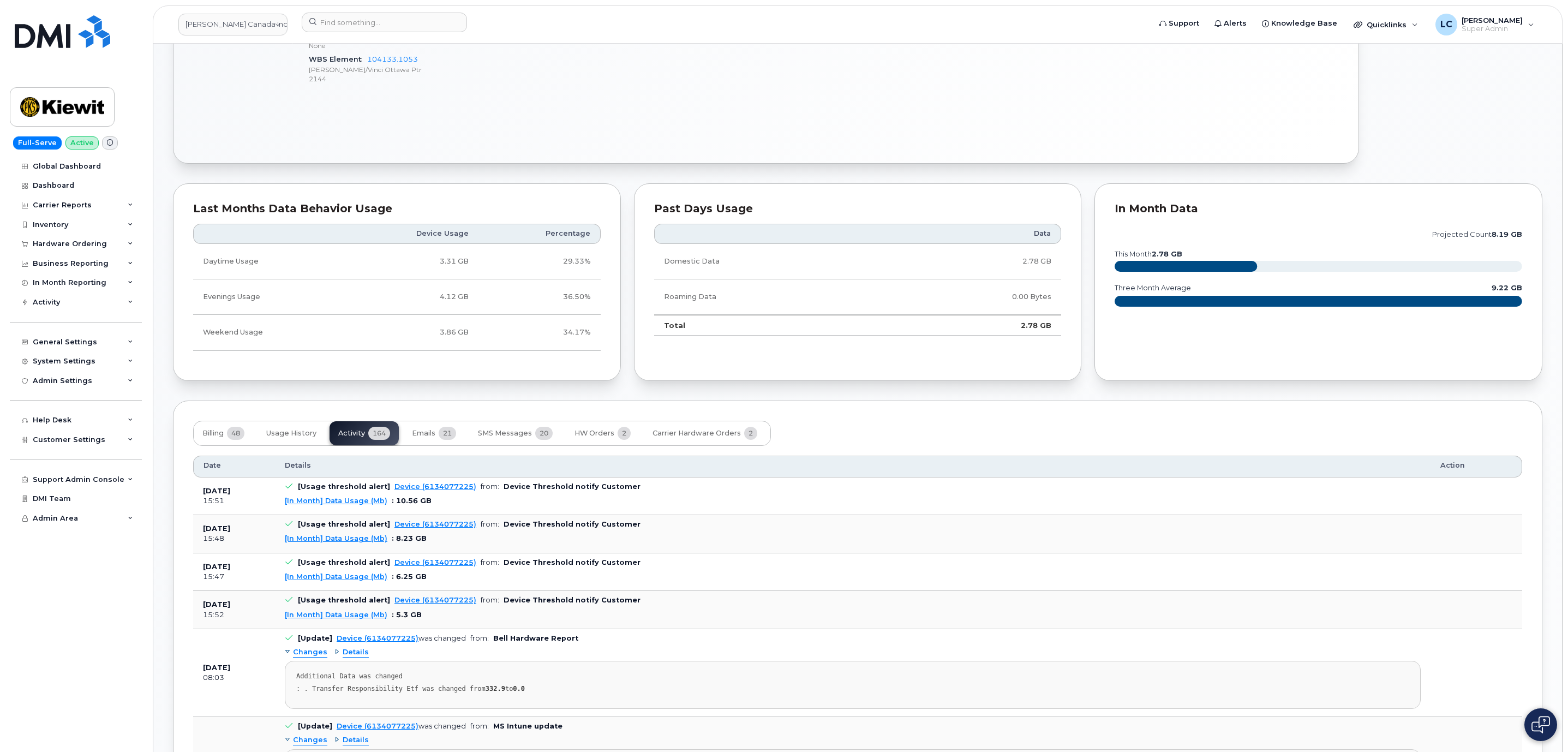
scroll to position [655, 0]
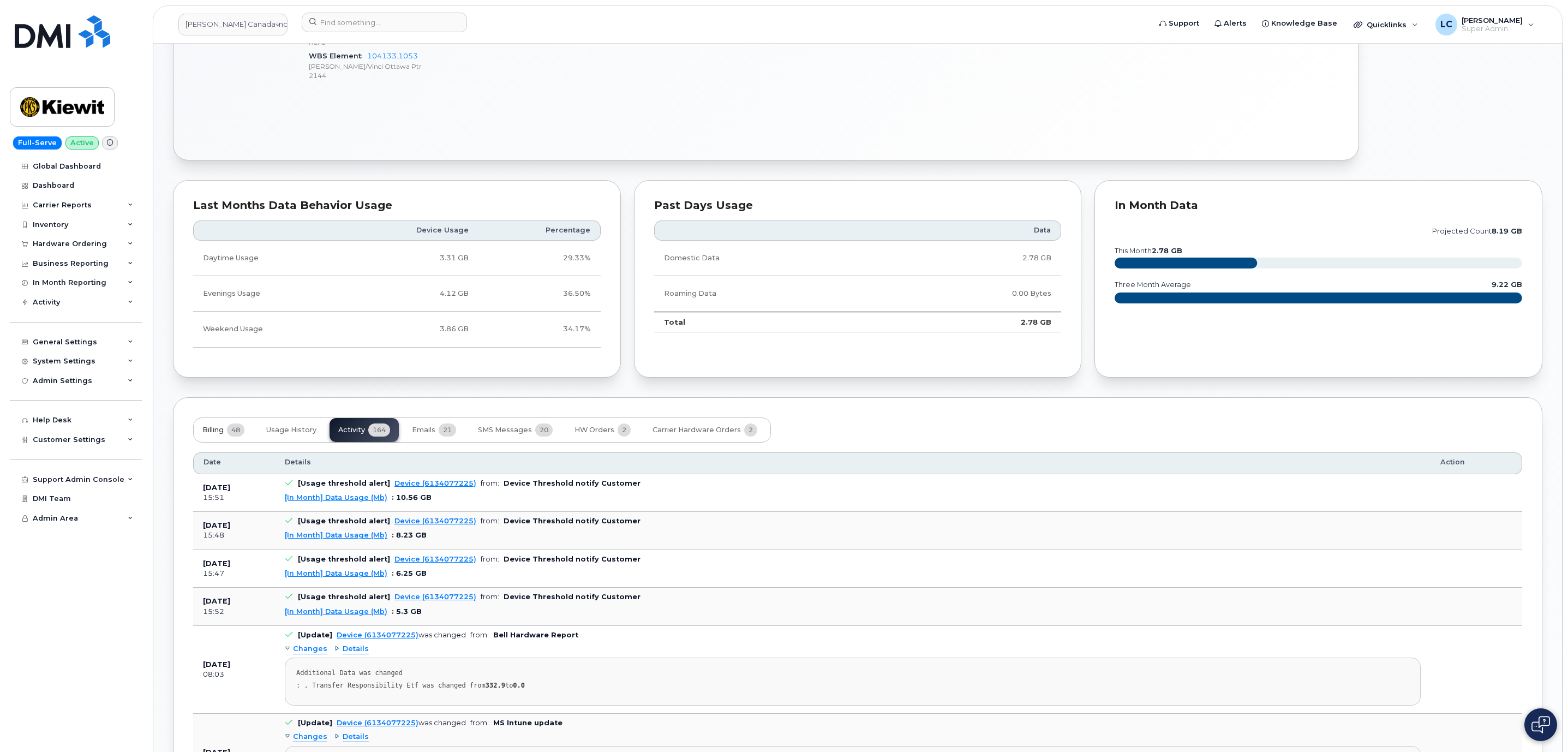
click at [233, 431] on span "48" at bounding box center [236, 429] width 18 height 13
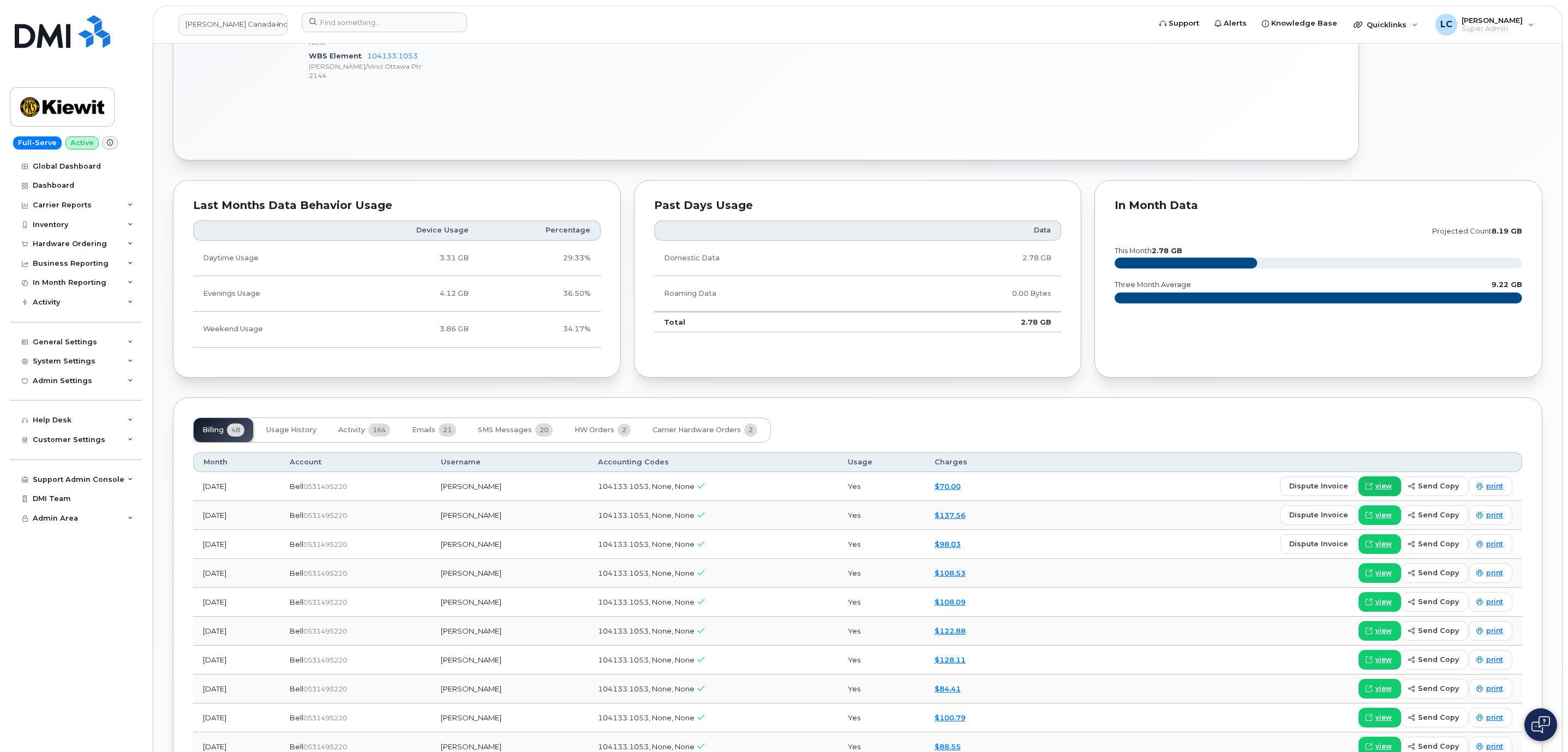
click at [1385, 496] on link "view" at bounding box center [1380, 486] width 43 height 19
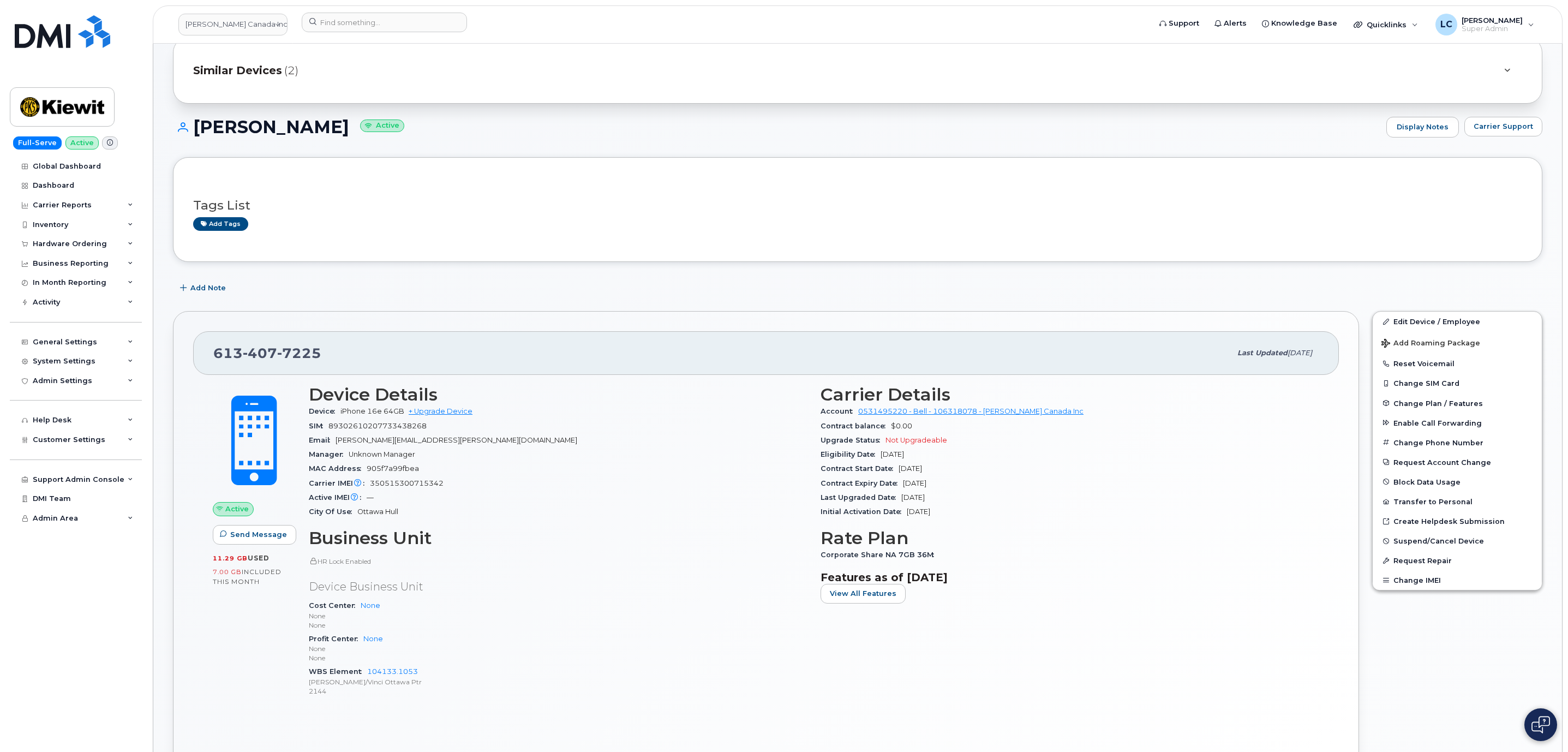
scroll to position [0, 0]
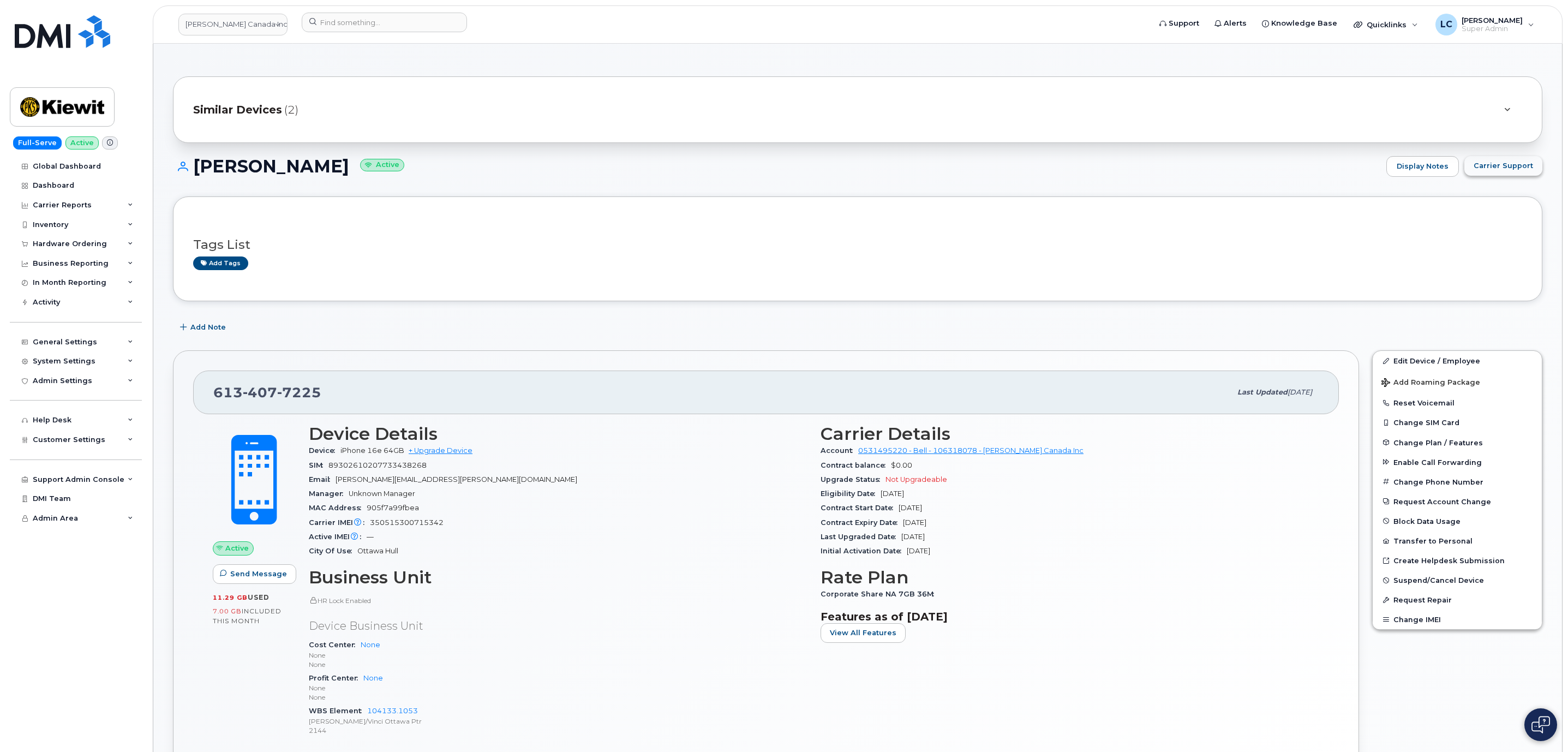
click at [1498, 165] on span "Carrier Support" at bounding box center [1503, 165] width 60 height 10
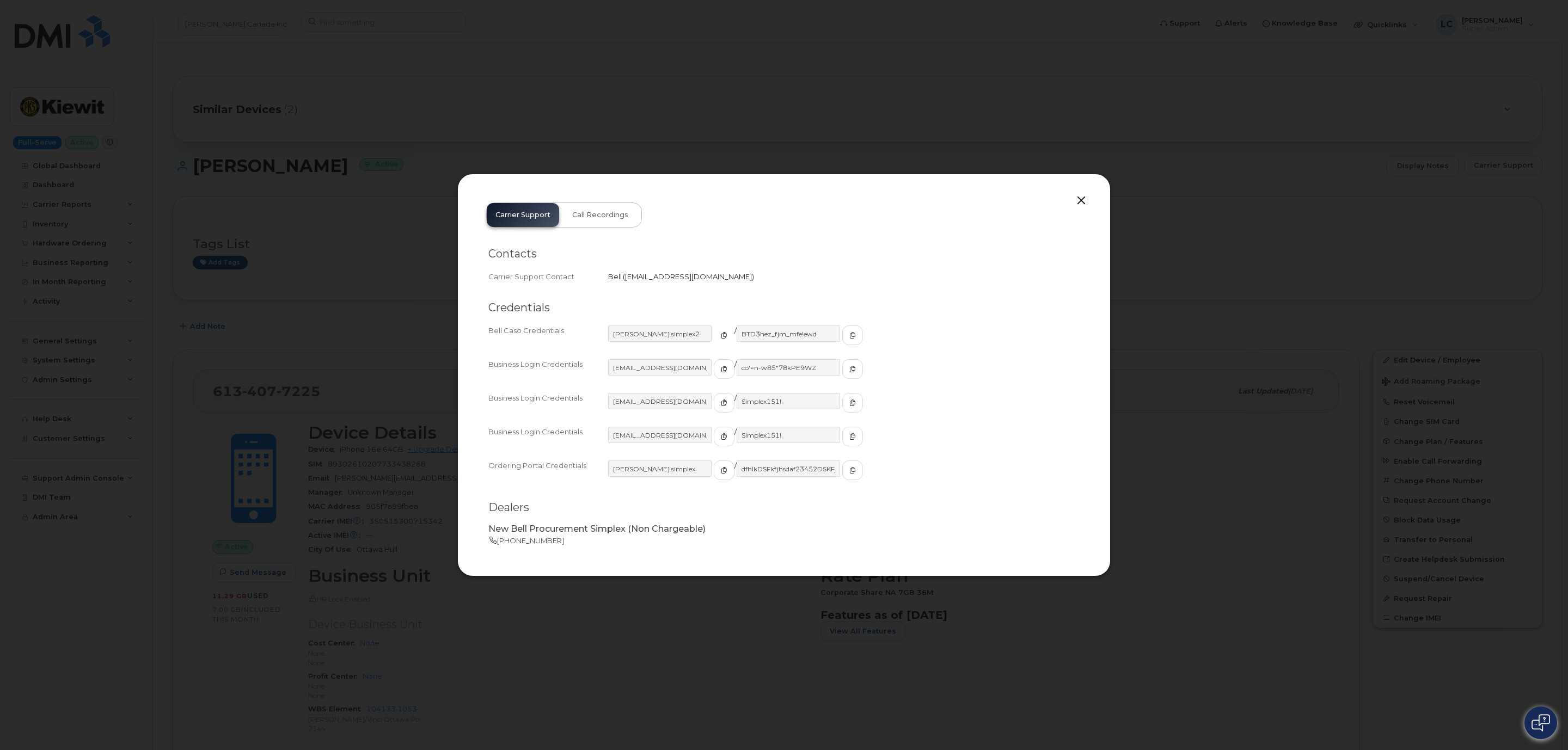
drag, startPoint x: 704, startPoint y: 339, endPoint x: 675, endPoint y: 343, distance: 29.3
click at [714, 339] on button "button" at bounding box center [724, 335] width 21 height 19
click at [842, 336] on button "button" at bounding box center [852, 335] width 21 height 19
click at [714, 366] on button "button" at bounding box center [724, 369] width 21 height 19
click at [842, 376] on button "button" at bounding box center [852, 369] width 21 height 19
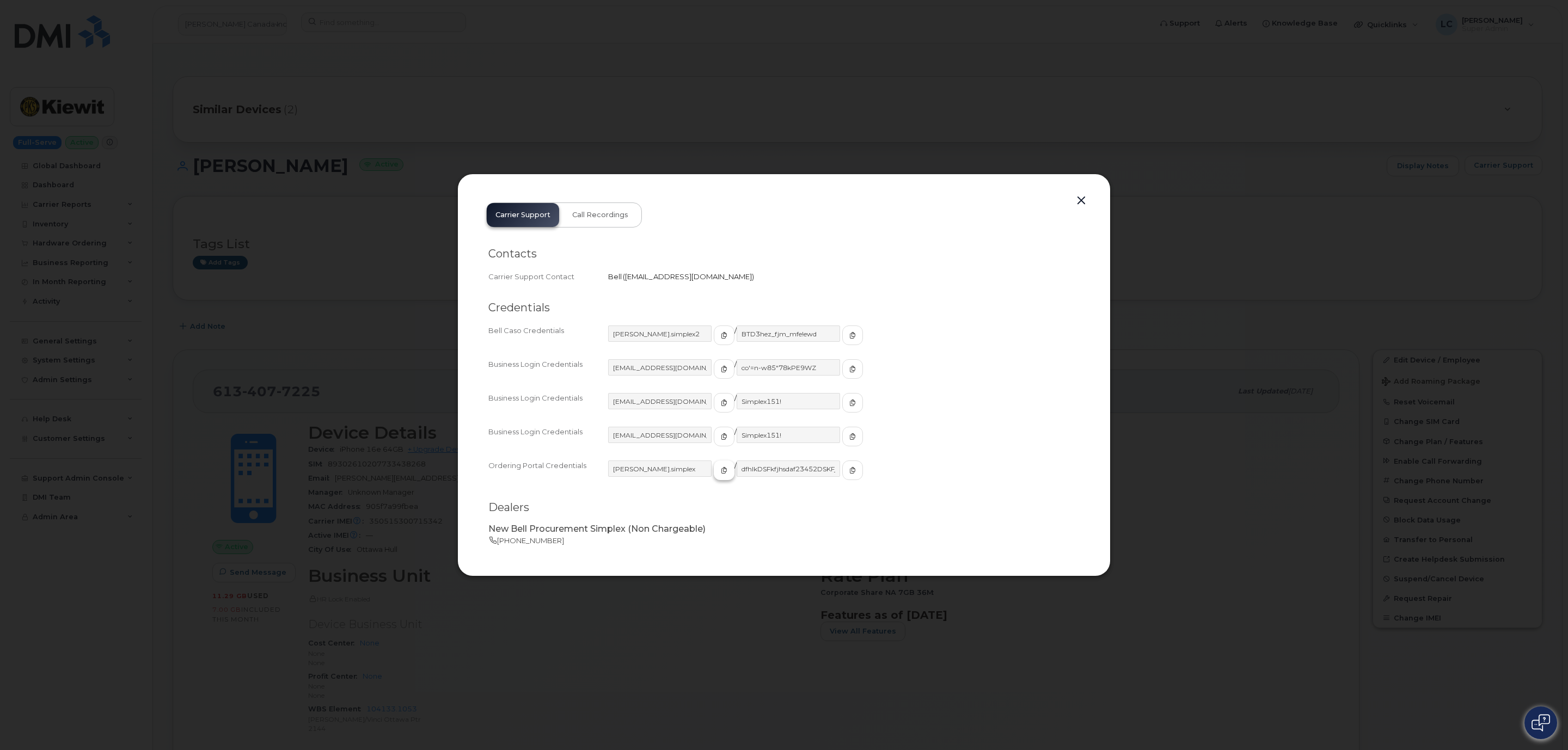
click at [721, 468] on icon "button" at bounding box center [724, 470] width 6 height 6
click at [721, 405] on icon "button" at bounding box center [724, 403] width 6 height 6
click at [849, 400] on icon "button" at bounding box center [852, 403] width 6 height 6
click at [1085, 201] on button "button" at bounding box center [1081, 201] width 16 height 15
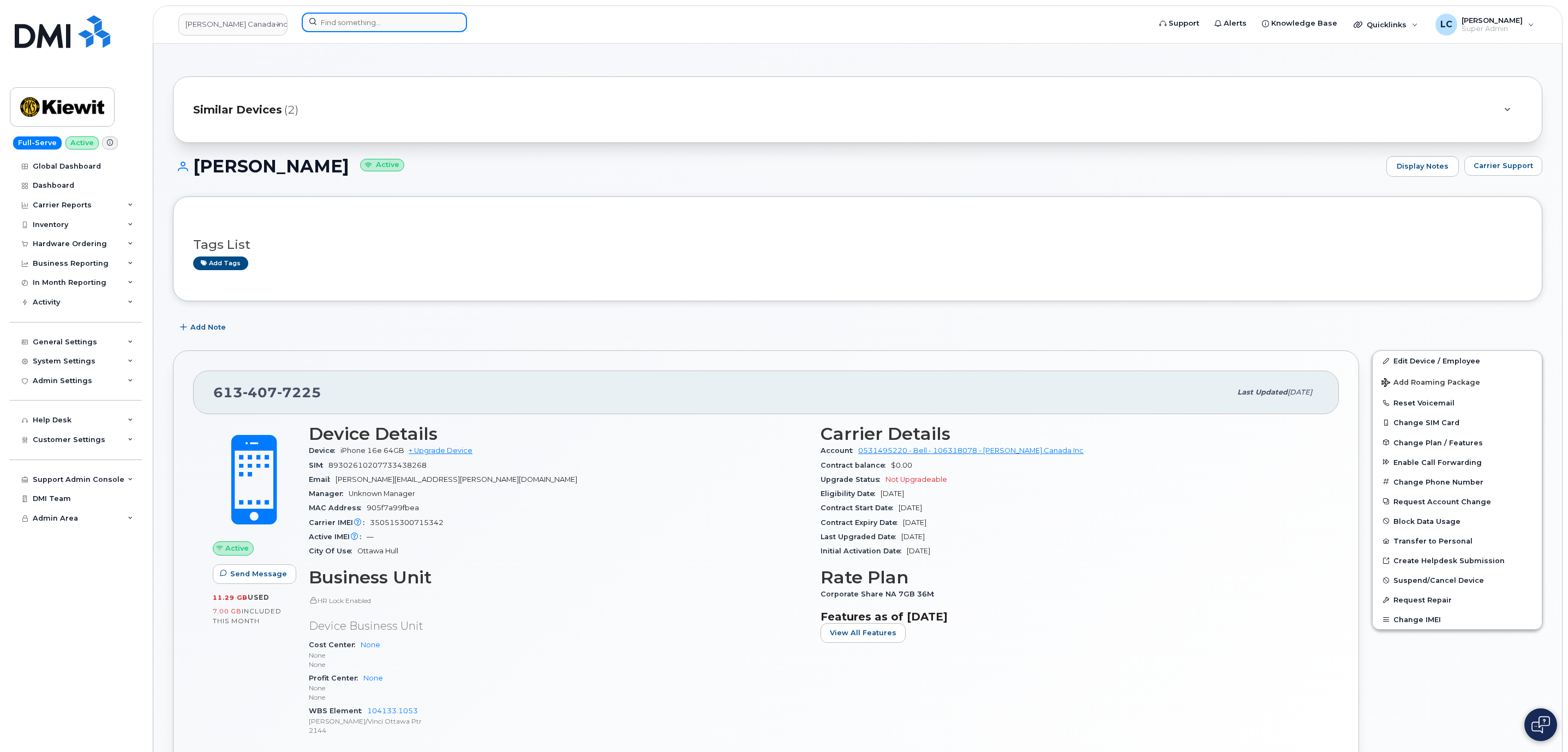
click at [351, 23] on input at bounding box center [384, 22] width 165 height 19
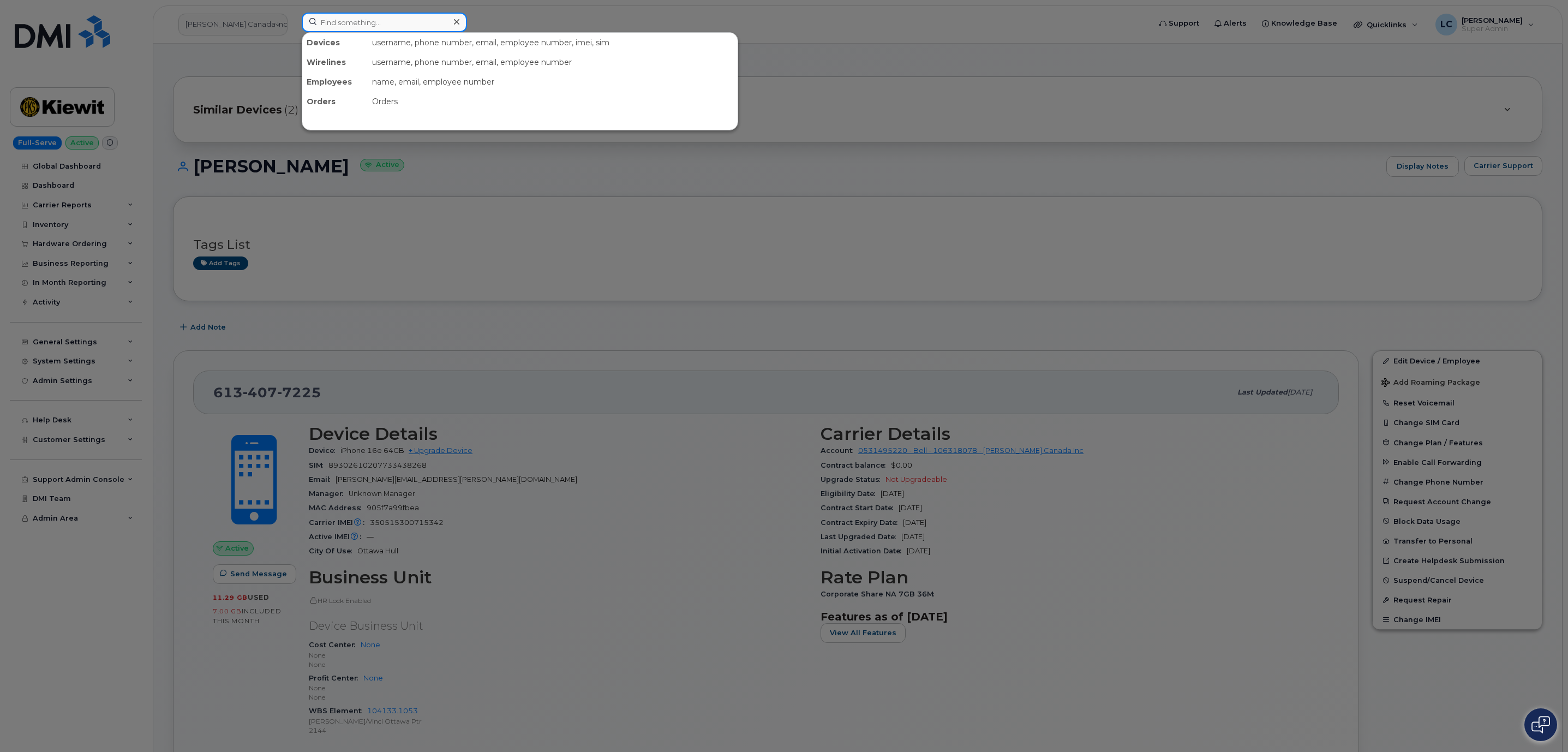
type input "3"
type input "6026795042"
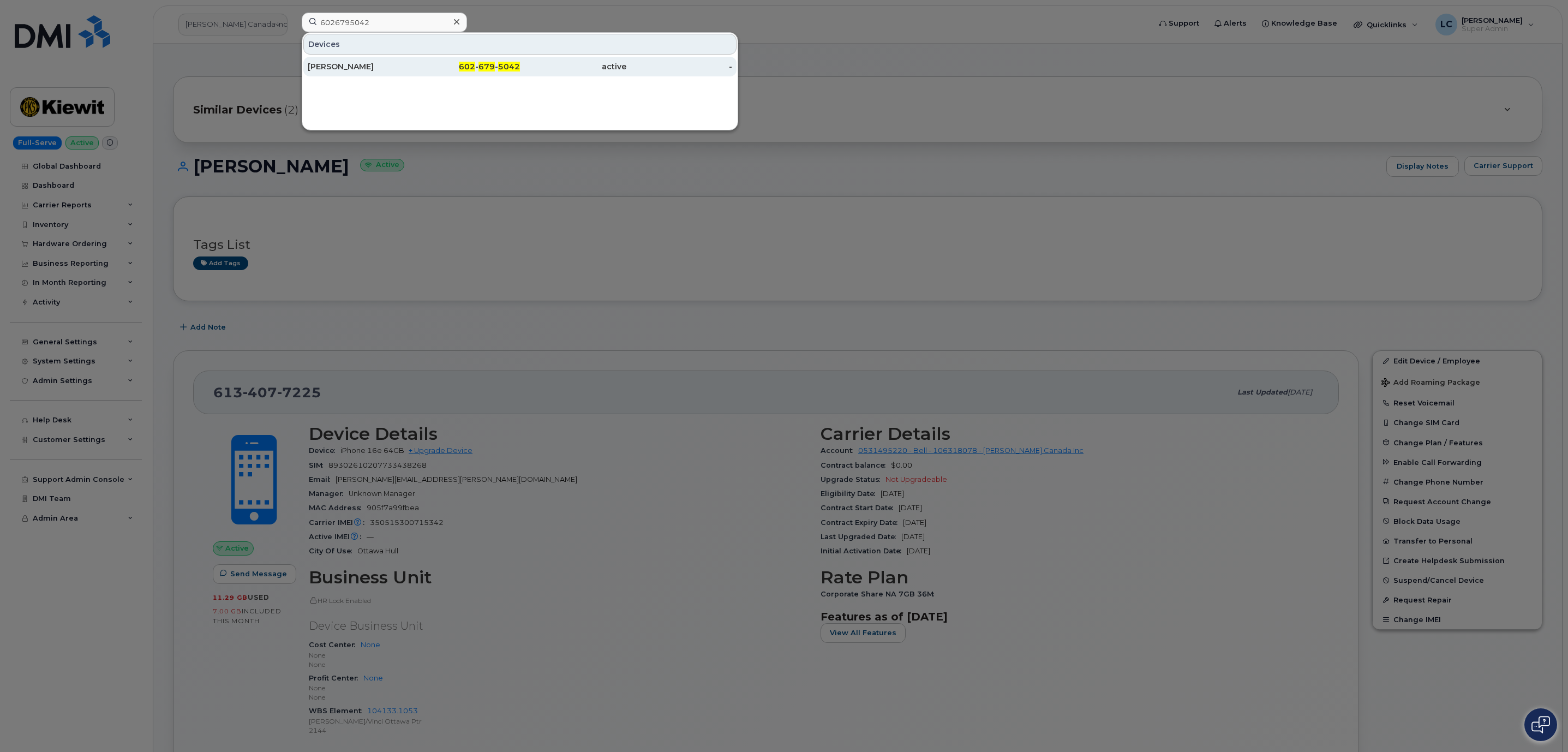
click at [469, 71] on span "602" at bounding box center [467, 67] width 16 height 10
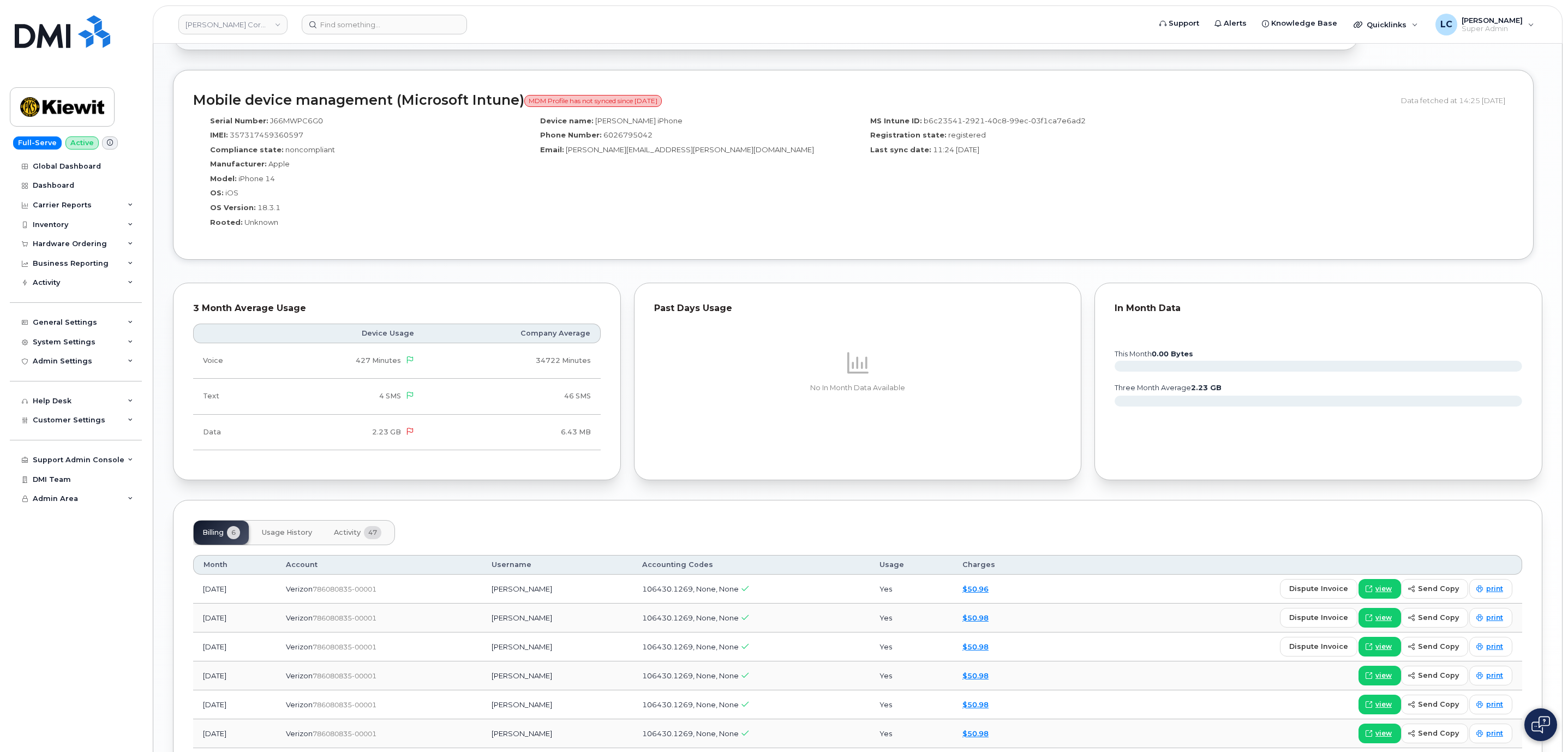
scroll to position [911, 0]
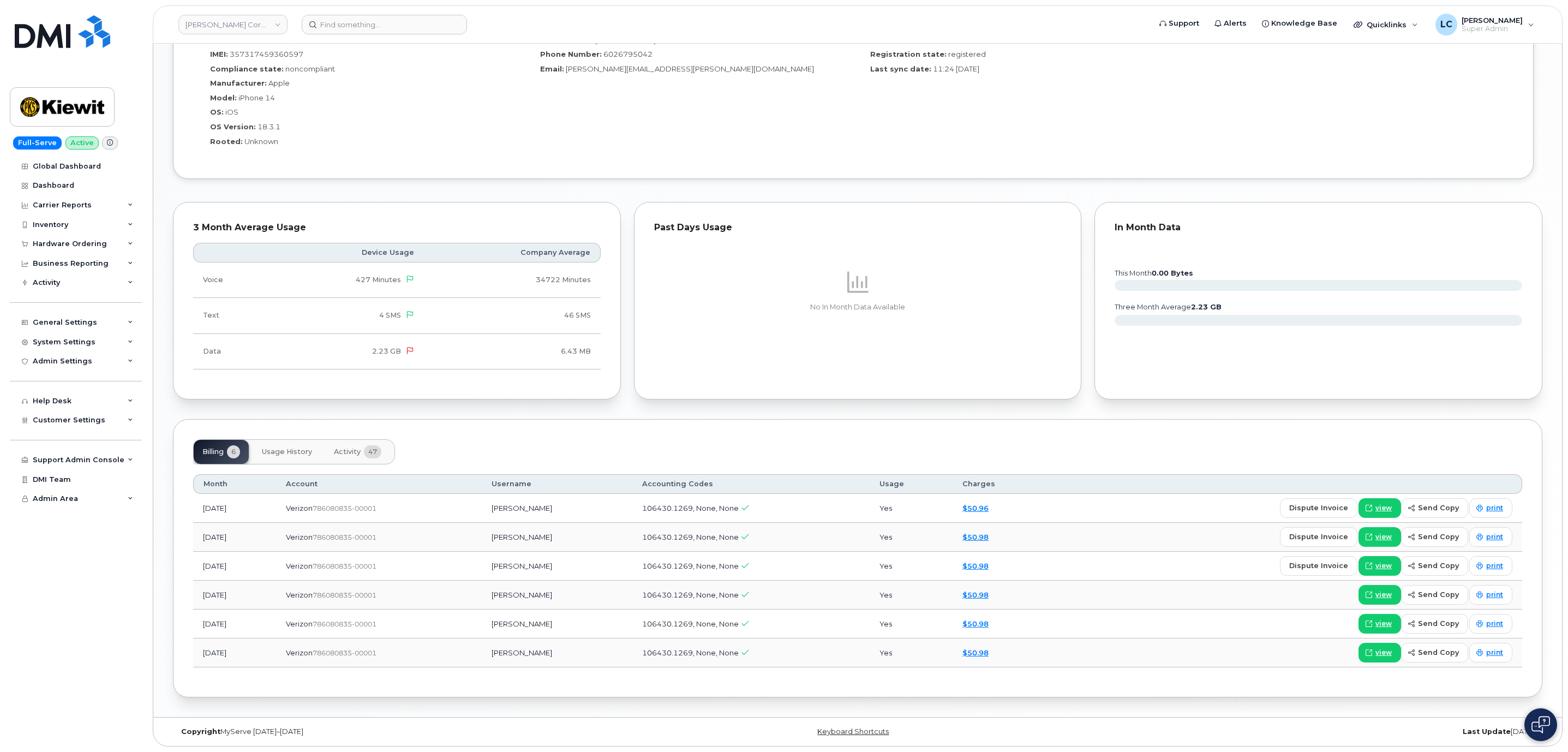
click at [367, 453] on span "47" at bounding box center [373, 451] width 18 height 13
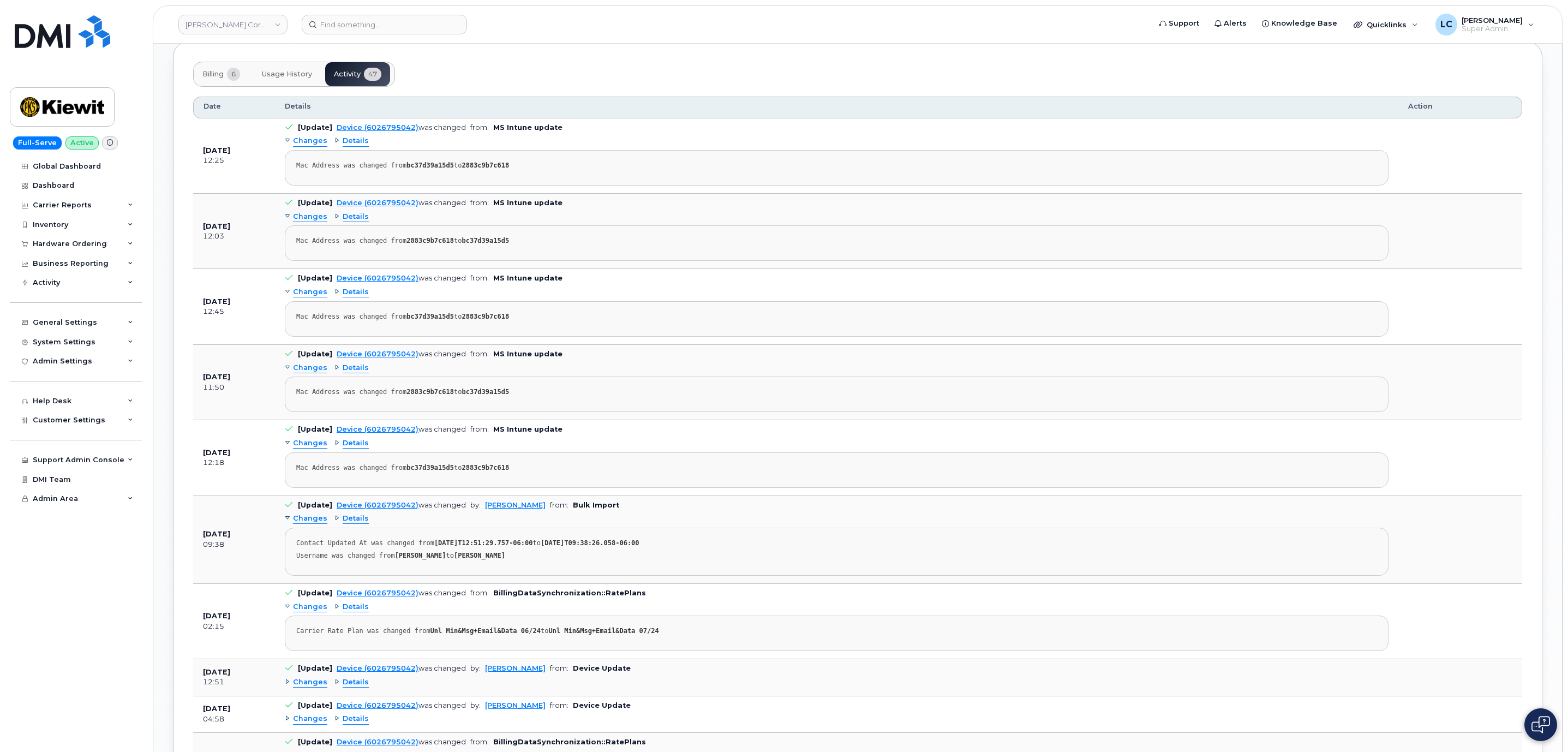
scroll to position [992, 0]
